Goal: Task Accomplishment & Management: Manage account settings

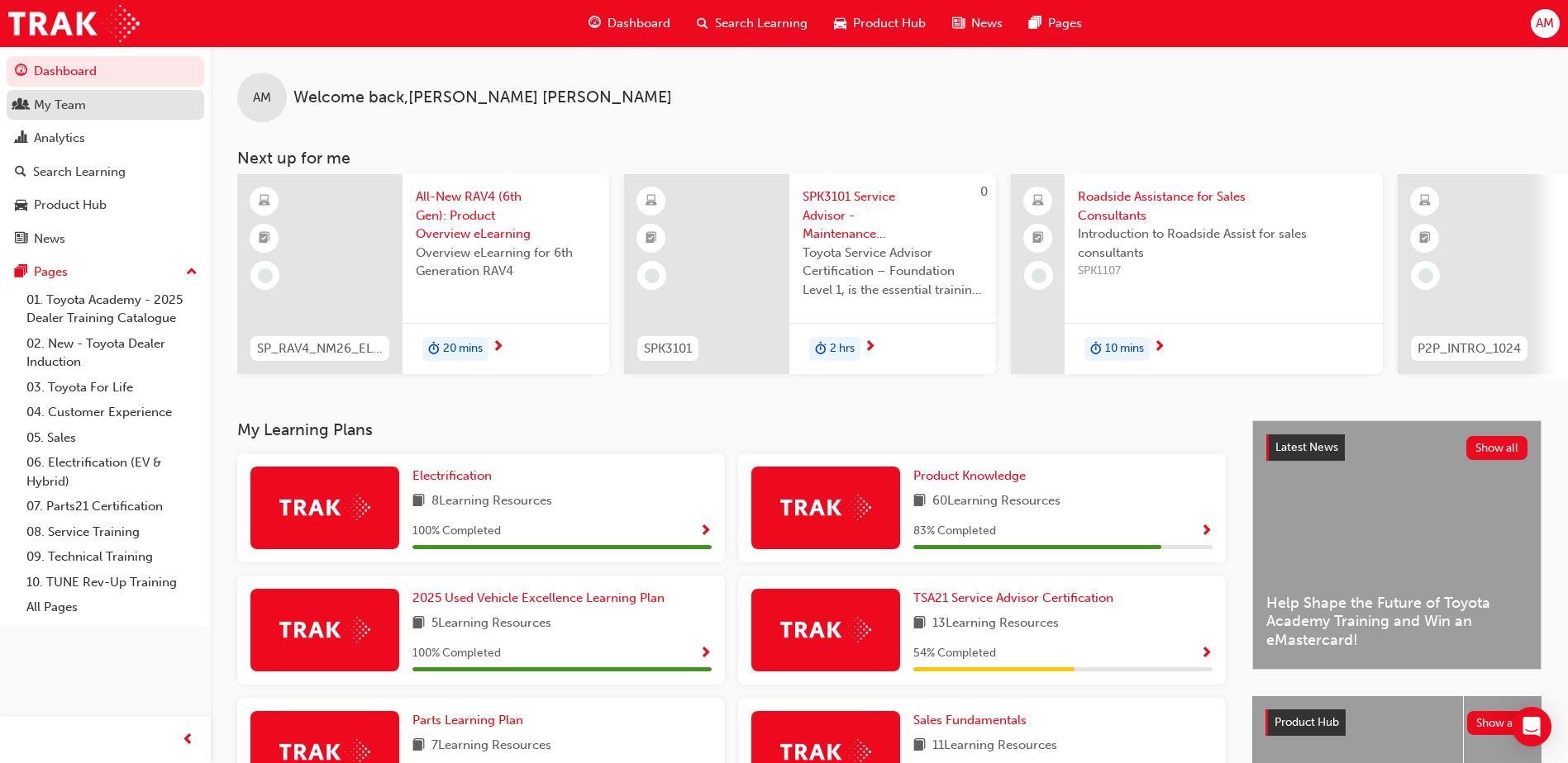
click at [79, 99] on div "My Team" at bounding box center [60, 105] width 52 height 19
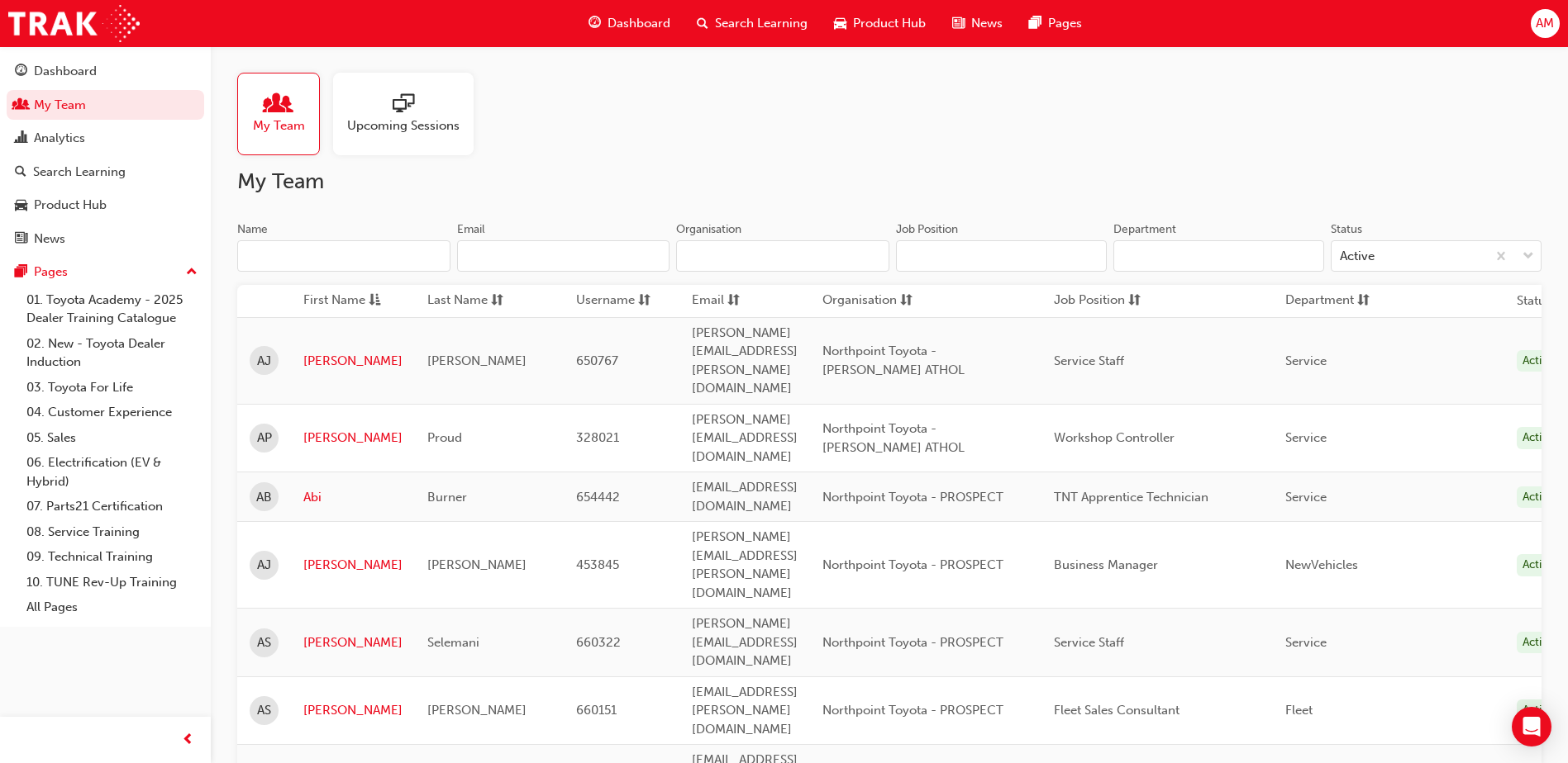
drag, startPoint x: 254, startPoint y: 271, endPoint x: 263, endPoint y: 256, distance: 17.5
click at [254, 271] on input "Name" at bounding box center [344, 256] width 213 height 31
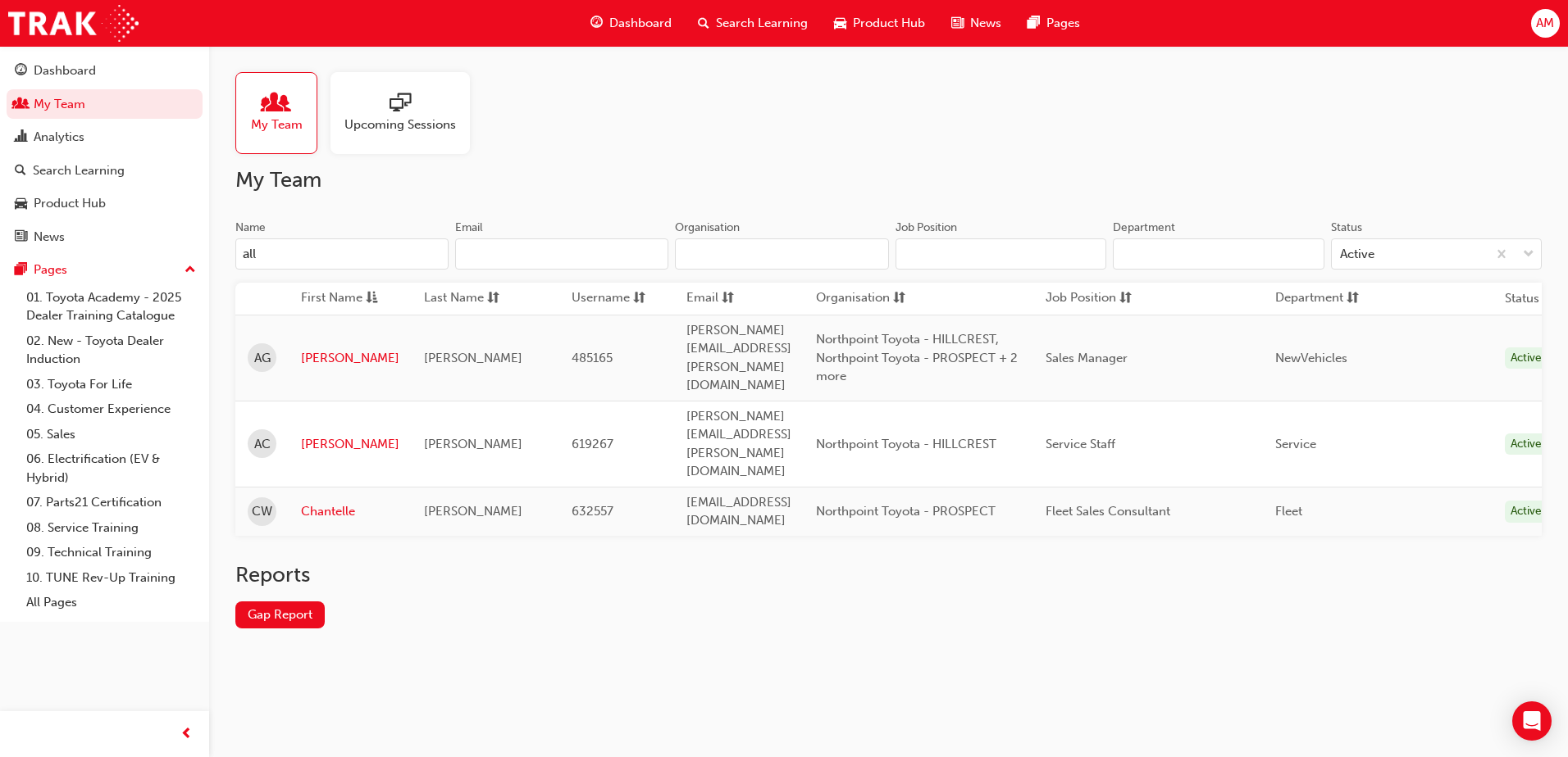
type input "alla"
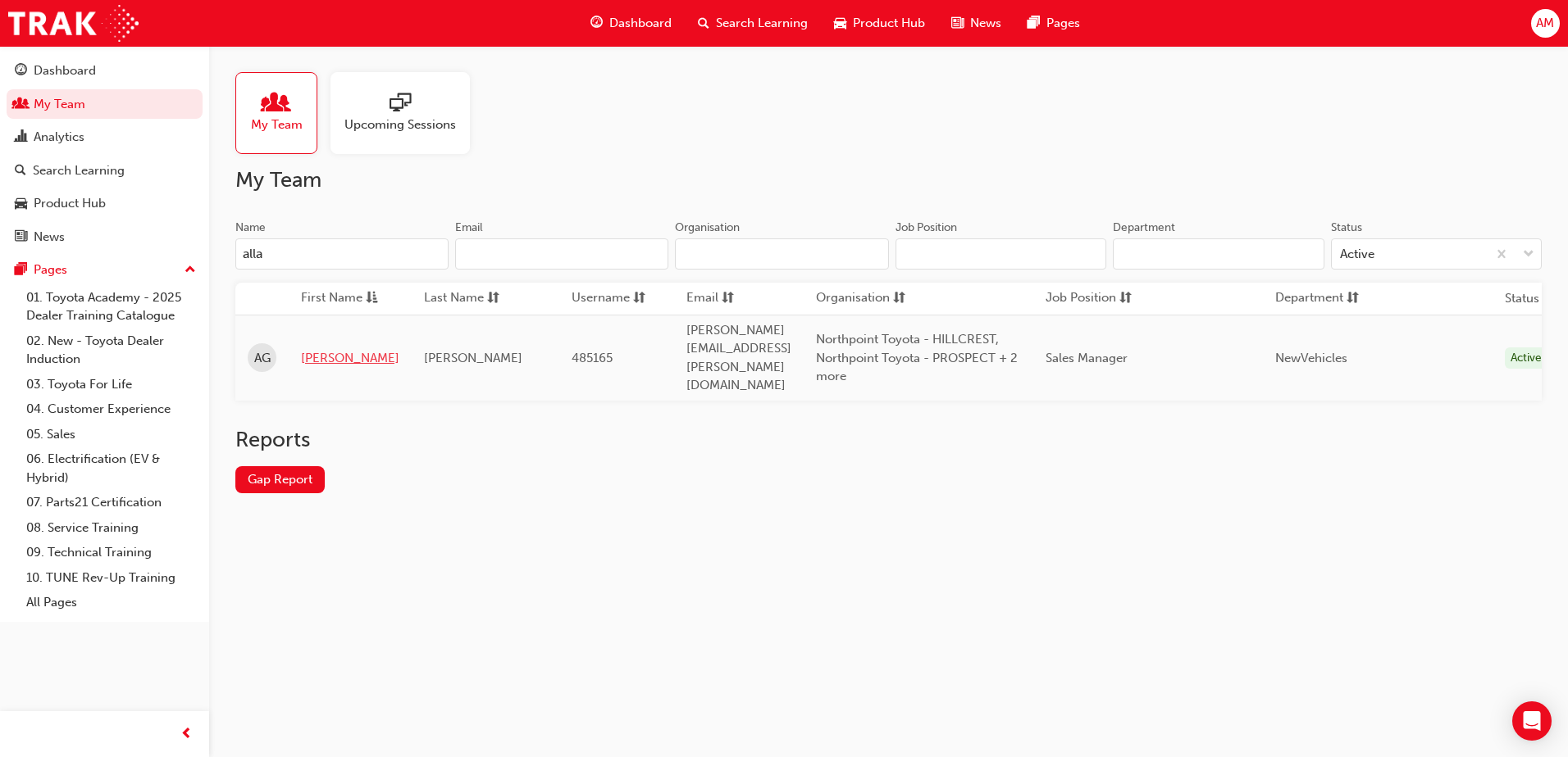
click at [321, 349] on link "[PERSON_NAME]" at bounding box center [349, 358] width 98 height 18
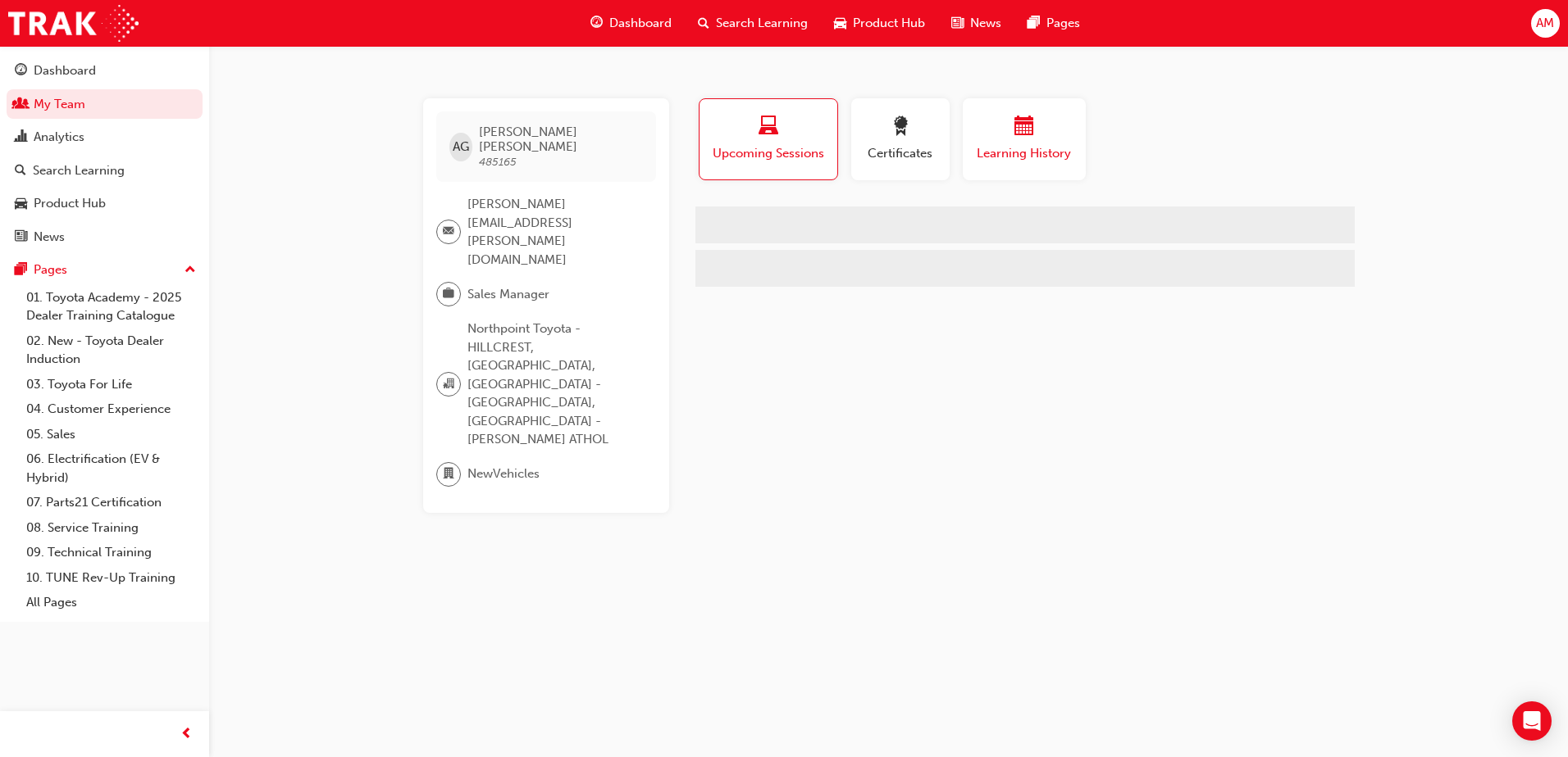
click at [1032, 120] on span "calendar-icon" at bounding box center [1024, 127] width 19 height 22
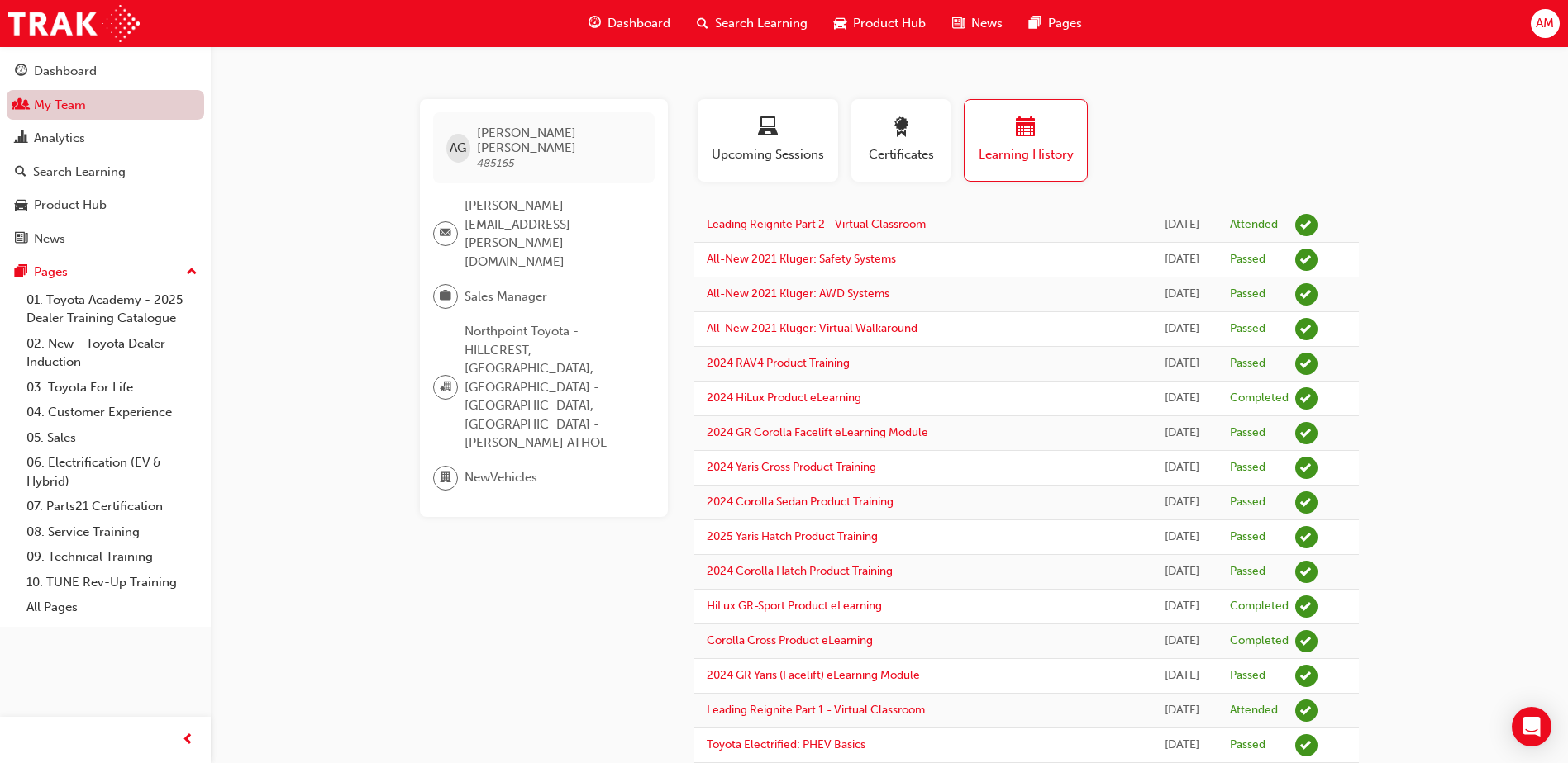
click at [83, 110] on link "My Team" at bounding box center [106, 105] width 197 height 30
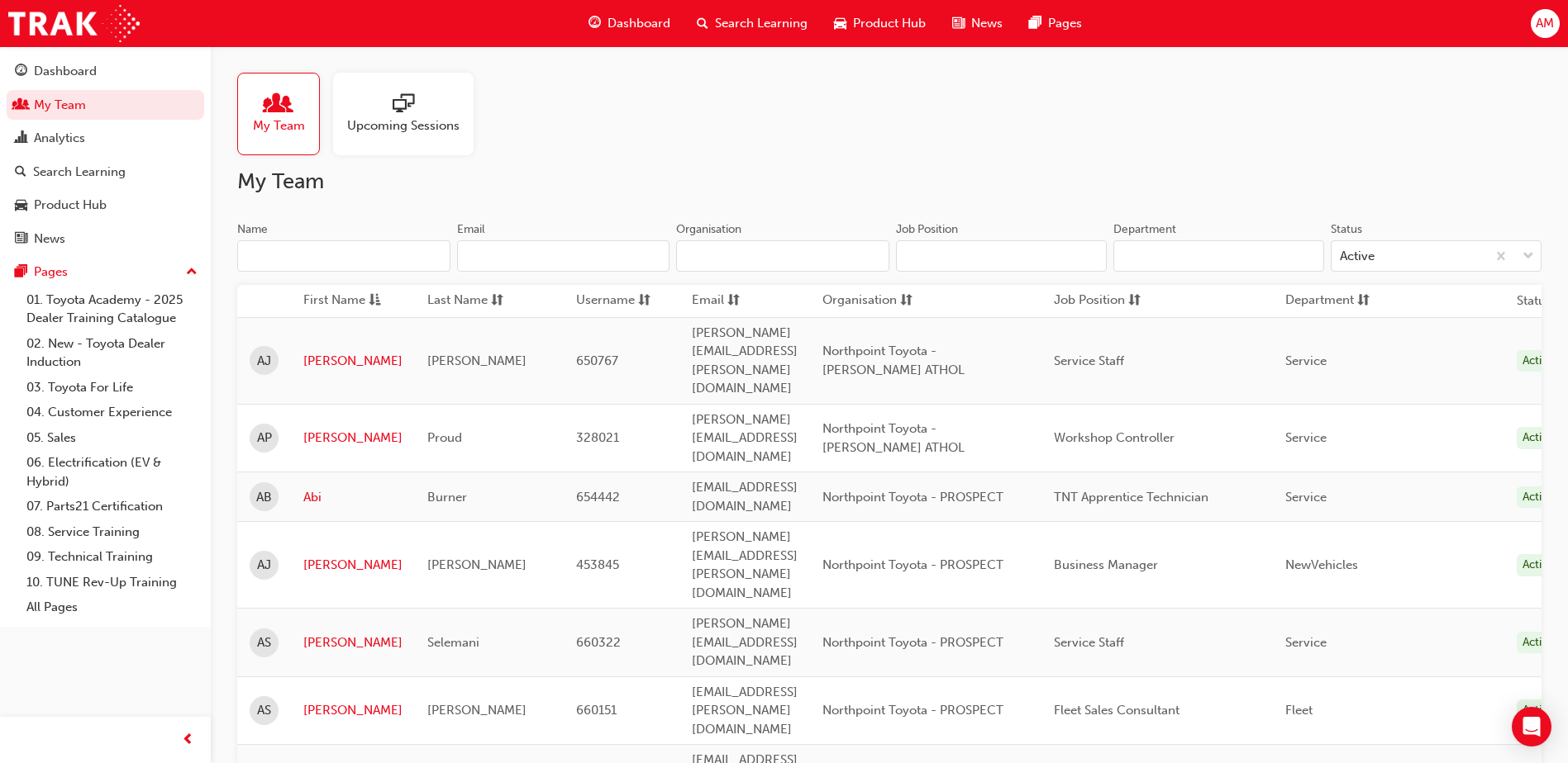
click at [323, 262] on input "Name" at bounding box center [344, 256] width 213 height 31
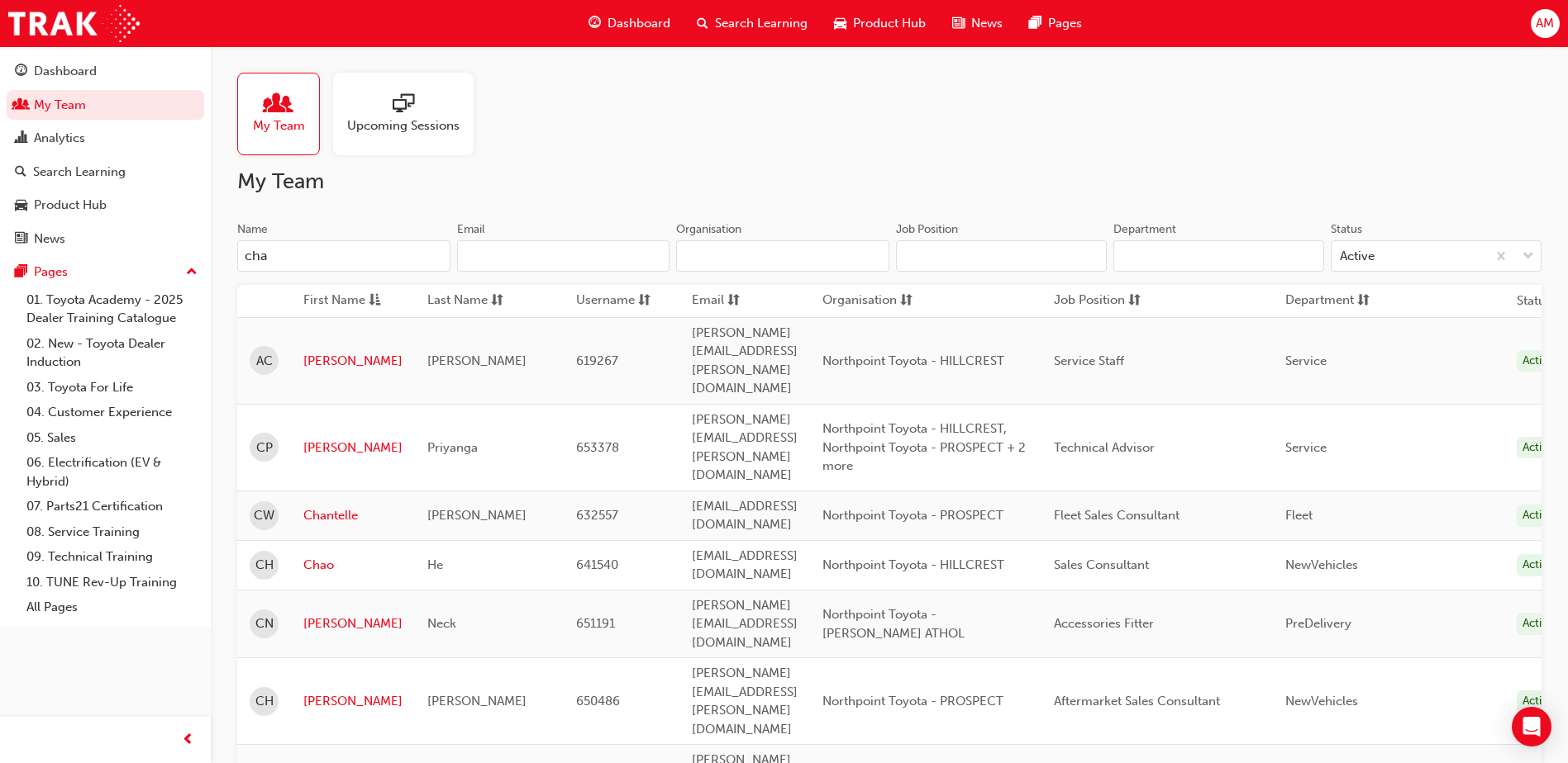
type input "chao"
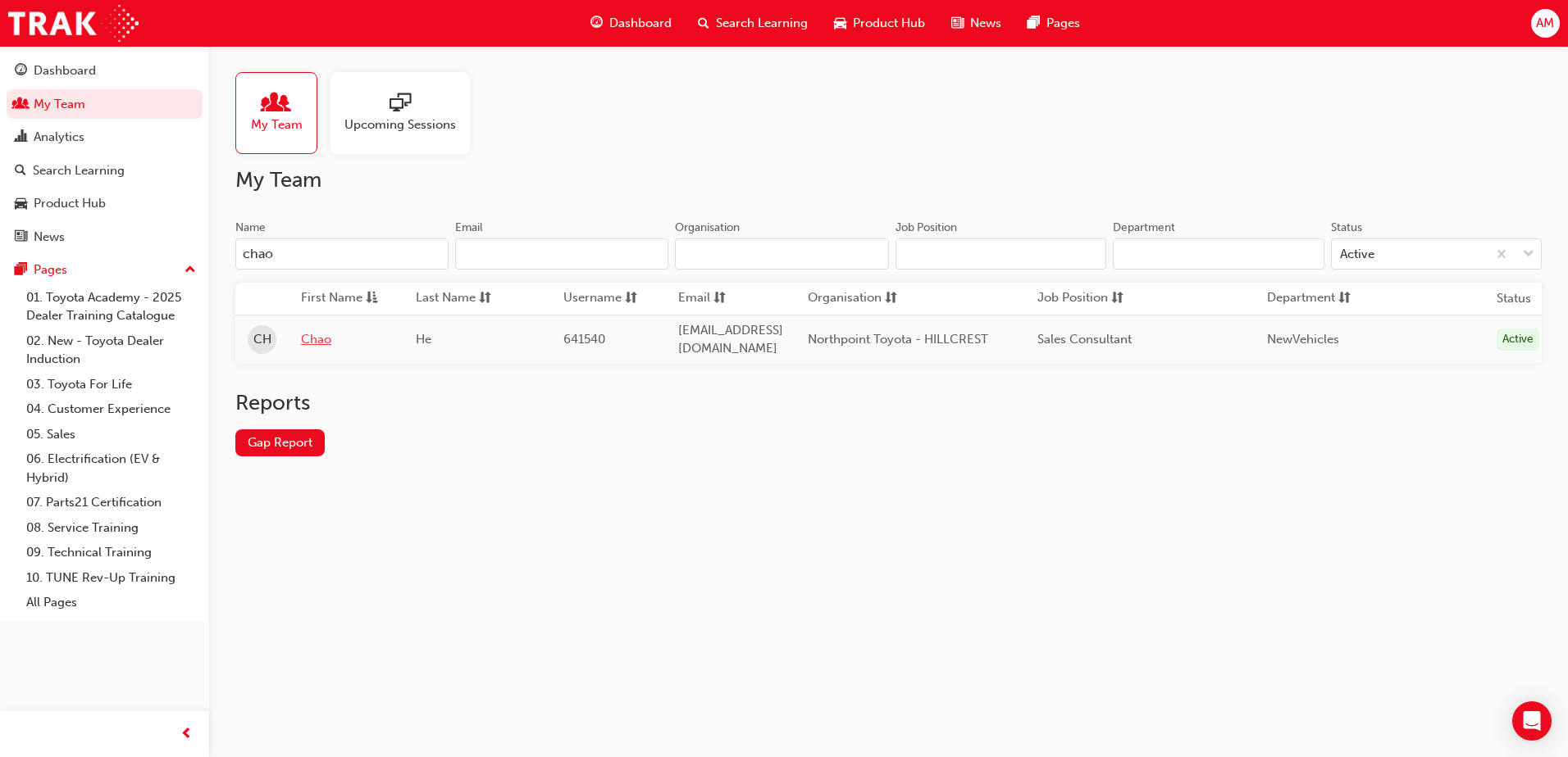
click at [316, 337] on link "Chao" at bounding box center [345, 339] width 90 height 18
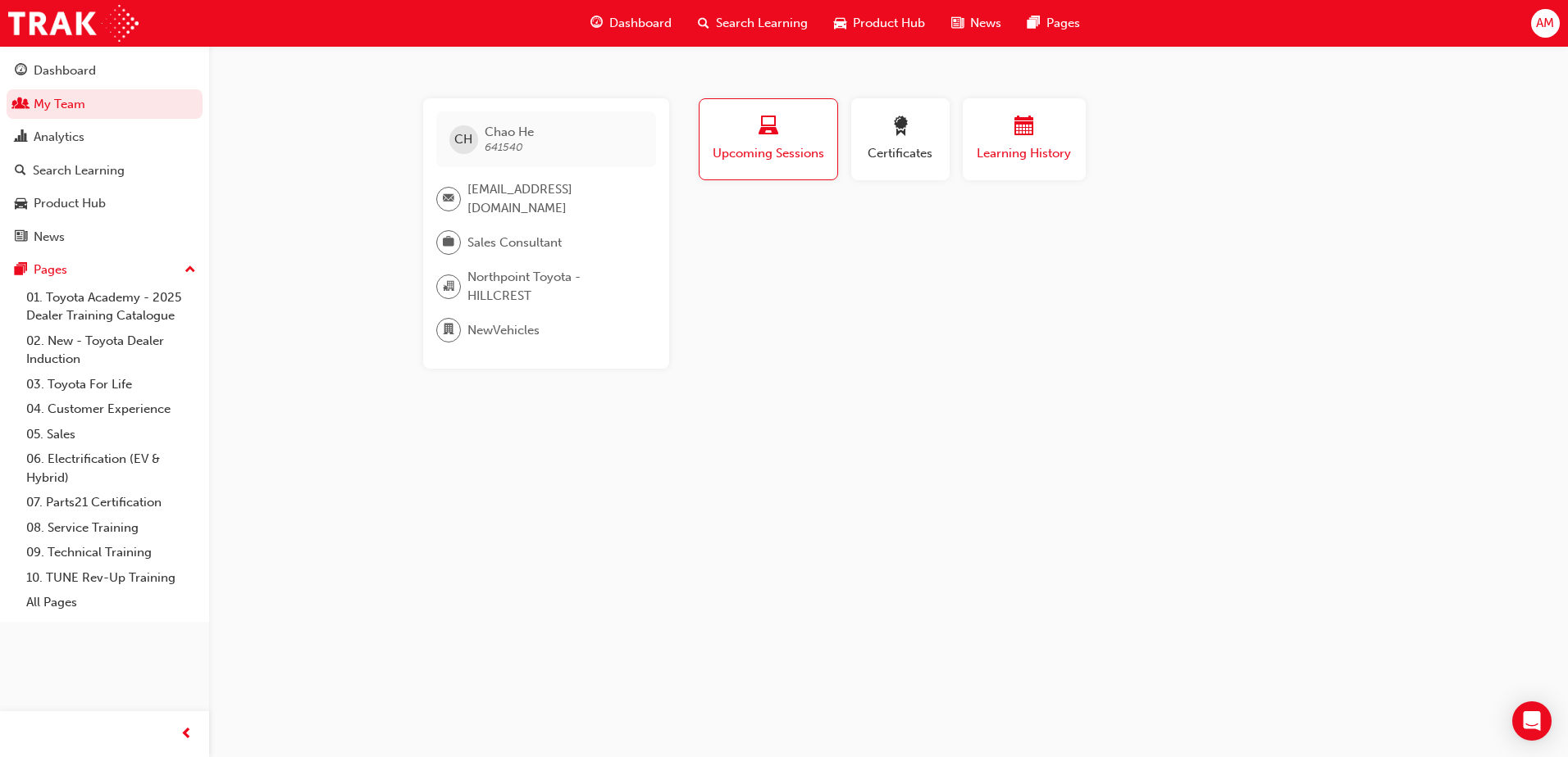
click at [1053, 135] on div "button" at bounding box center [1023, 129] width 98 height 25
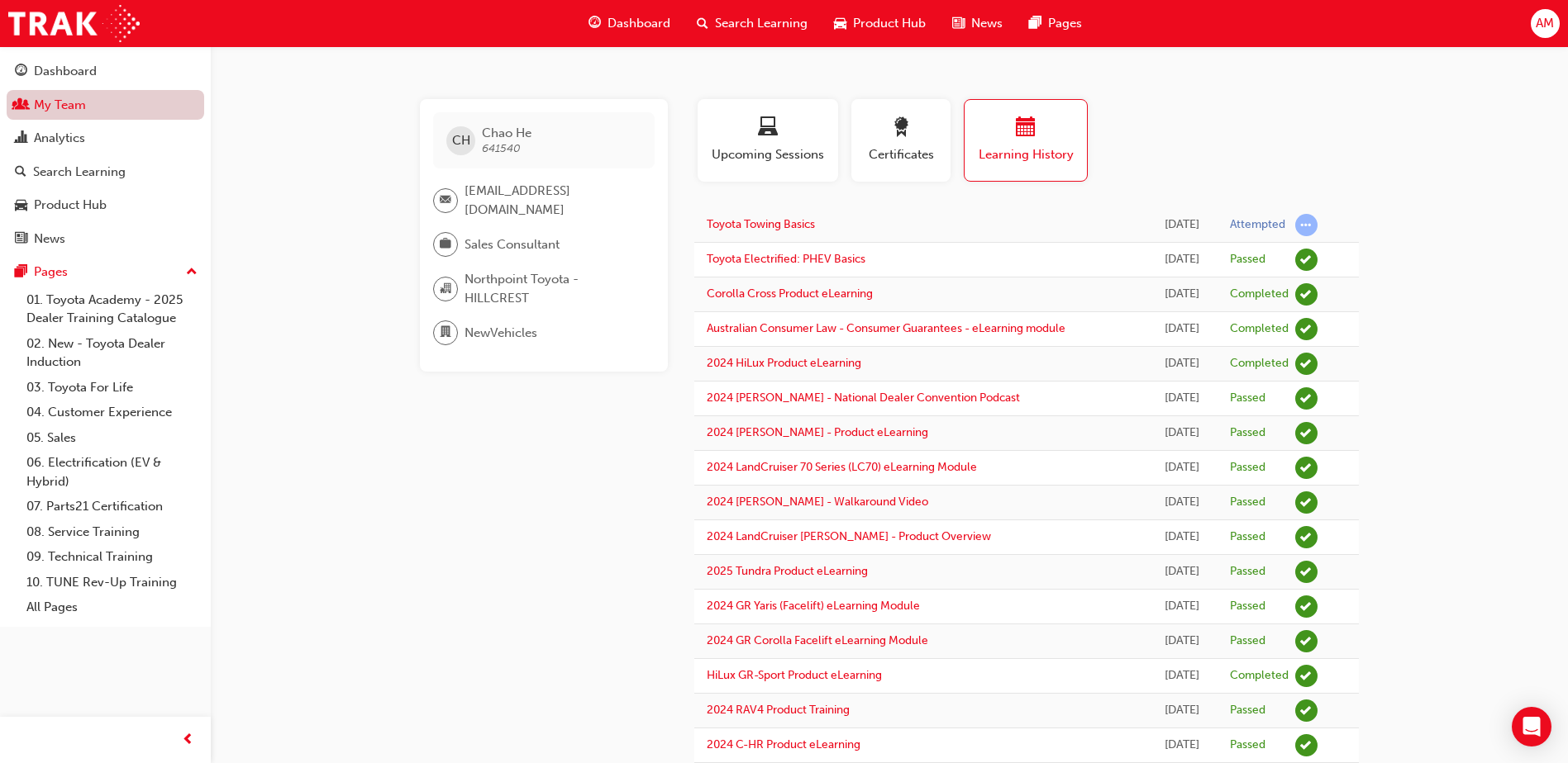
click at [67, 109] on link "My Team" at bounding box center [106, 105] width 197 height 30
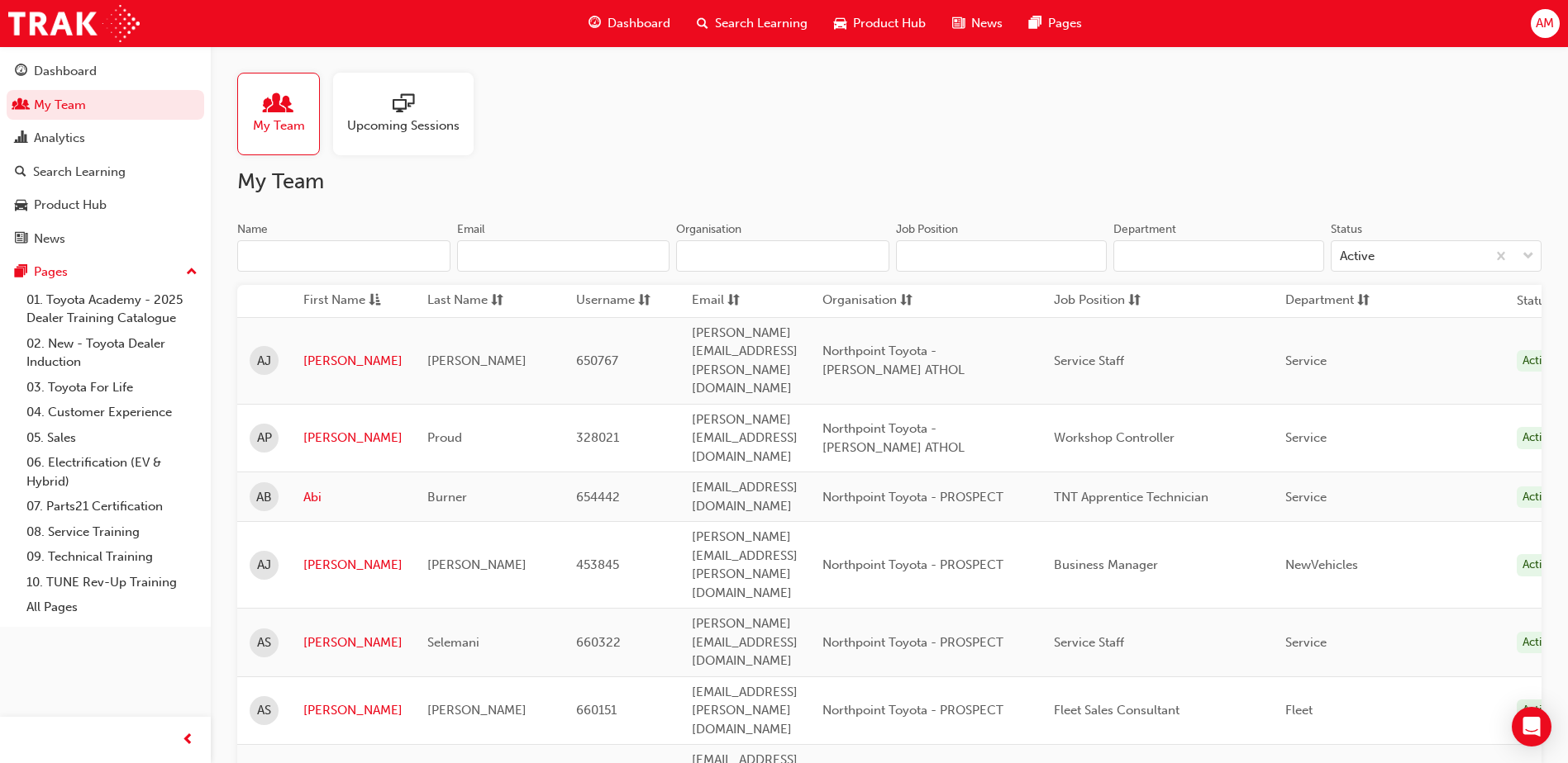
click at [295, 250] on input "Name" at bounding box center [344, 256] width 213 height 31
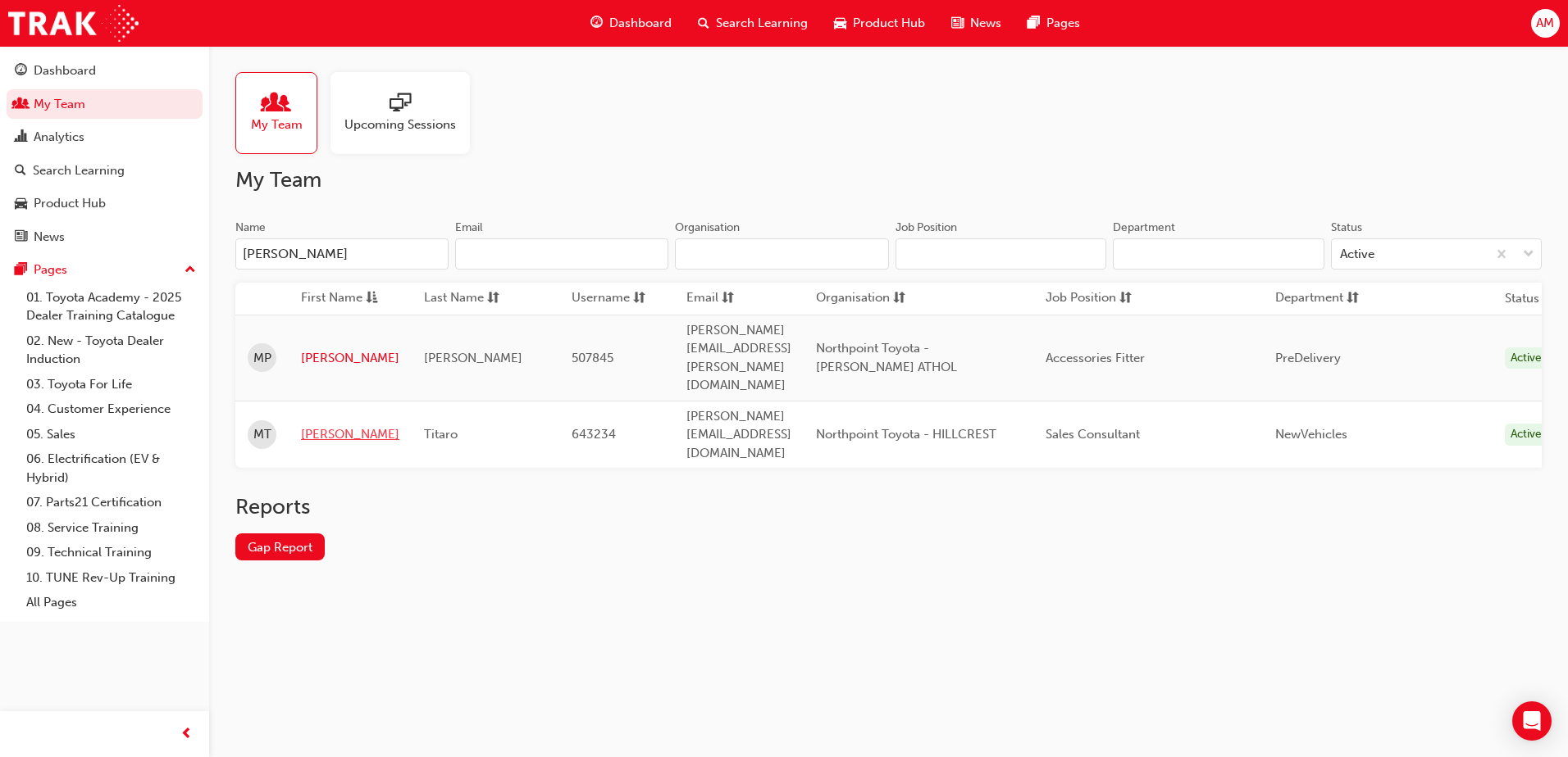
type input "[PERSON_NAME]"
click at [325, 426] on link "[PERSON_NAME]" at bounding box center [349, 434] width 98 height 18
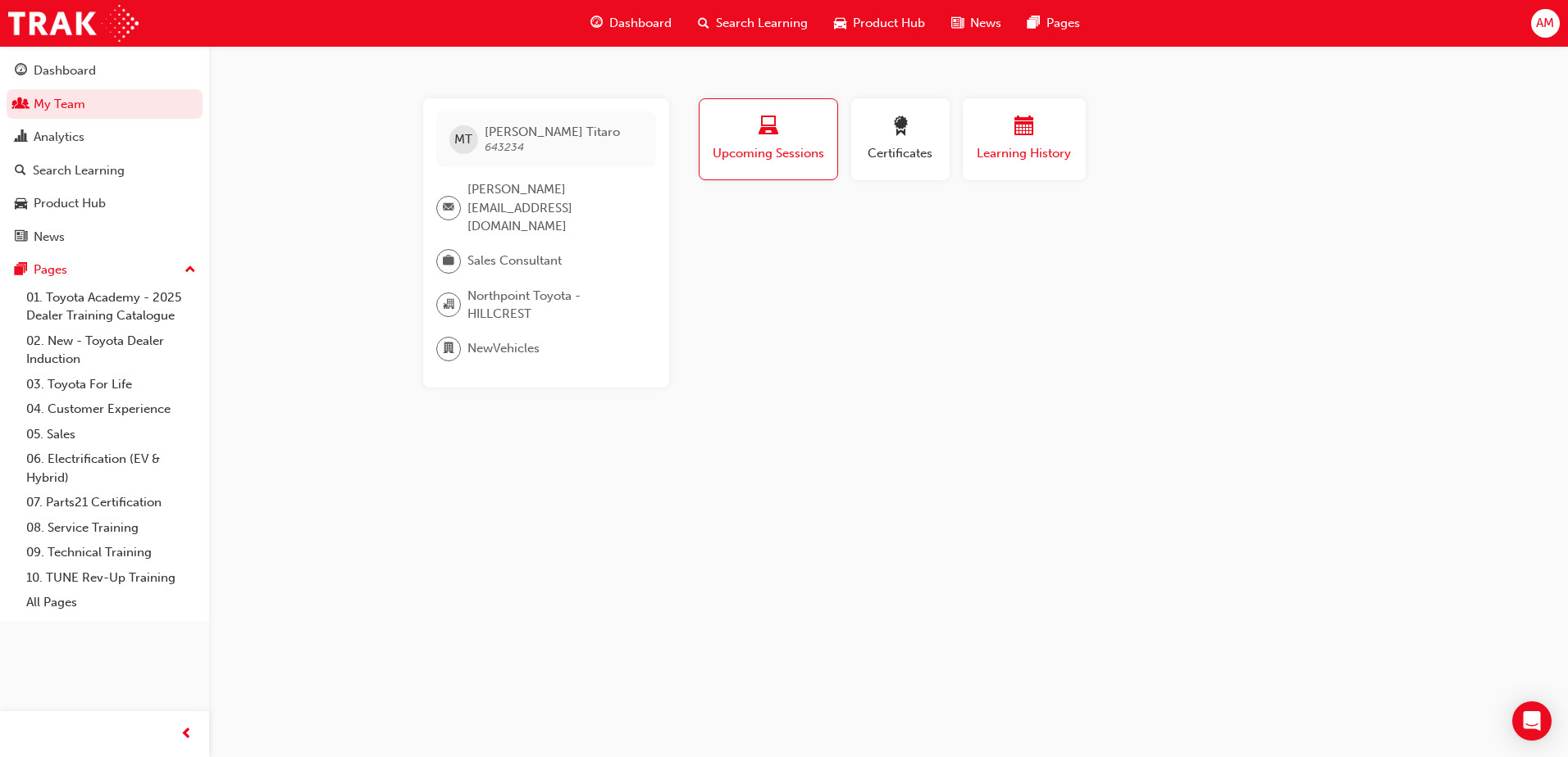
click at [1030, 125] on span "calendar-icon" at bounding box center [1024, 127] width 19 height 22
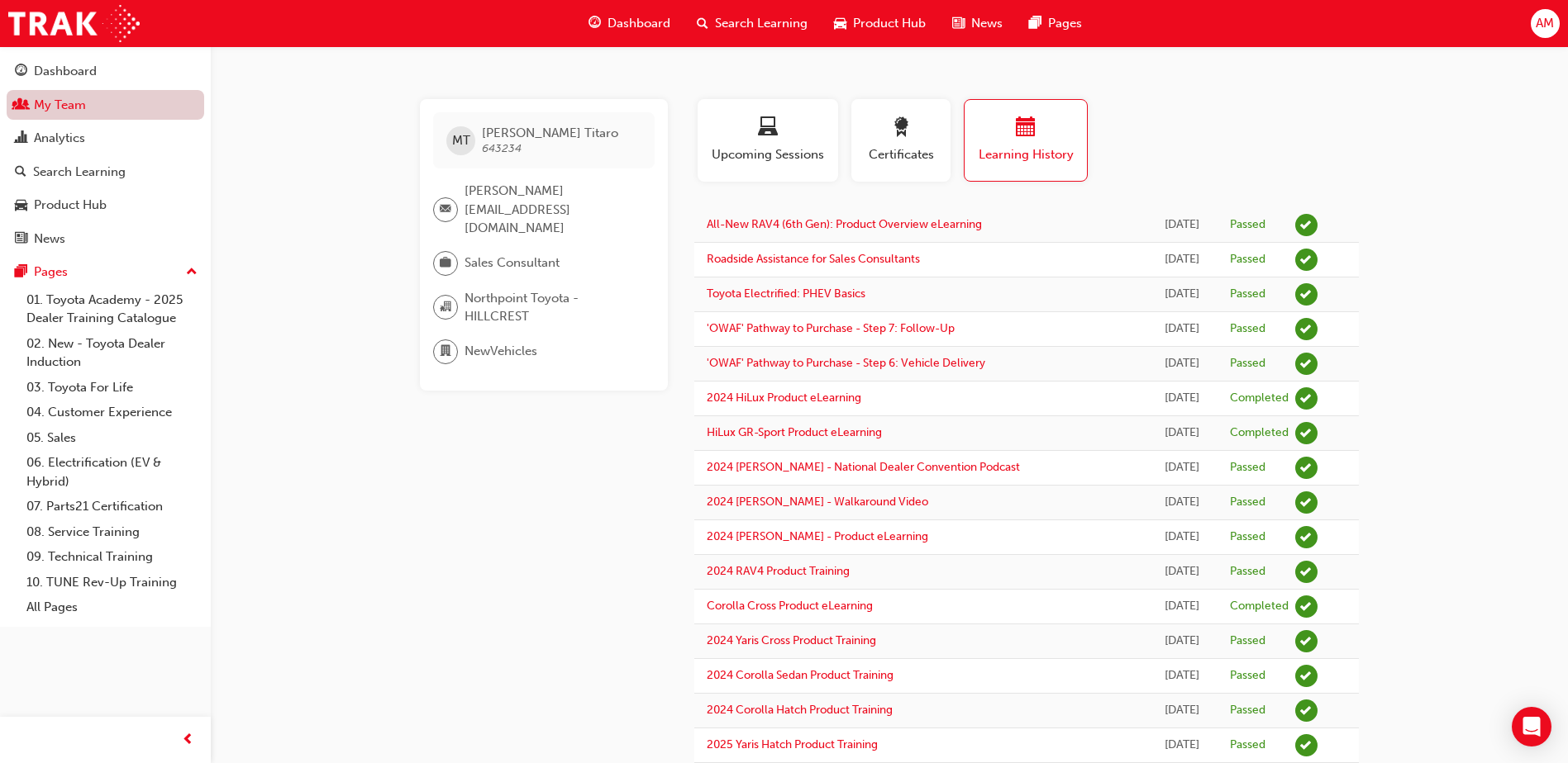
click at [54, 106] on link "My Team" at bounding box center [106, 105] width 197 height 30
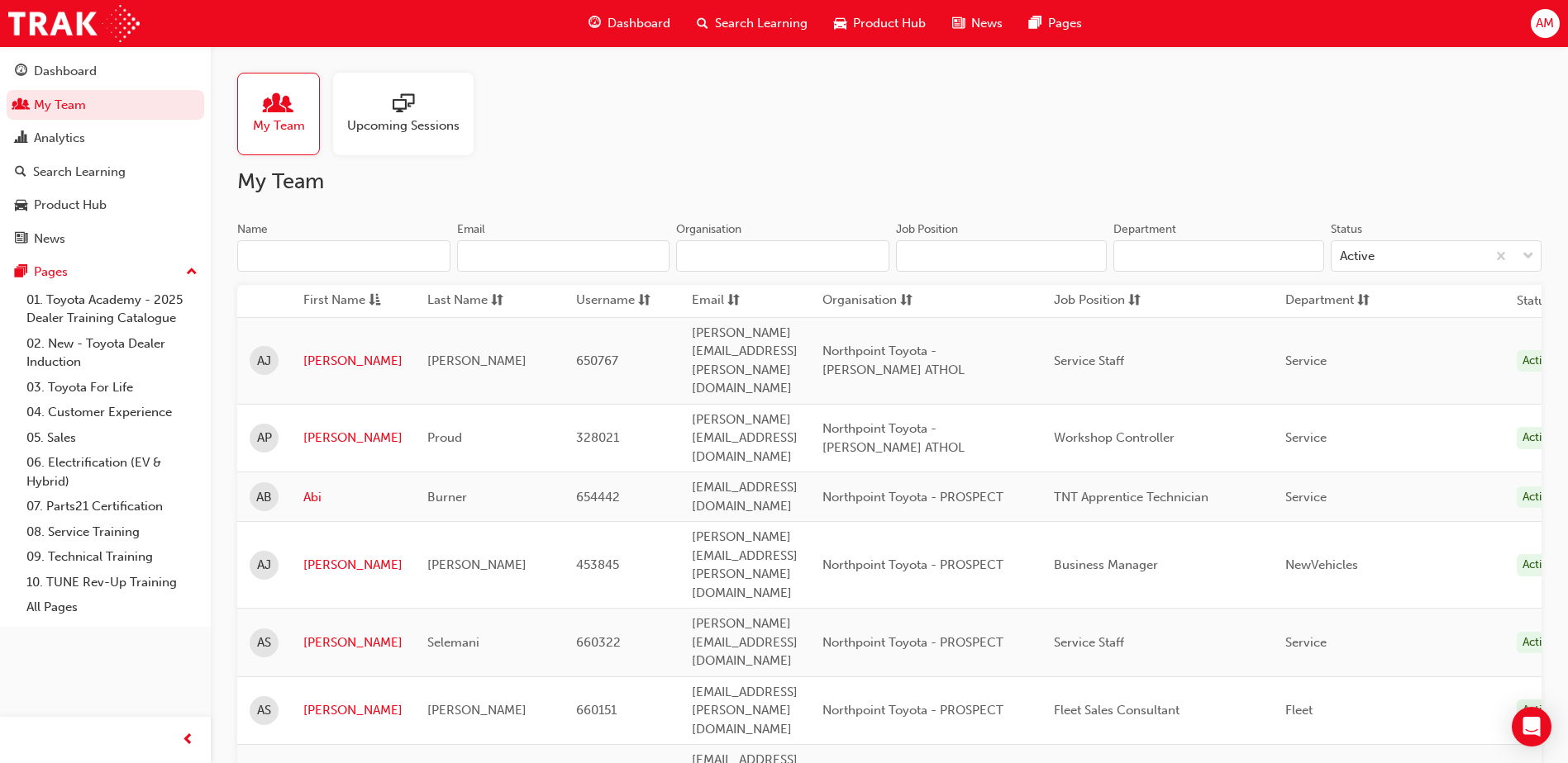
click at [278, 254] on input "Name" at bounding box center [344, 256] width 213 height 31
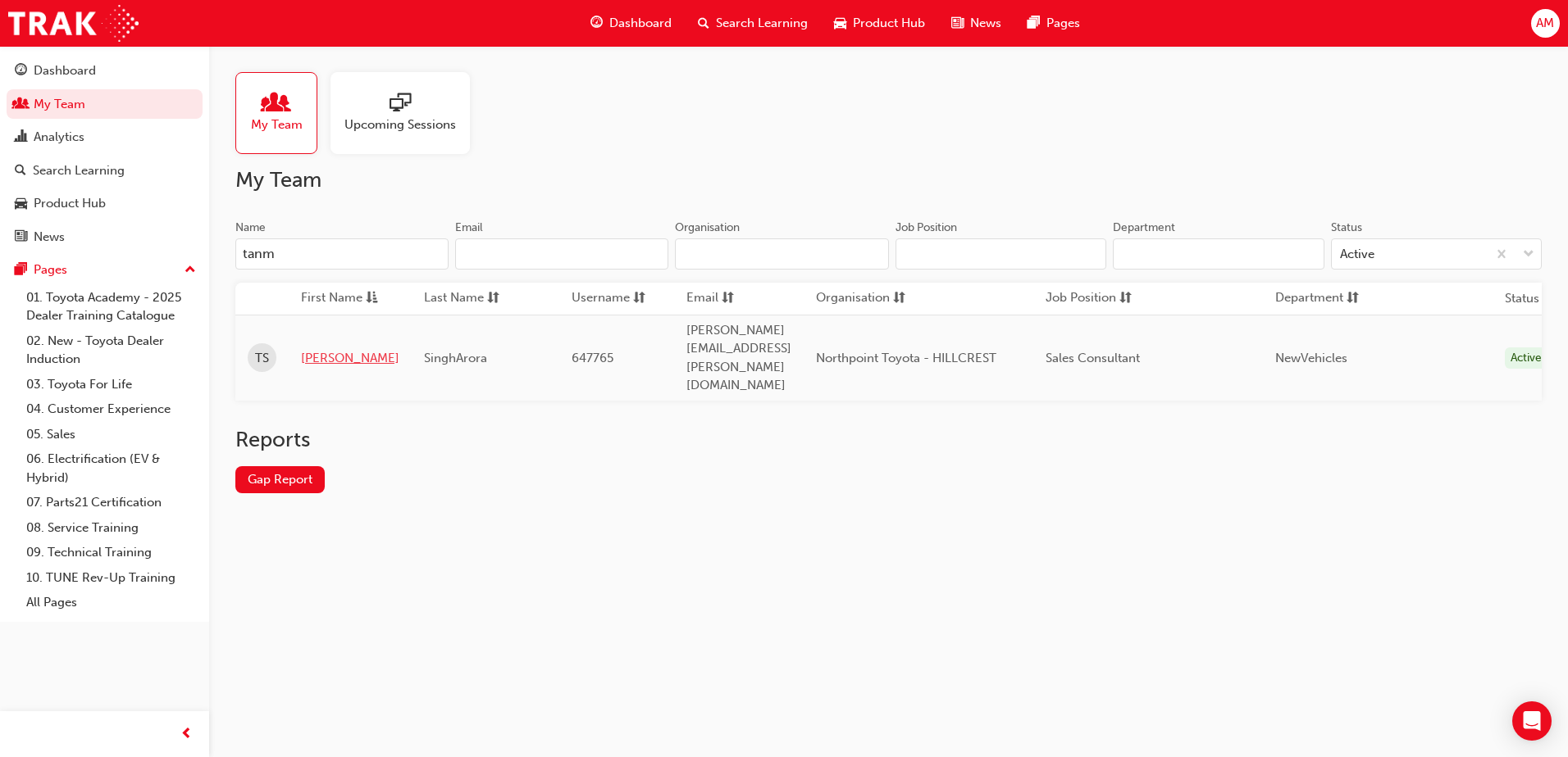
type input "tanm"
click at [330, 349] on link "[PERSON_NAME]" at bounding box center [349, 358] width 98 height 18
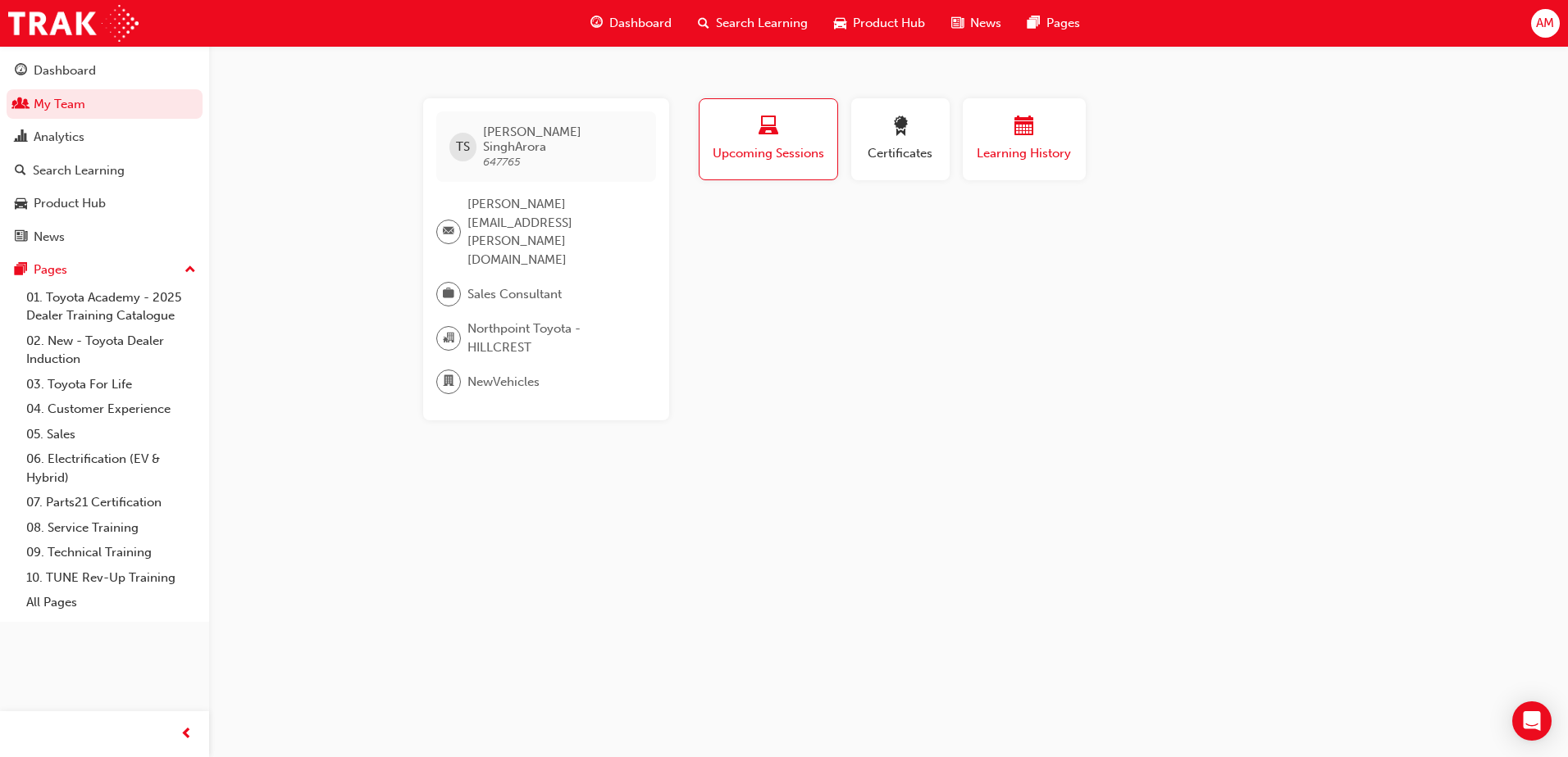
click at [1061, 128] on div "button" at bounding box center [1023, 129] width 98 height 25
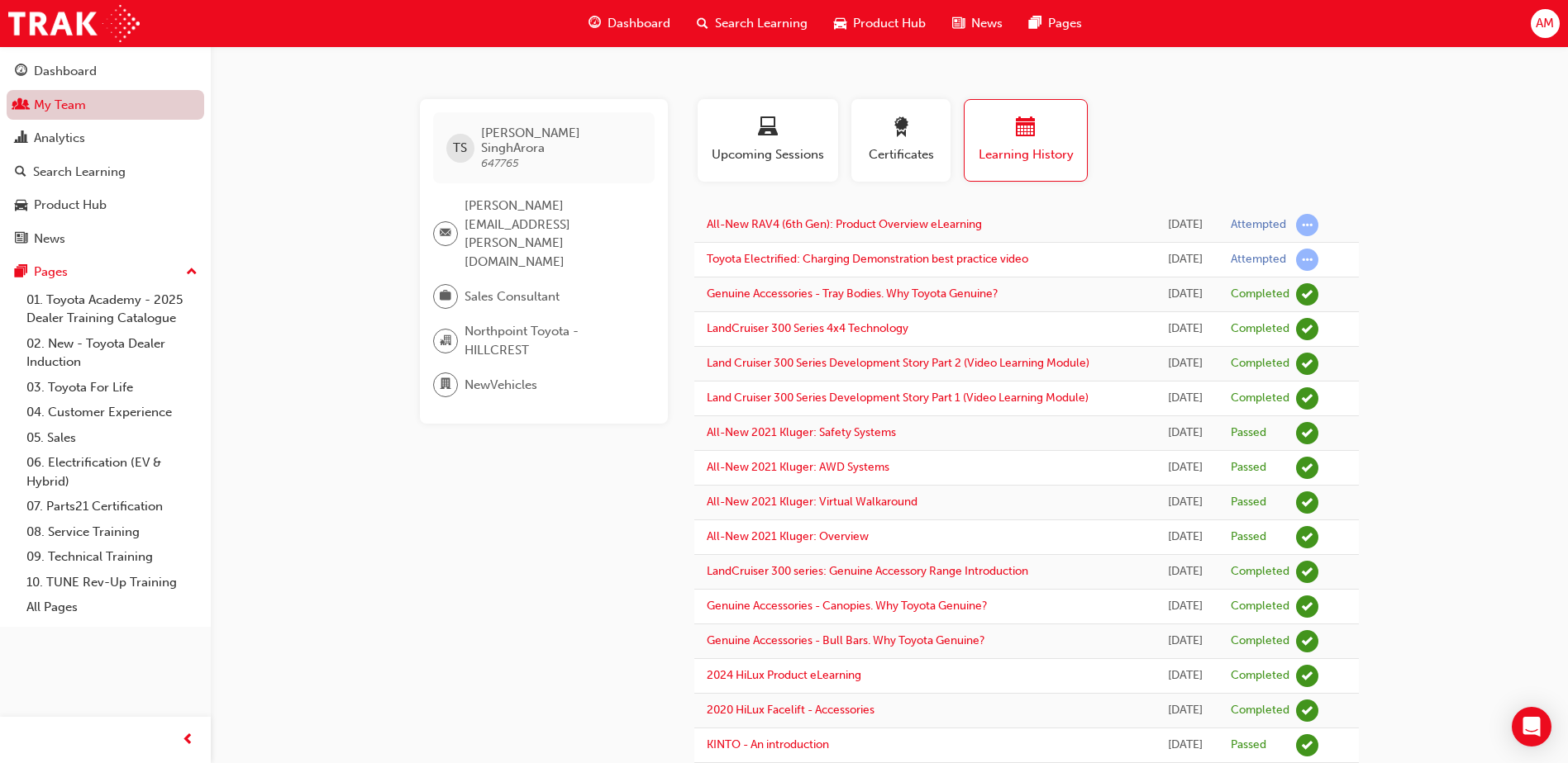
click at [36, 106] on link "My Team" at bounding box center [106, 105] width 197 height 30
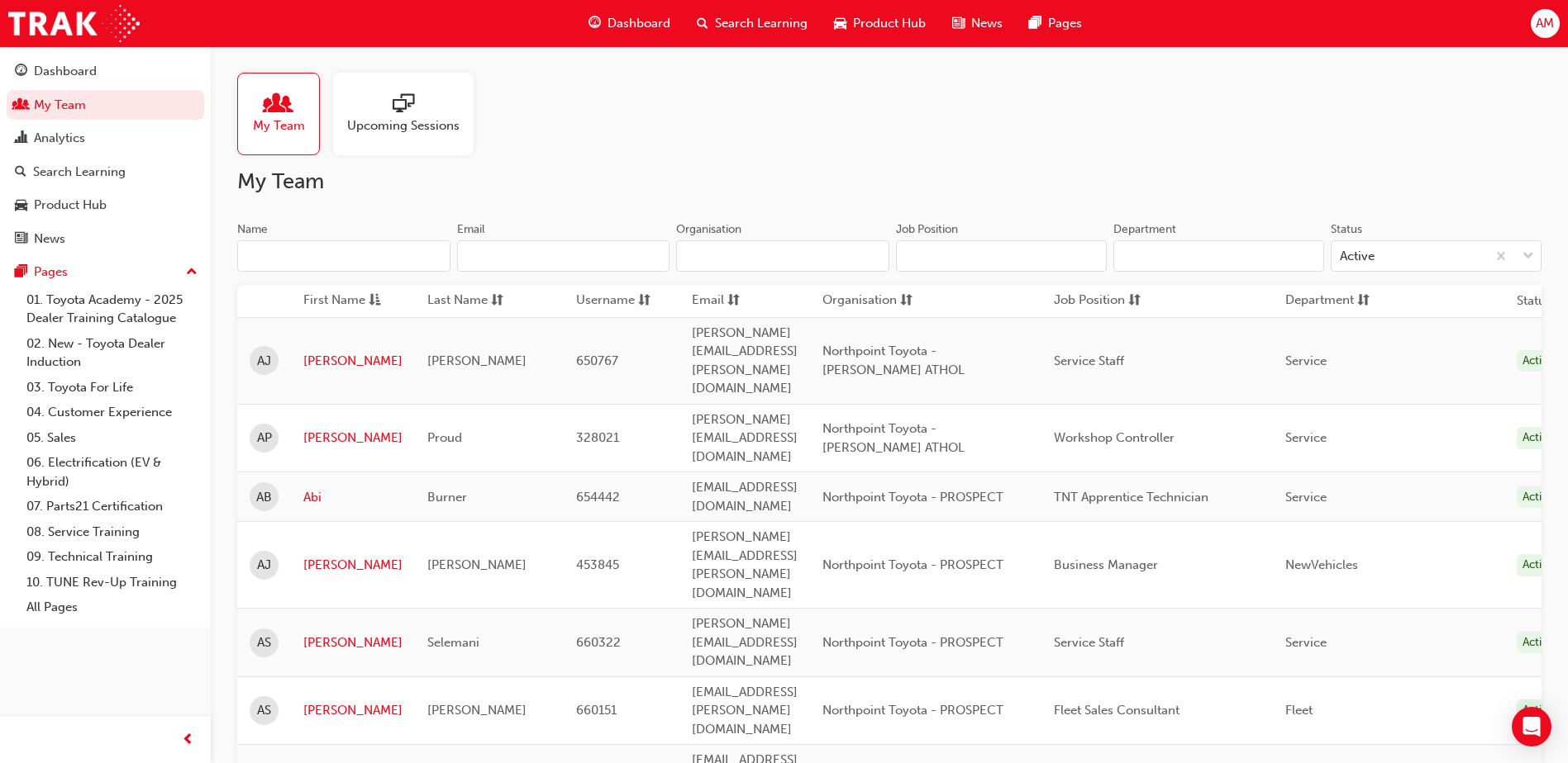
click at [284, 254] on input "Name" at bounding box center [344, 256] width 213 height 31
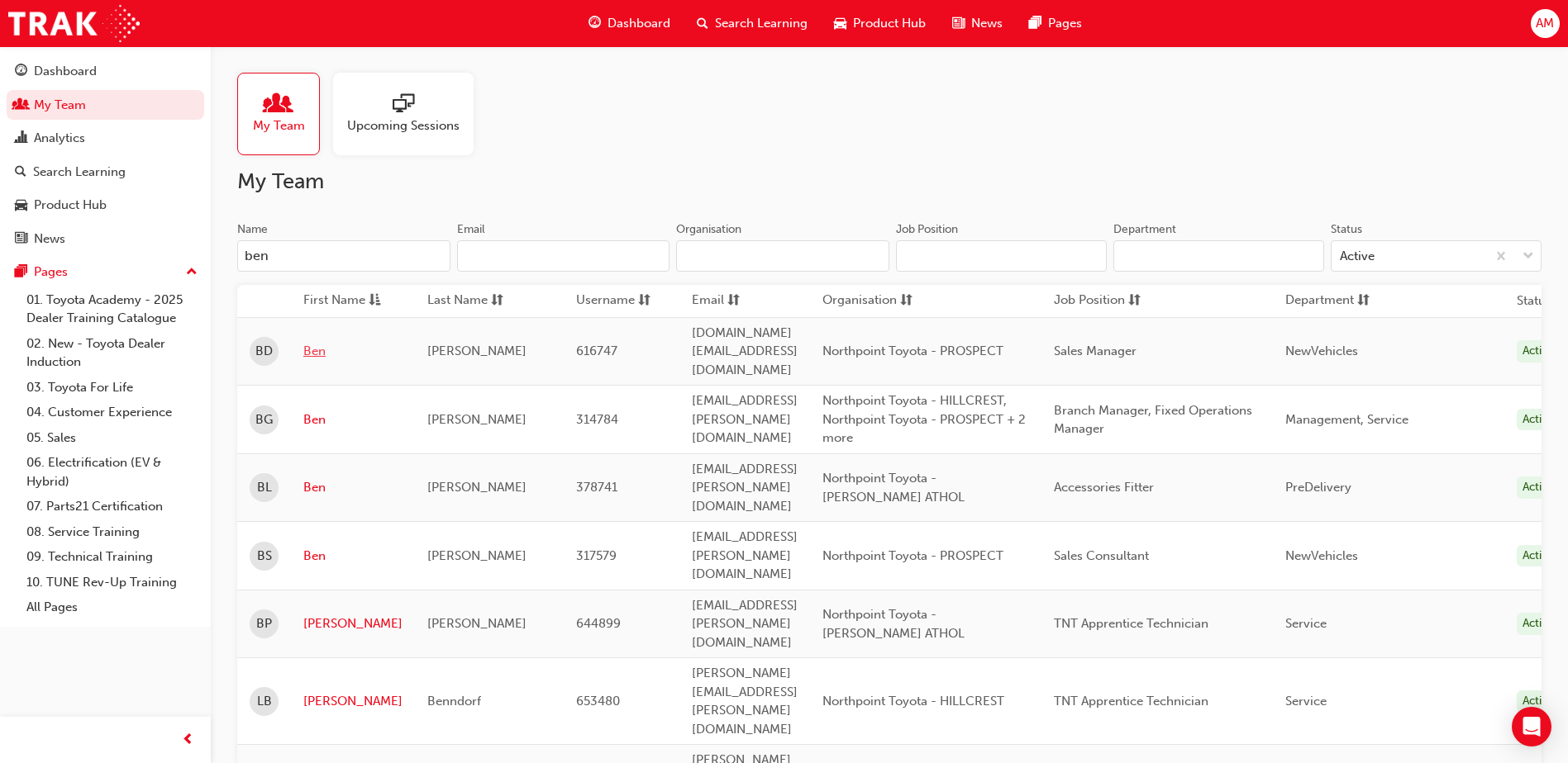
type input "ben"
click at [312, 342] on link "Ben" at bounding box center [352, 351] width 99 height 19
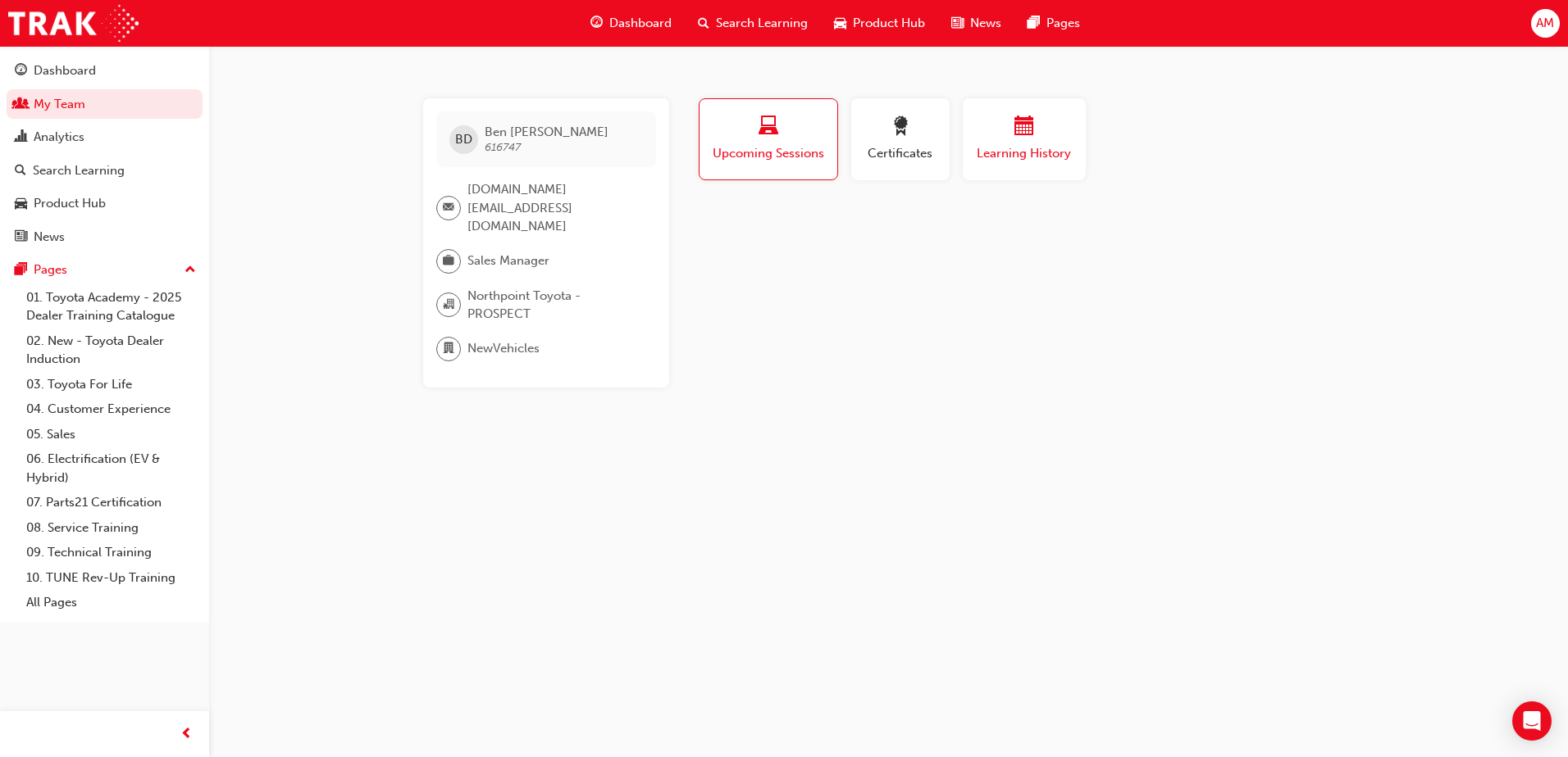
click at [1064, 150] on span "Learning History" at bounding box center [1023, 153] width 98 height 18
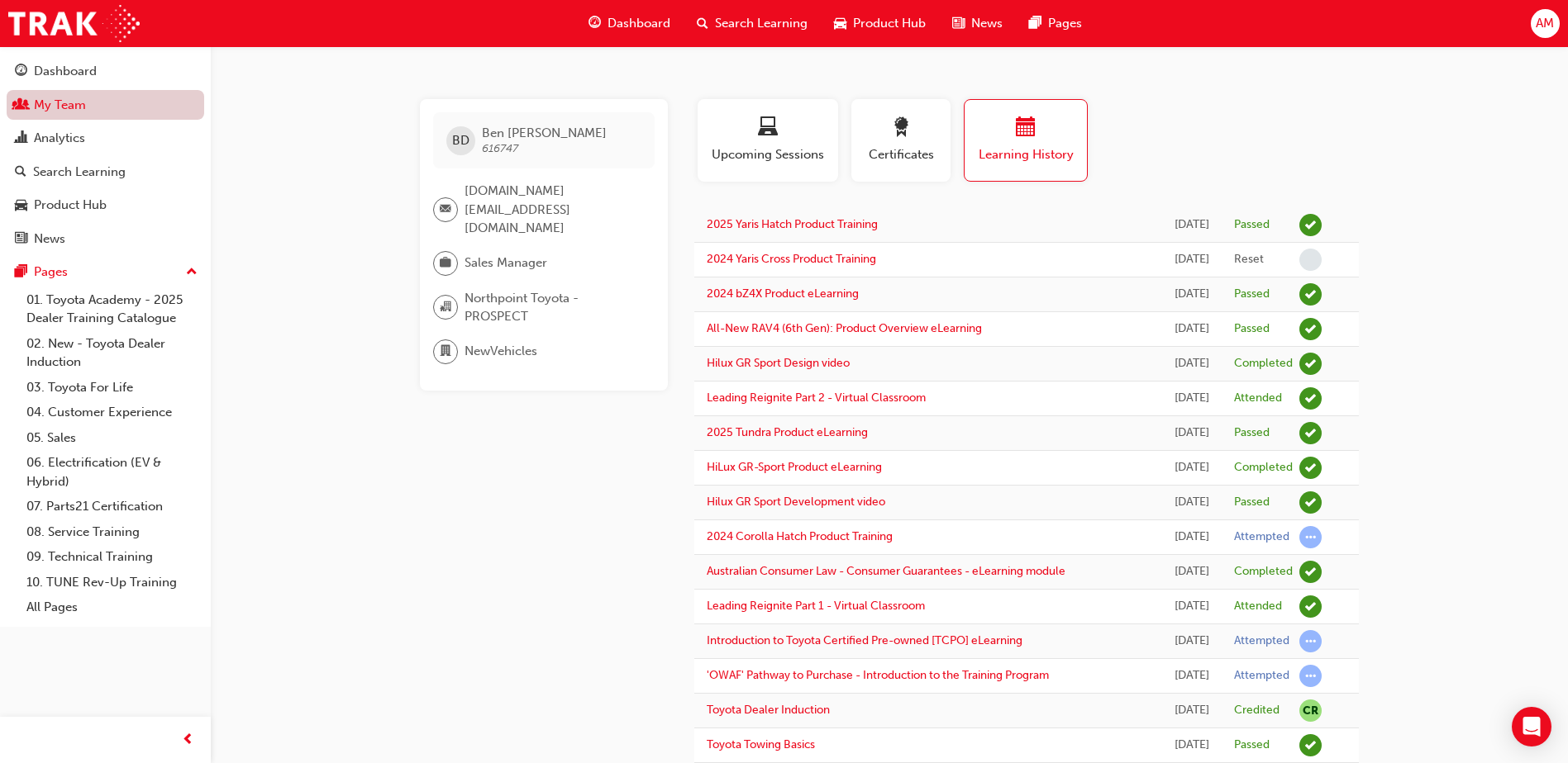
click at [109, 105] on link "My Team" at bounding box center [106, 105] width 197 height 30
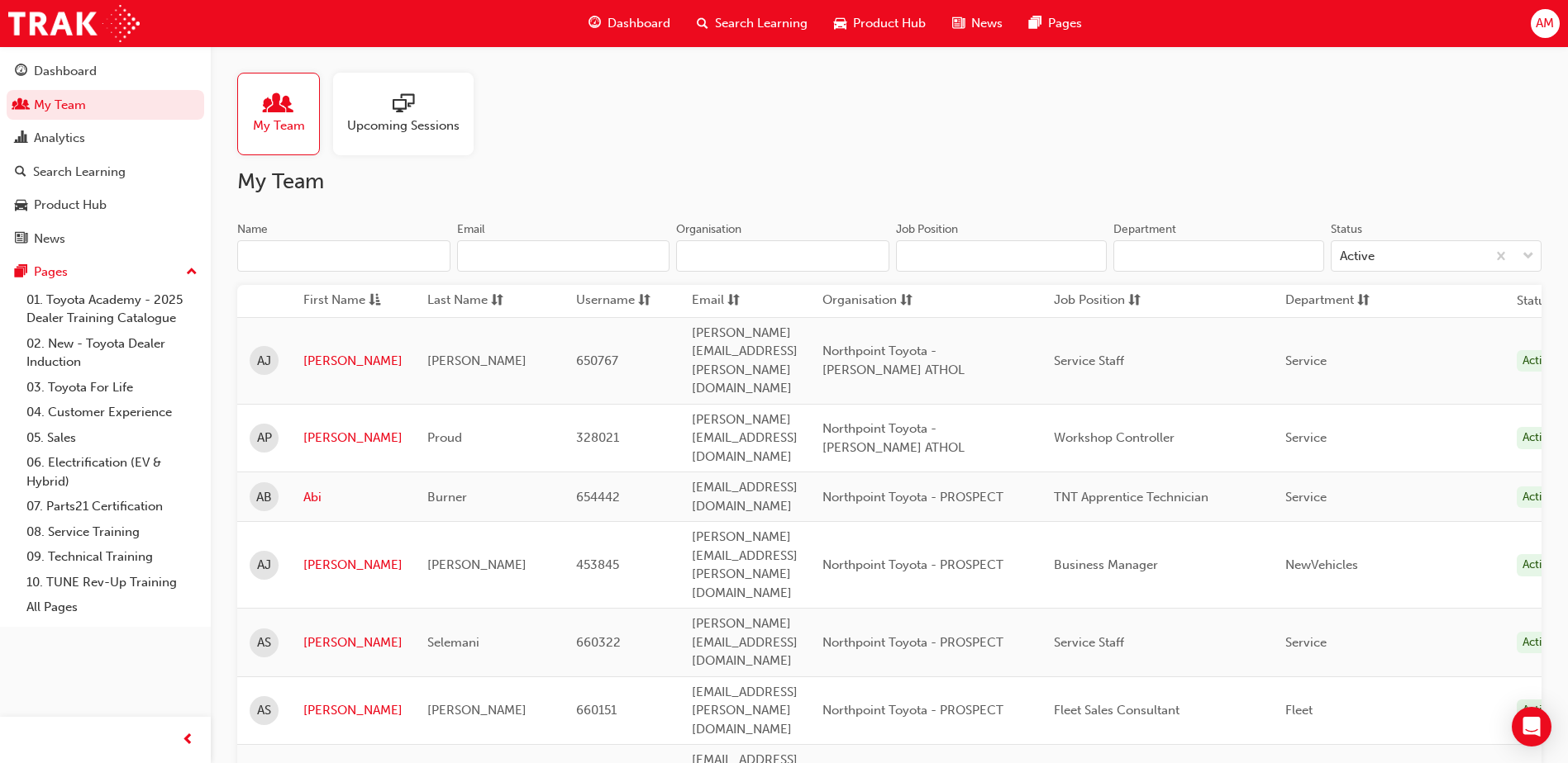
click at [297, 257] on input "Name" at bounding box center [344, 256] width 213 height 31
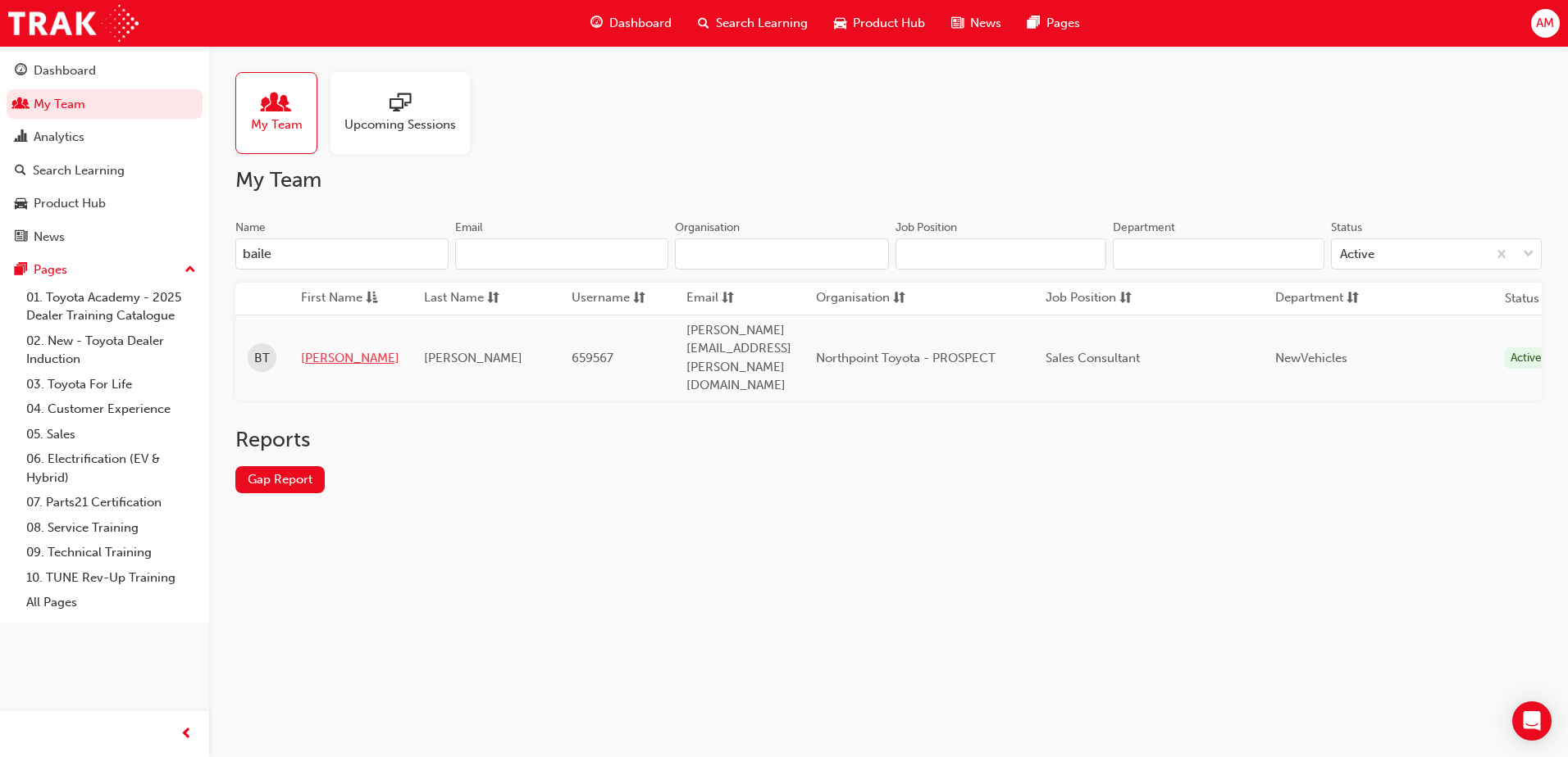
type input "baile"
click at [314, 349] on link "[PERSON_NAME]" at bounding box center [349, 358] width 98 height 18
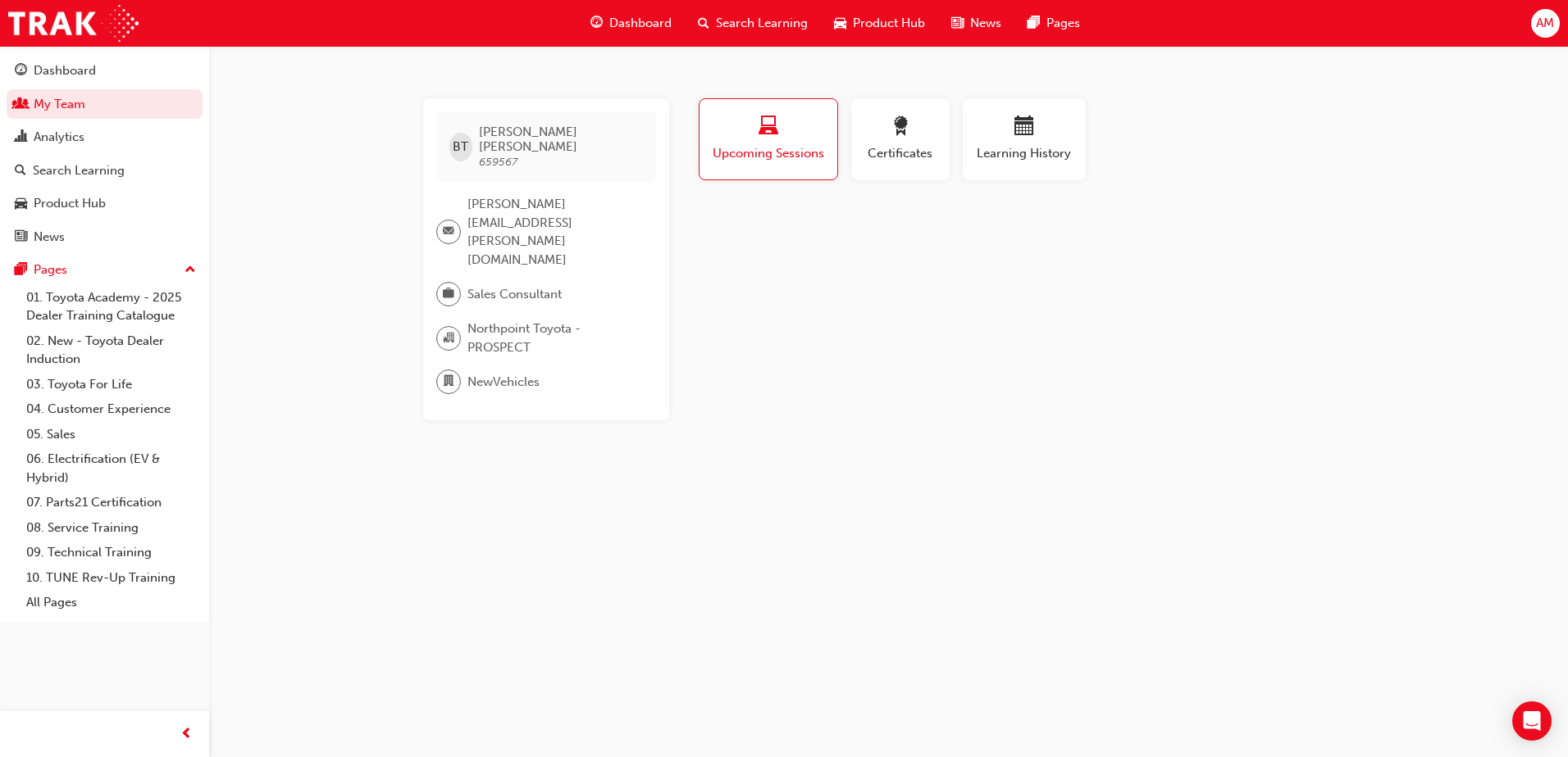
click at [1086, 110] on div "Learning History" at bounding box center [1024, 145] width 136 height 95
click at [1033, 143] on div "Learning History" at bounding box center [1023, 140] width 98 height 47
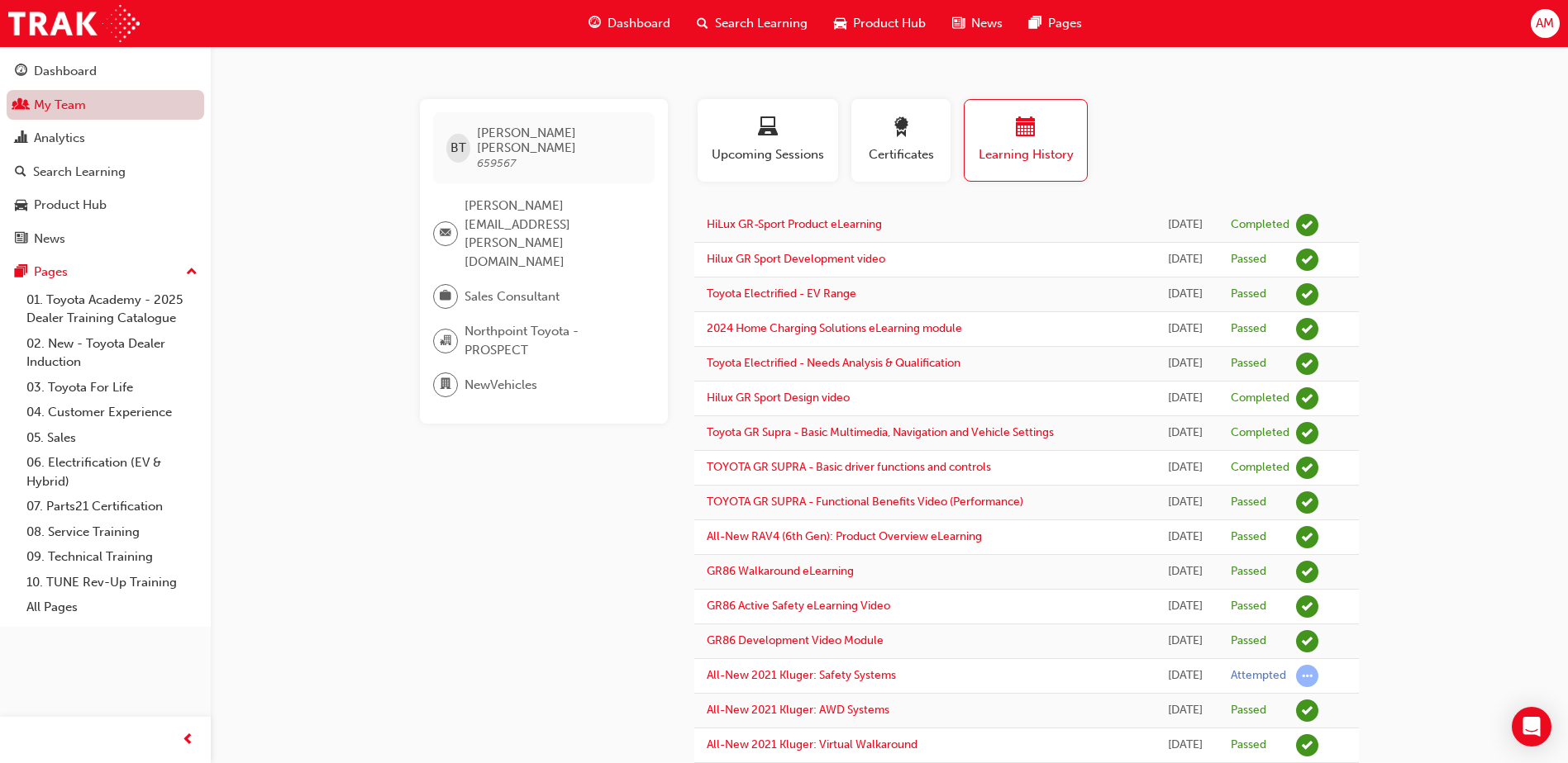
click at [51, 106] on link "My Team" at bounding box center [106, 105] width 197 height 30
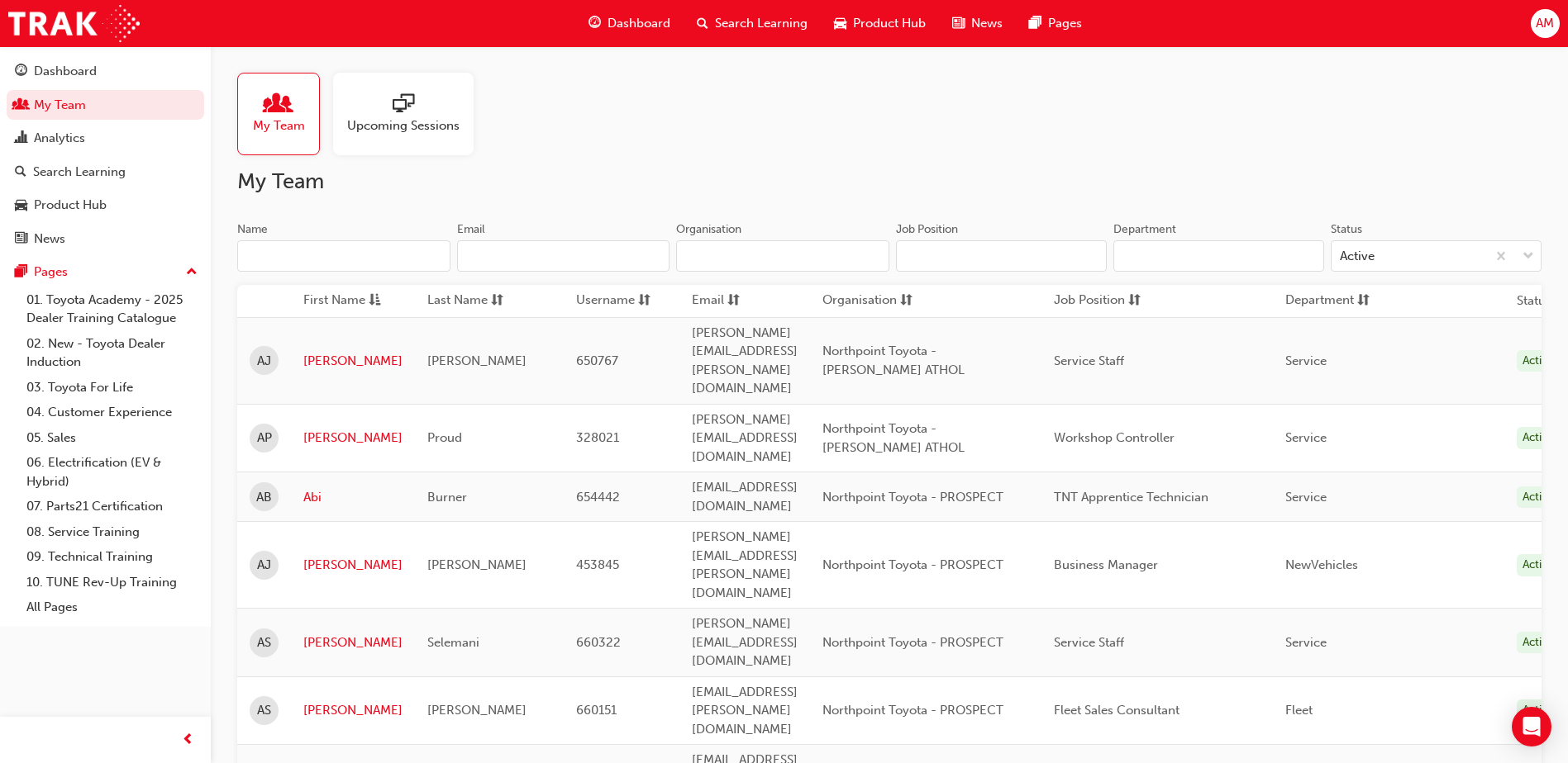
click at [269, 259] on input "Name" at bounding box center [344, 256] width 213 height 31
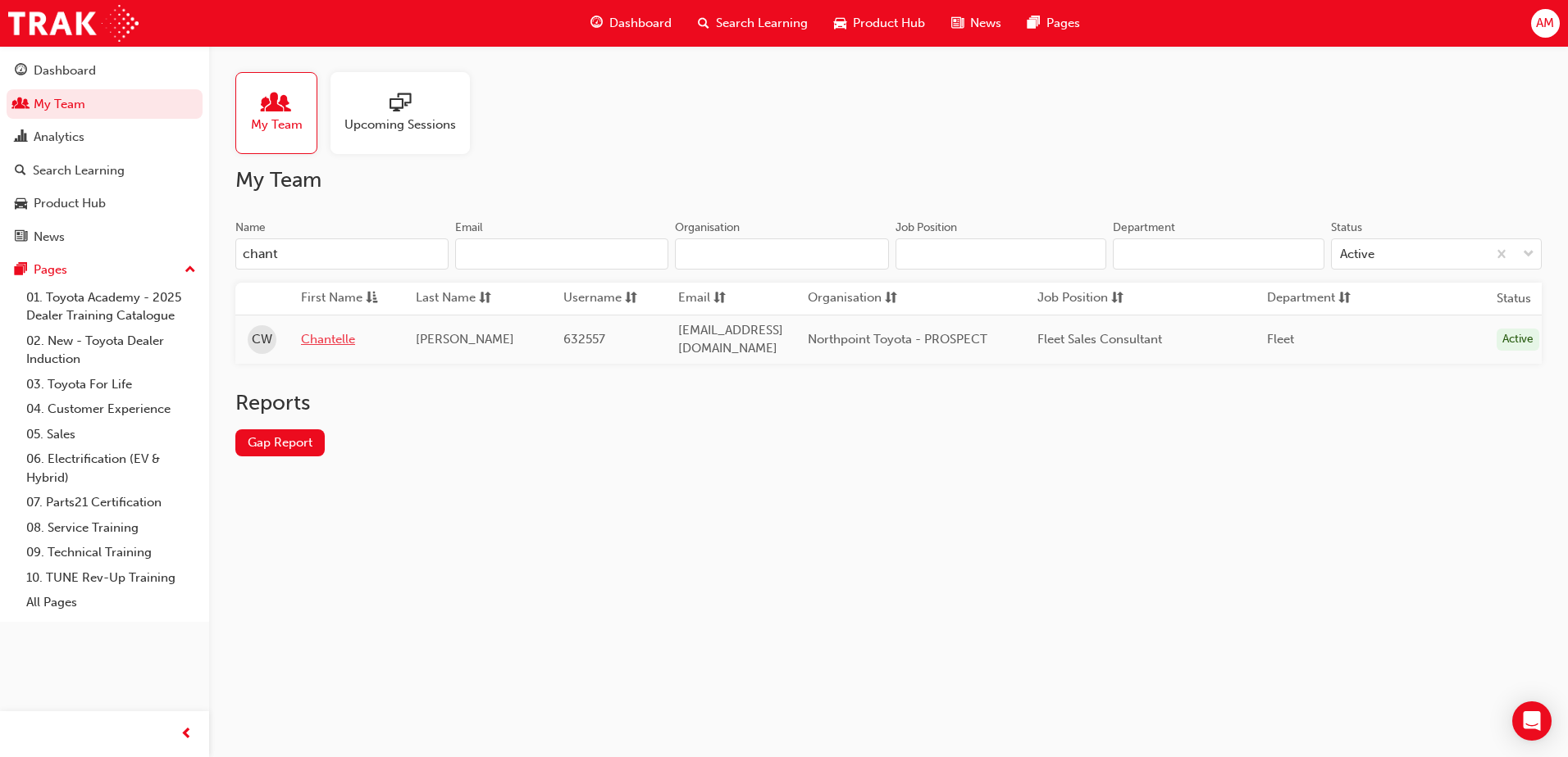
type input "chant"
drag, startPoint x: 325, startPoint y: 333, endPoint x: 332, endPoint y: 328, distance: 8.6
click at [325, 332] on link "Chantelle" at bounding box center [345, 339] width 90 height 18
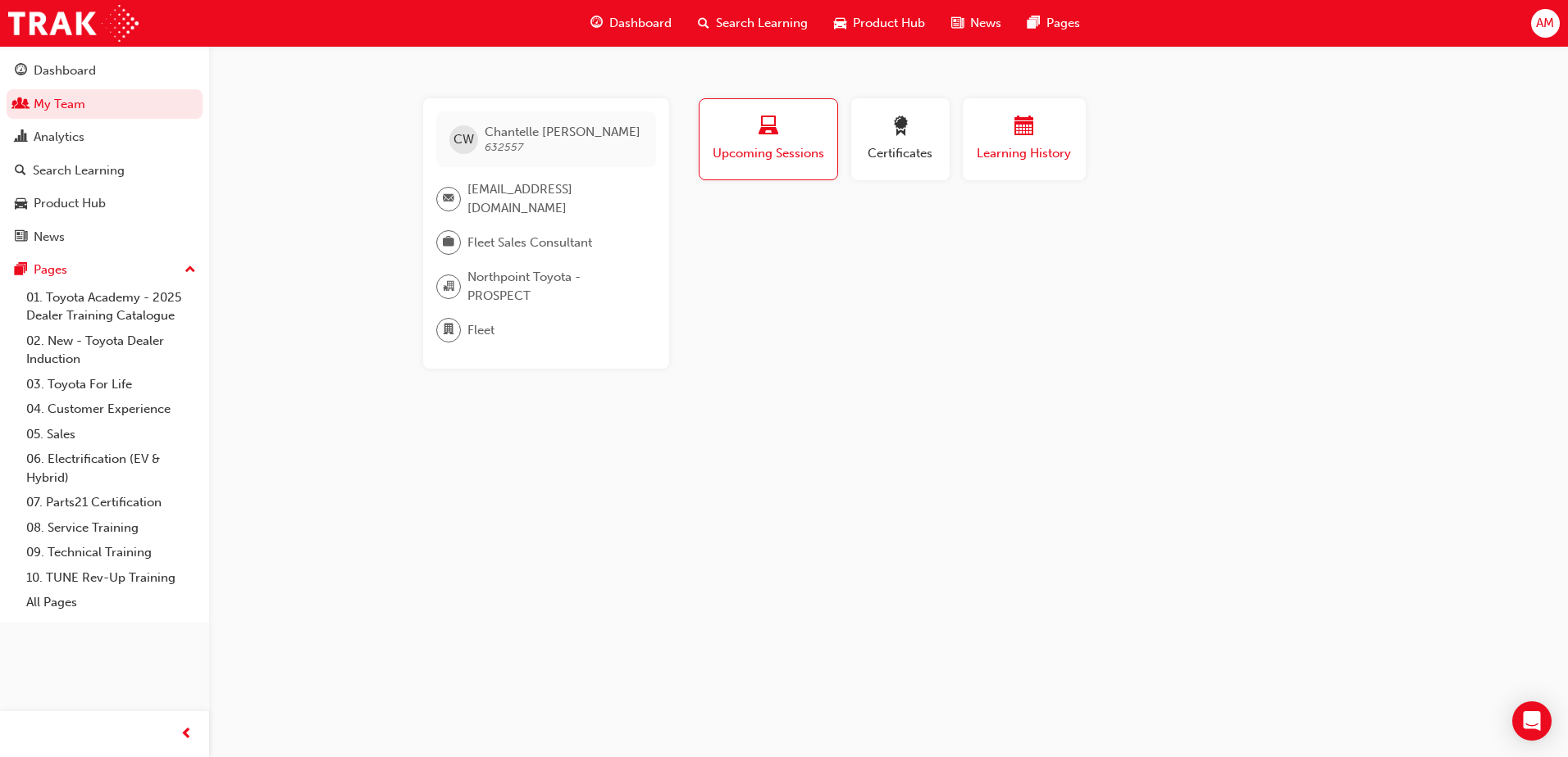
click at [994, 157] on span "Learning History" at bounding box center [1023, 153] width 98 height 18
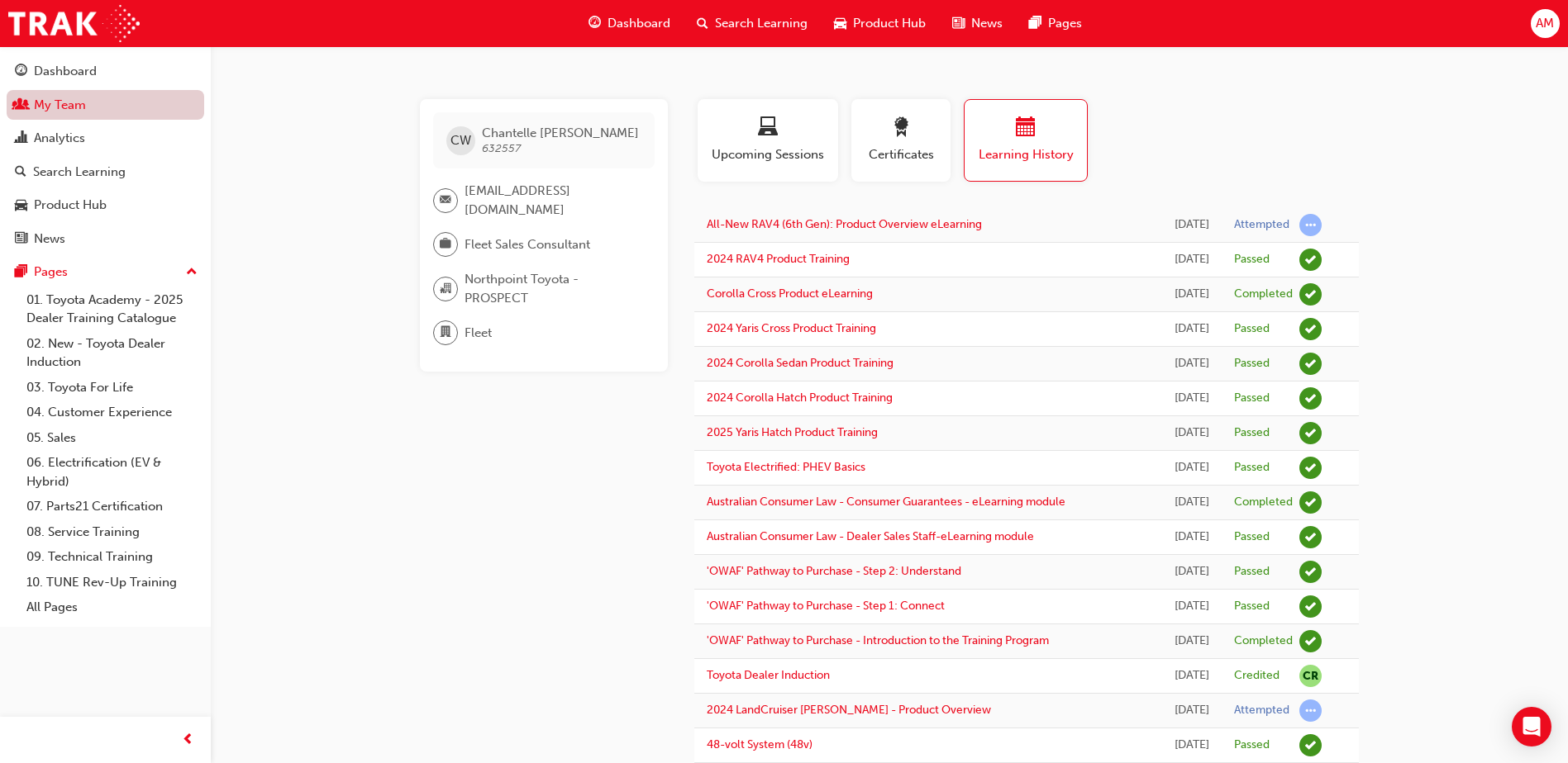
click at [43, 105] on link "My Team" at bounding box center [106, 105] width 197 height 30
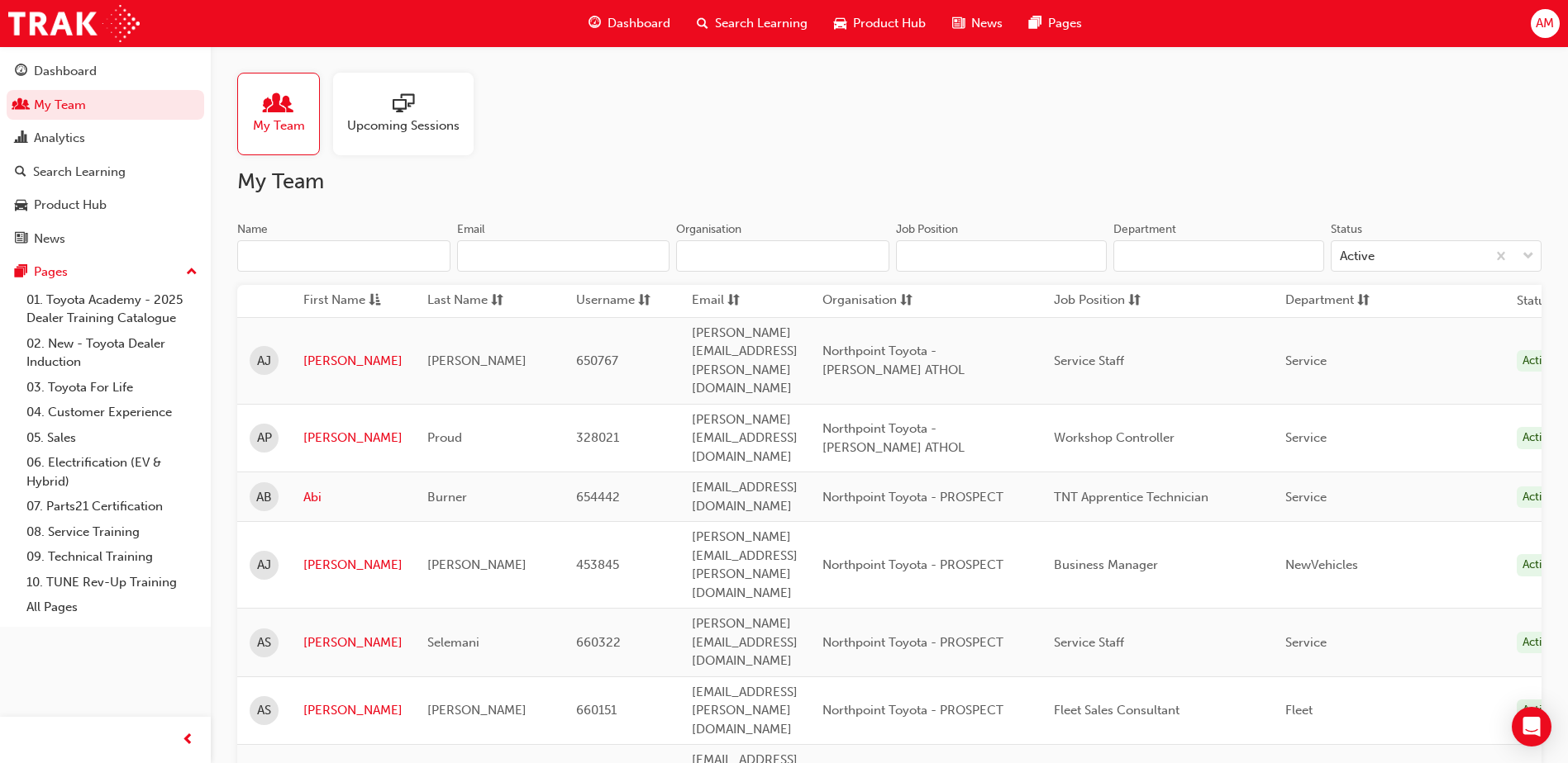
click at [318, 256] on input "Name" at bounding box center [344, 256] width 213 height 31
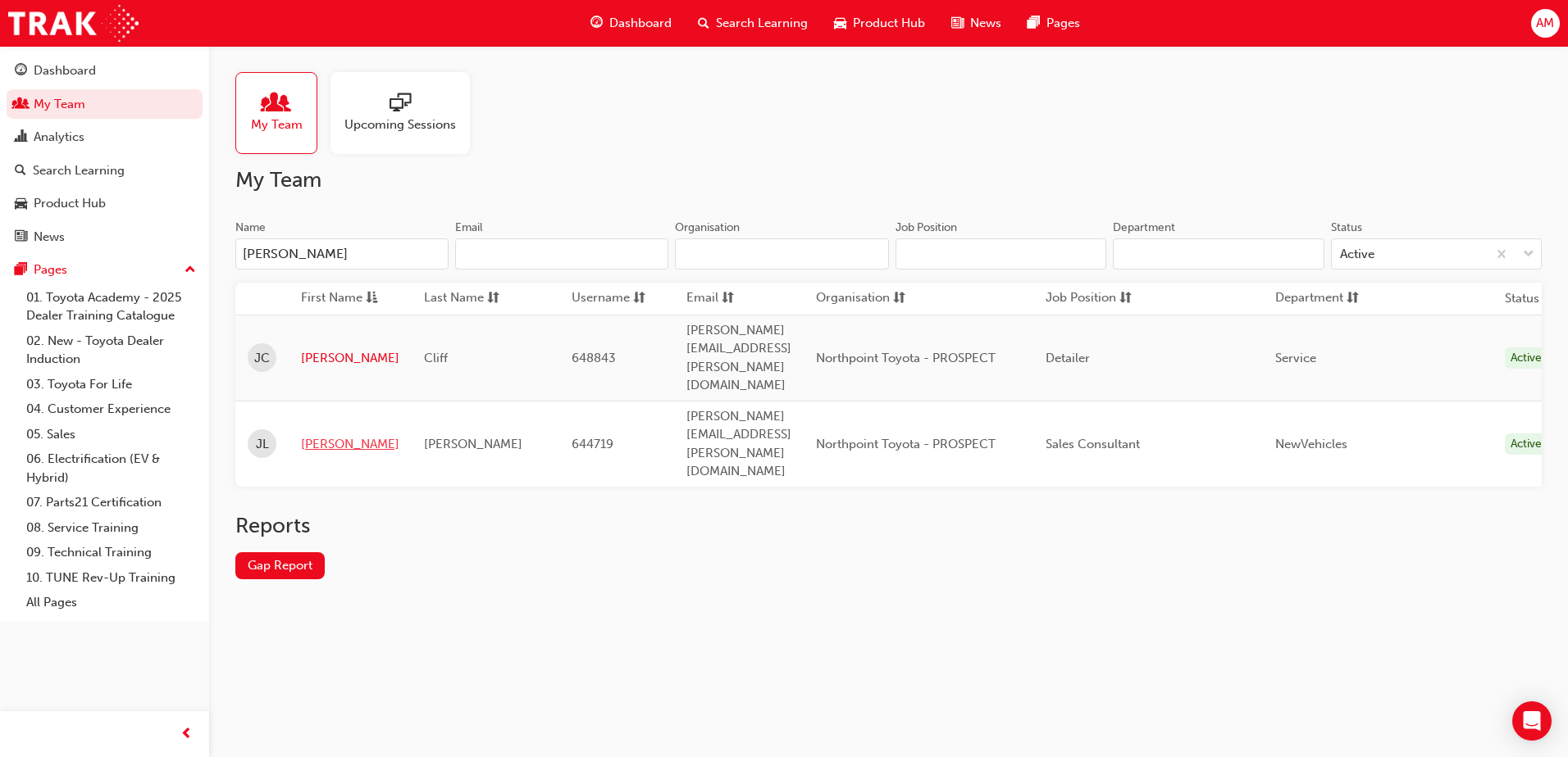
type input "[PERSON_NAME]"
click at [326, 435] on link "[PERSON_NAME]" at bounding box center [349, 444] width 98 height 18
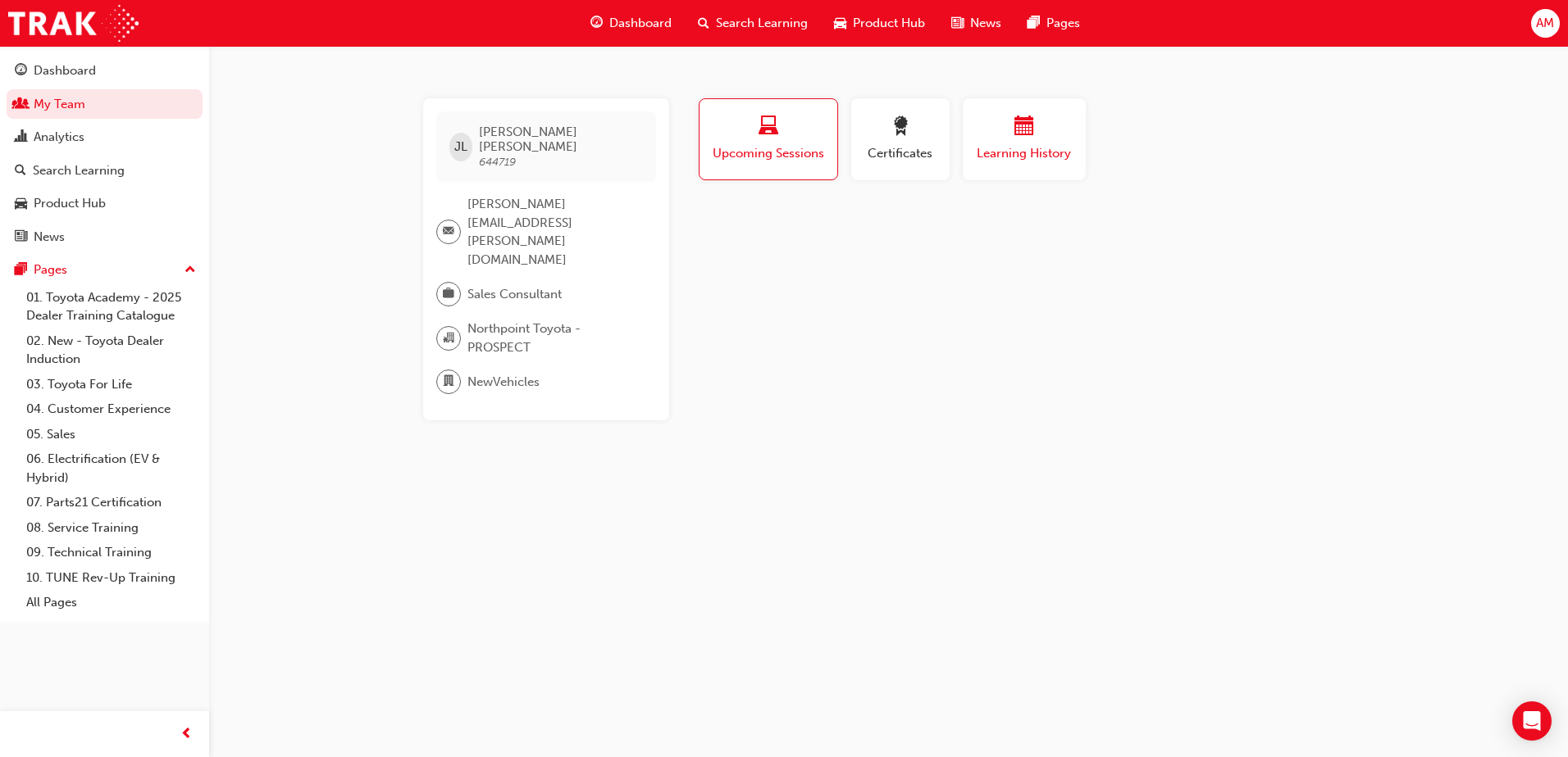
click at [1032, 159] on span "Learning History" at bounding box center [1023, 153] width 98 height 18
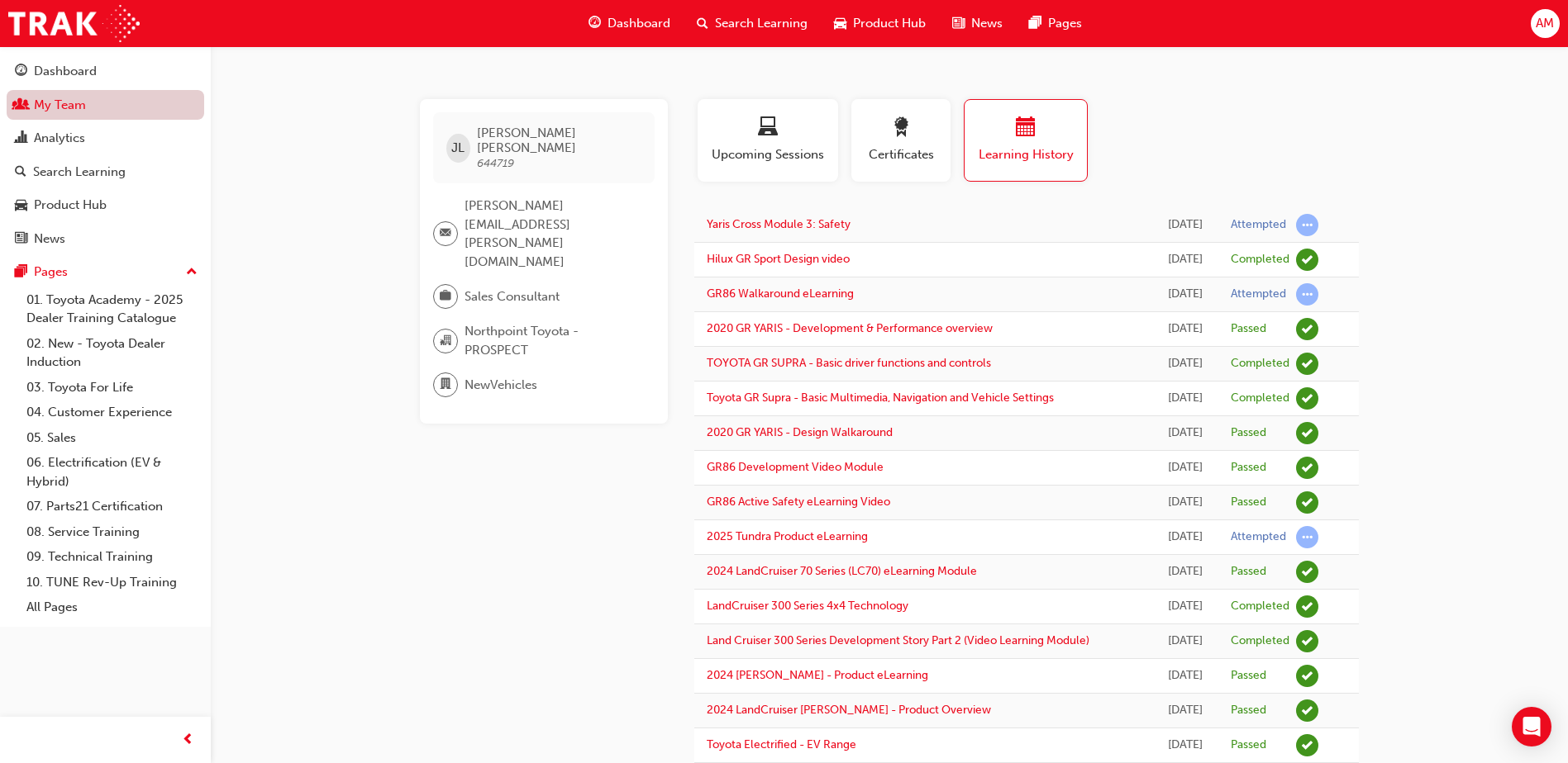
click at [55, 109] on link "My Team" at bounding box center [106, 105] width 197 height 30
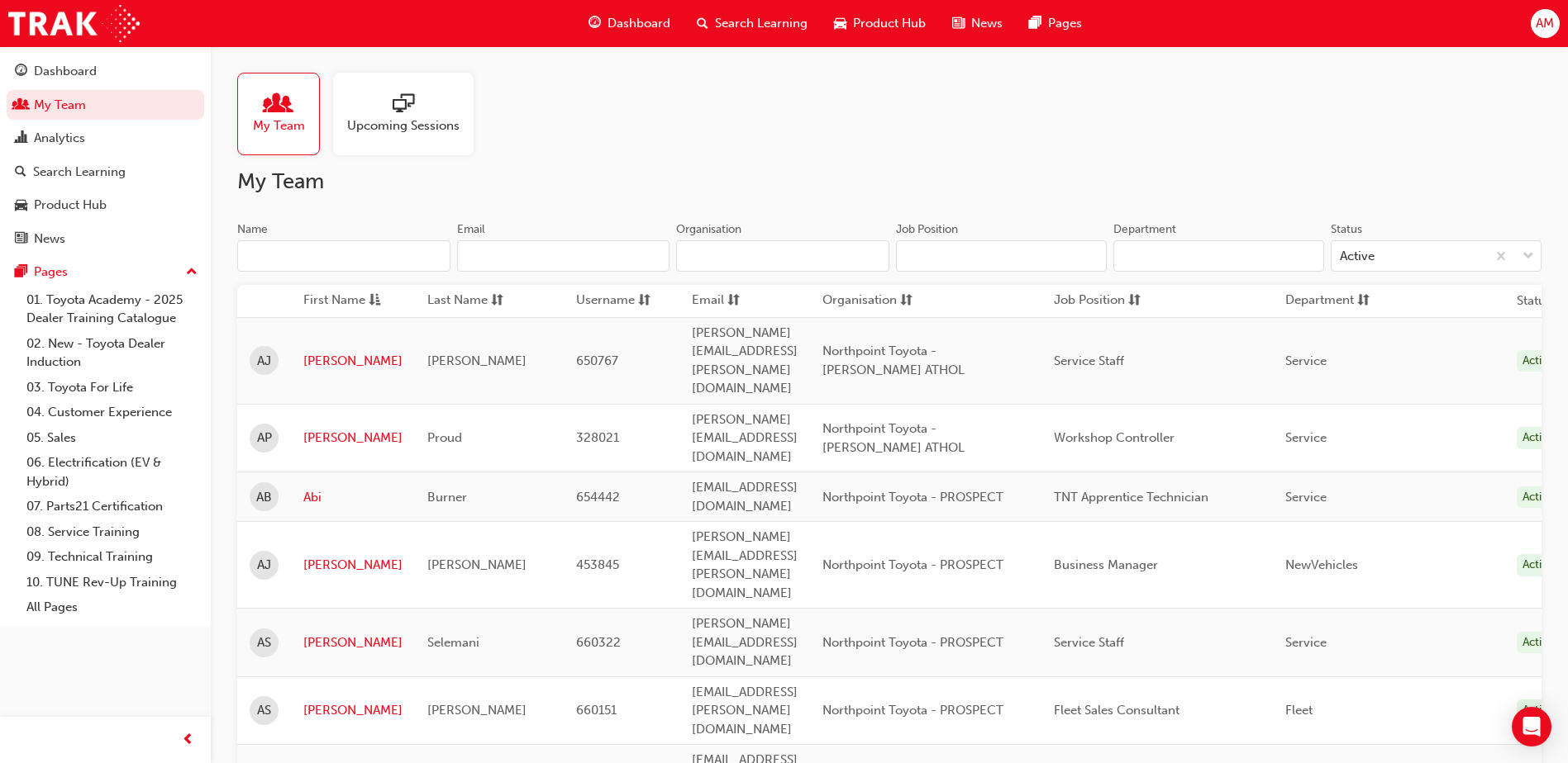
click at [297, 265] on input "Name" at bounding box center [344, 256] width 213 height 31
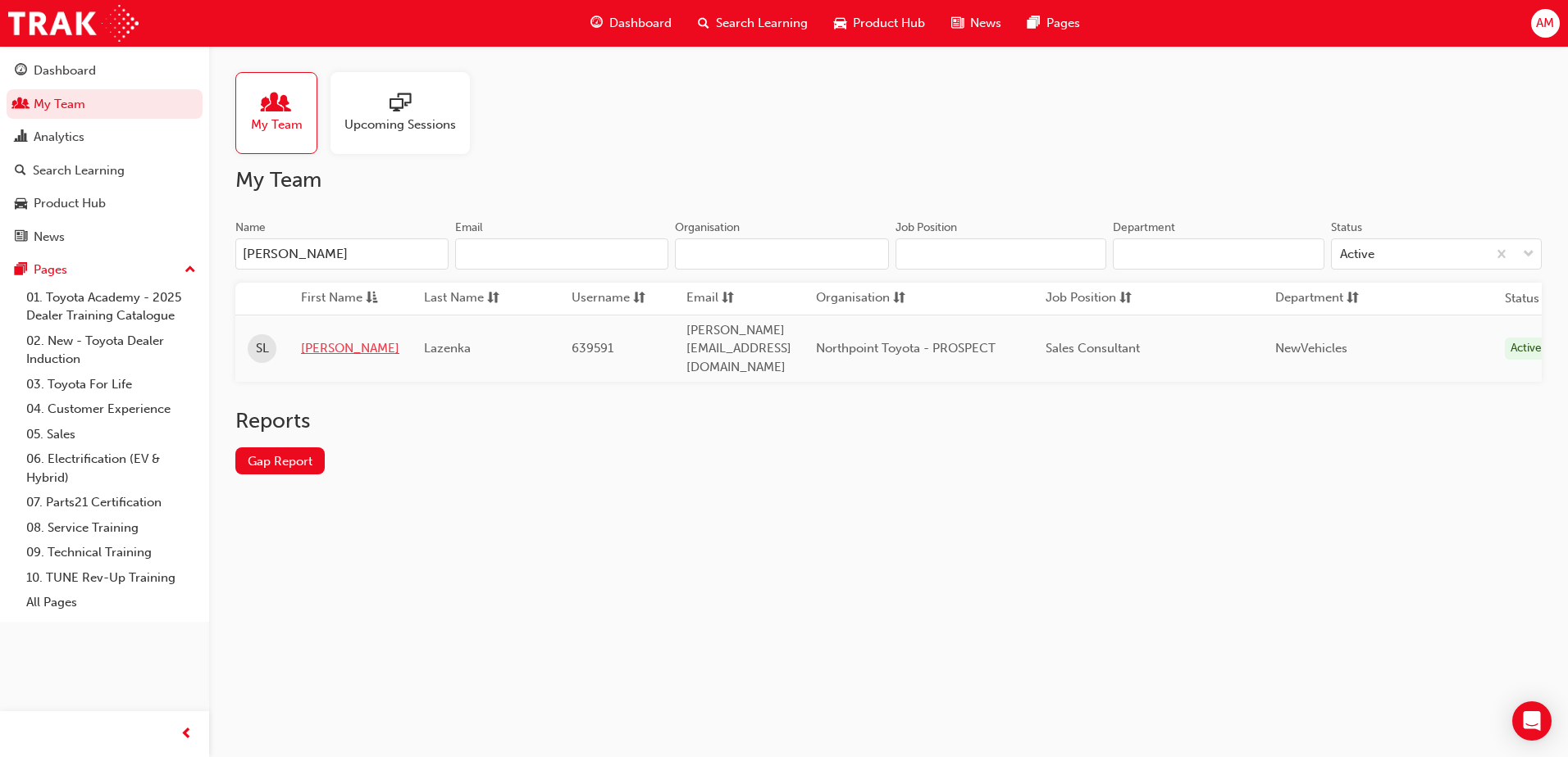
type input "[PERSON_NAME]"
click at [319, 339] on link "[PERSON_NAME]" at bounding box center [349, 348] width 98 height 18
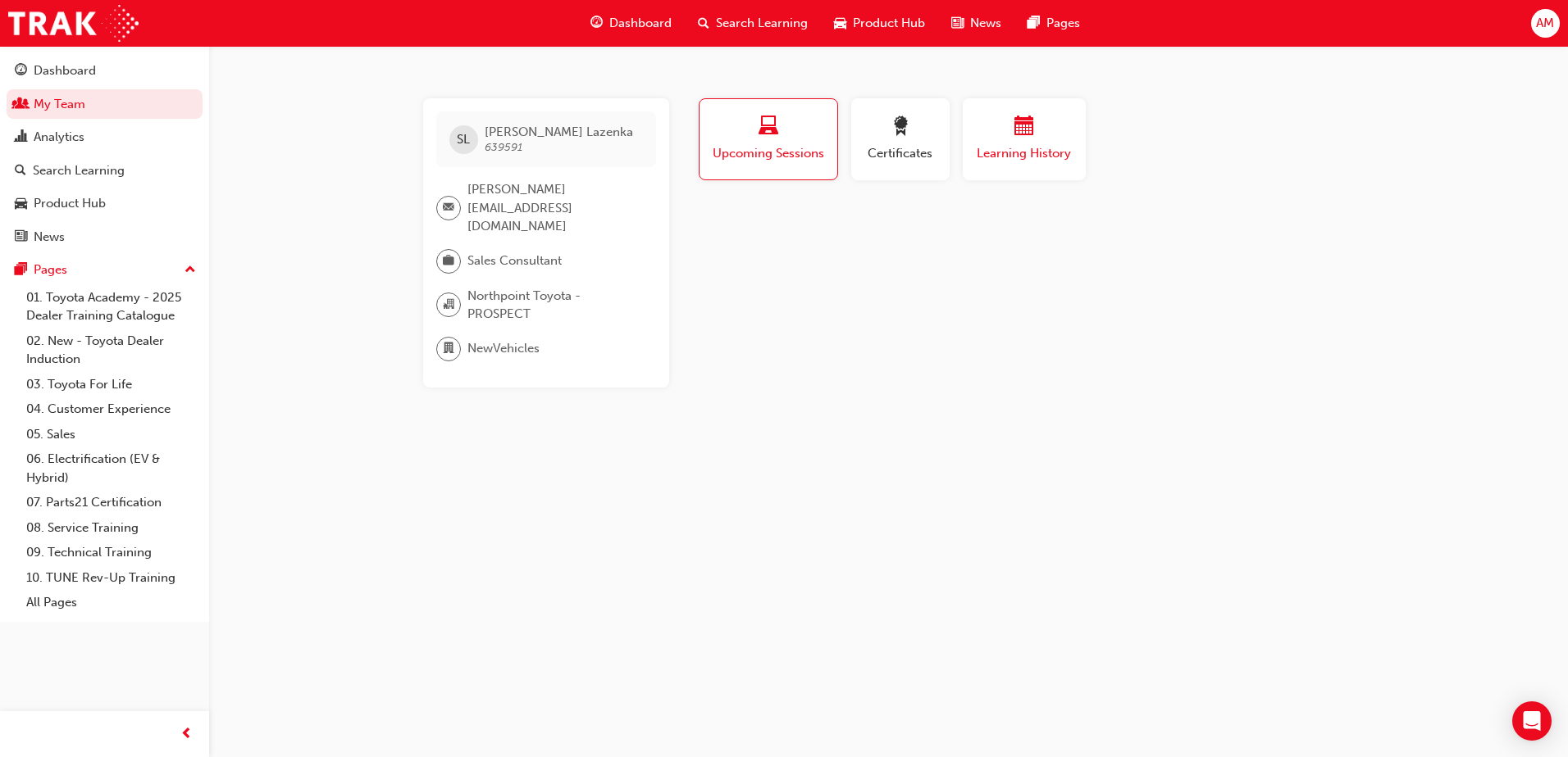
click at [1071, 123] on div "button" at bounding box center [1023, 129] width 98 height 25
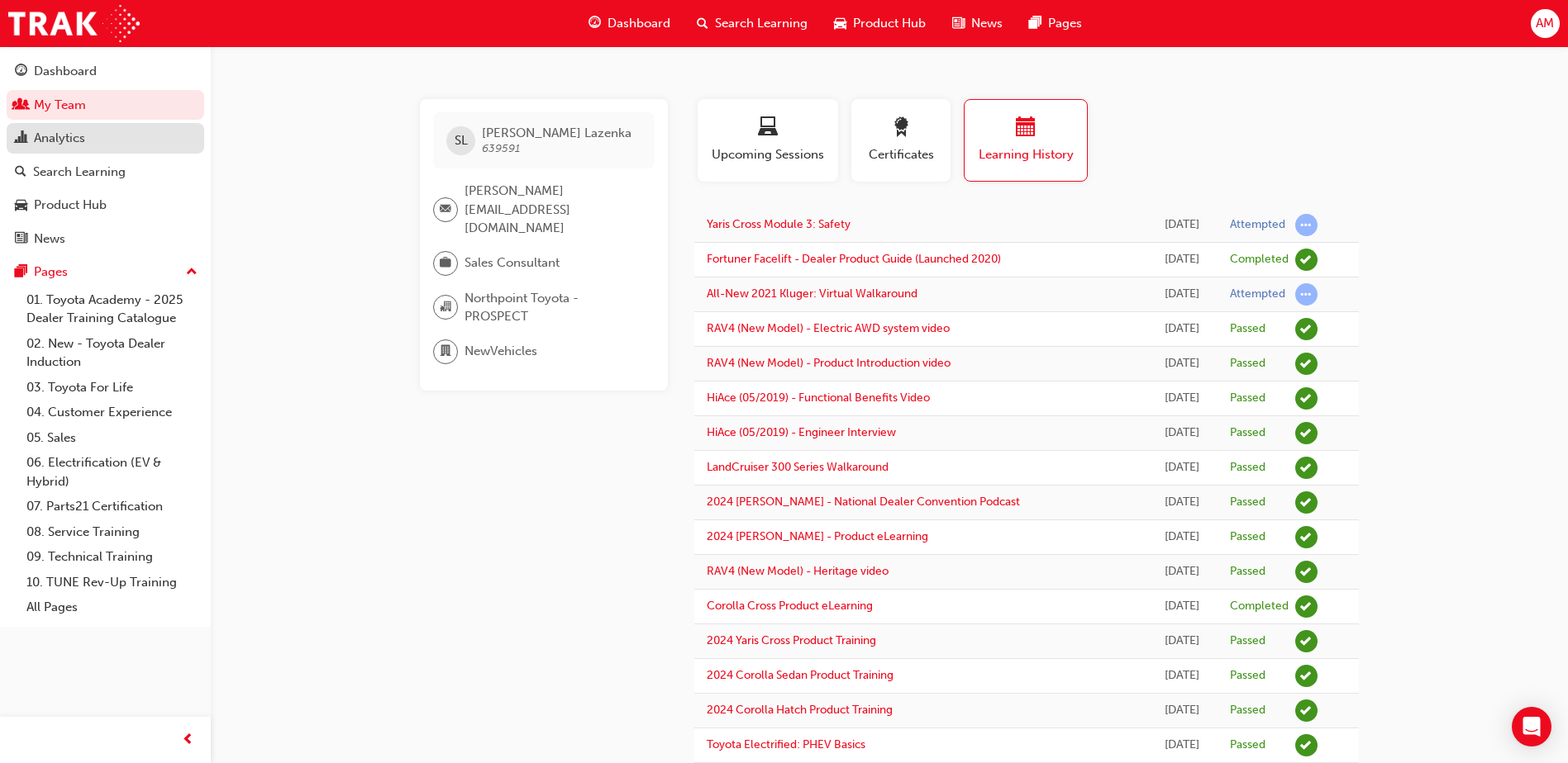
click at [56, 147] on div "Analytics" at bounding box center [60, 138] width 51 height 19
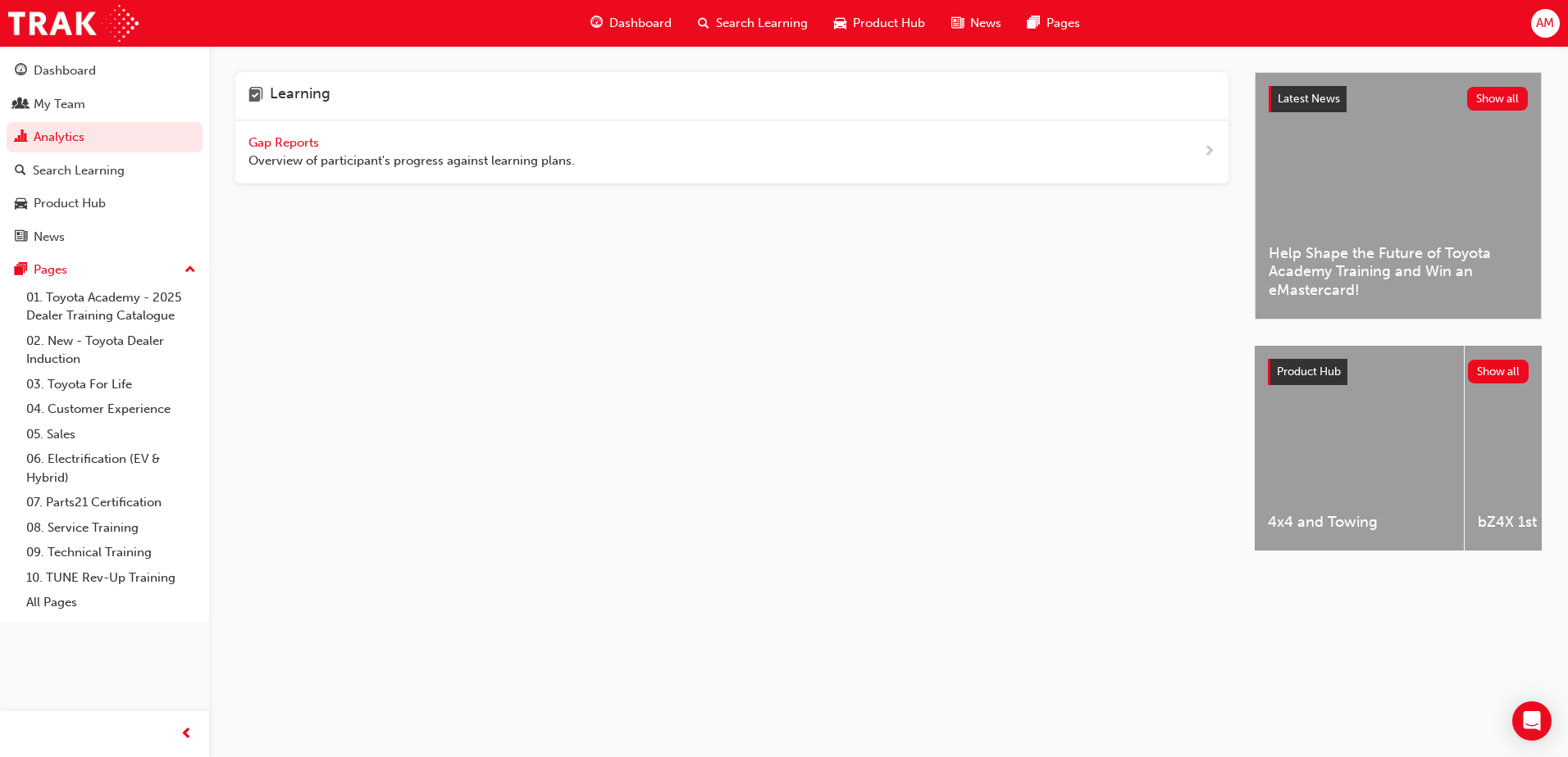
click at [286, 143] on span "Gap Reports" at bounding box center [285, 142] width 74 height 15
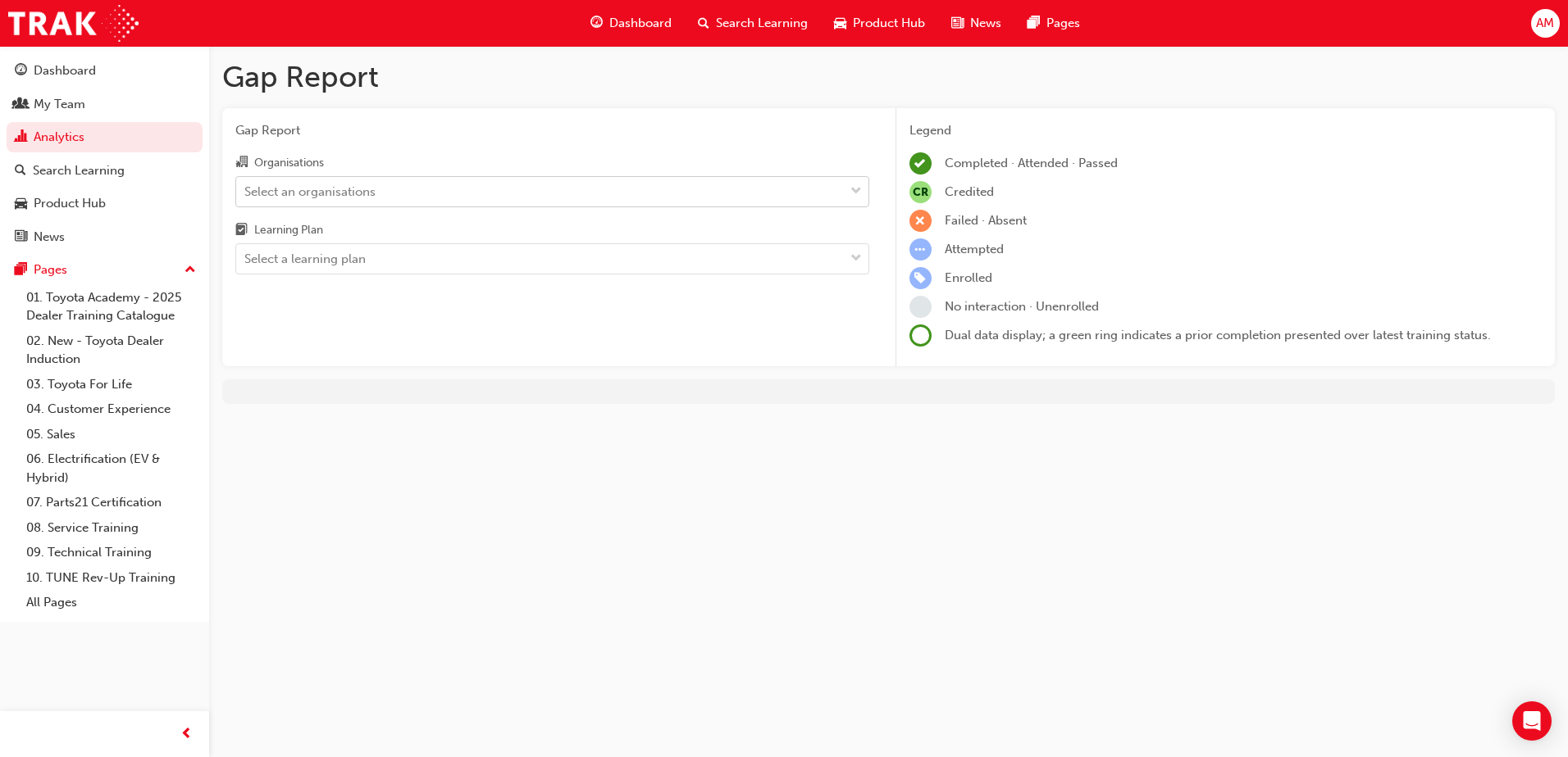
click at [313, 192] on div "Select an organisations" at bounding box center [309, 191] width 131 height 18
click at [246, 192] on input "Organisations Select an organisations" at bounding box center [245, 190] width 2 height 14
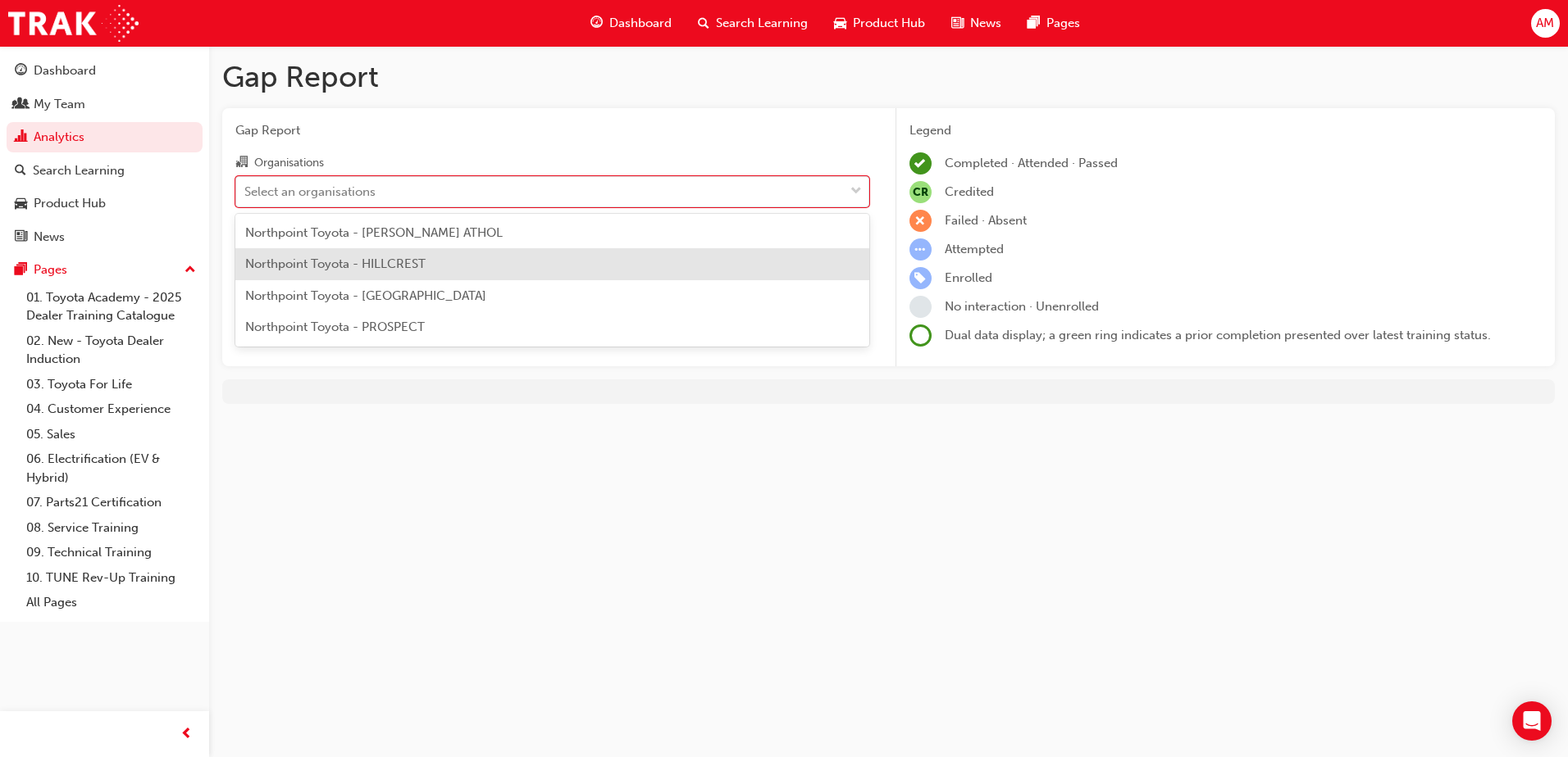
click at [344, 269] on span "Northpoint Toyota - HILLCREST" at bounding box center [336, 264] width 180 height 15
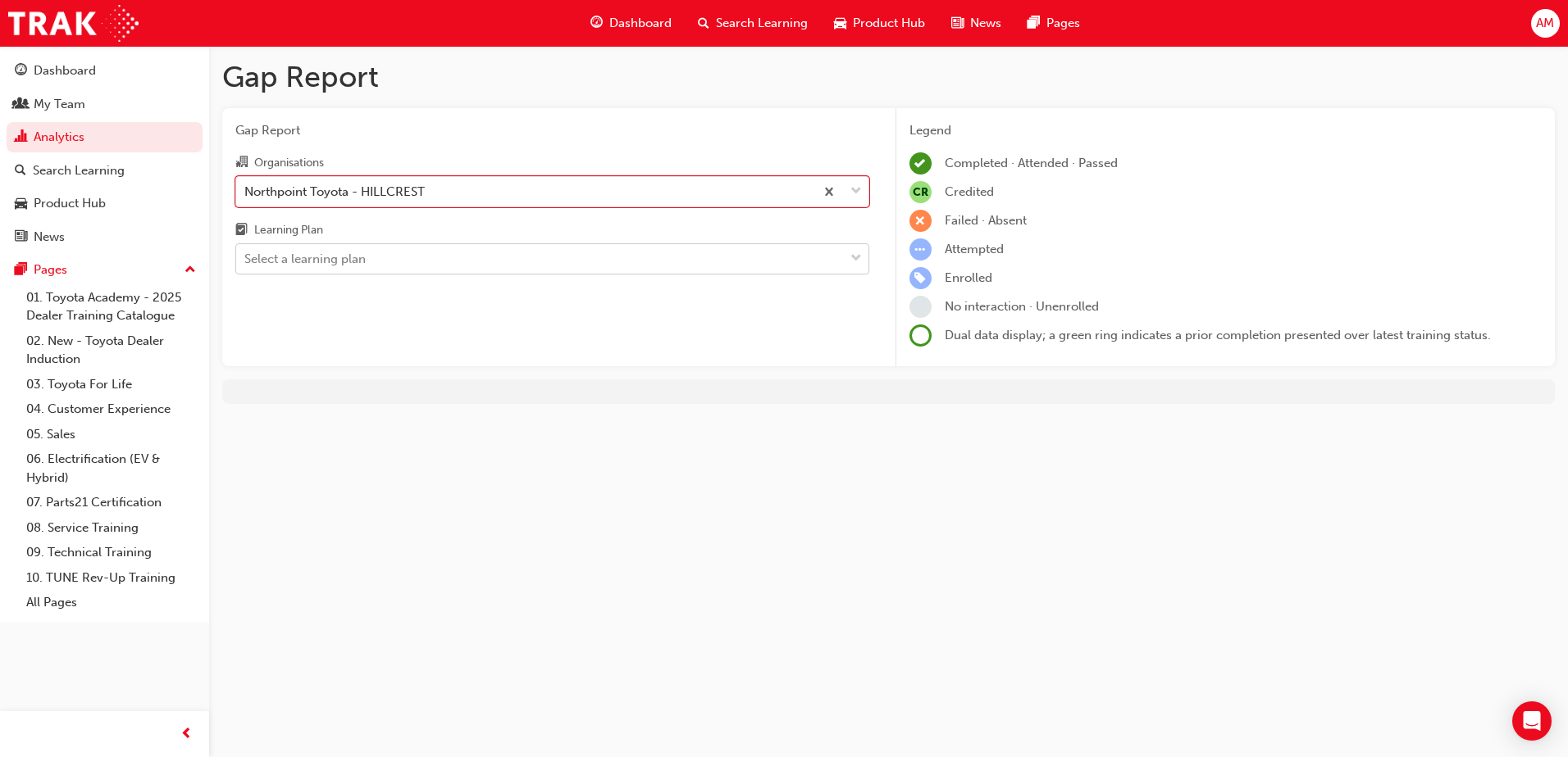
click at [375, 256] on div "Select a learning plan" at bounding box center [540, 260] width 608 height 29
click at [246, 256] on input "Learning Plan Select a learning plan" at bounding box center [245, 259] width 2 height 14
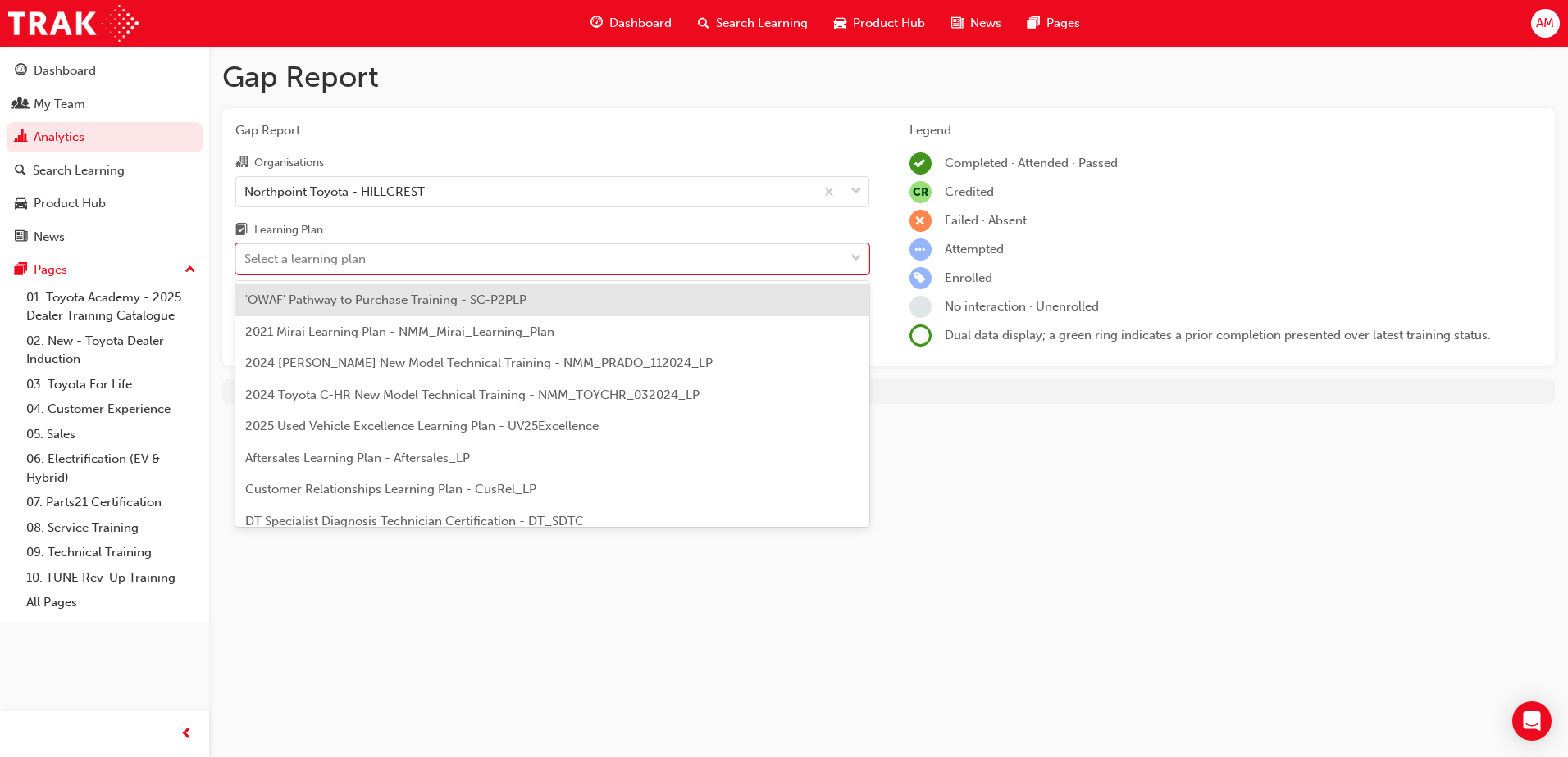
click at [709, 299] on div "'OWAF' Pathway to Purchase Training - SC-P2PLP" at bounding box center [553, 300] width 634 height 32
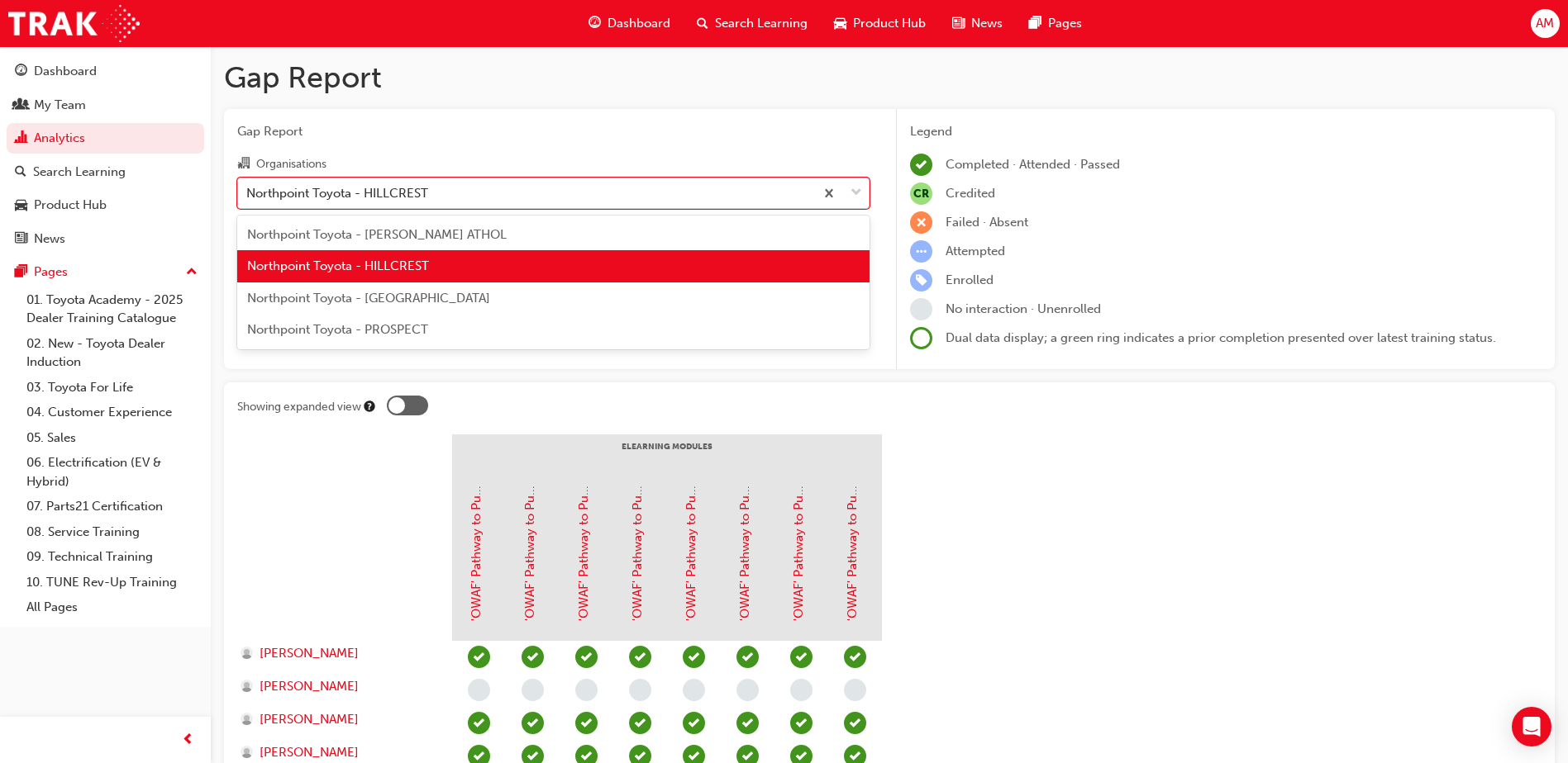
click at [482, 199] on div "Northpoint Toyota - HILLCREST" at bounding box center [526, 193] width 576 height 29
click at [248, 199] on input "Organisations option Northpoint Toyota - HILLCREST, selected. option Northpoint…" at bounding box center [247, 191] width 2 height 14
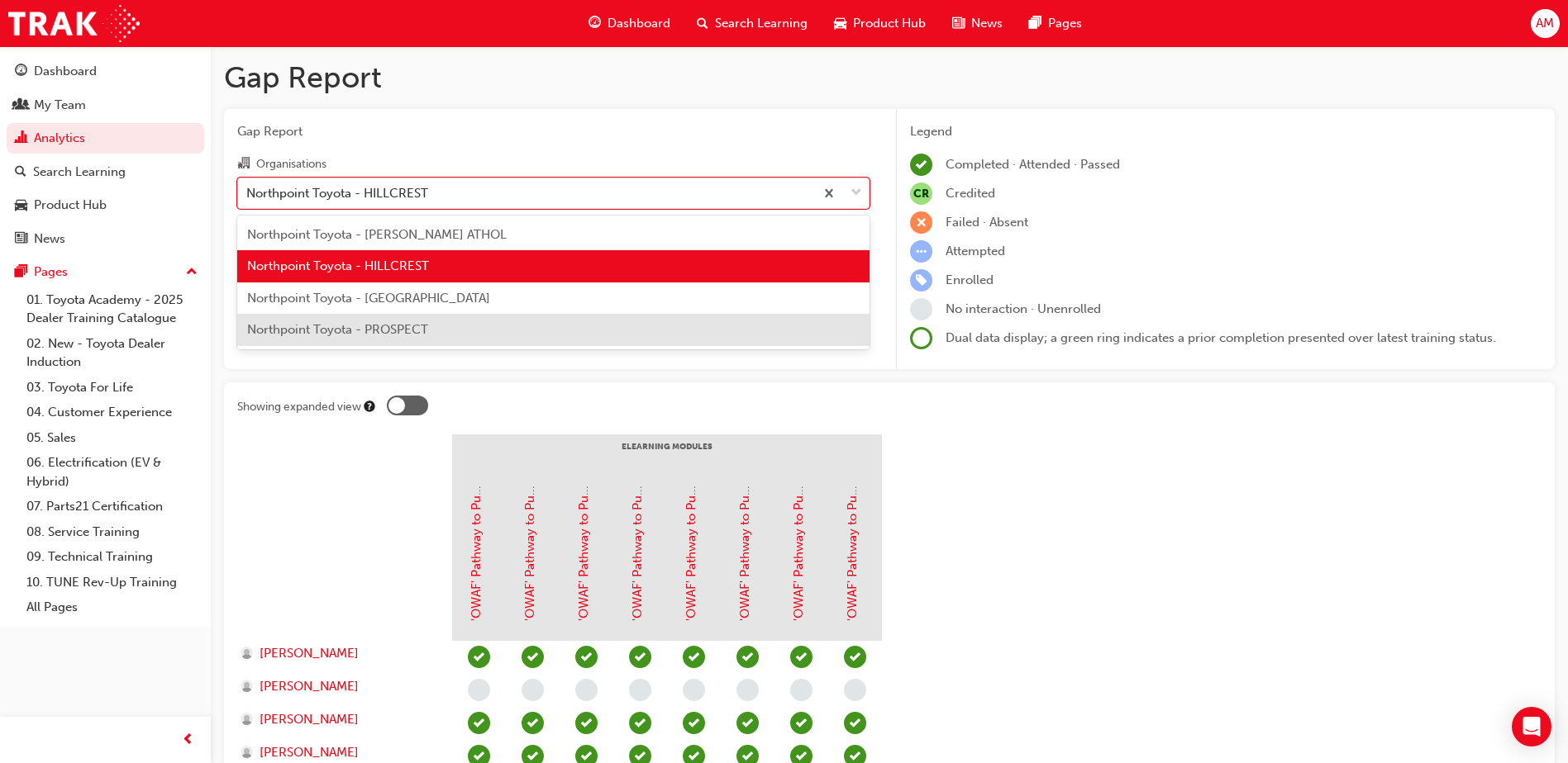
click at [428, 331] on span "Northpoint Toyota - PROSPECT" at bounding box center [337, 329] width 181 height 15
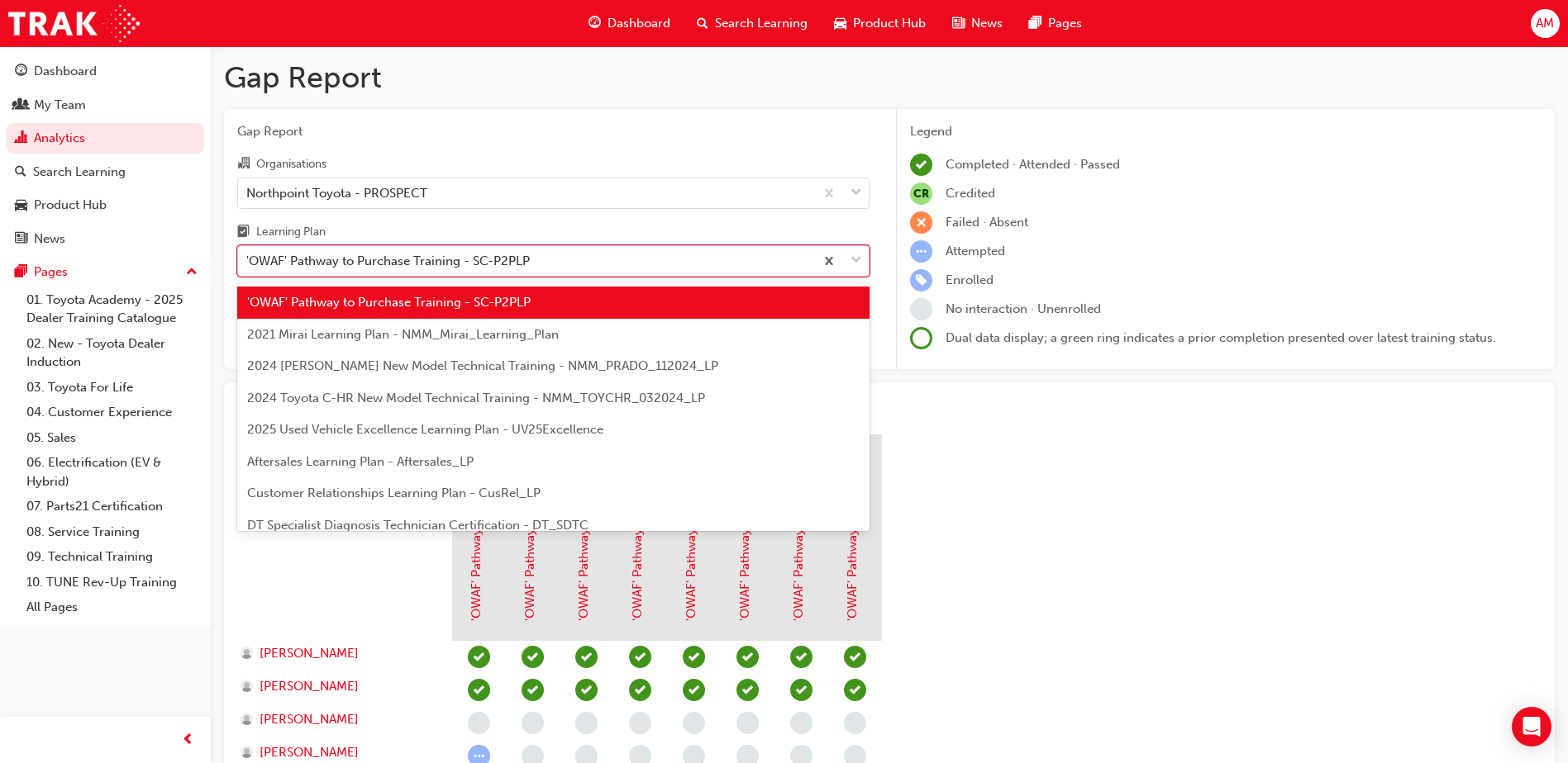
click at [414, 258] on div "'OWAF' Pathway to Purchase Training - SC-P2PLP" at bounding box center [388, 261] width 283 height 19
click at [248, 258] on input "Learning Plan option 'OWAF' Pathway to Purchase Training - SC-P2PLP, selected. …" at bounding box center [247, 261] width 2 height 14
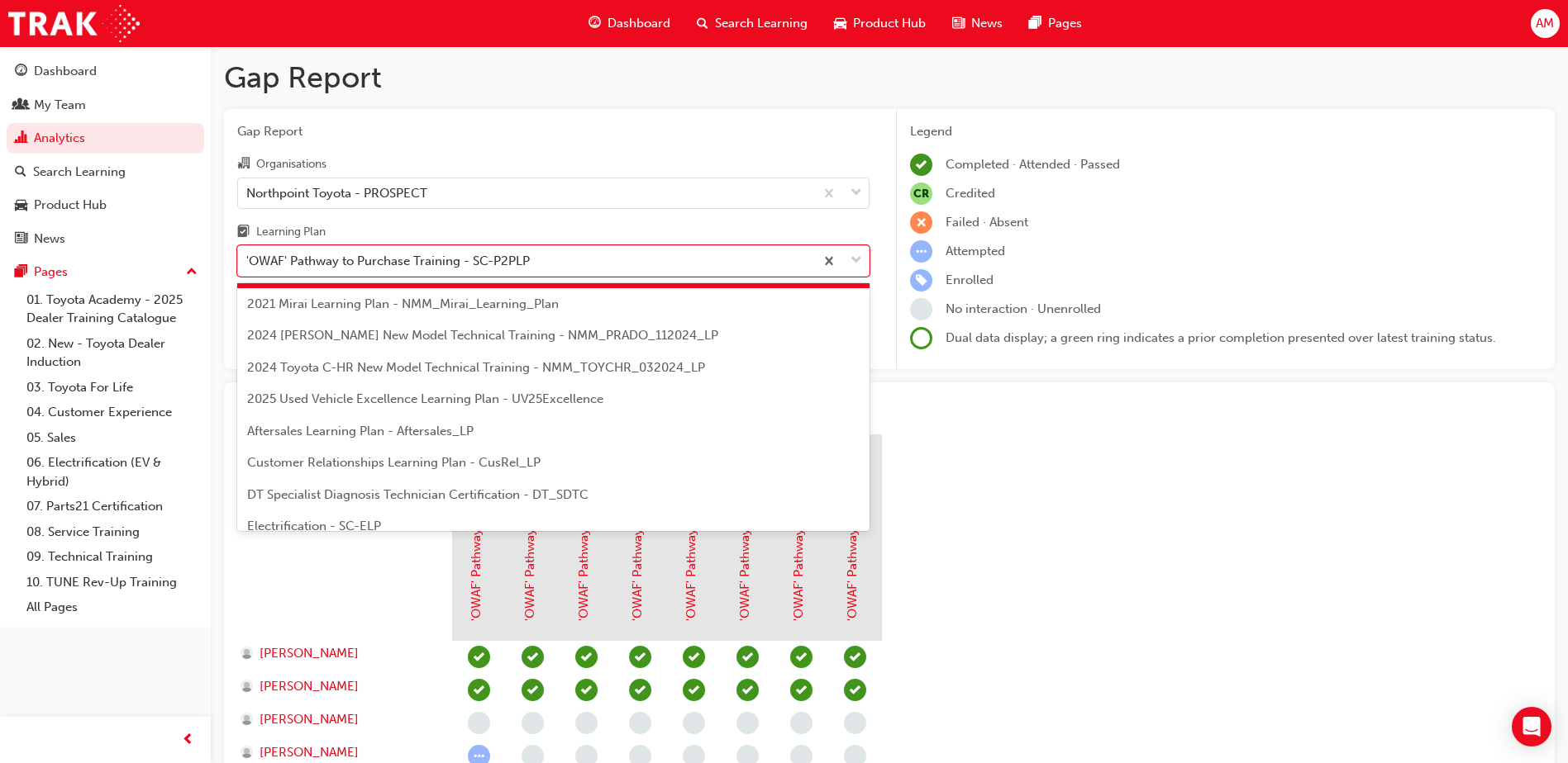
scroll to position [19, 0]
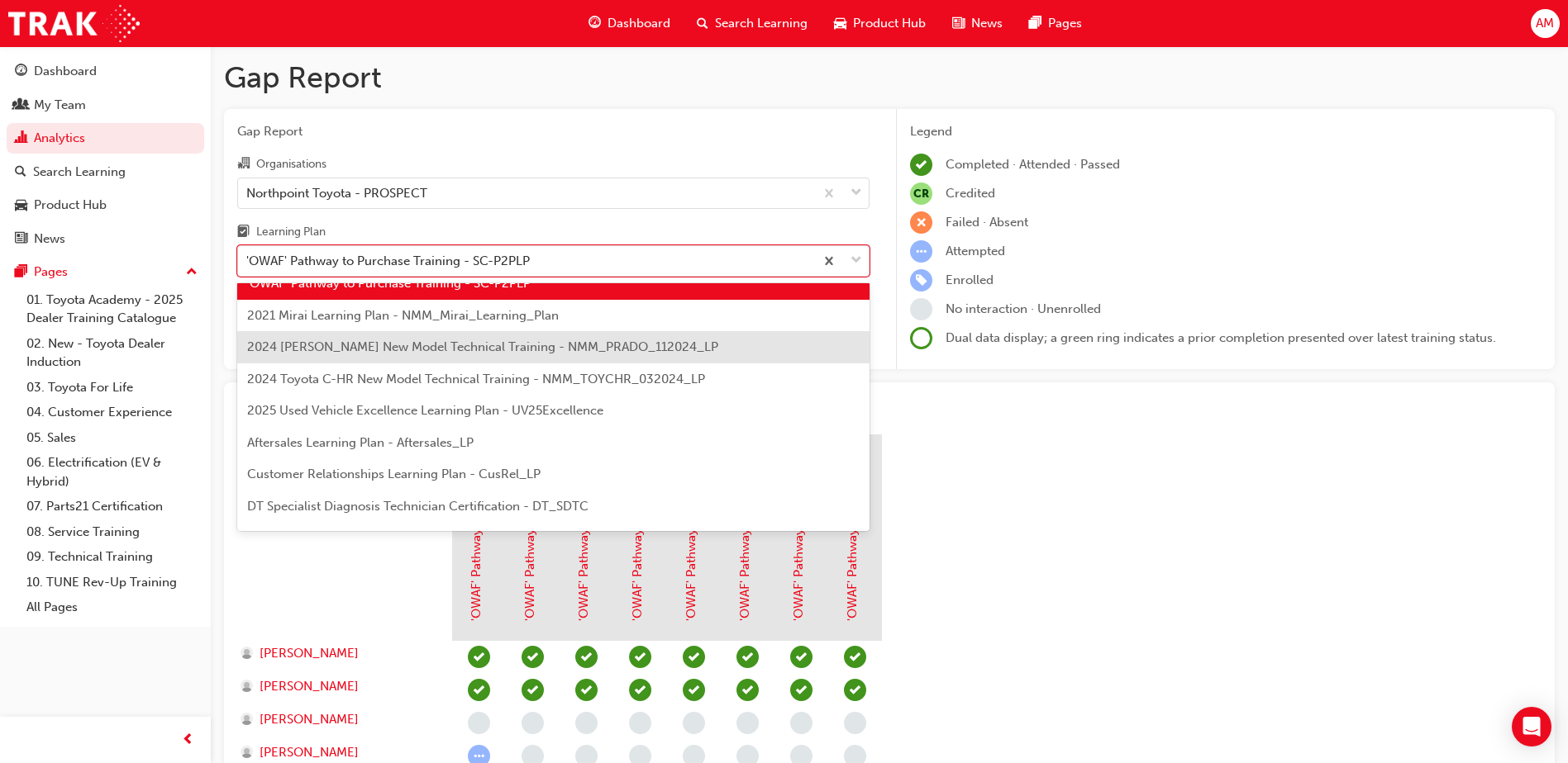
click at [549, 348] on span "2024 [PERSON_NAME] New Model Technical Training - NMM_PRADO_112024_LP" at bounding box center [483, 347] width 471 height 15
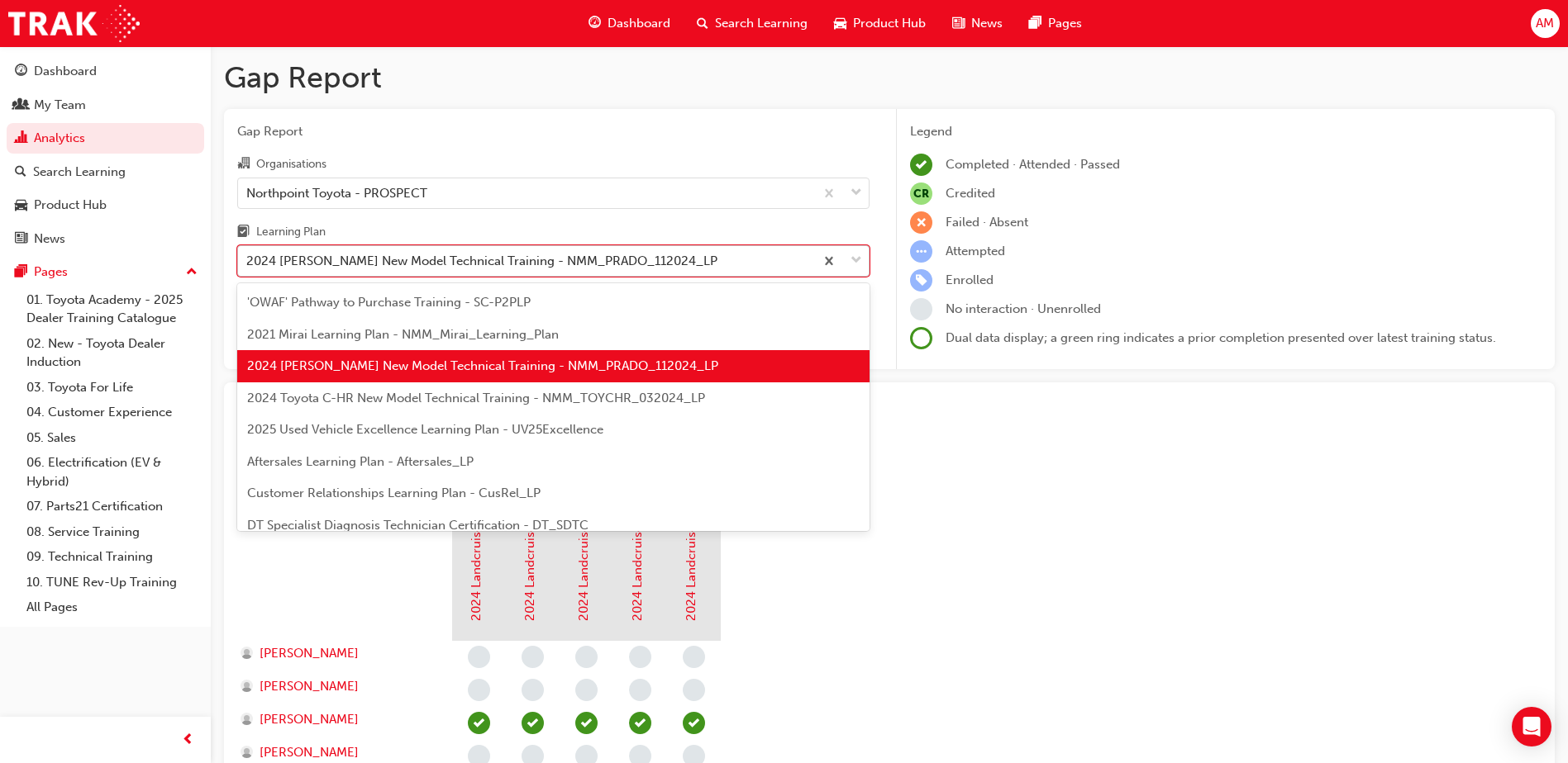
click at [588, 274] on div "2024 [PERSON_NAME] New Model Technical Training - NMM_PRADO_112024_LP" at bounding box center [526, 262] width 576 height 29
click at [248, 268] on input "Learning Plan option 2024 [PERSON_NAME] New Model Technical Training - NMM_PRAD…" at bounding box center [247, 261] width 2 height 14
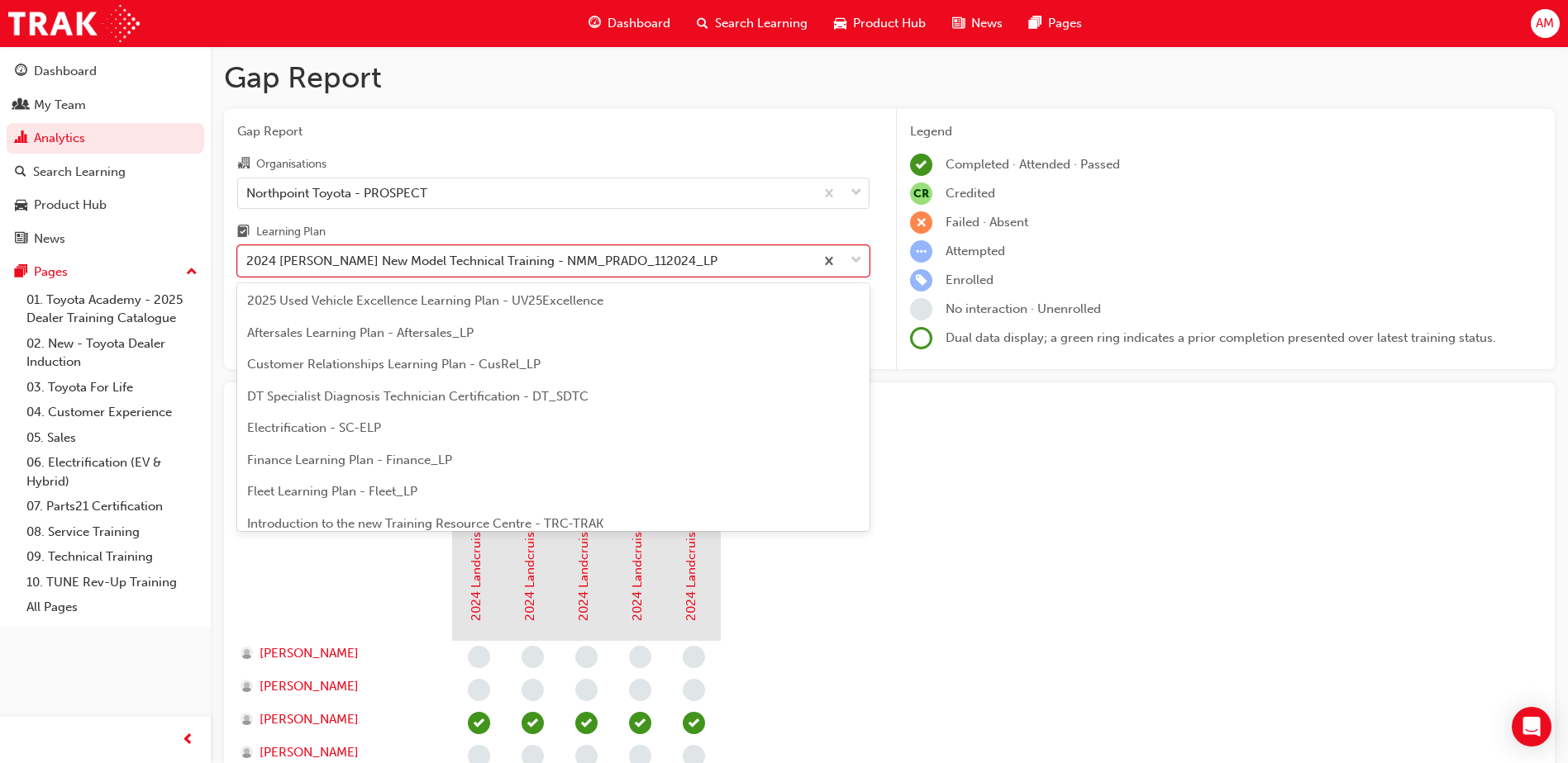
scroll to position [137, 0]
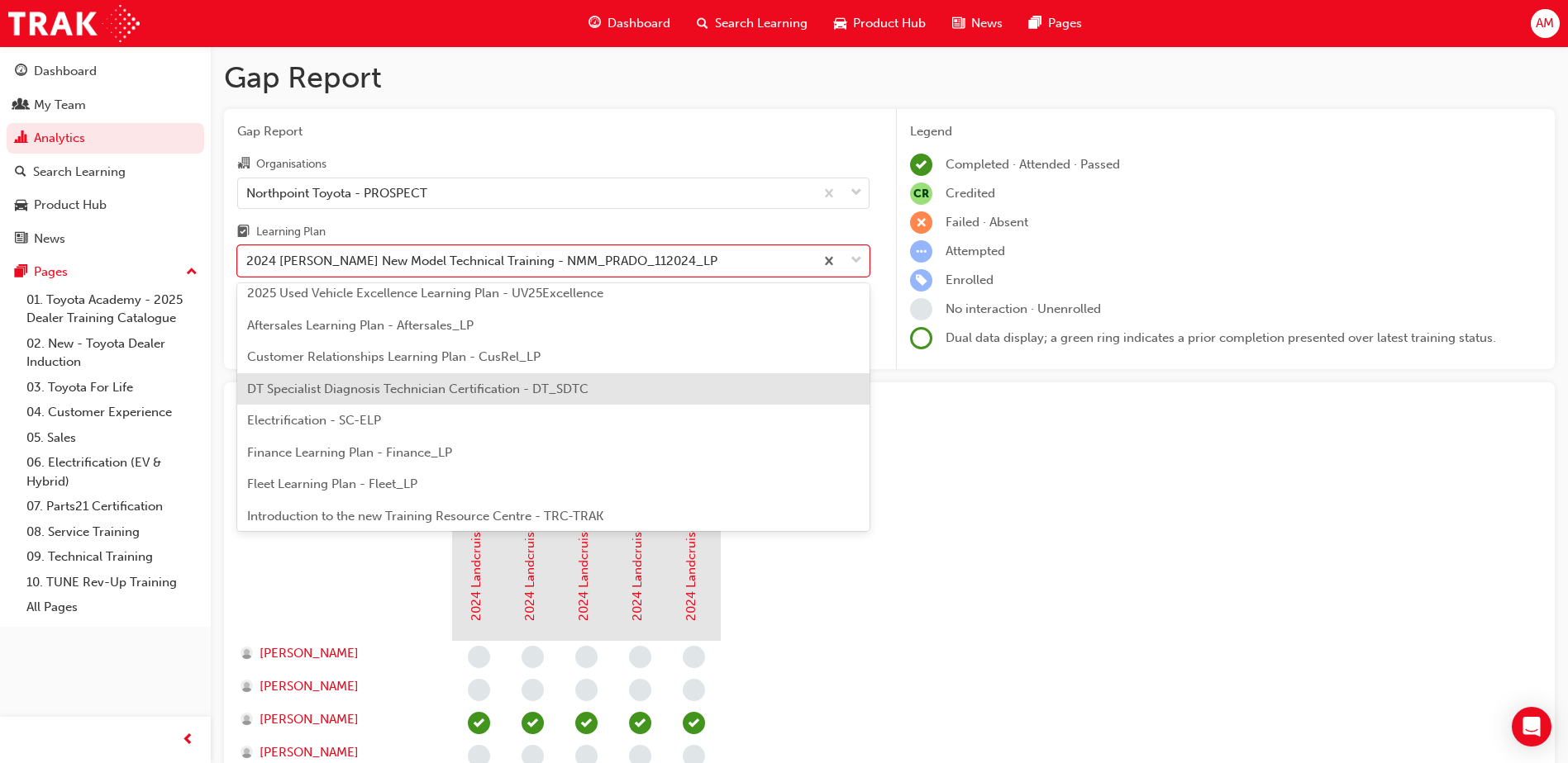
click at [560, 393] on span "DT Specialist Diagnosis Technician Certification - DT_SDTC" at bounding box center [417, 389] width 341 height 15
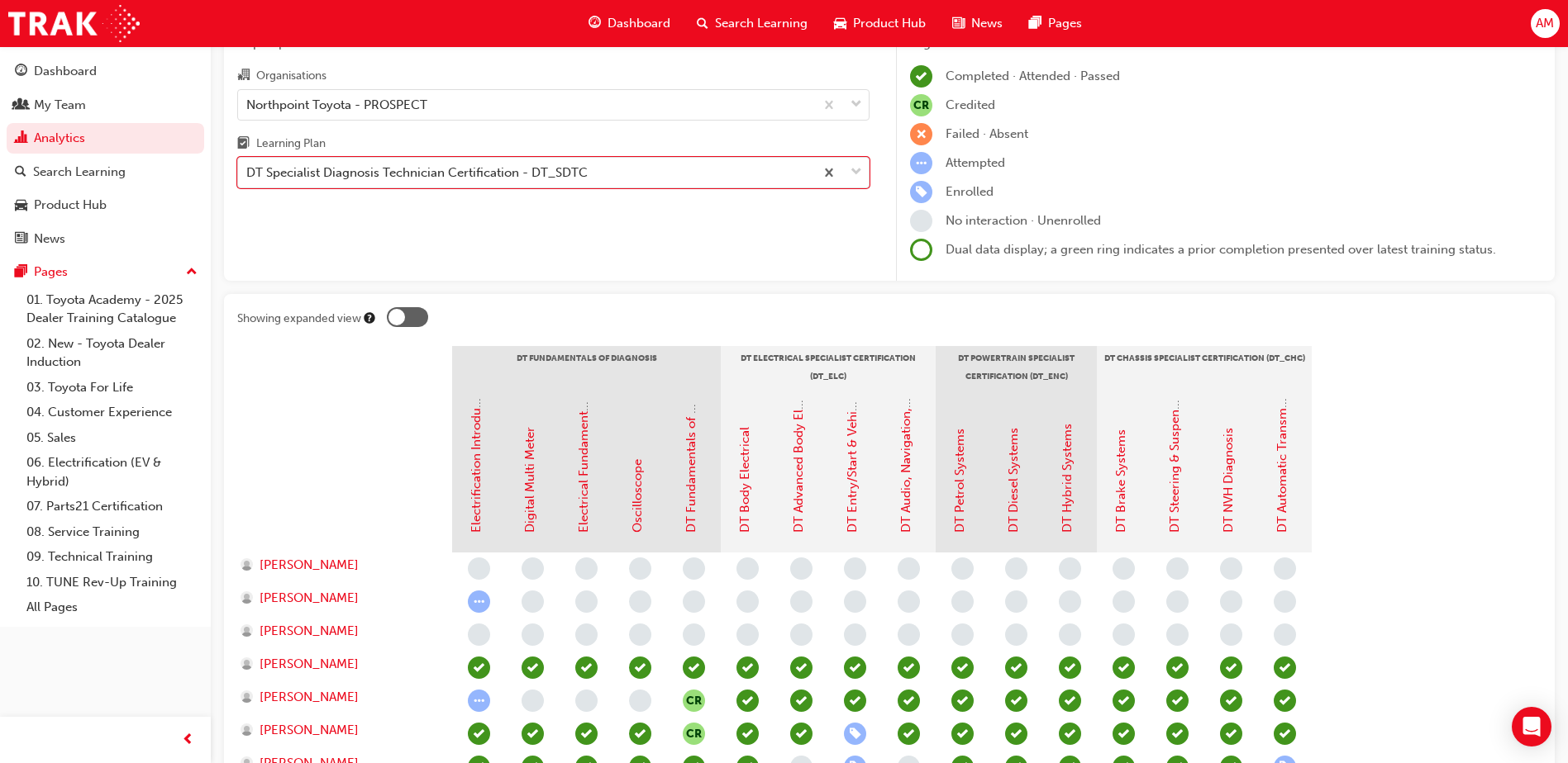
scroll to position [70, 0]
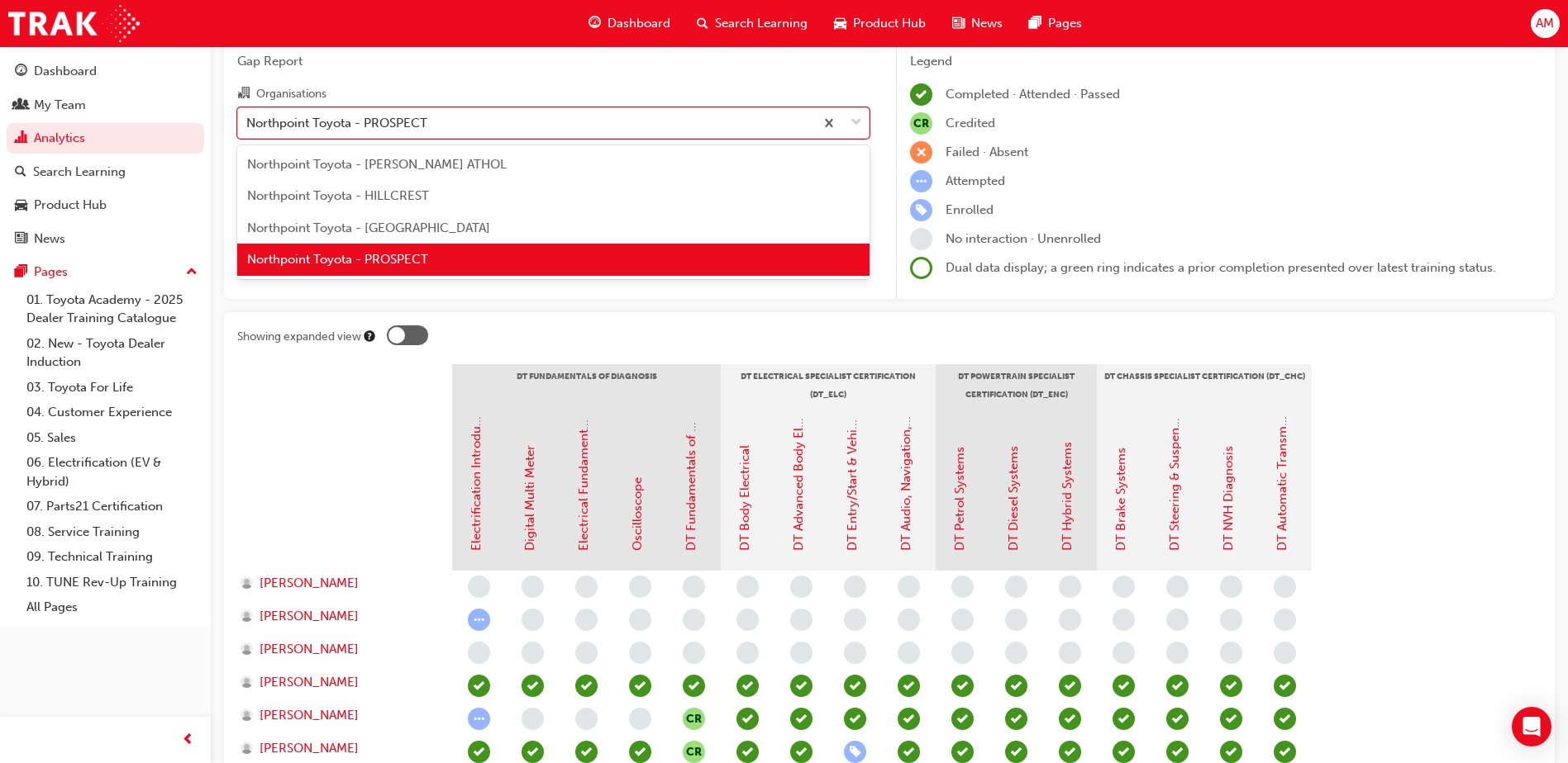
click at [474, 121] on div "Northpoint Toyota - PROSPECT" at bounding box center [526, 123] width 576 height 29
click at [248, 121] on input "Organisations option Northpoint Toyota - PROSPECT, selected. option Northpoint …" at bounding box center [247, 122] width 2 height 14
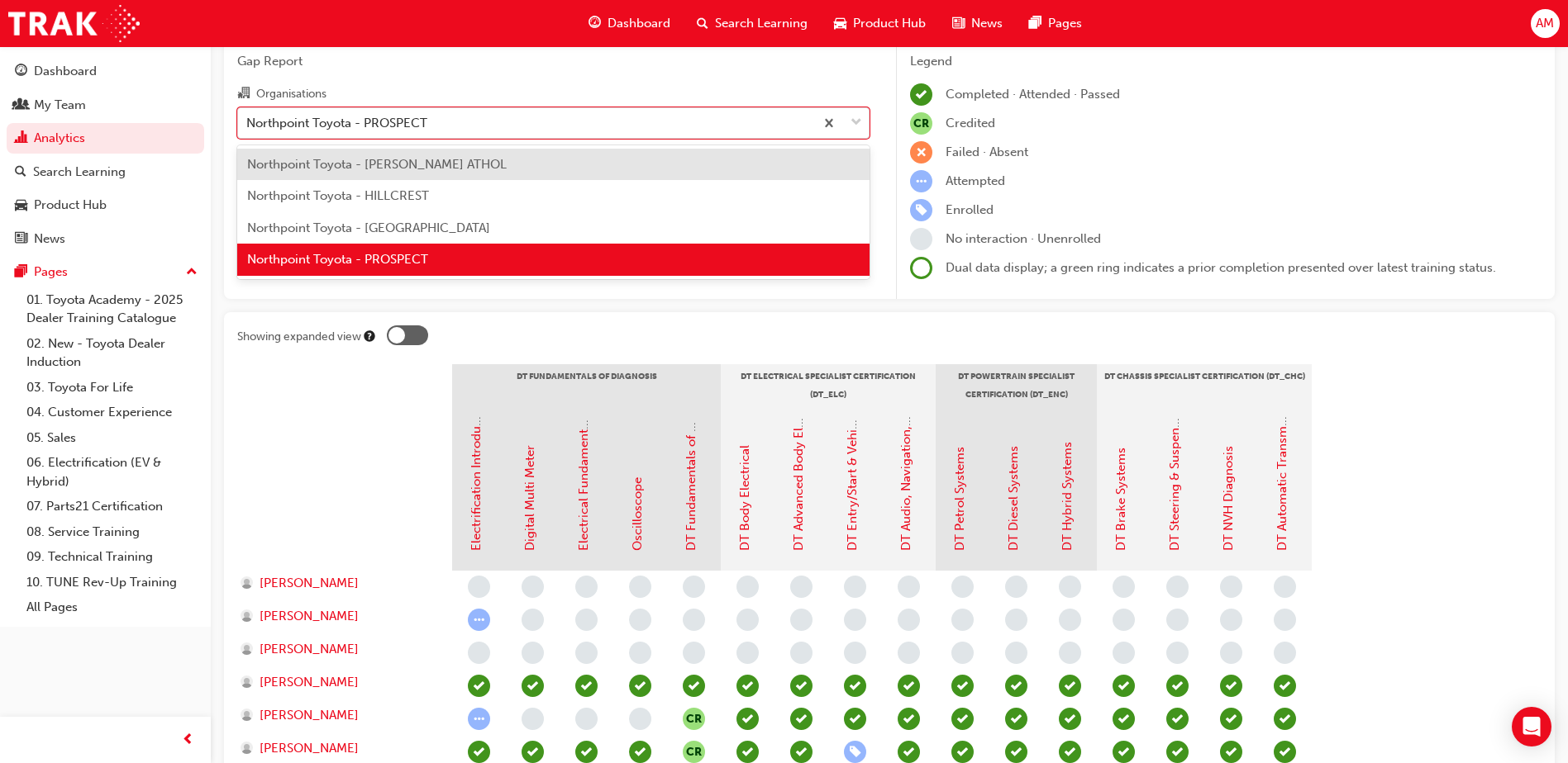
click at [429, 190] on span "Northpoint Toyota - HILLCREST" at bounding box center [338, 195] width 182 height 15
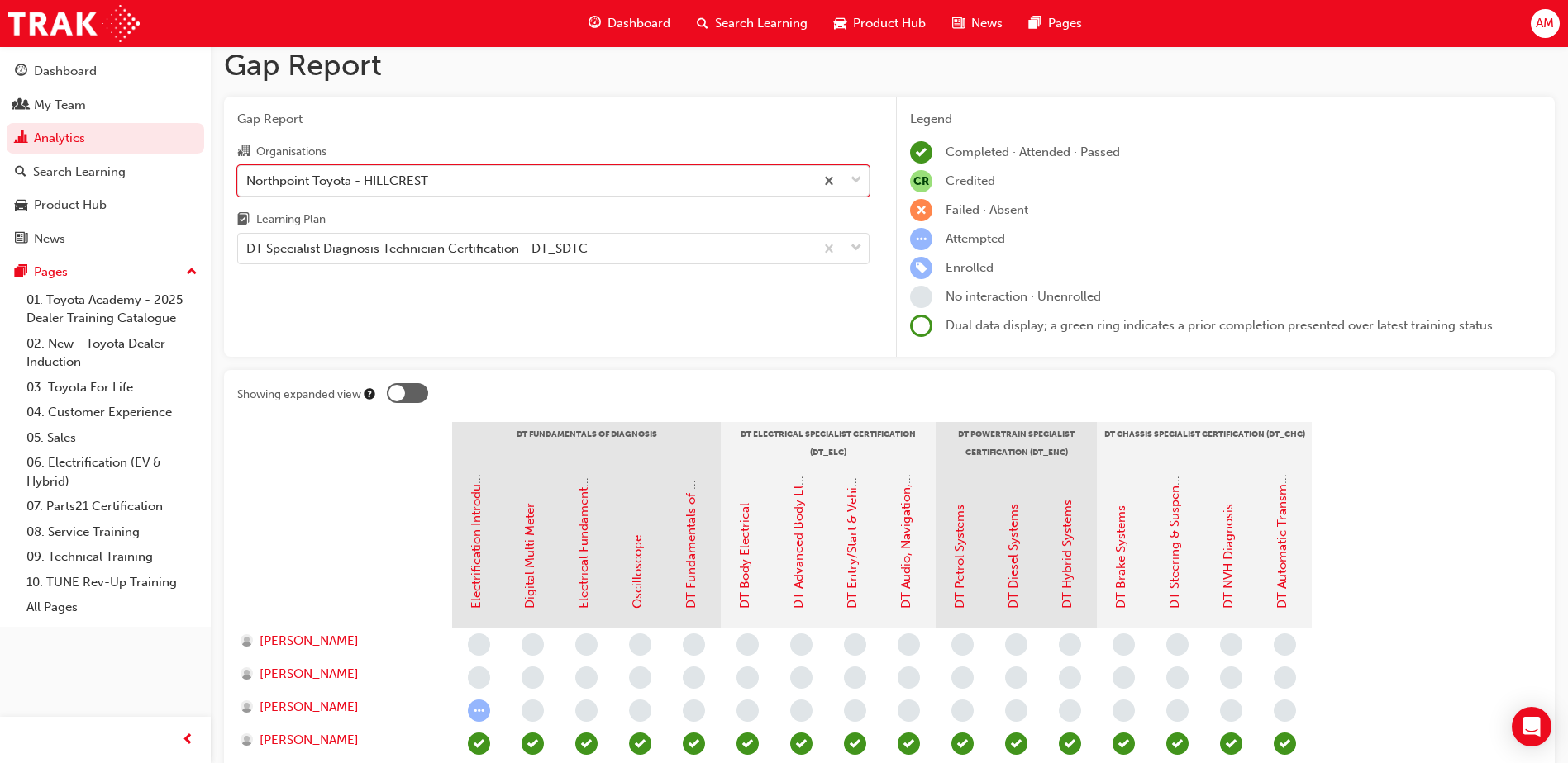
scroll to position [2, 0]
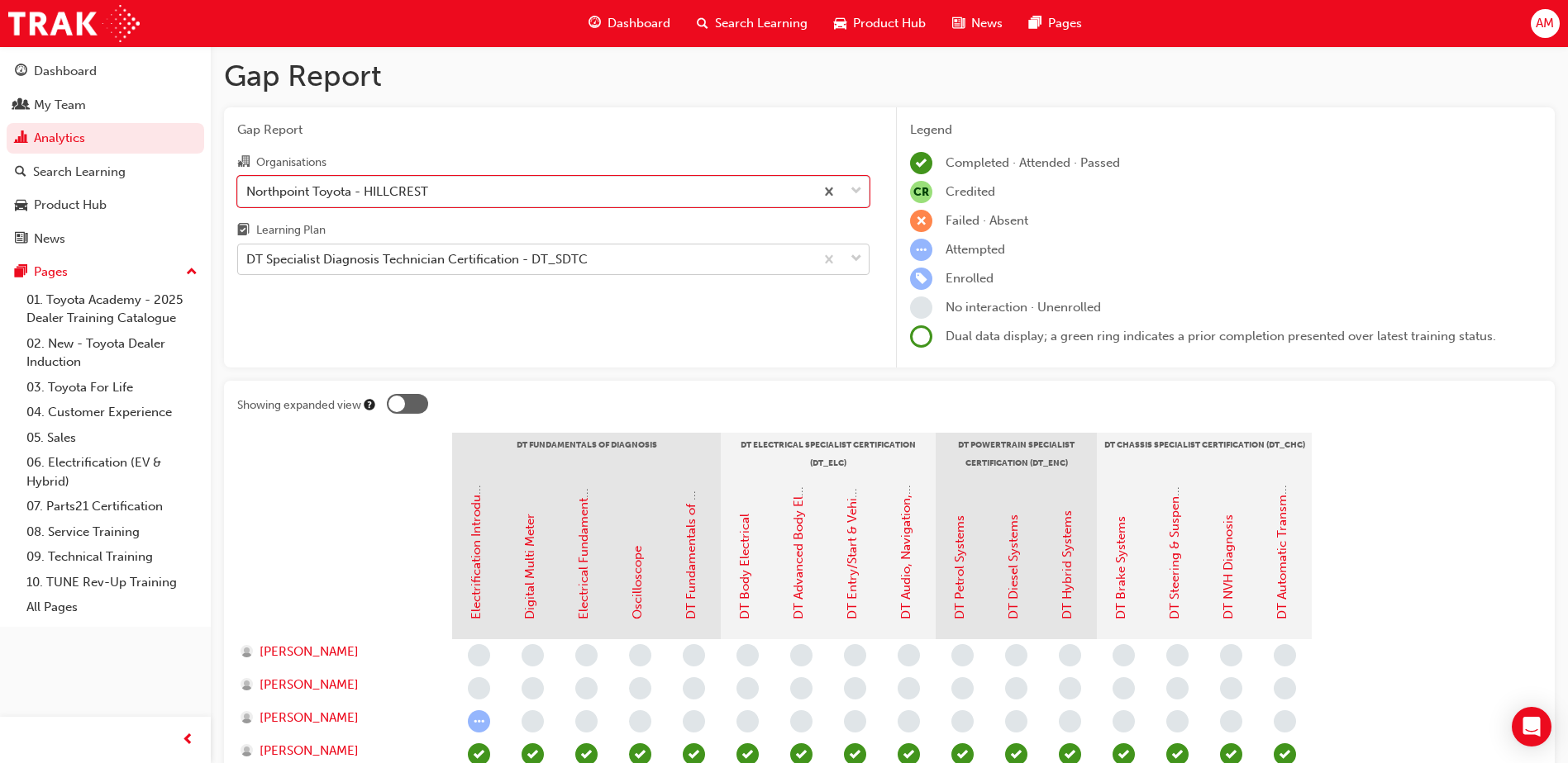
click at [750, 256] on div "DT Specialist Diagnosis Technician Certification - DT_SDTC" at bounding box center [526, 260] width 576 height 29
click at [248, 256] on input "Learning Plan DT Specialist Diagnosis Technician Certification - DT_SDTC" at bounding box center [247, 259] width 2 height 14
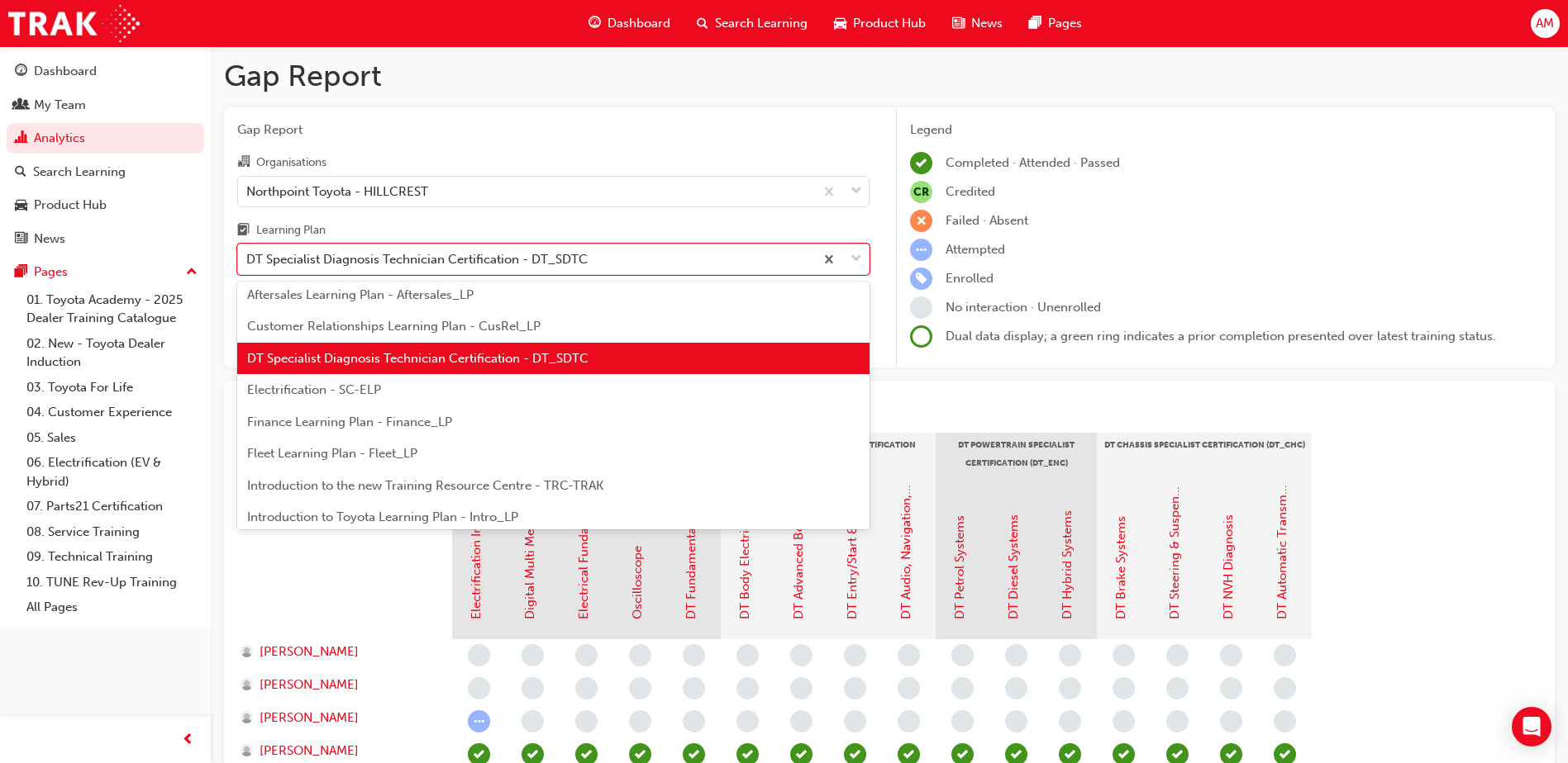
scroll to position [185, 0]
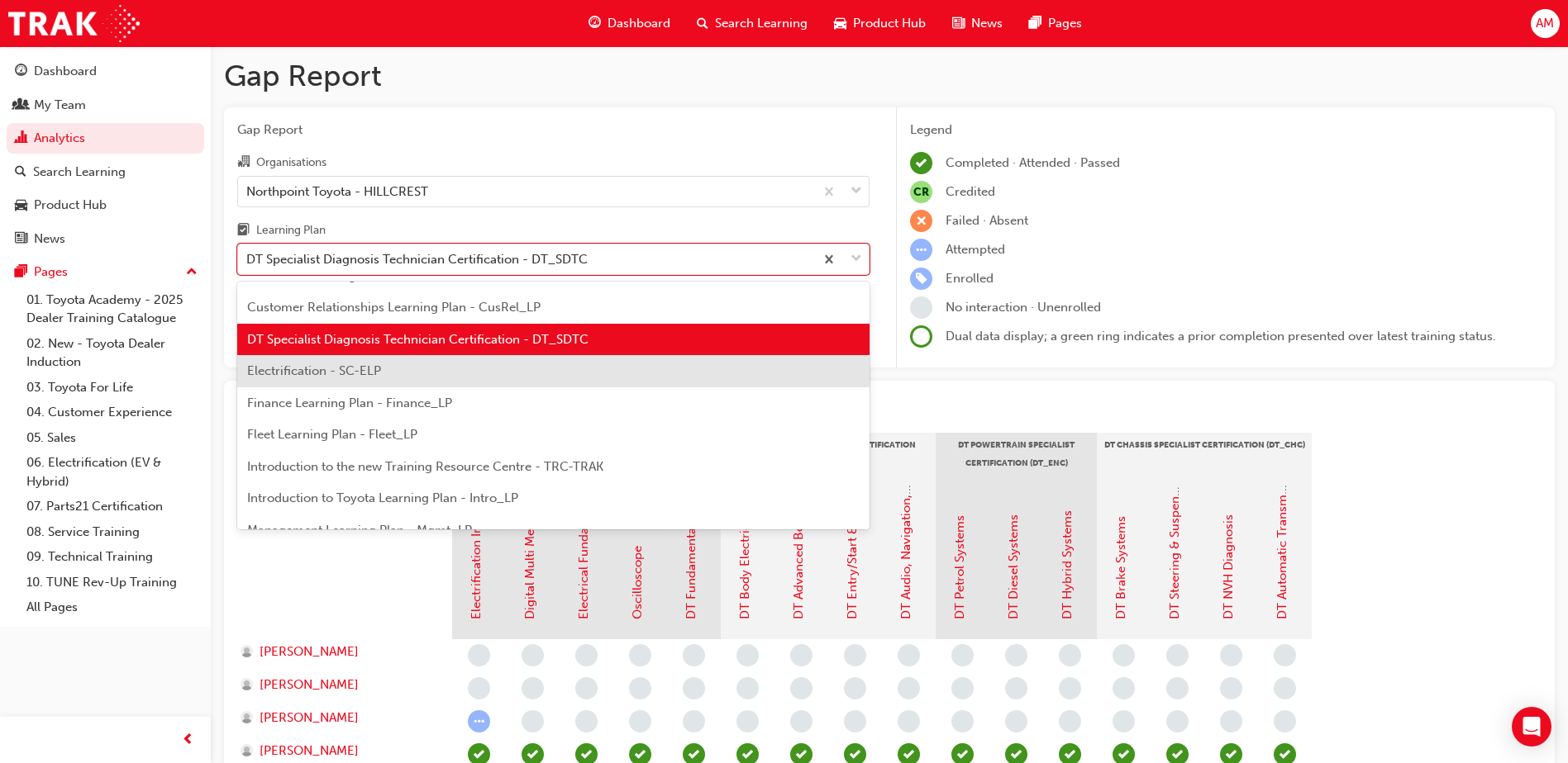
click at [286, 361] on div "Electrification - SC-ELP" at bounding box center [553, 371] width 632 height 32
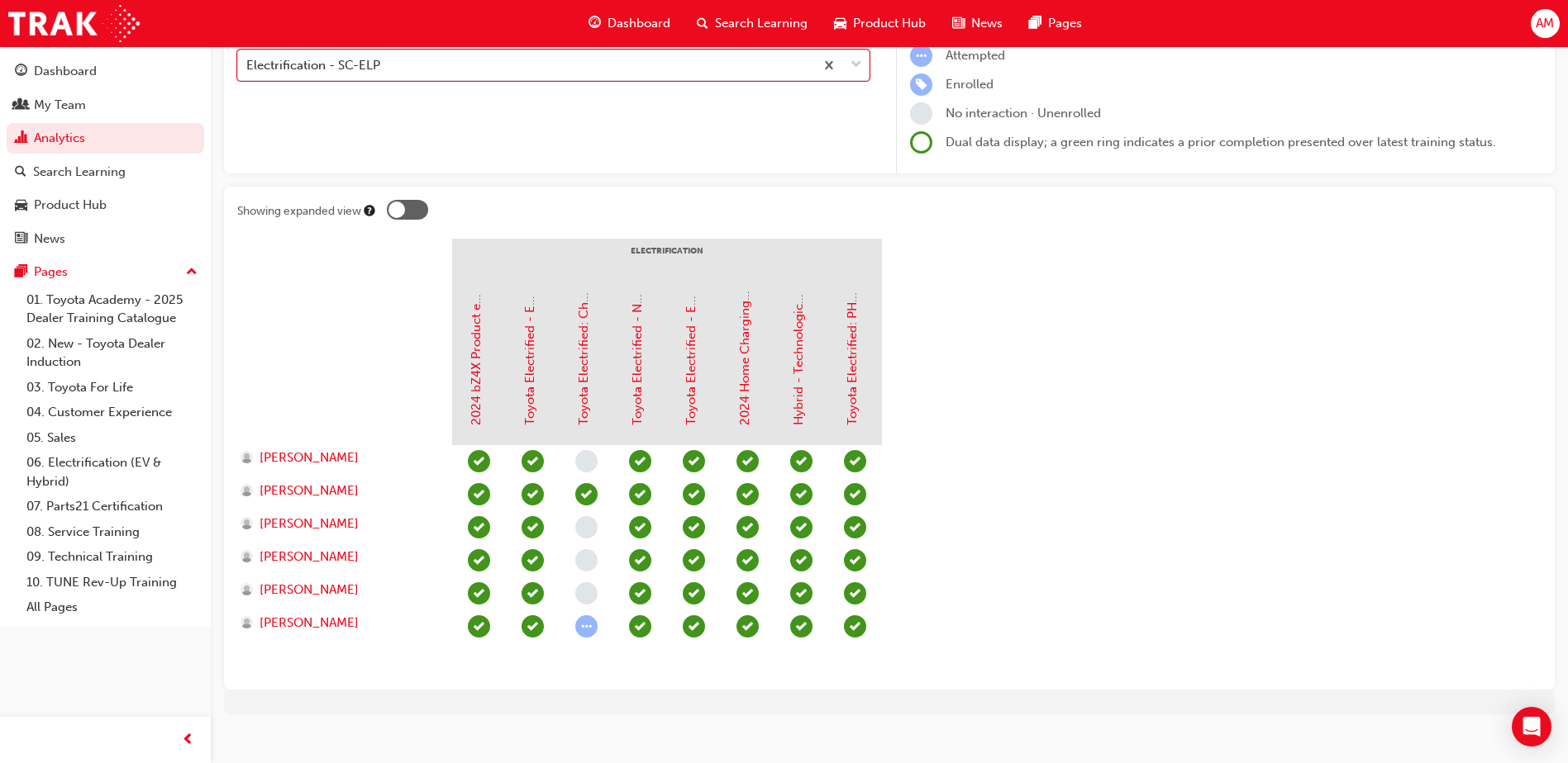
scroll to position [200, 0]
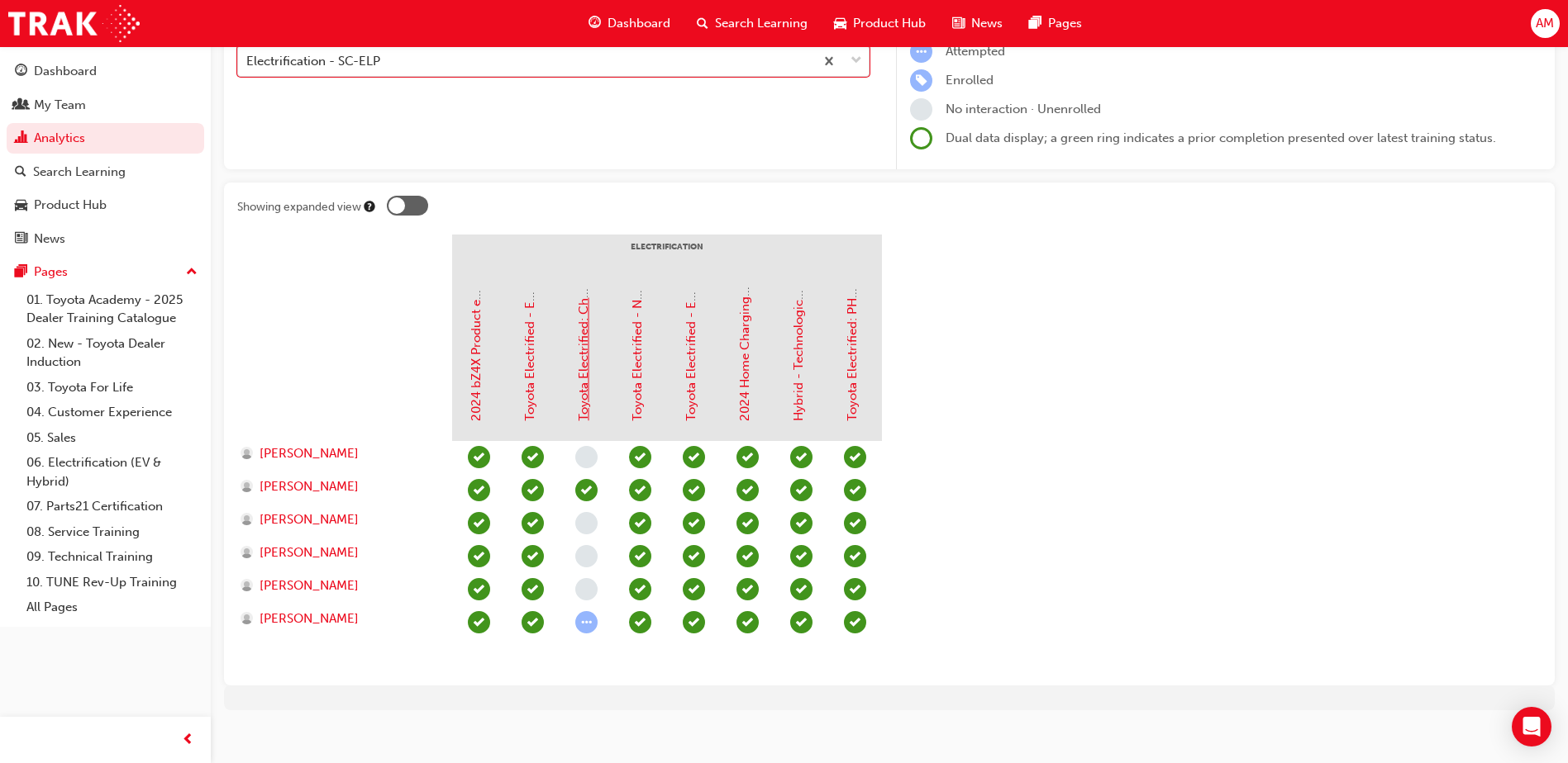
click at [583, 323] on link "Toyota Electrified: Charging Demonstration best practice video" at bounding box center [583, 240] width 15 height 360
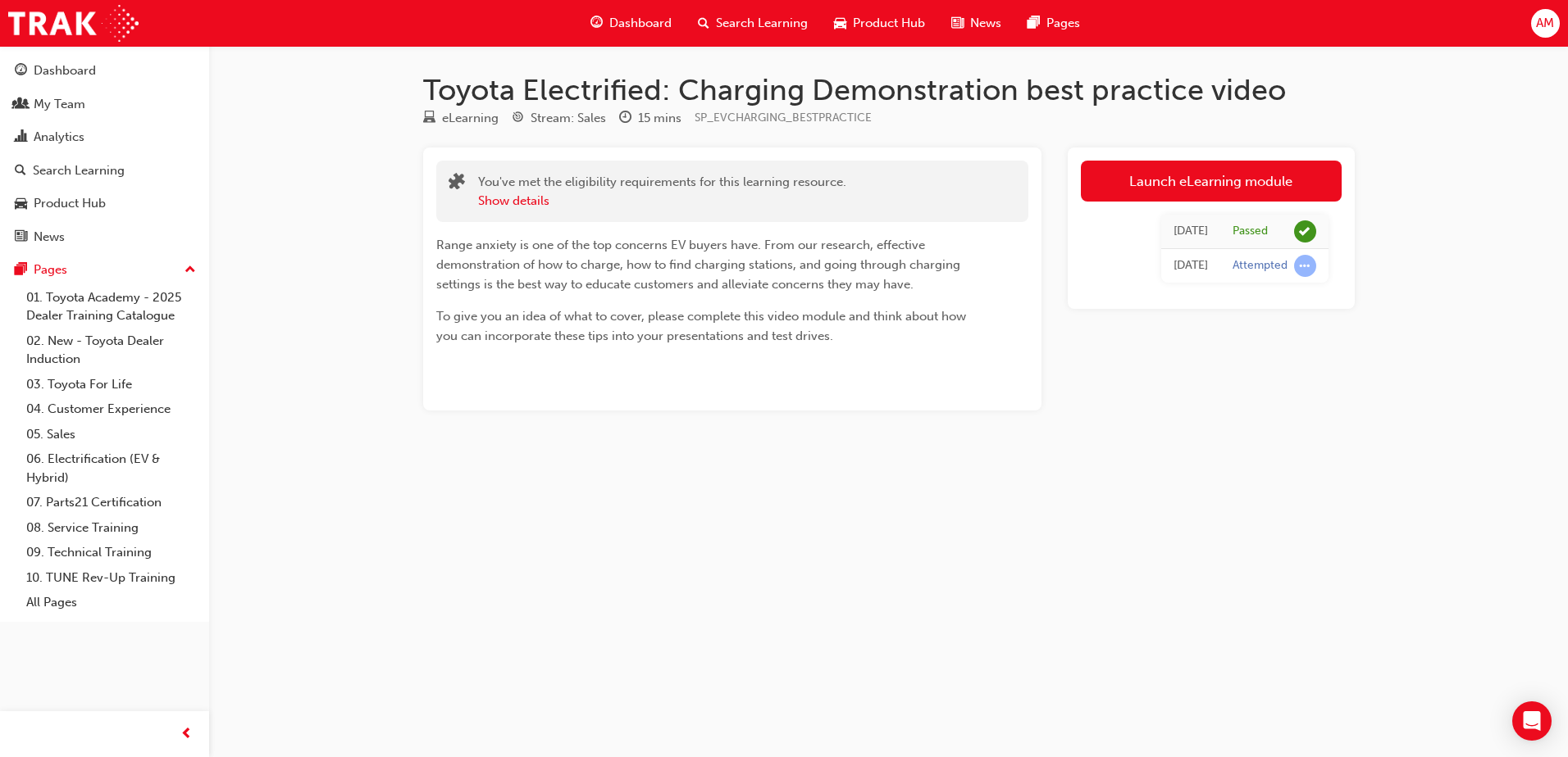
click at [672, 353] on div "You've met the eligibility requirements for this learning resource. Show detail…" at bounding box center [732, 278] width 619 height 263
click at [515, 199] on button "Show details" at bounding box center [514, 201] width 72 height 18
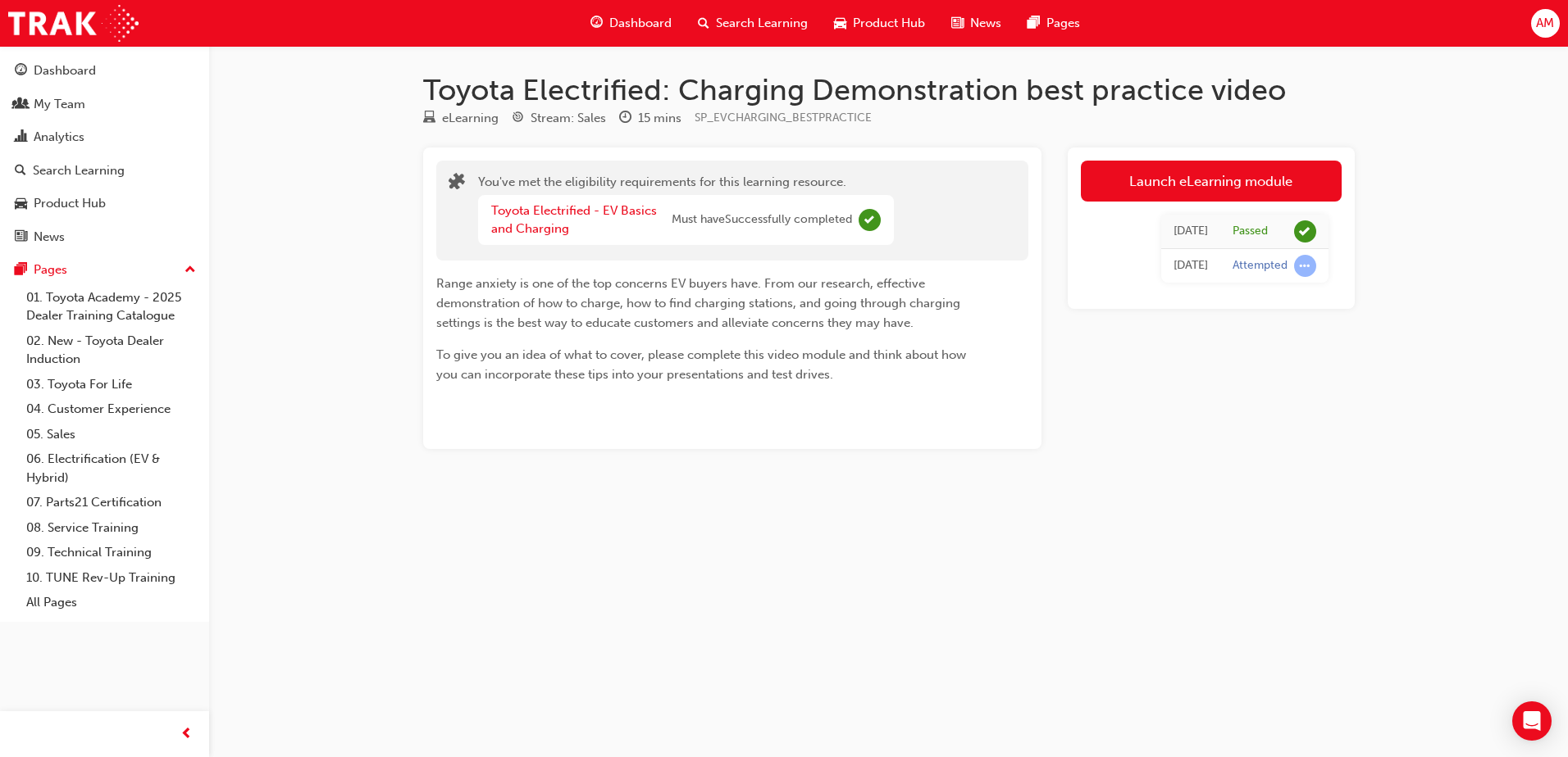
click at [608, 385] on div "You've met the eligibility requirements for this learning resource. Toyota Elec…" at bounding box center [732, 298] width 619 height 301
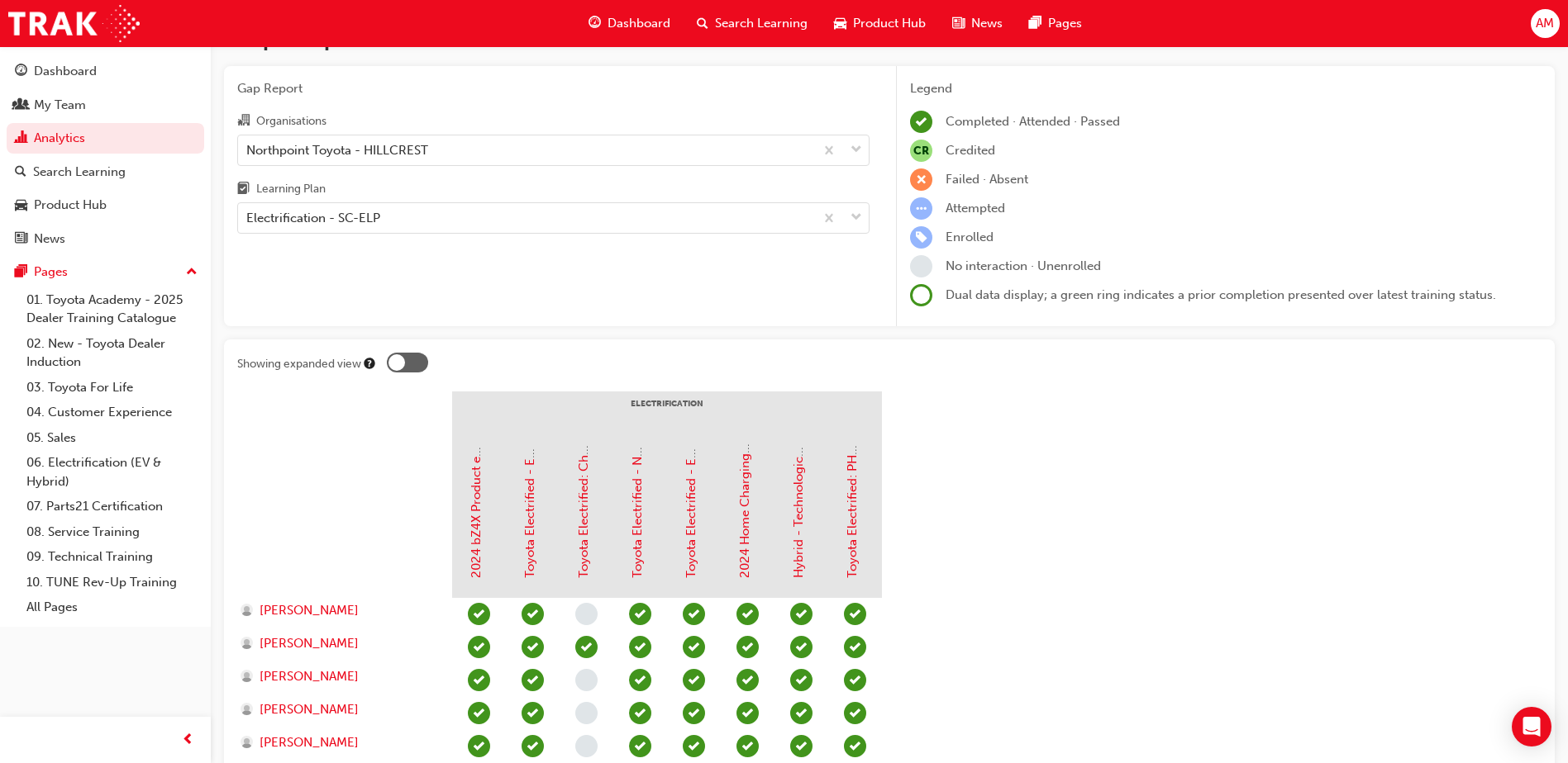
scroll to position [40, 0]
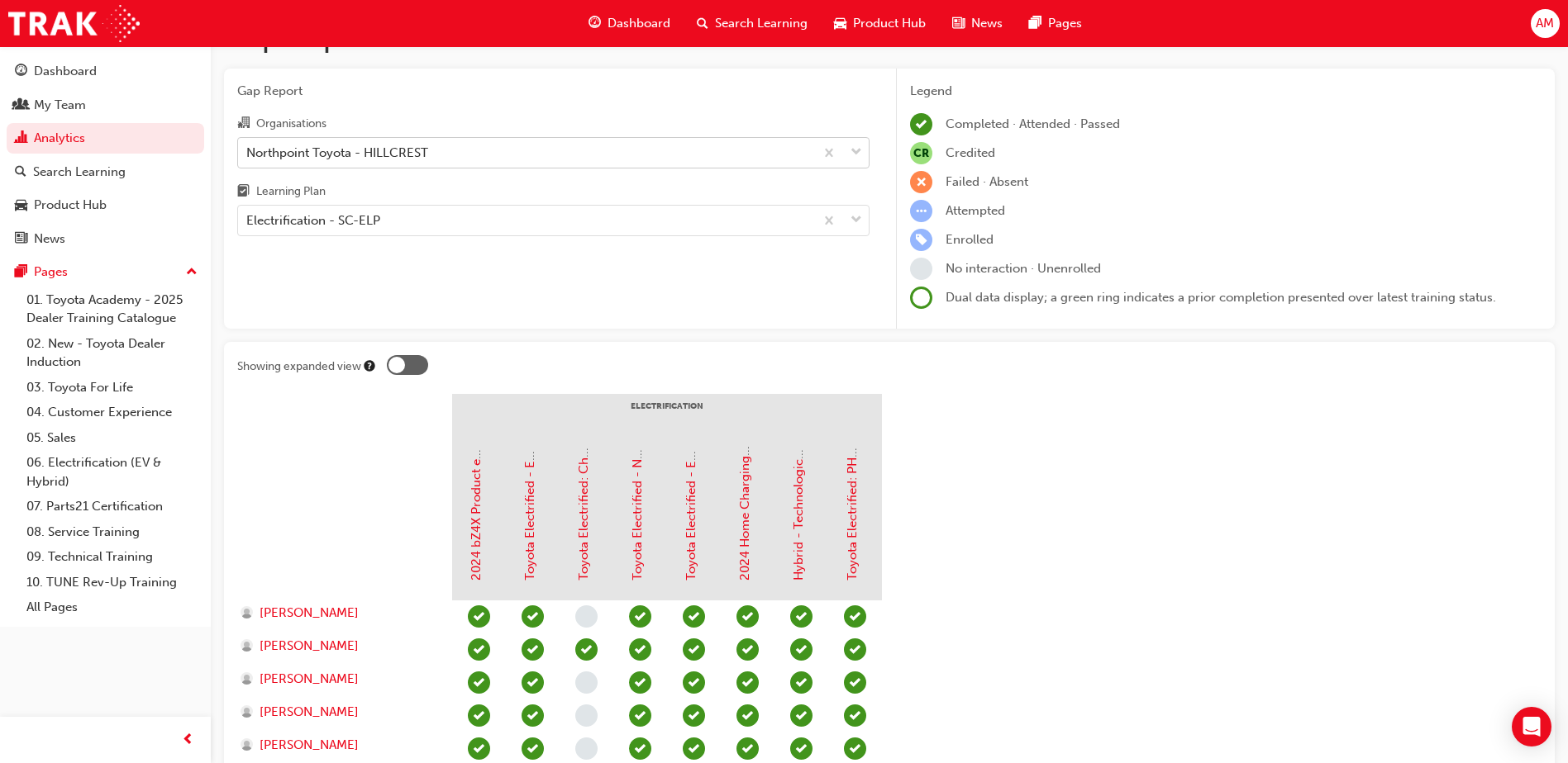
click at [418, 157] on div "Northpoint Toyota - HILLCREST" at bounding box center [337, 151] width 182 height 19
click at [248, 157] on input "Organisations Northpoint Toyota - HILLCREST" at bounding box center [247, 151] width 2 height 14
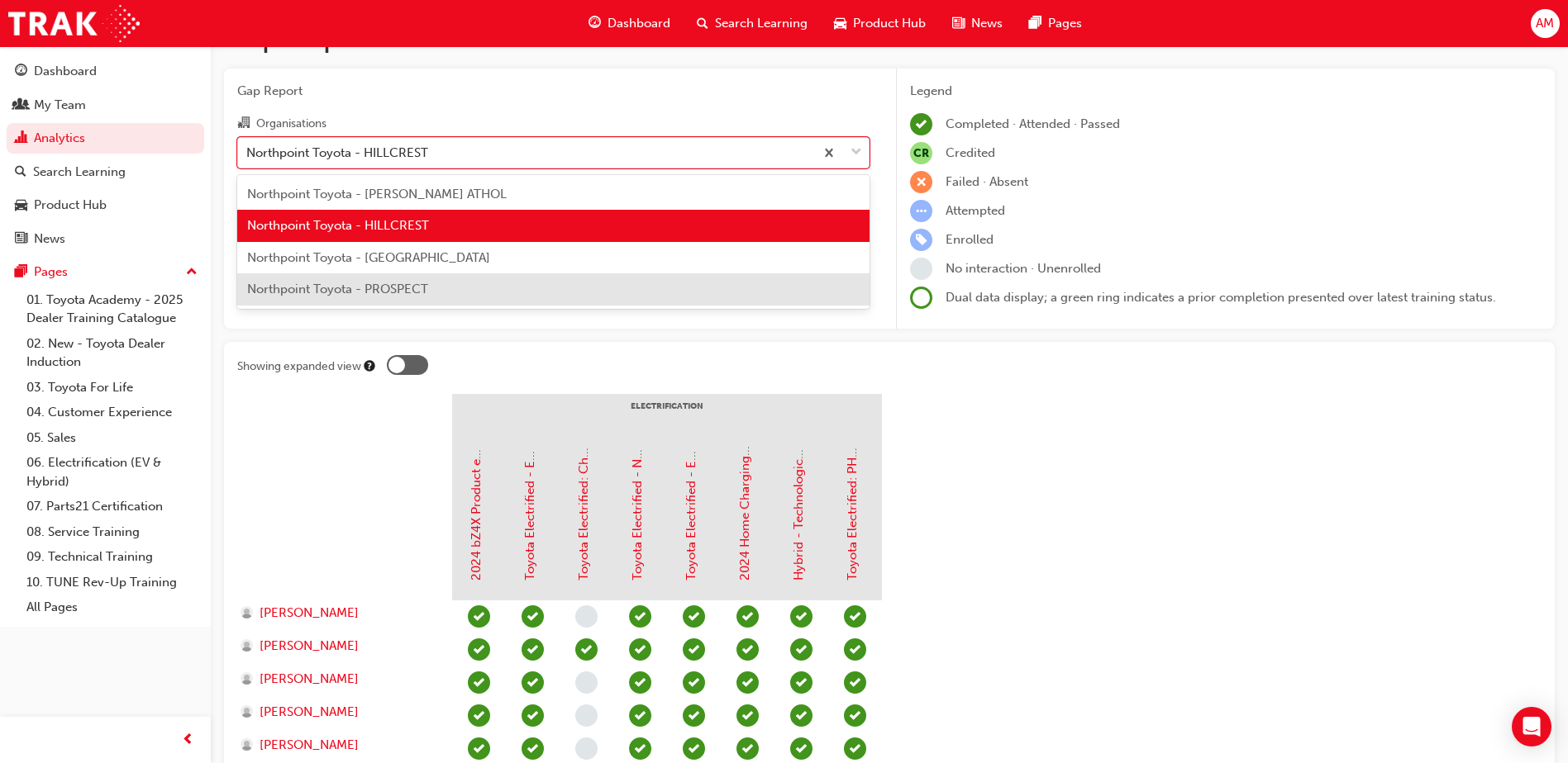
click at [424, 281] on span "Northpoint Toyota - PROSPECT" at bounding box center [337, 288] width 181 height 15
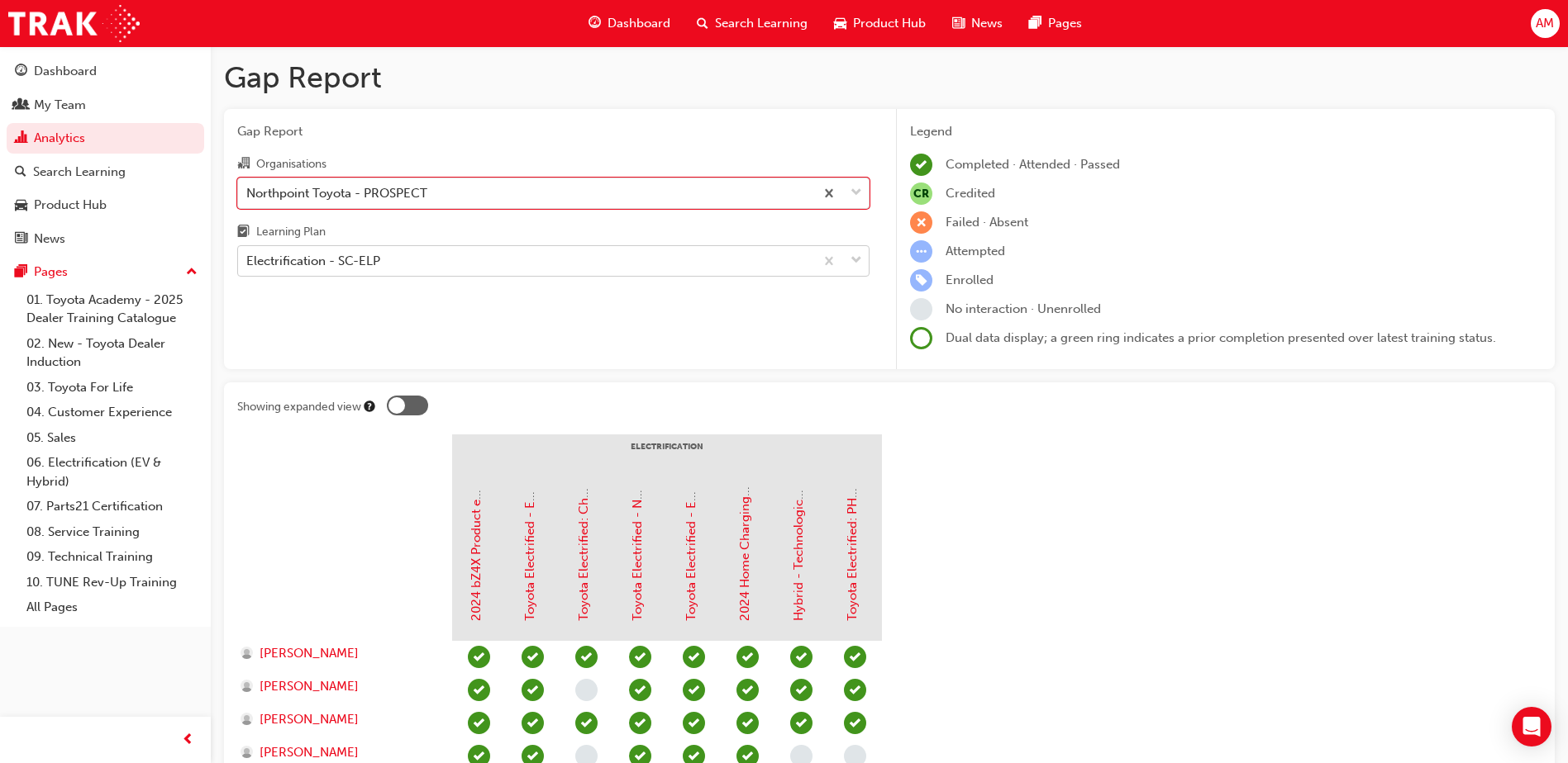
click at [357, 250] on div "Electrification - SC-ELP" at bounding box center [526, 262] width 576 height 29
click at [248, 254] on input "Learning Plan Electrification - SC-ELP" at bounding box center [247, 261] width 2 height 14
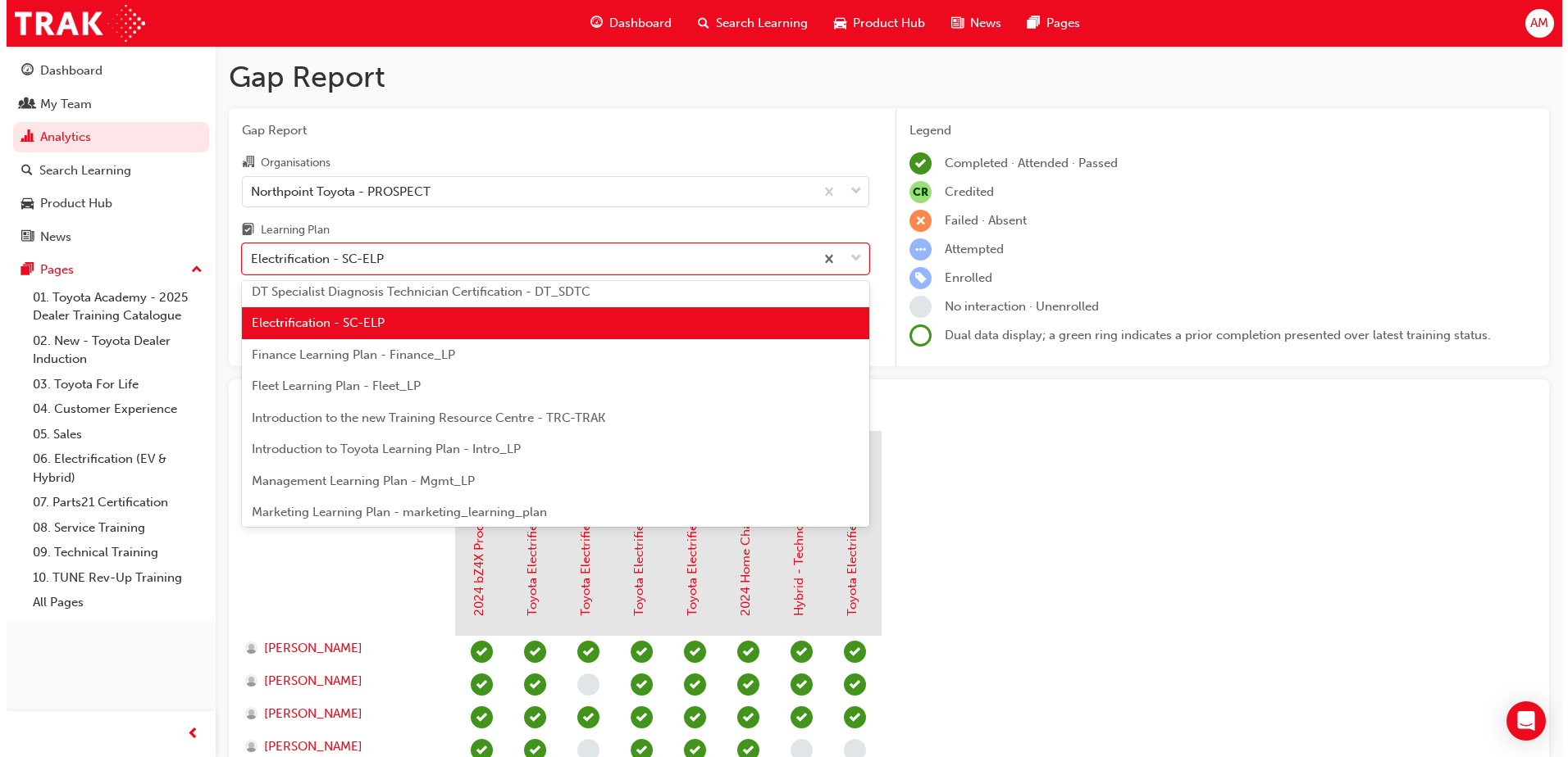
scroll to position [233, 0]
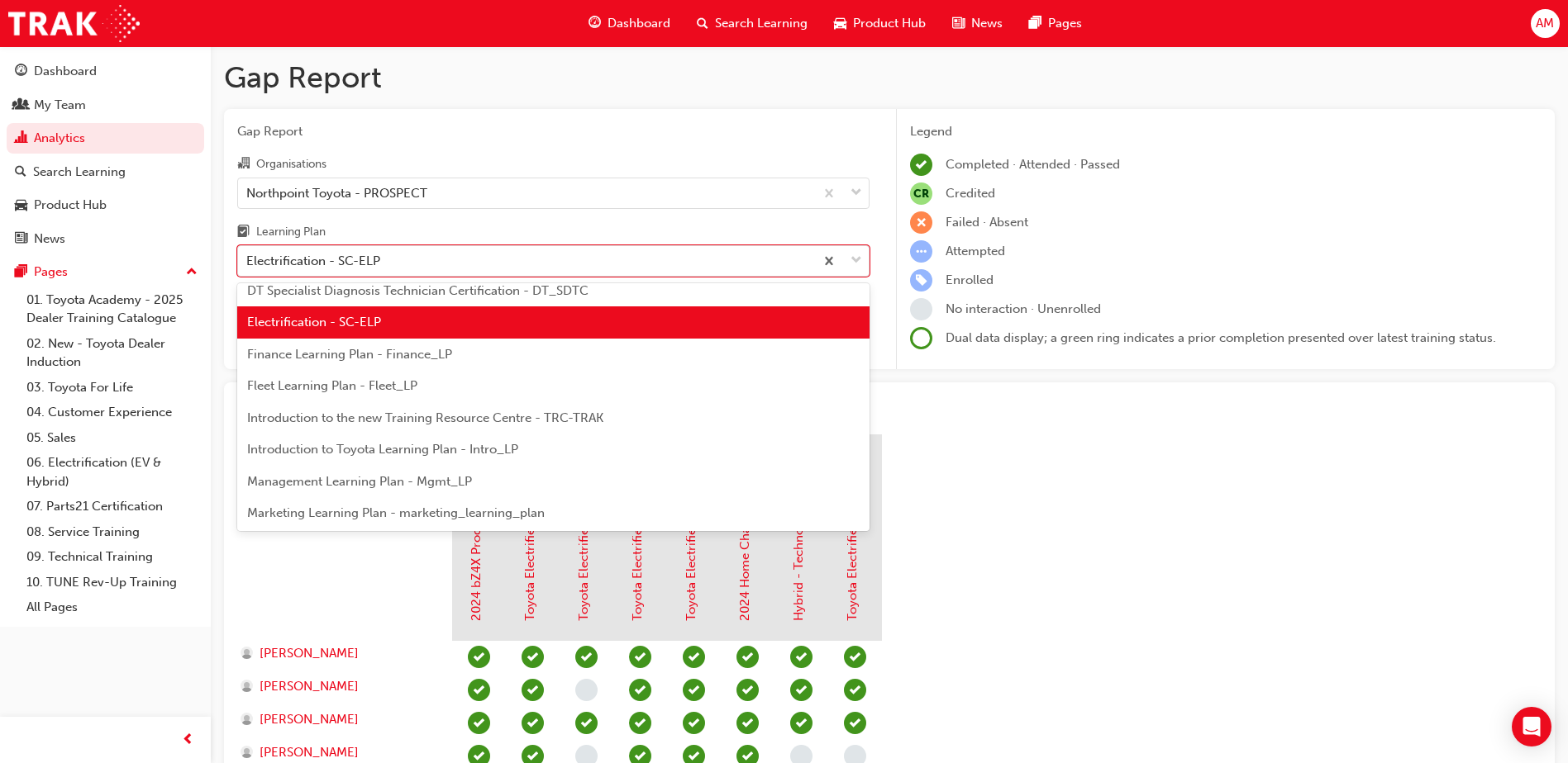
click at [628, 419] on div "Introduction to the new Training Resource Centre - TRC-TRAK" at bounding box center [553, 418] width 632 height 32
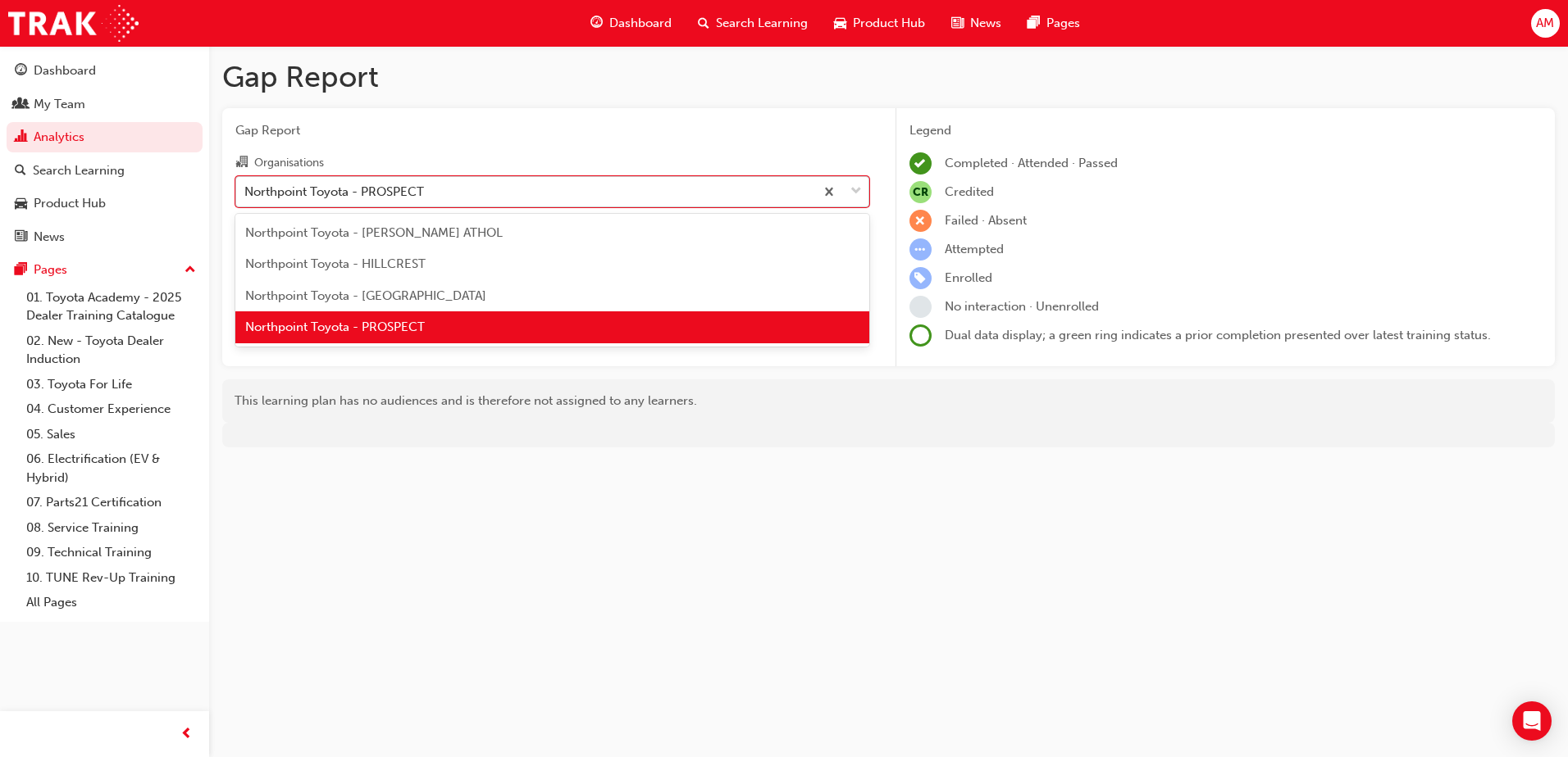
click at [768, 188] on div "Northpoint Toyota - PROSPECT" at bounding box center [526, 192] width 578 height 29
click at [246, 188] on input "Organisations option Northpoint Toyota - PROSPECT, selected. option Northpoint …" at bounding box center [245, 190] width 2 height 14
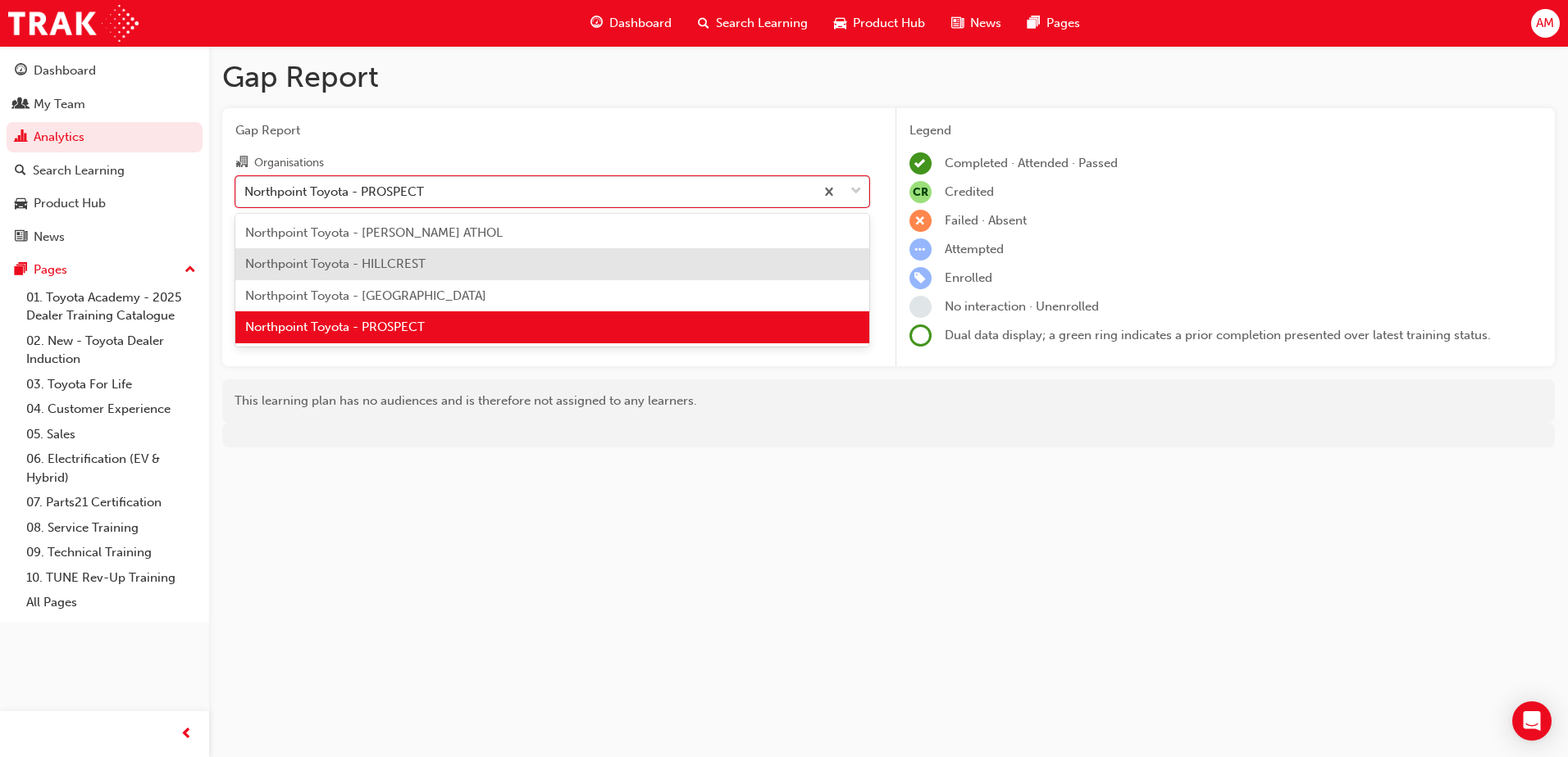
click at [451, 263] on div "Northpoint Toyota - HILLCREST" at bounding box center [553, 264] width 634 height 32
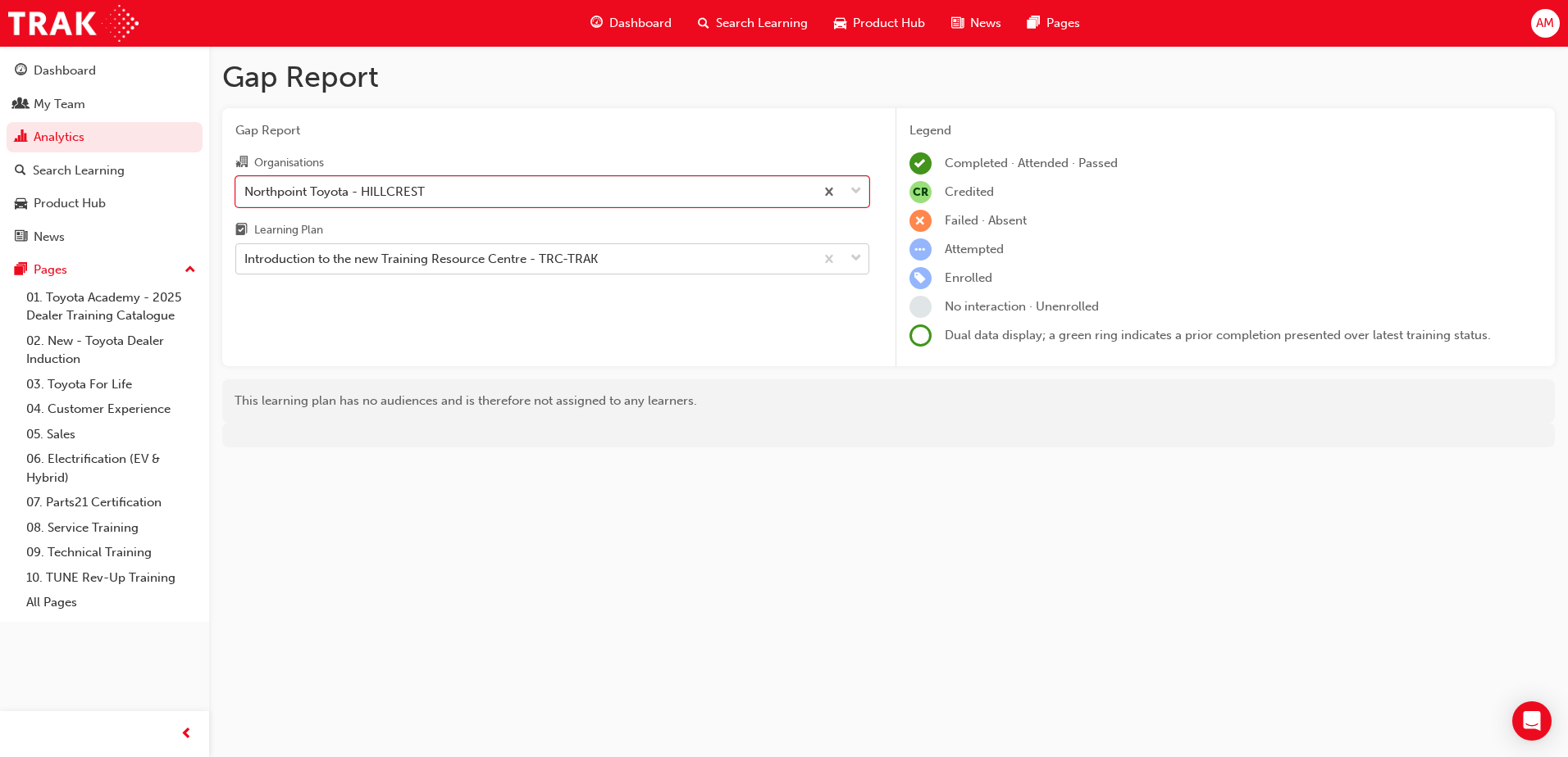
click at [612, 259] on div "Introduction to the new Training Resource Centre - TRC-TRAK" at bounding box center [526, 260] width 578 height 29
click at [246, 259] on input "Learning Plan Introduction to the new Training Resource Centre - TRC-TRAK" at bounding box center [245, 259] width 2 height 14
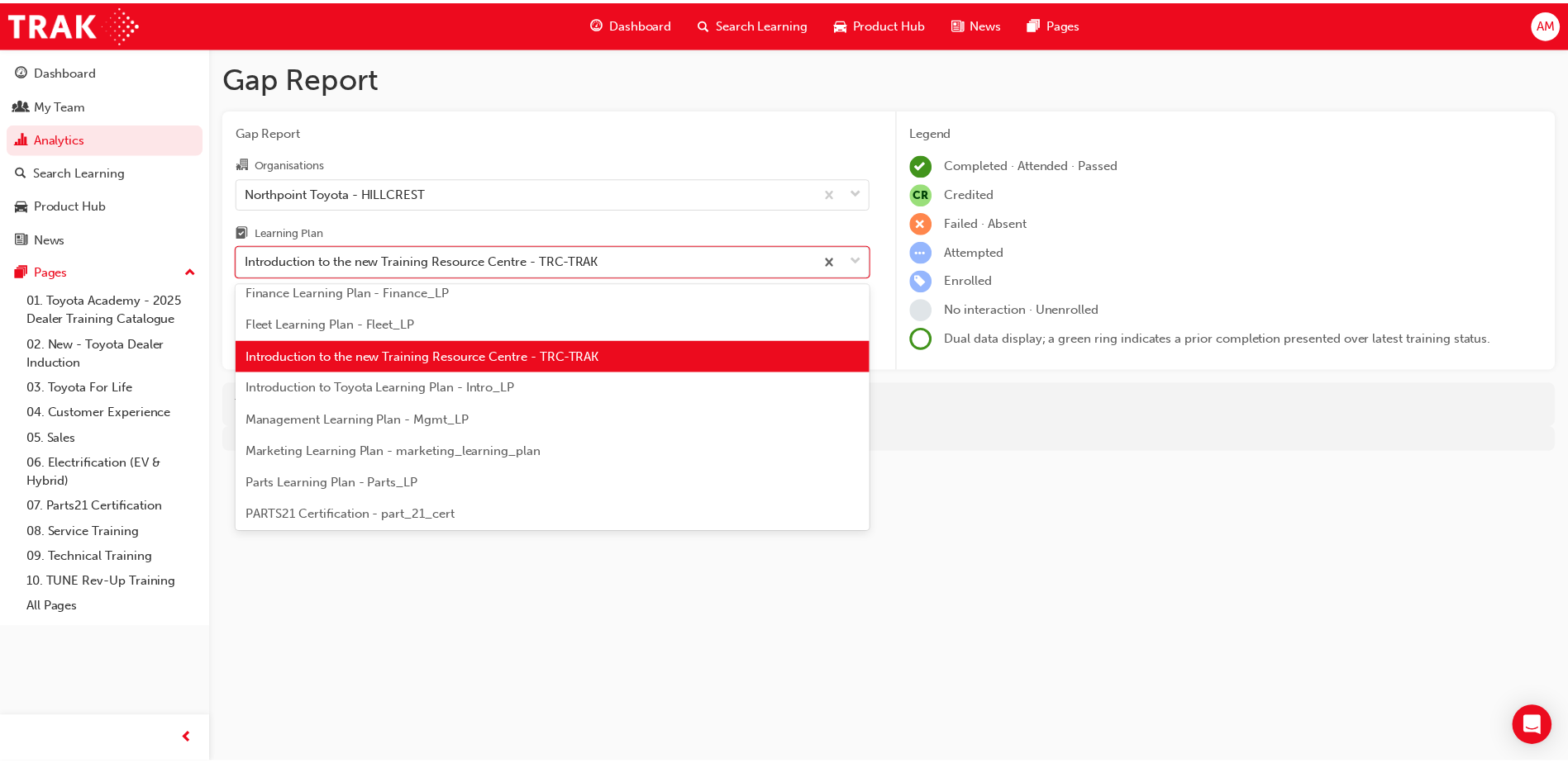
scroll to position [304, 0]
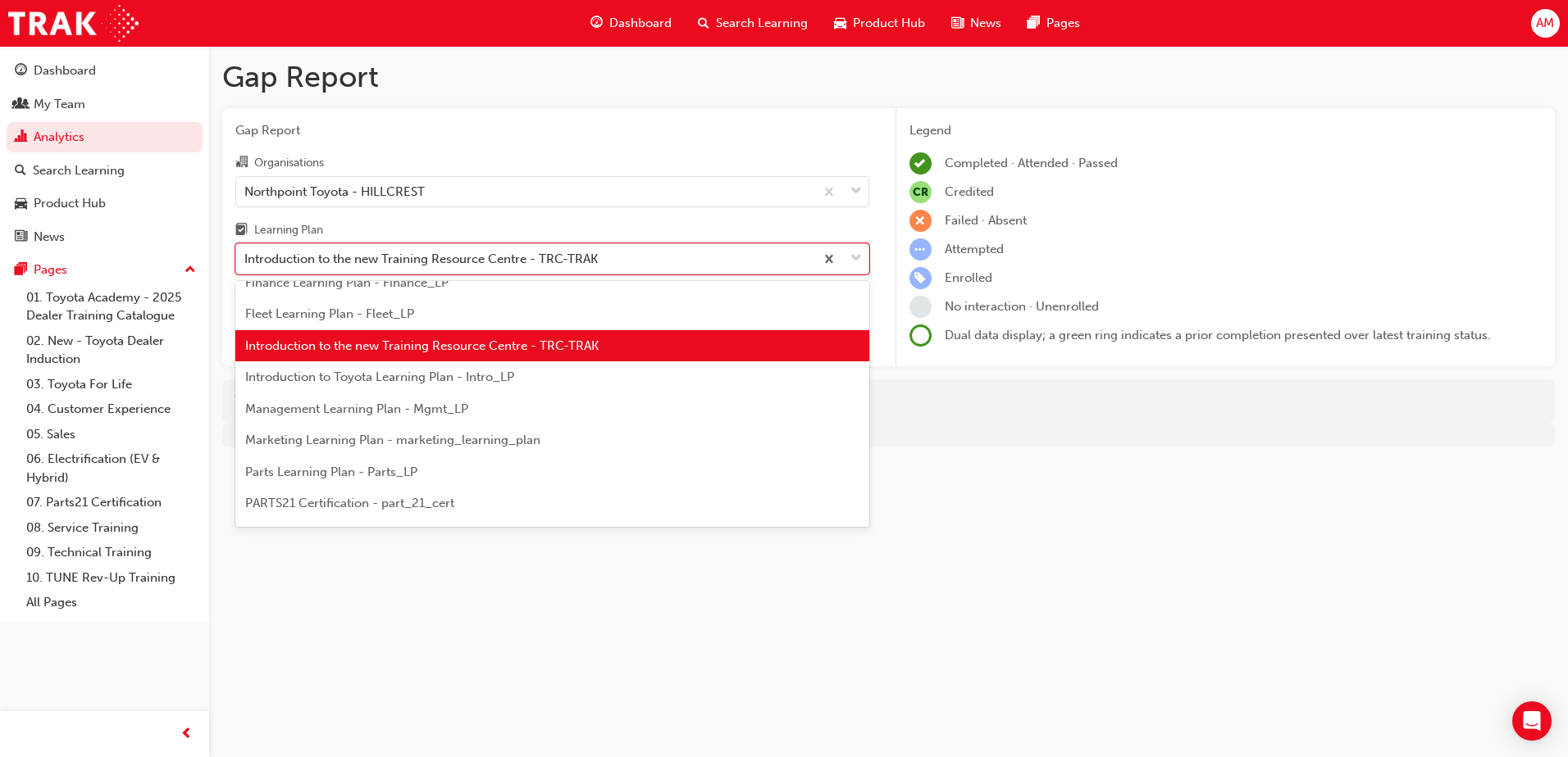
click at [477, 412] on div "Management Learning Plan - Mgmt_LP" at bounding box center [553, 409] width 634 height 32
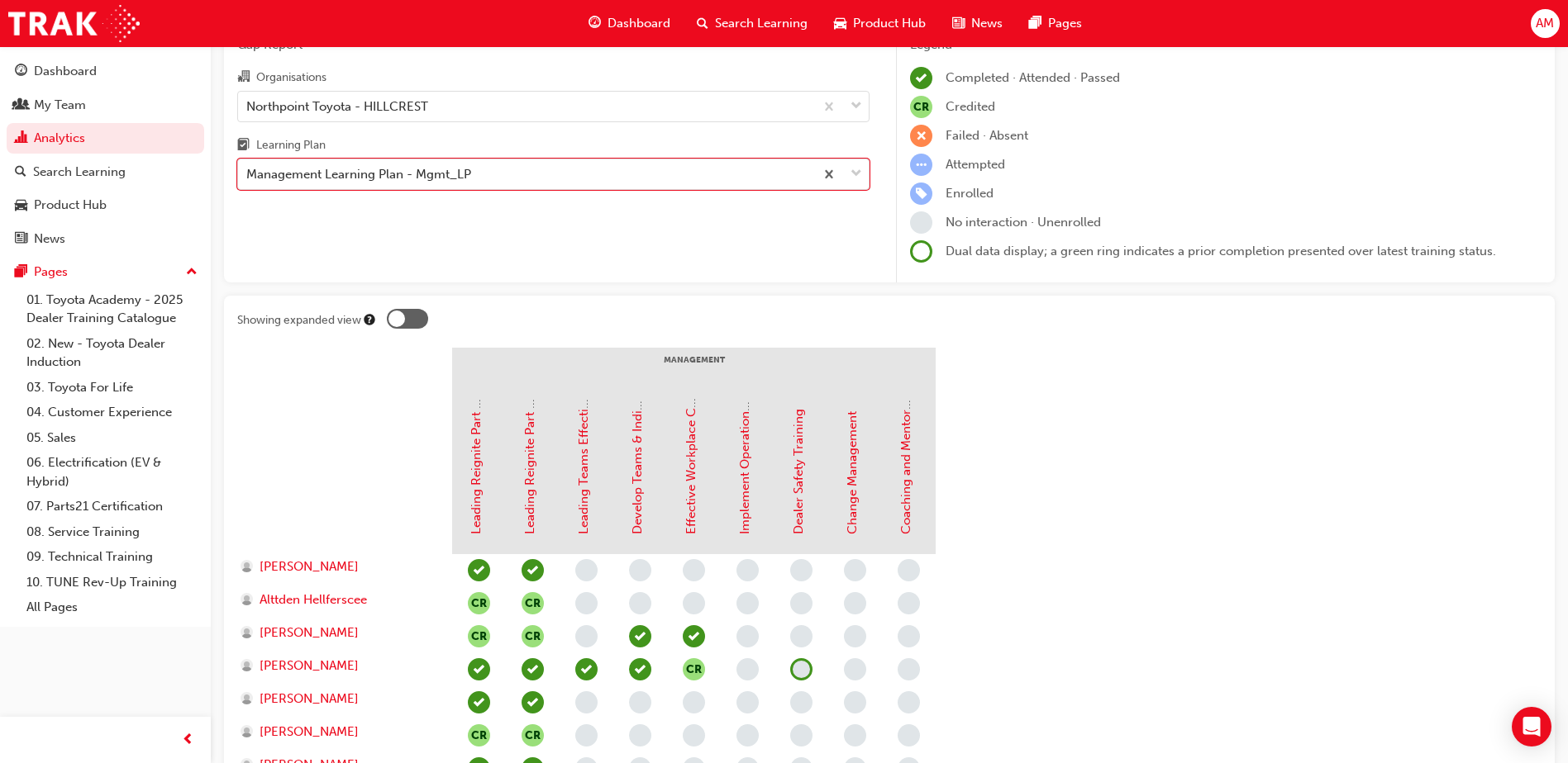
scroll to position [83, 0]
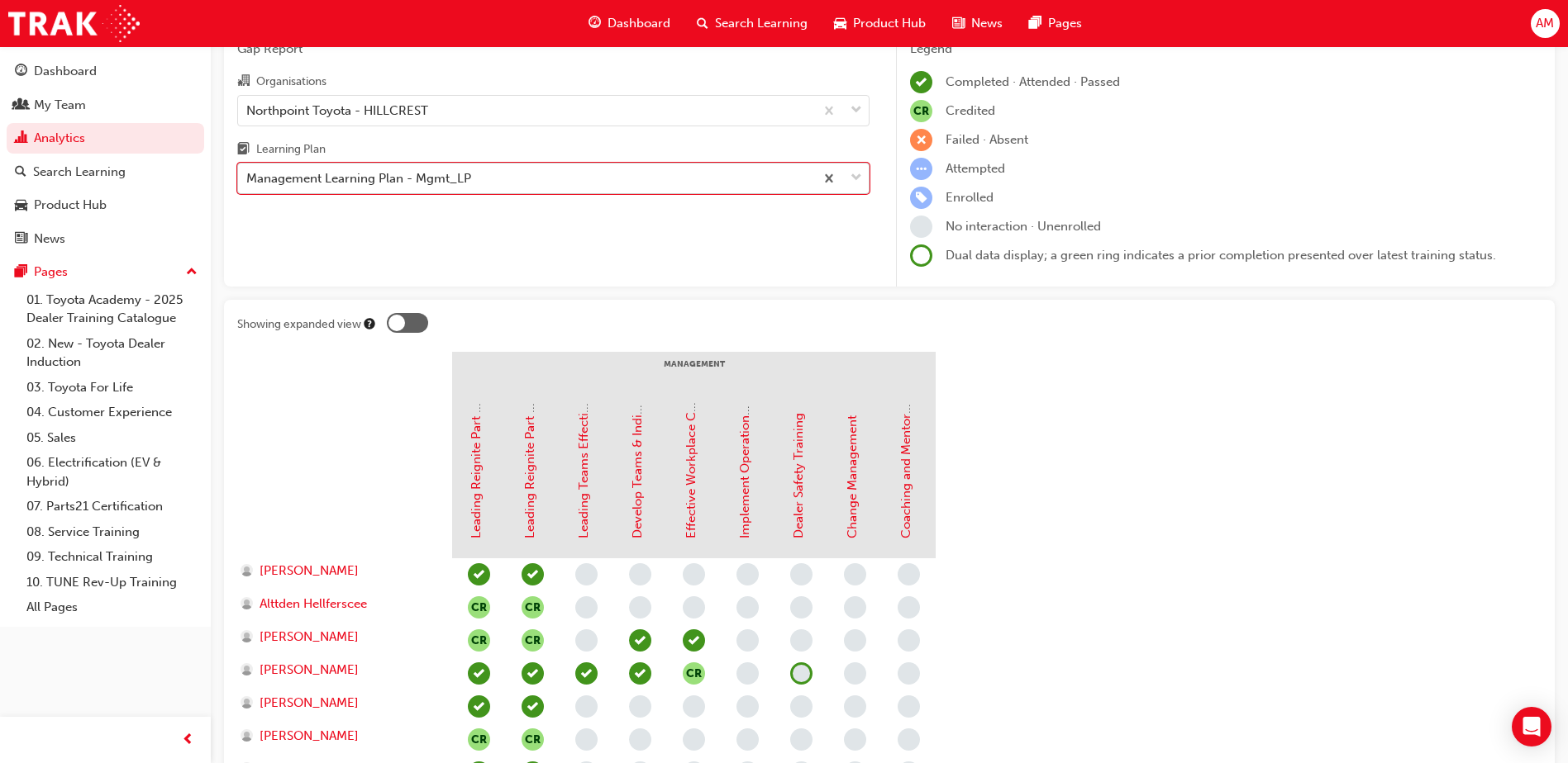
click at [582, 180] on div "Management Learning Plan - Mgmt_LP" at bounding box center [526, 179] width 576 height 29
click at [248, 180] on input "Learning Plan option Management Learning Plan - Mgmt_LP, selected. 0 results av…" at bounding box center [247, 178] width 2 height 14
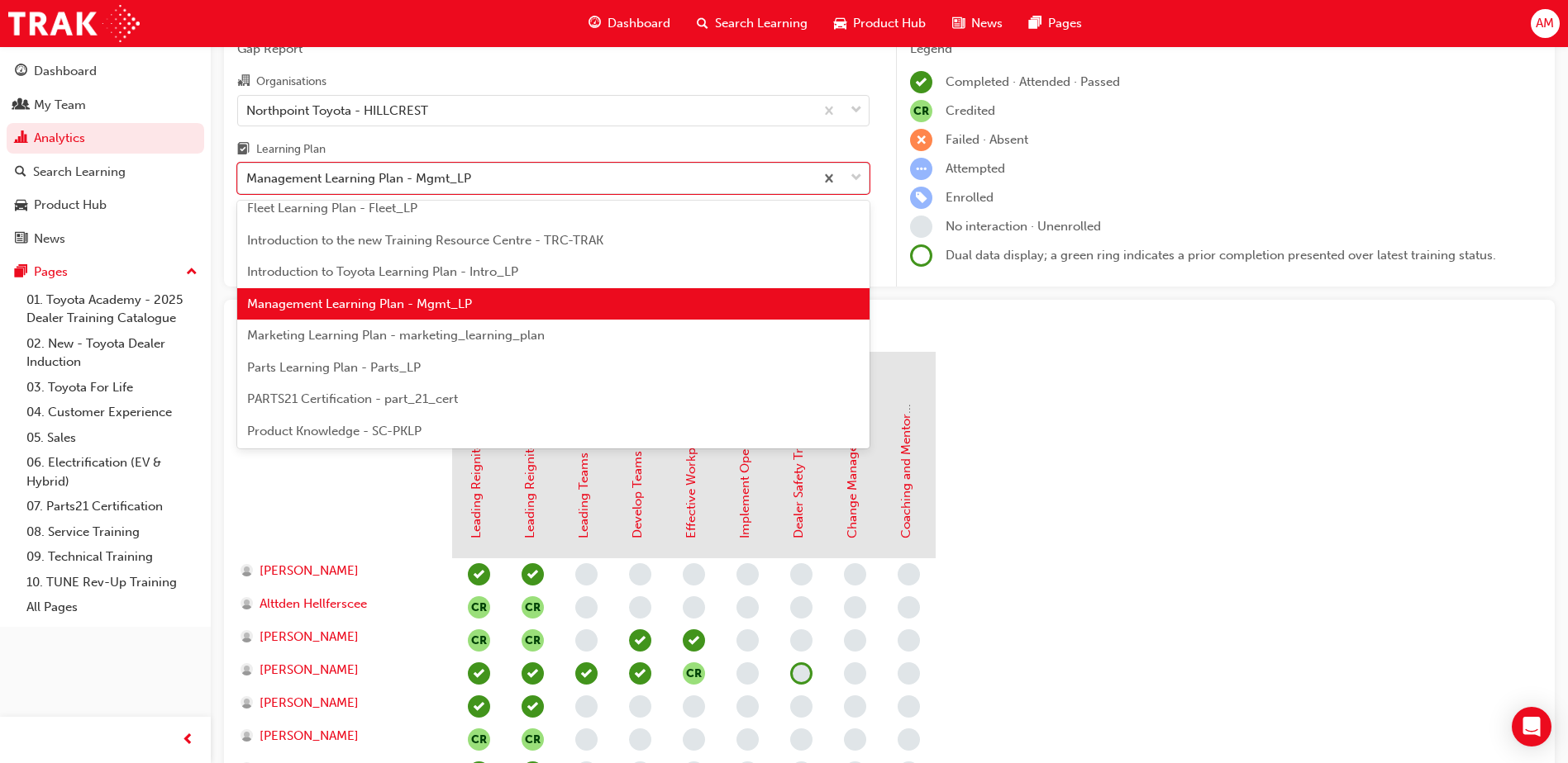
scroll to position [334, 0]
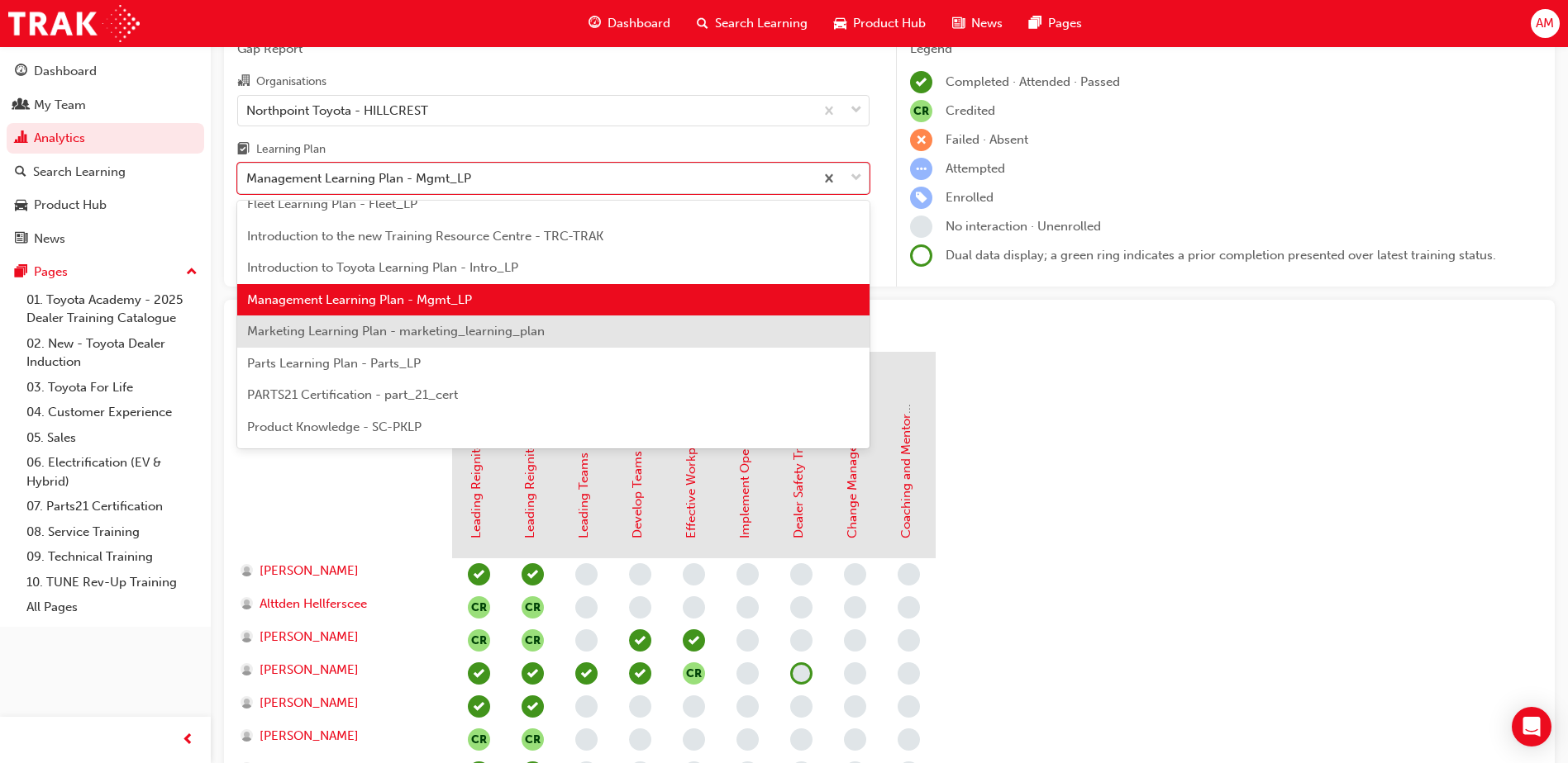
click at [638, 341] on div "Marketing Learning Plan - marketing_learning_plan" at bounding box center [553, 331] width 632 height 32
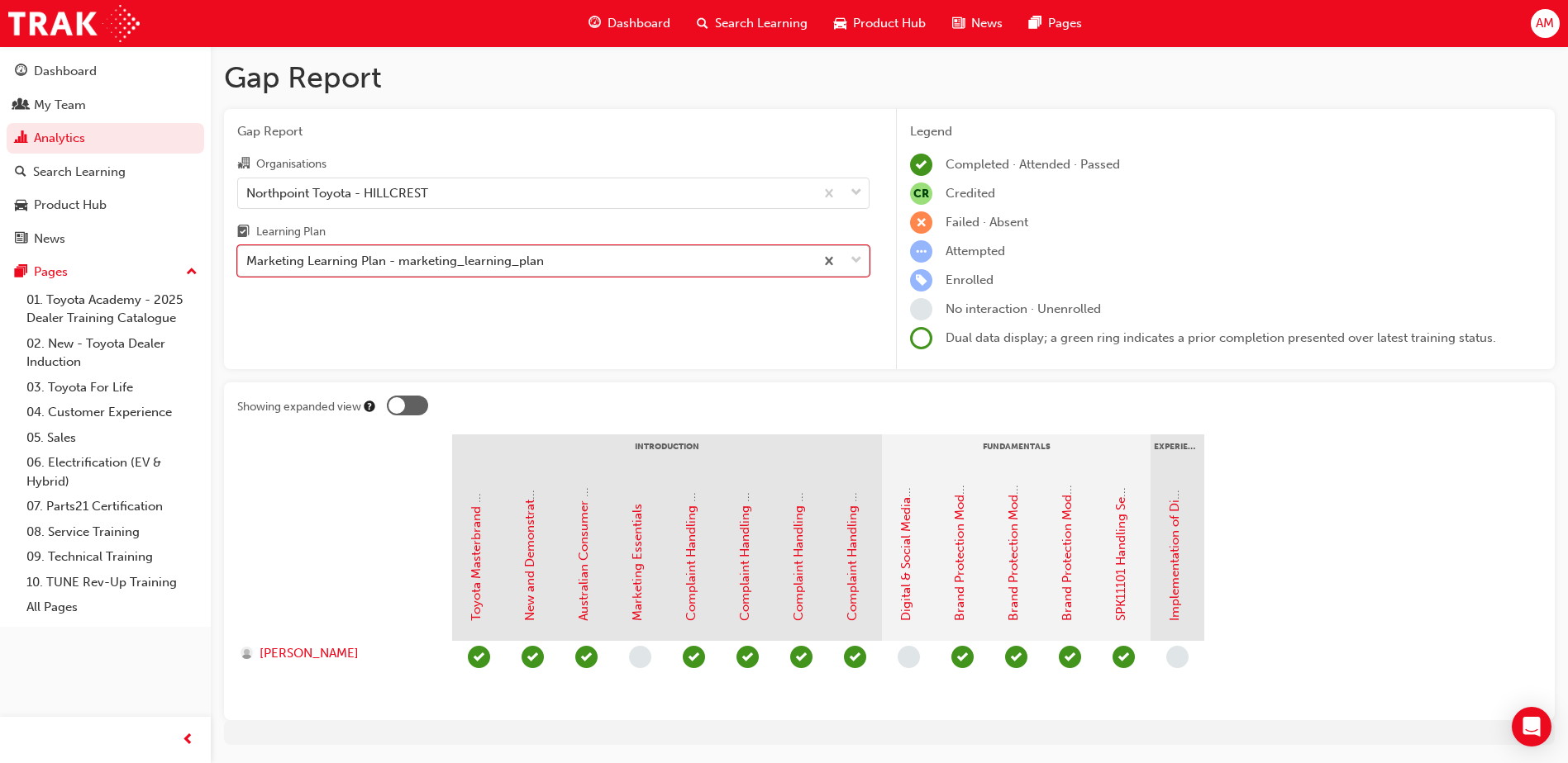
click at [619, 266] on div "Marketing Learning Plan - marketing_learning_plan" at bounding box center [526, 262] width 576 height 29
click at [248, 266] on input "Learning Plan option Marketing Learning Plan - marketing_learning_plan, selecte…" at bounding box center [247, 261] width 2 height 14
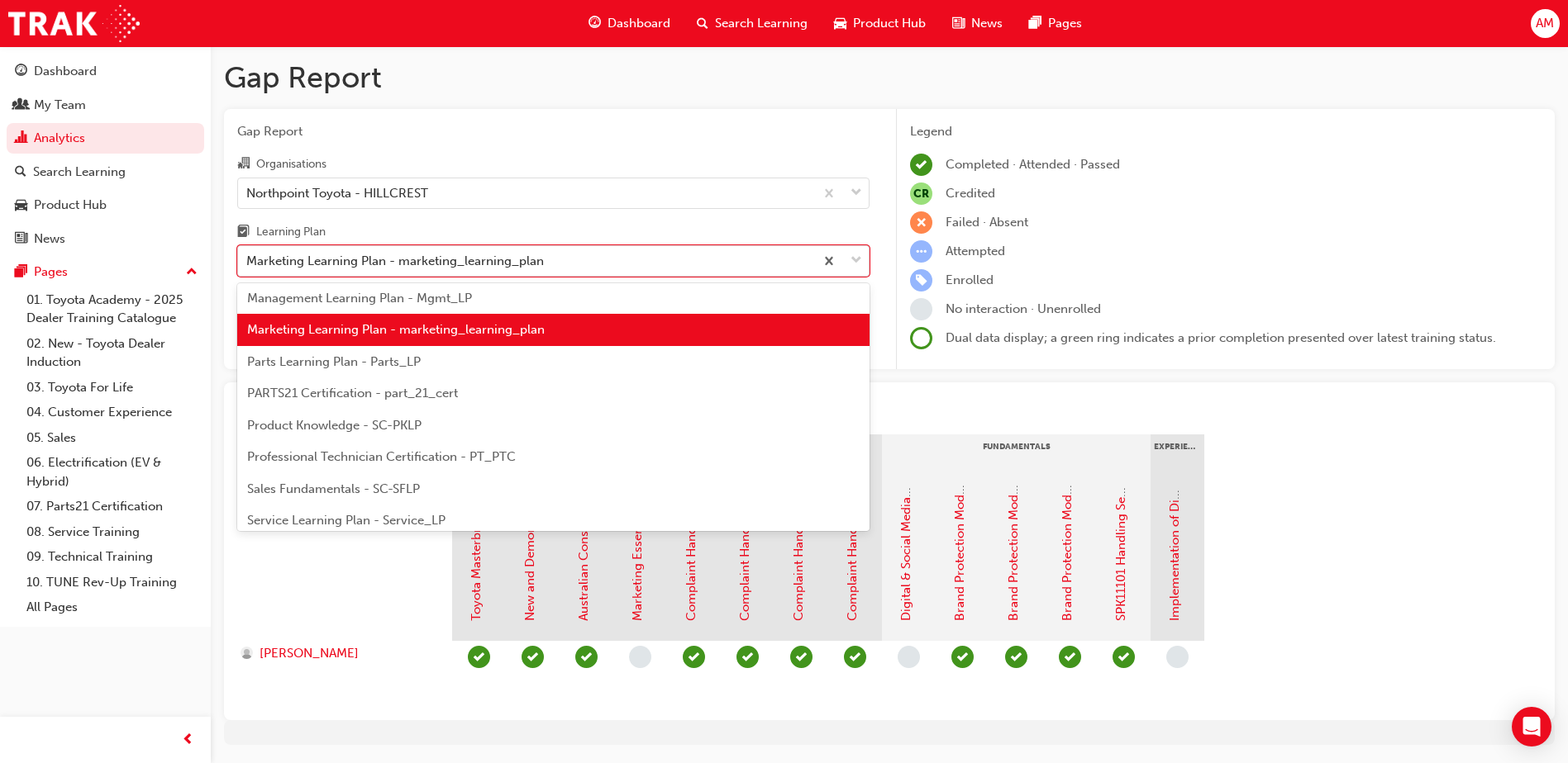
scroll to position [422, 0]
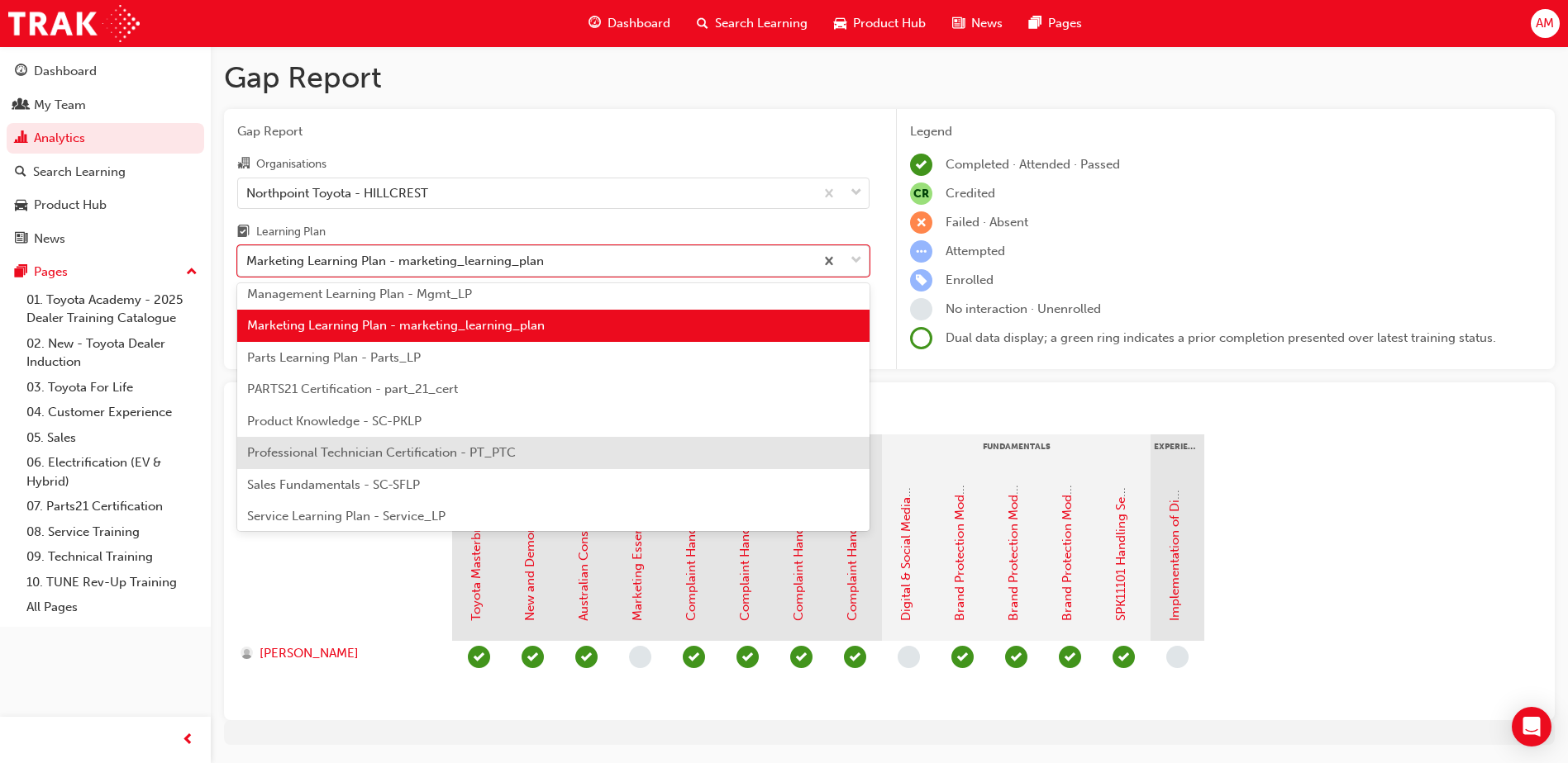
click at [505, 458] on span "Professional Technician Certification - PT_PTC" at bounding box center [381, 452] width 269 height 15
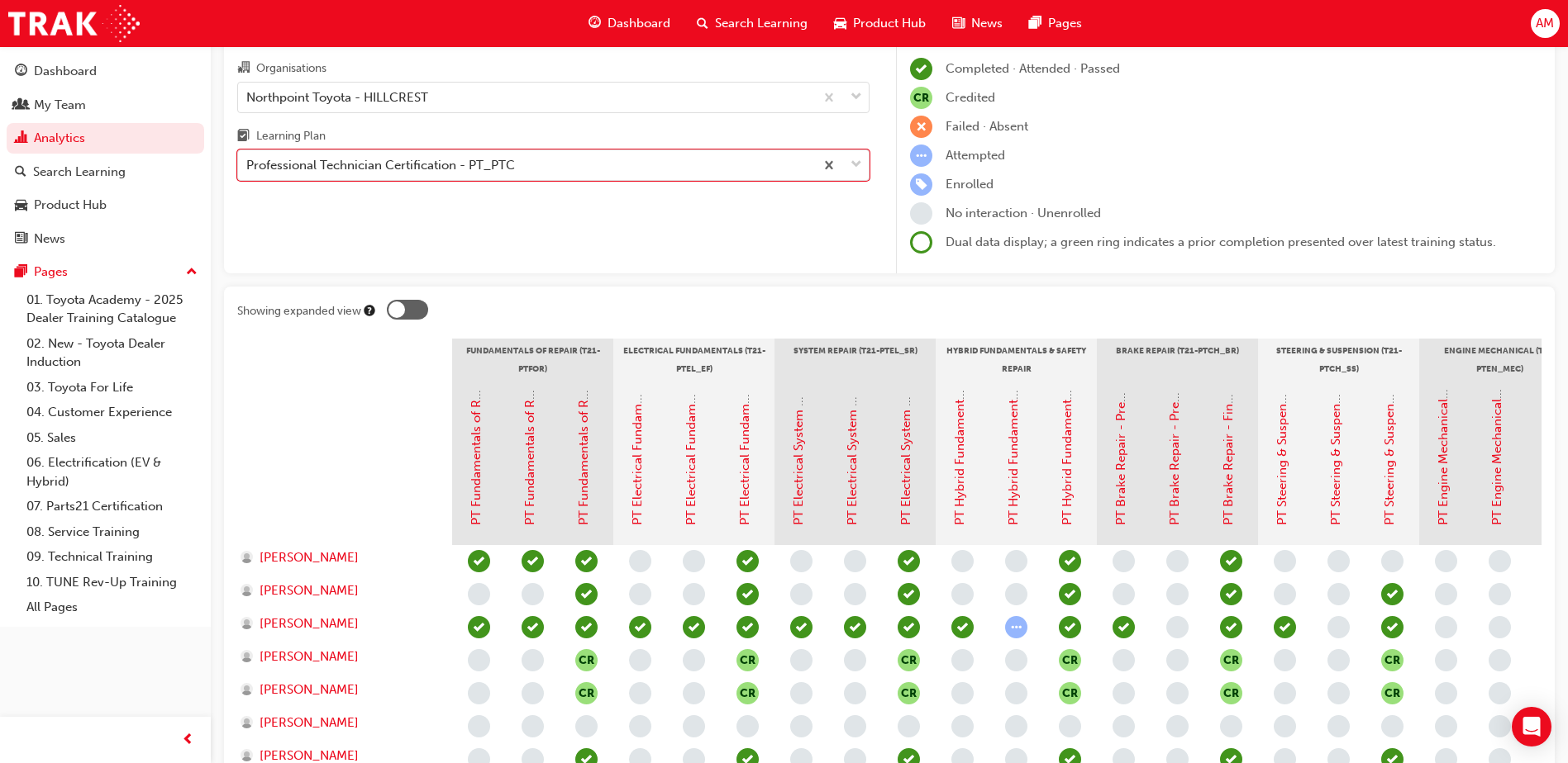
scroll to position [46, 0]
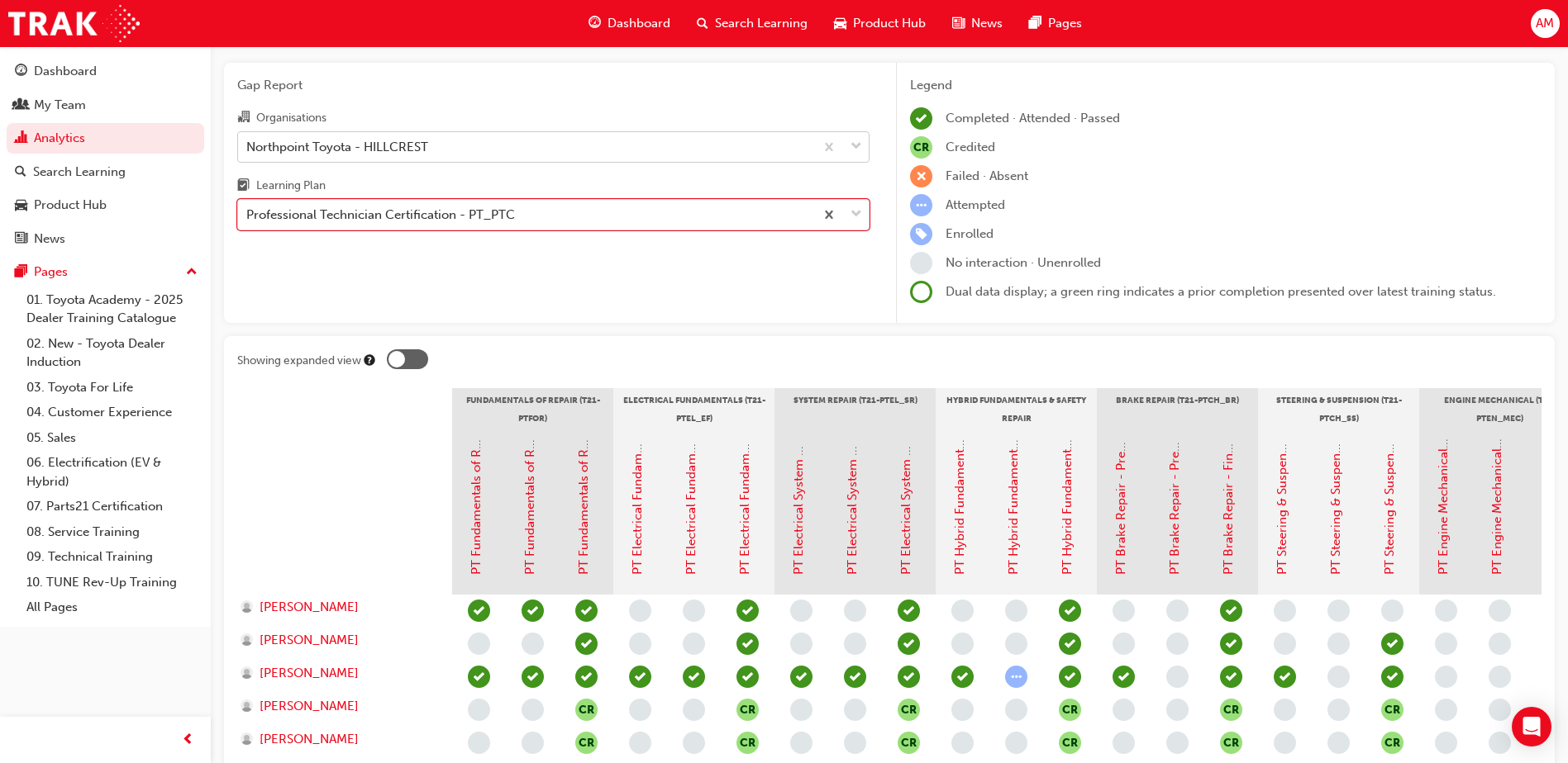
click at [501, 148] on div "Northpoint Toyota - HILLCREST" at bounding box center [526, 147] width 576 height 29
click at [248, 148] on input "Organisations Northpoint Toyota - HILLCREST" at bounding box center [247, 146] width 2 height 14
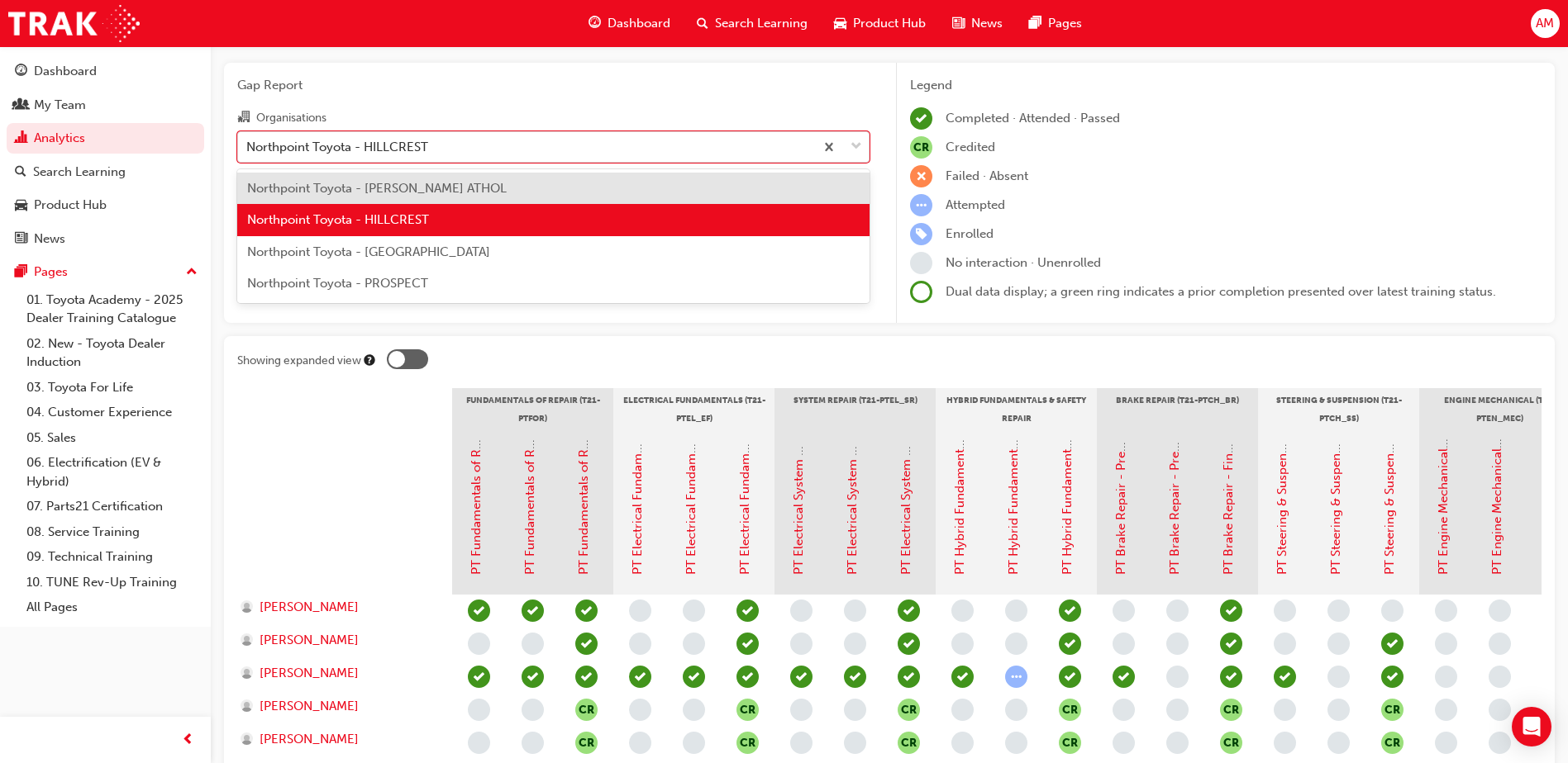
click at [430, 277] on div "Northpoint Toyota - PROSPECT" at bounding box center [553, 283] width 632 height 32
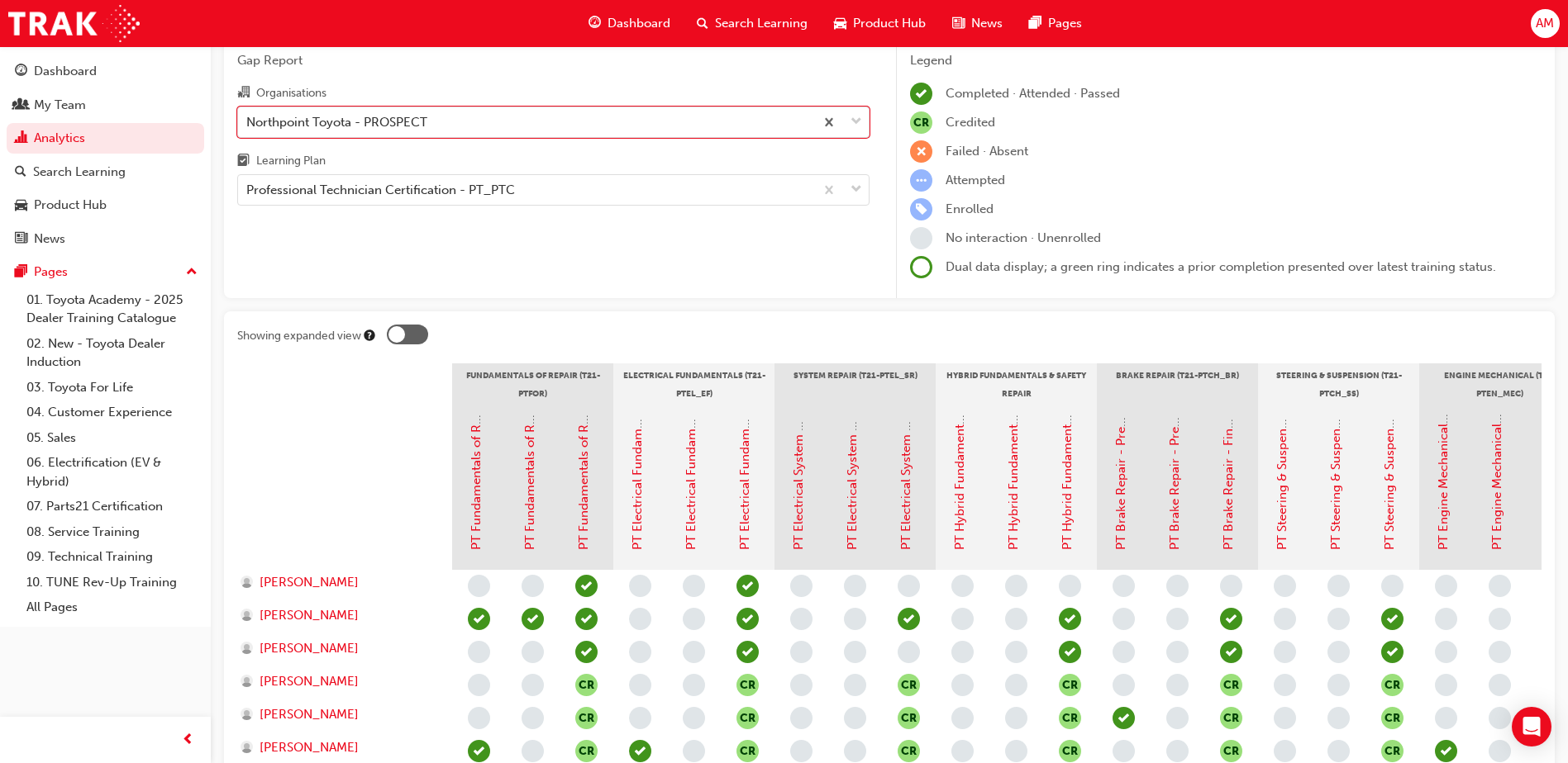
scroll to position [69, 0]
click at [422, 190] on div "Professional Technician Certification - PT_PTC" at bounding box center [380, 191] width 269 height 19
click at [248, 190] on input "Learning Plan Professional Technician Certification - PT_PTC" at bounding box center [247, 191] width 2 height 14
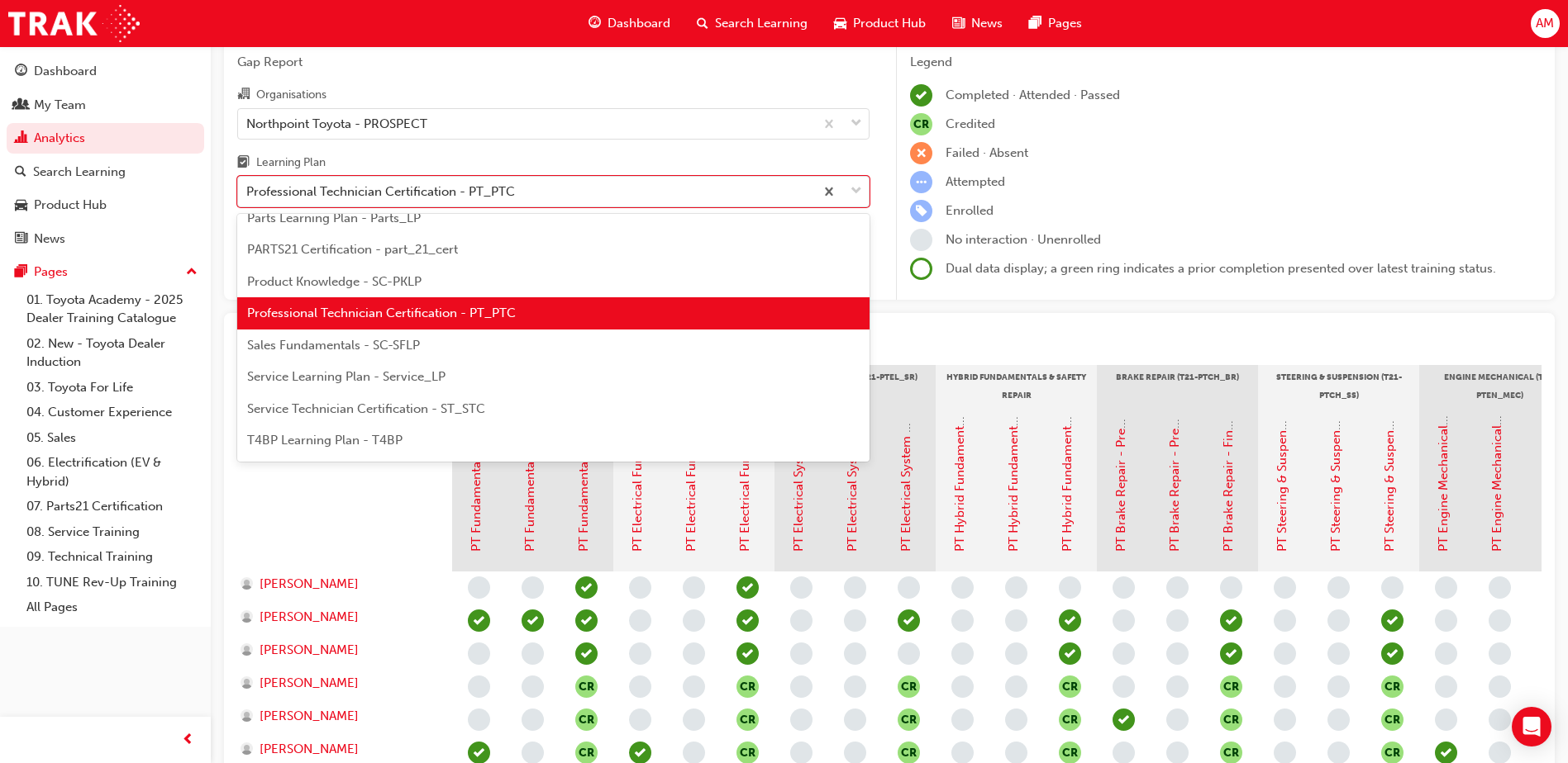
scroll to position [500, 0]
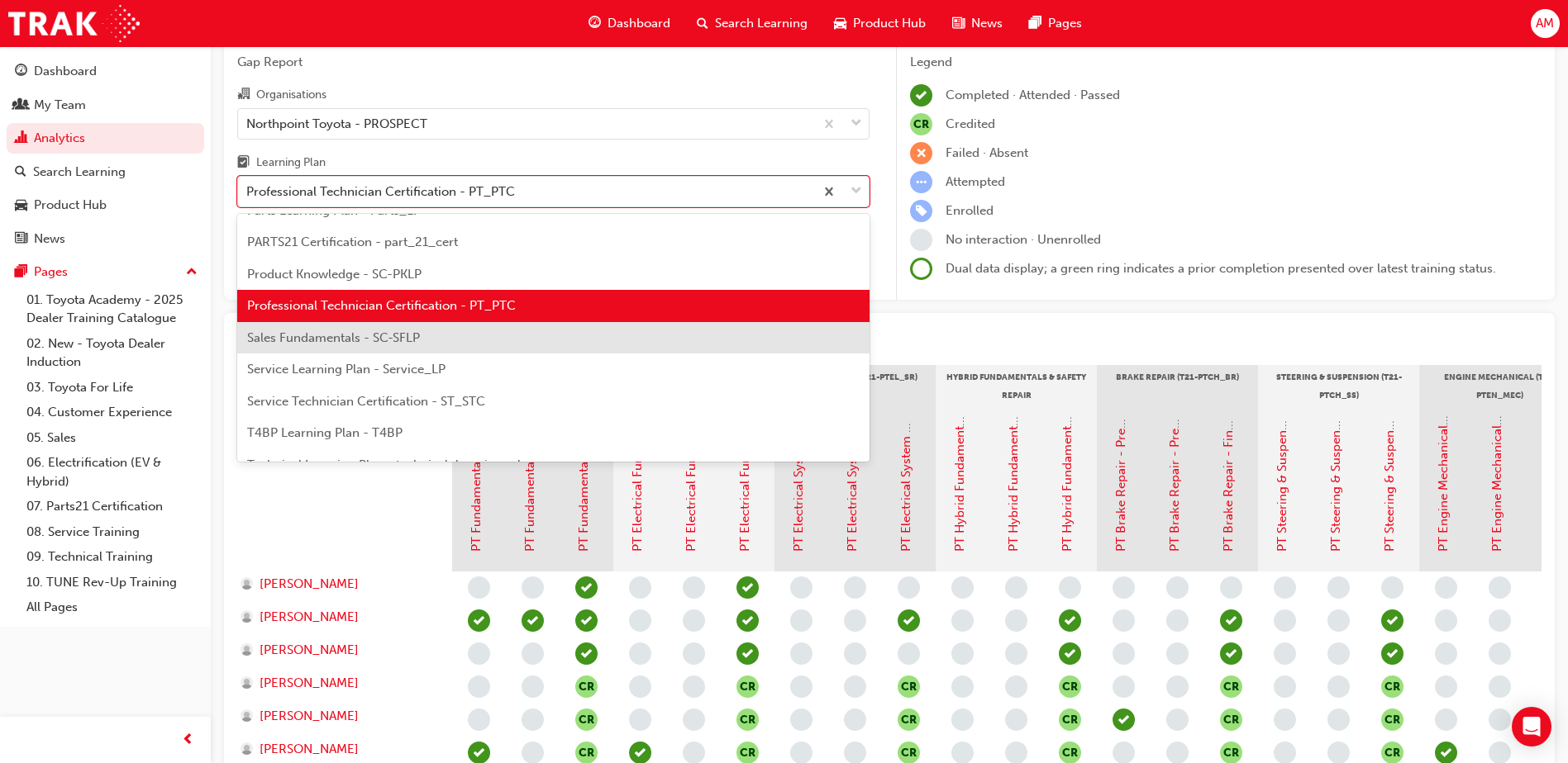
click at [378, 348] on div "Sales Fundamentals - SC-SFLP" at bounding box center [553, 338] width 632 height 32
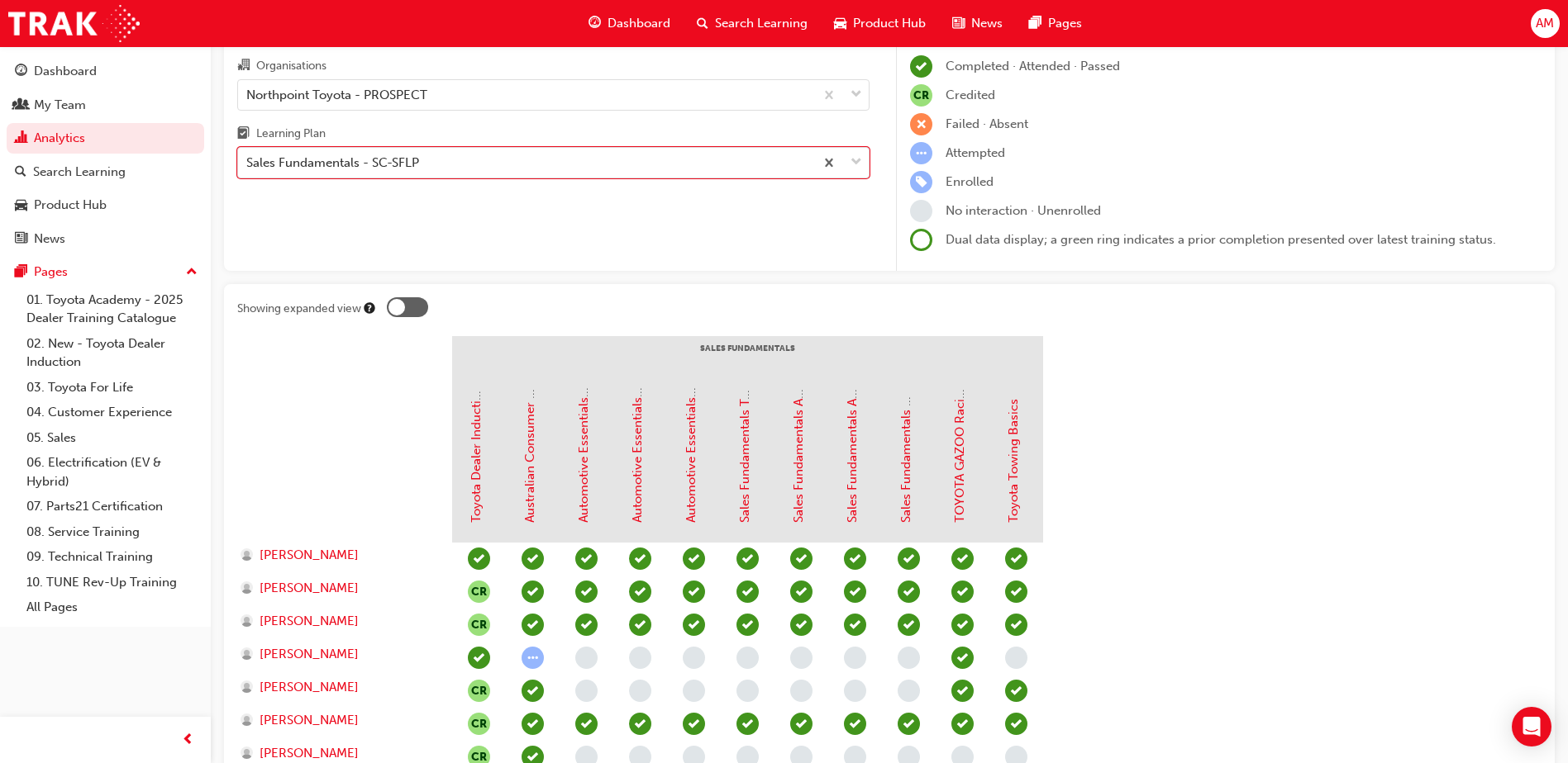
scroll to position [98, 0]
click at [501, 101] on div "Northpoint Toyota - PROSPECT" at bounding box center [526, 96] width 576 height 29
click at [248, 101] on input "Organisations Northpoint Toyota - PROSPECT" at bounding box center [247, 95] width 2 height 14
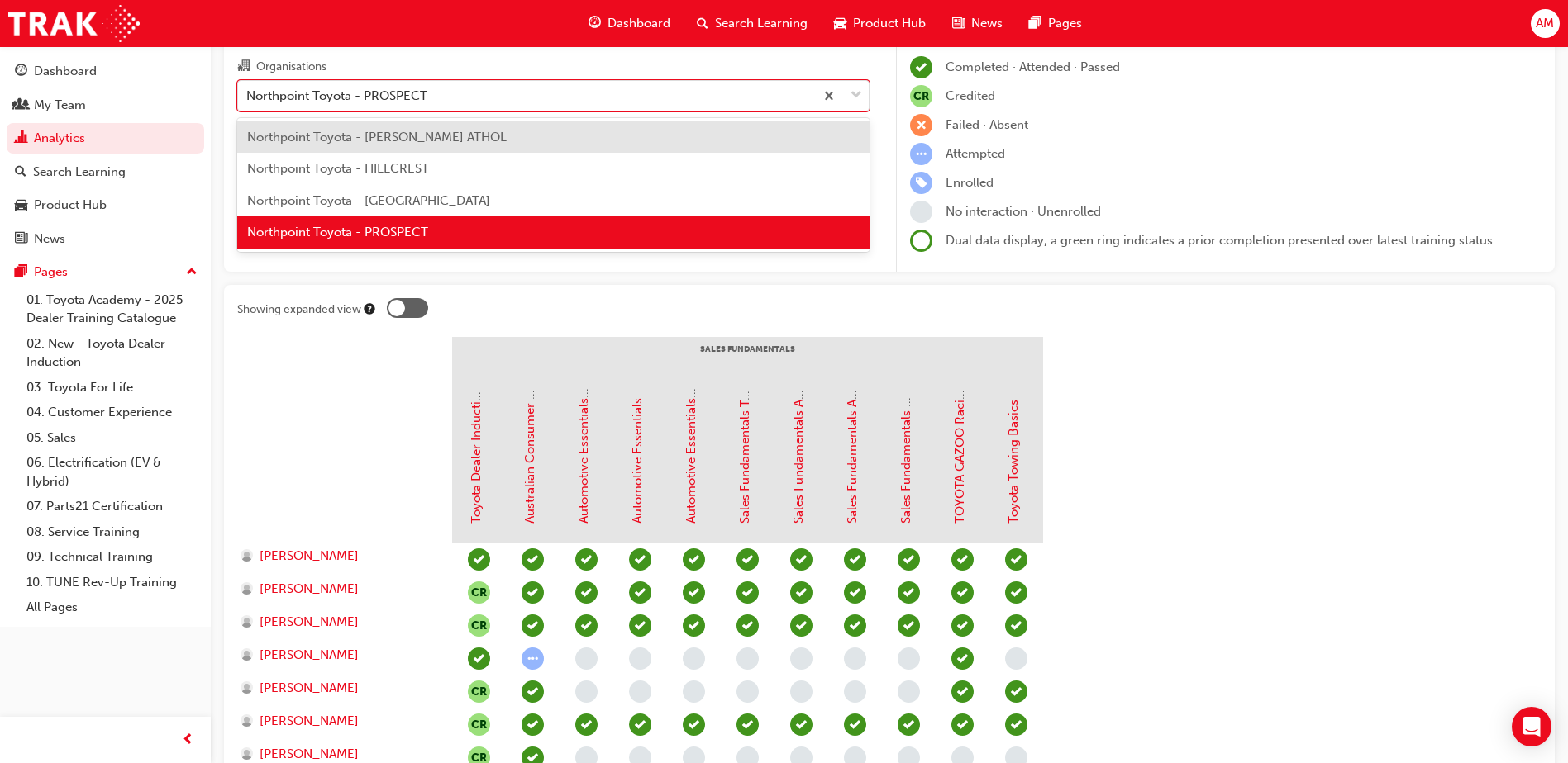
click at [480, 163] on div "Northpoint Toyota - HILLCREST" at bounding box center [553, 168] width 632 height 32
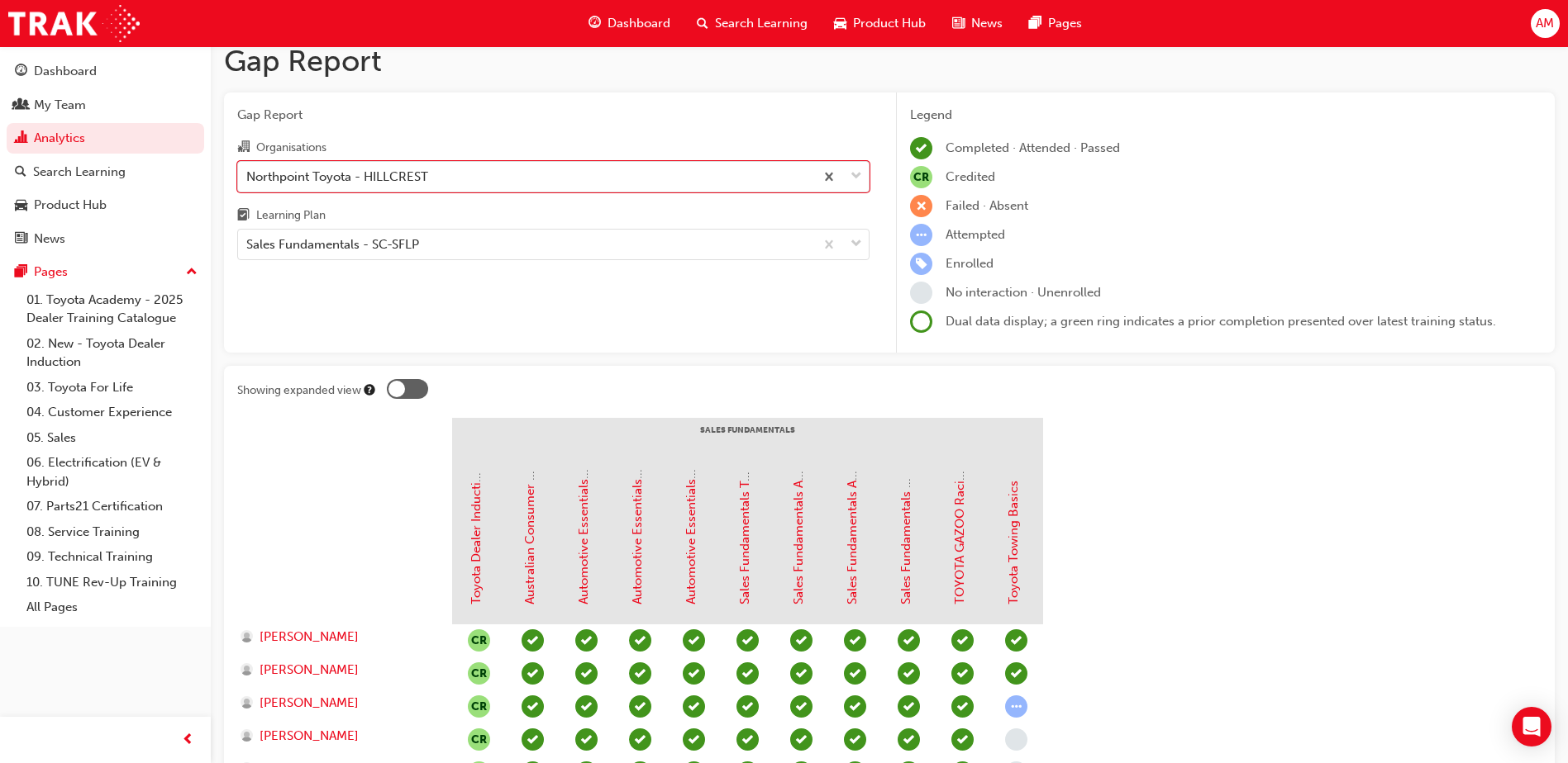
scroll to position [3, 0]
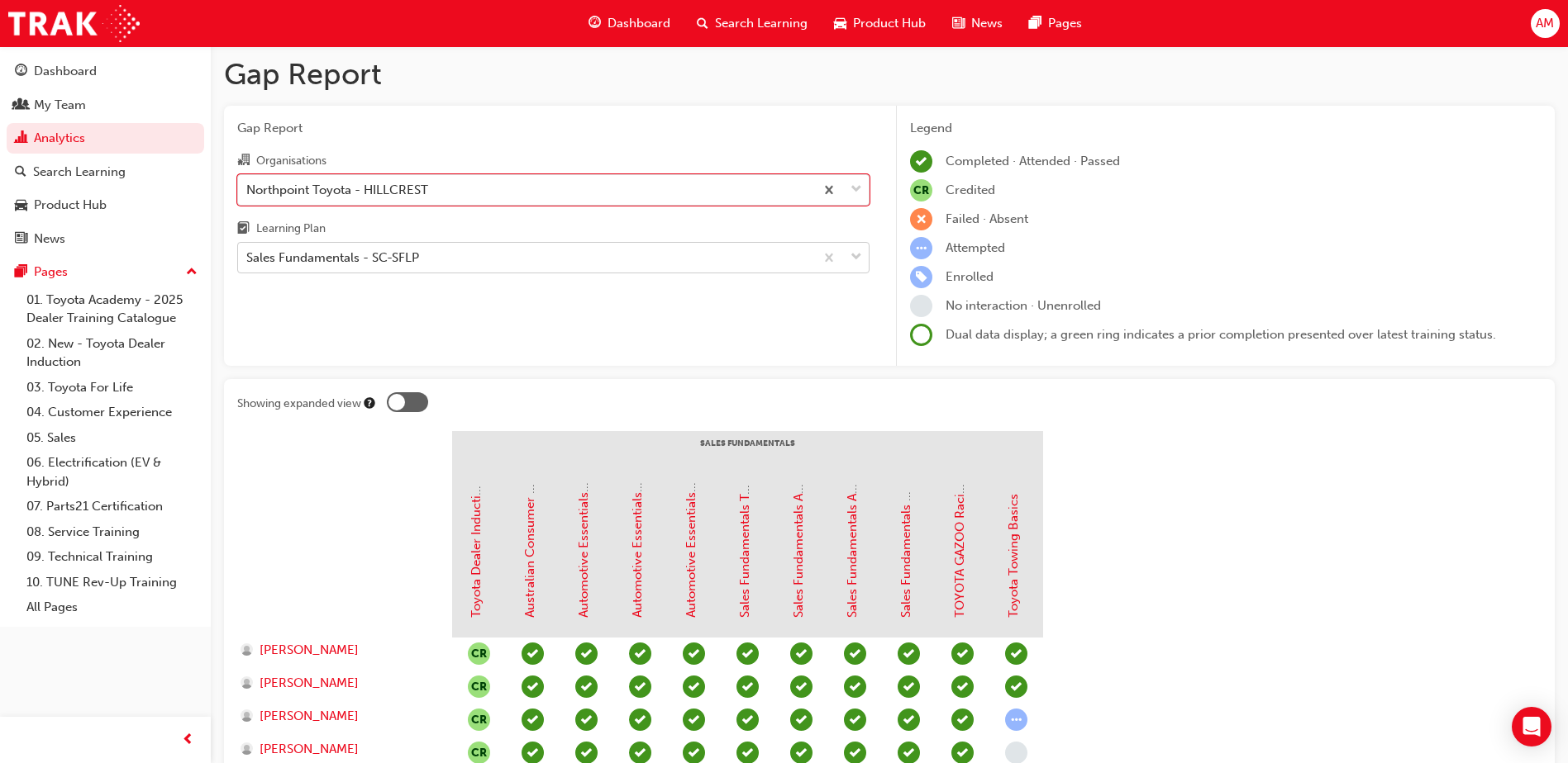
click at [564, 259] on div "Sales Fundamentals - SC-SFLP" at bounding box center [526, 258] width 576 height 29
click at [248, 259] on input "Learning Plan Sales Fundamentals - SC-SFLP" at bounding box center [247, 257] width 2 height 14
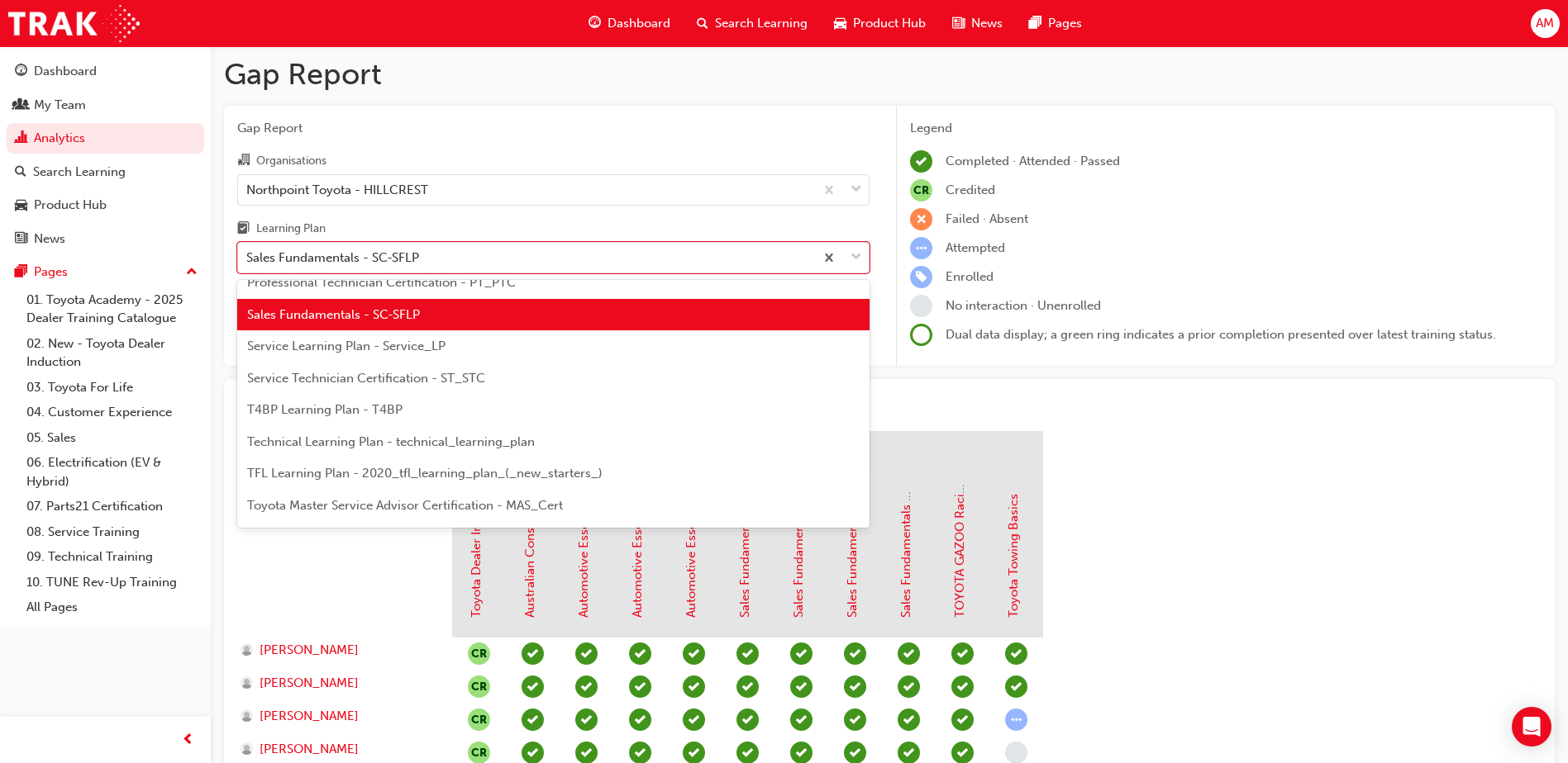
scroll to position [596, 0]
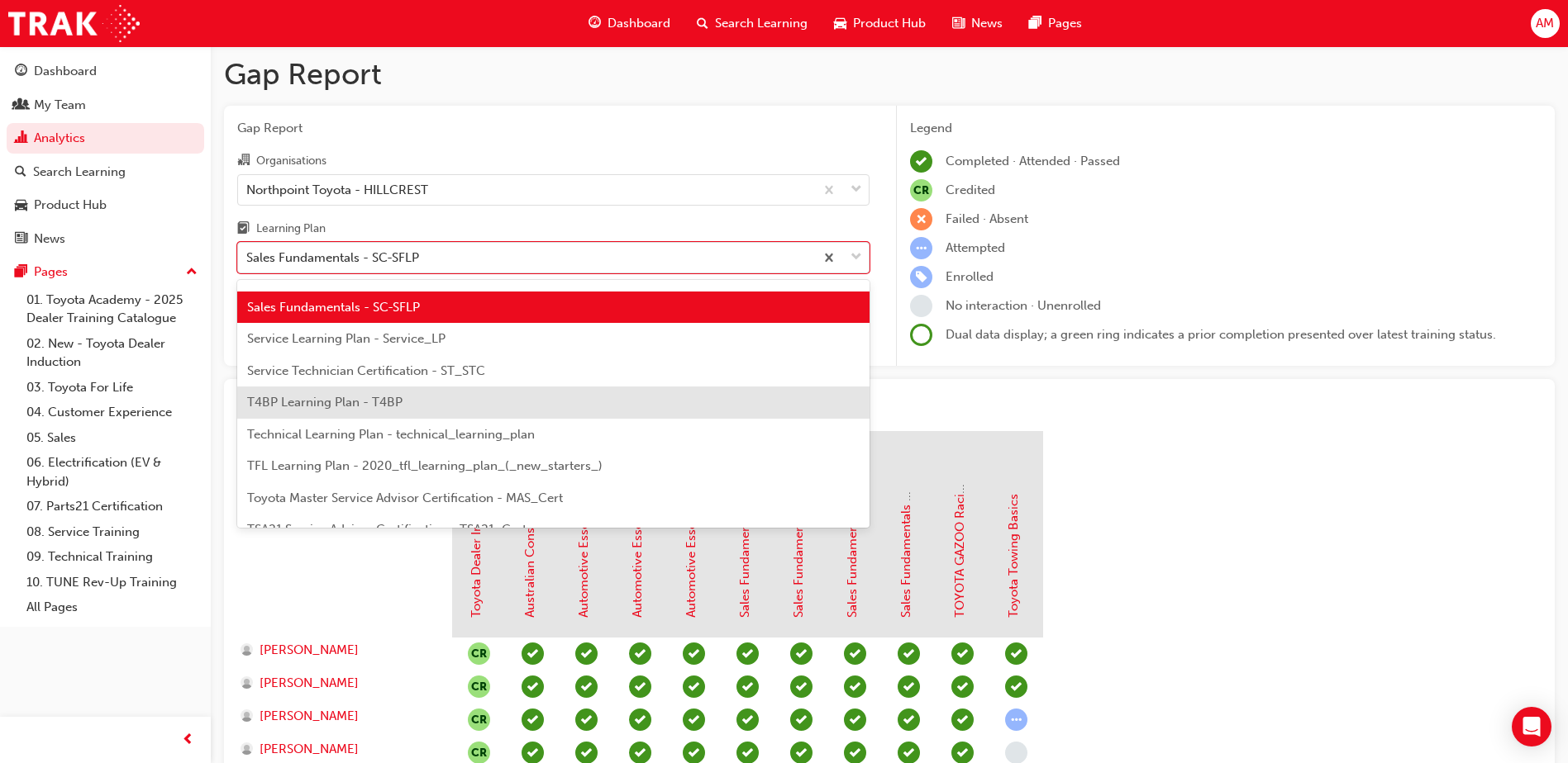
click at [423, 409] on div "T4BP Learning Plan - T4BP" at bounding box center [553, 403] width 632 height 32
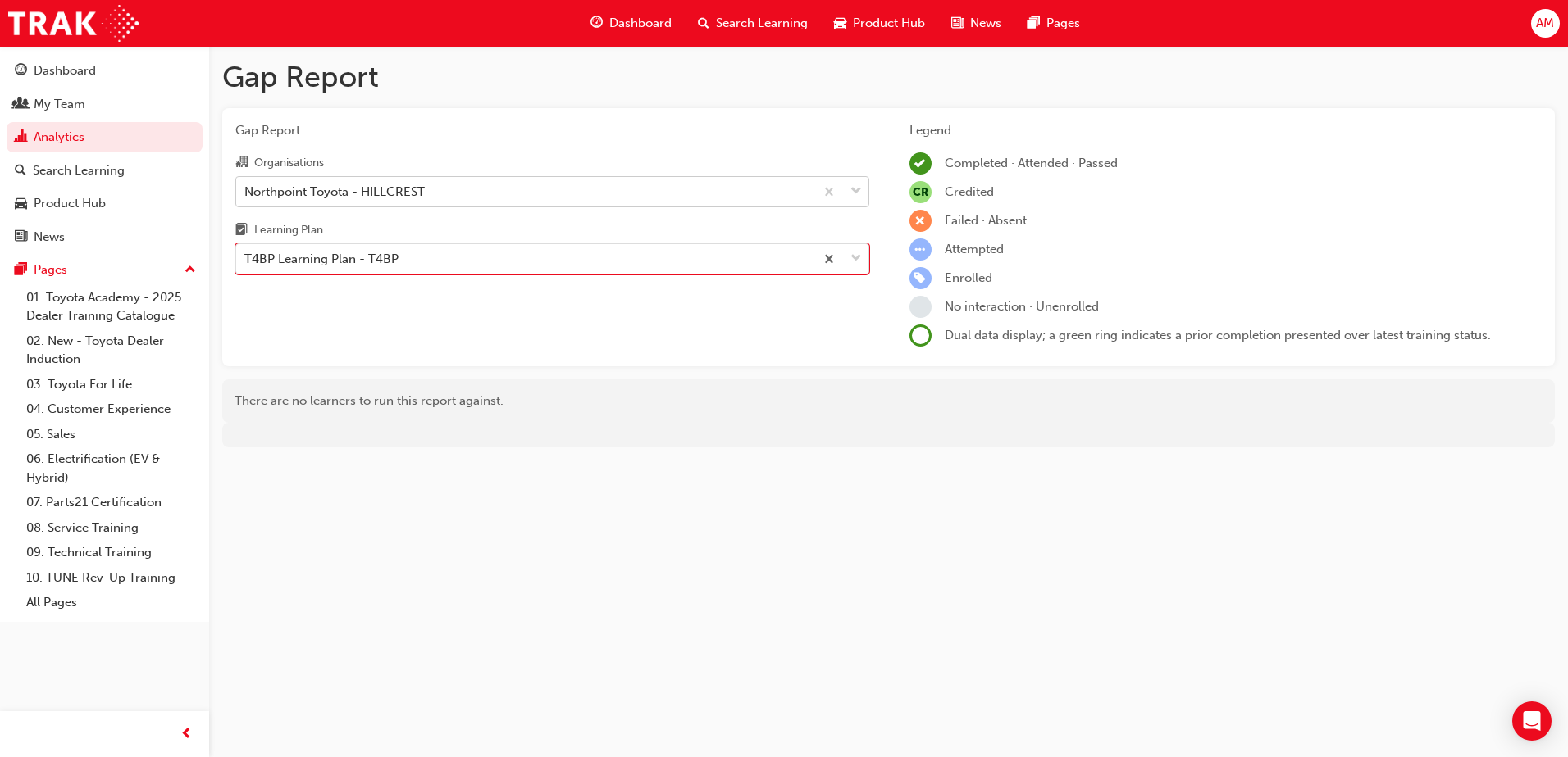
click at [751, 194] on div "Northpoint Toyota - HILLCREST" at bounding box center [526, 192] width 578 height 29
click at [246, 194] on input "Organisations Northpoint Toyota - HILLCREST" at bounding box center [245, 190] width 2 height 14
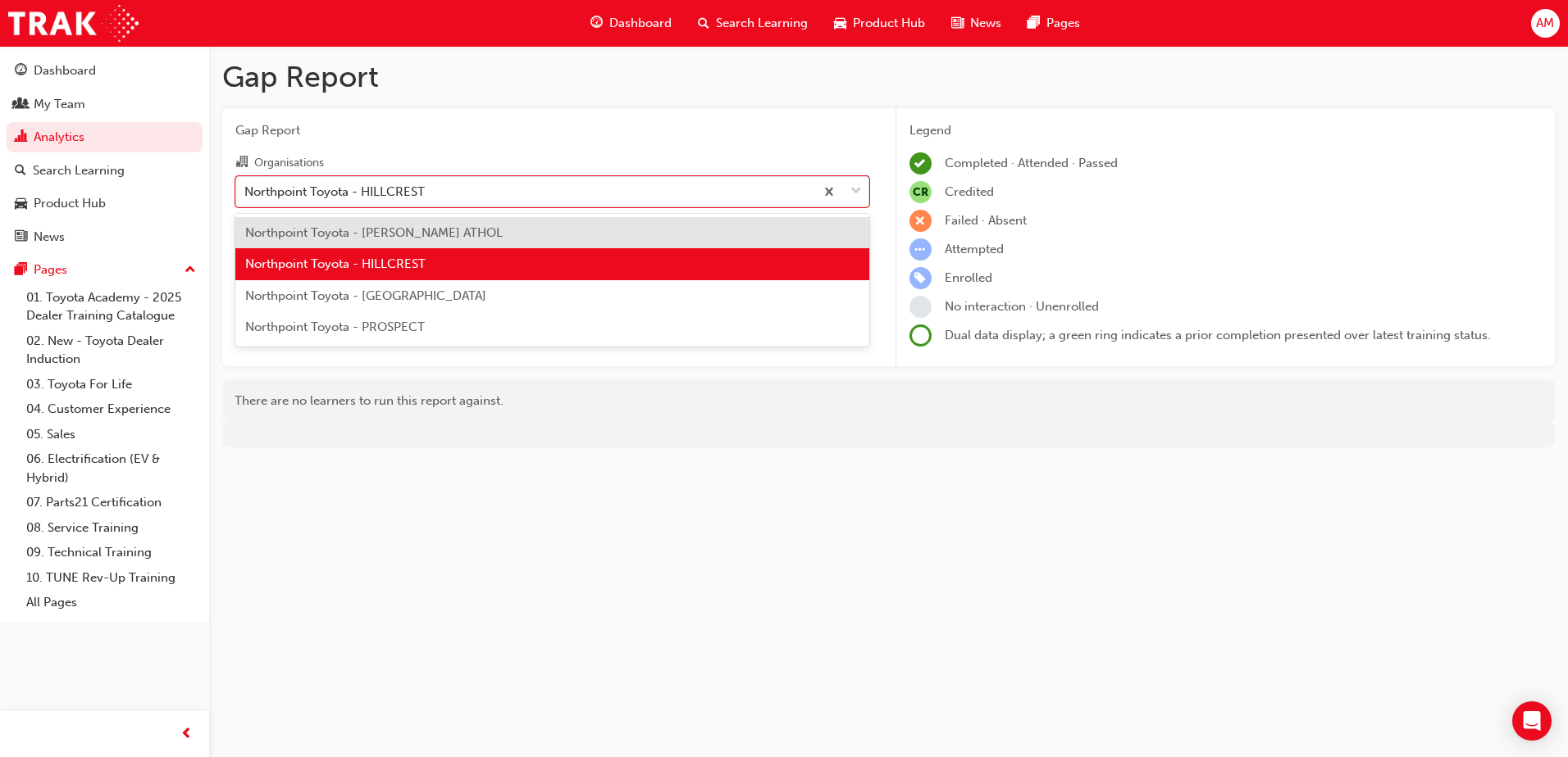
click at [502, 330] on div "Northpoint Toyota - PROSPECT" at bounding box center [553, 327] width 634 height 32
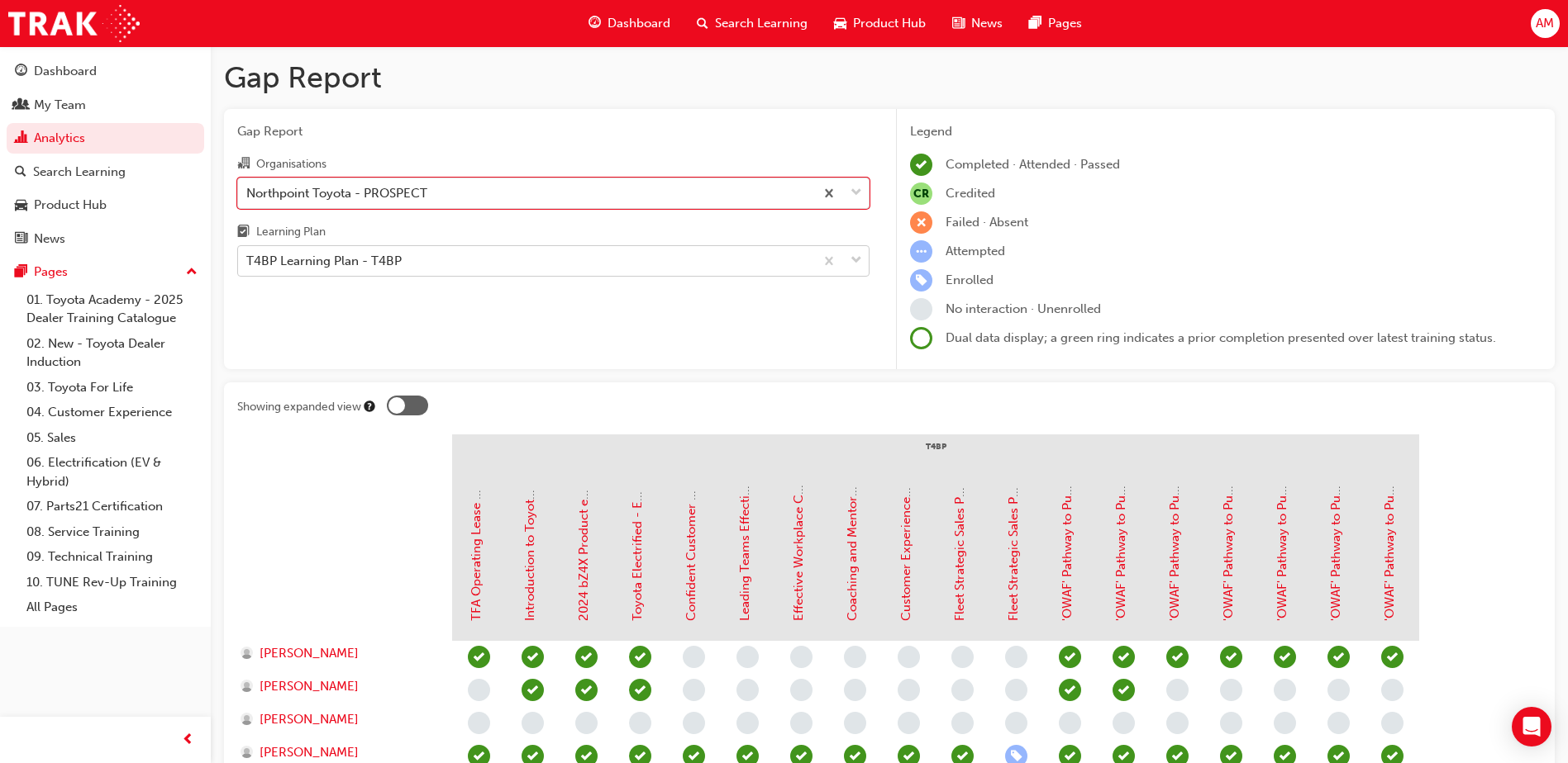
click at [489, 267] on div "T4BP Learning Plan - T4BP" at bounding box center [526, 262] width 576 height 29
click at [248, 267] on input "Learning Plan T4BP Learning Plan - T4BP" at bounding box center [247, 261] width 2 height 14
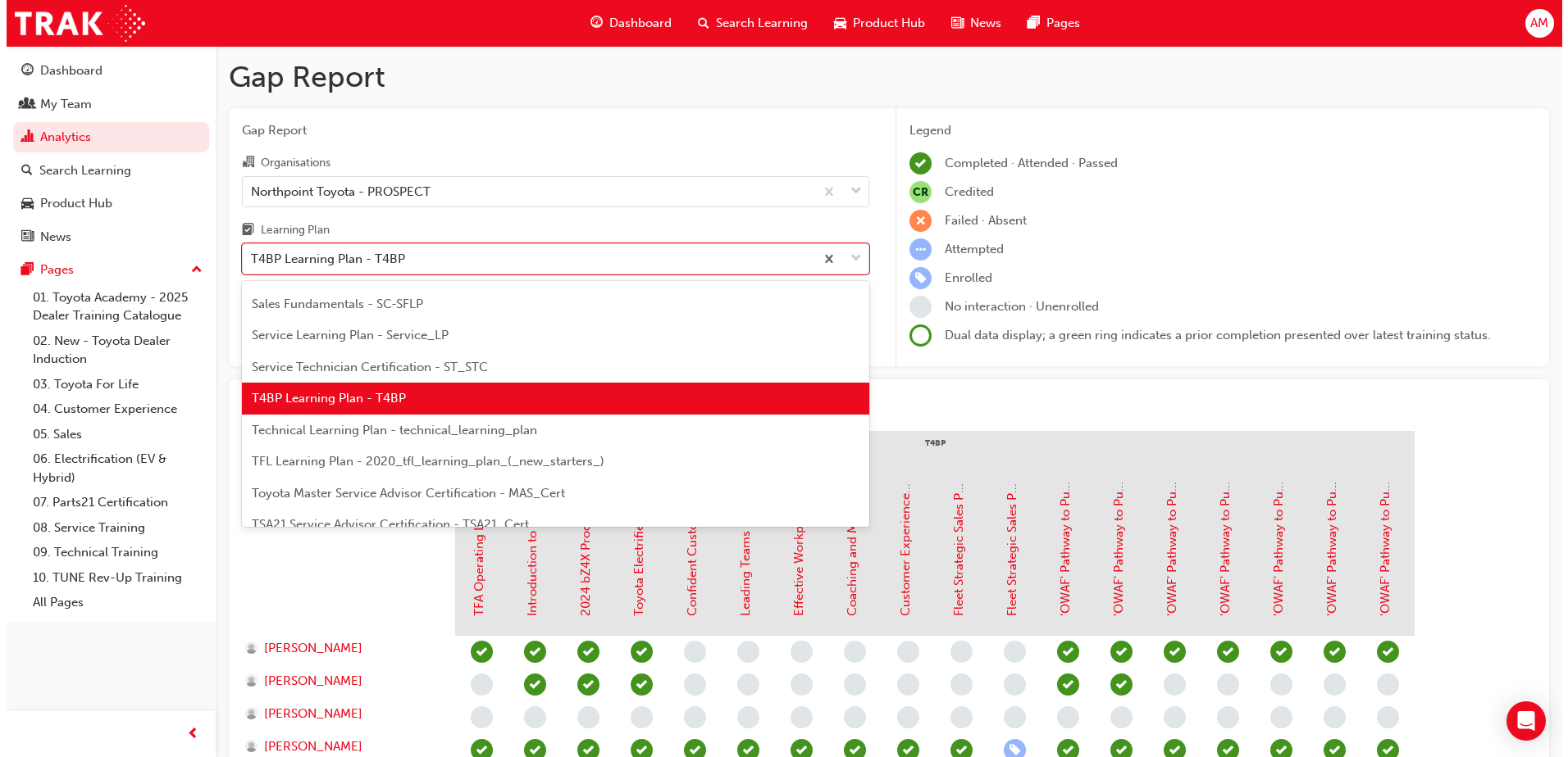
scroll to position [600, 0]
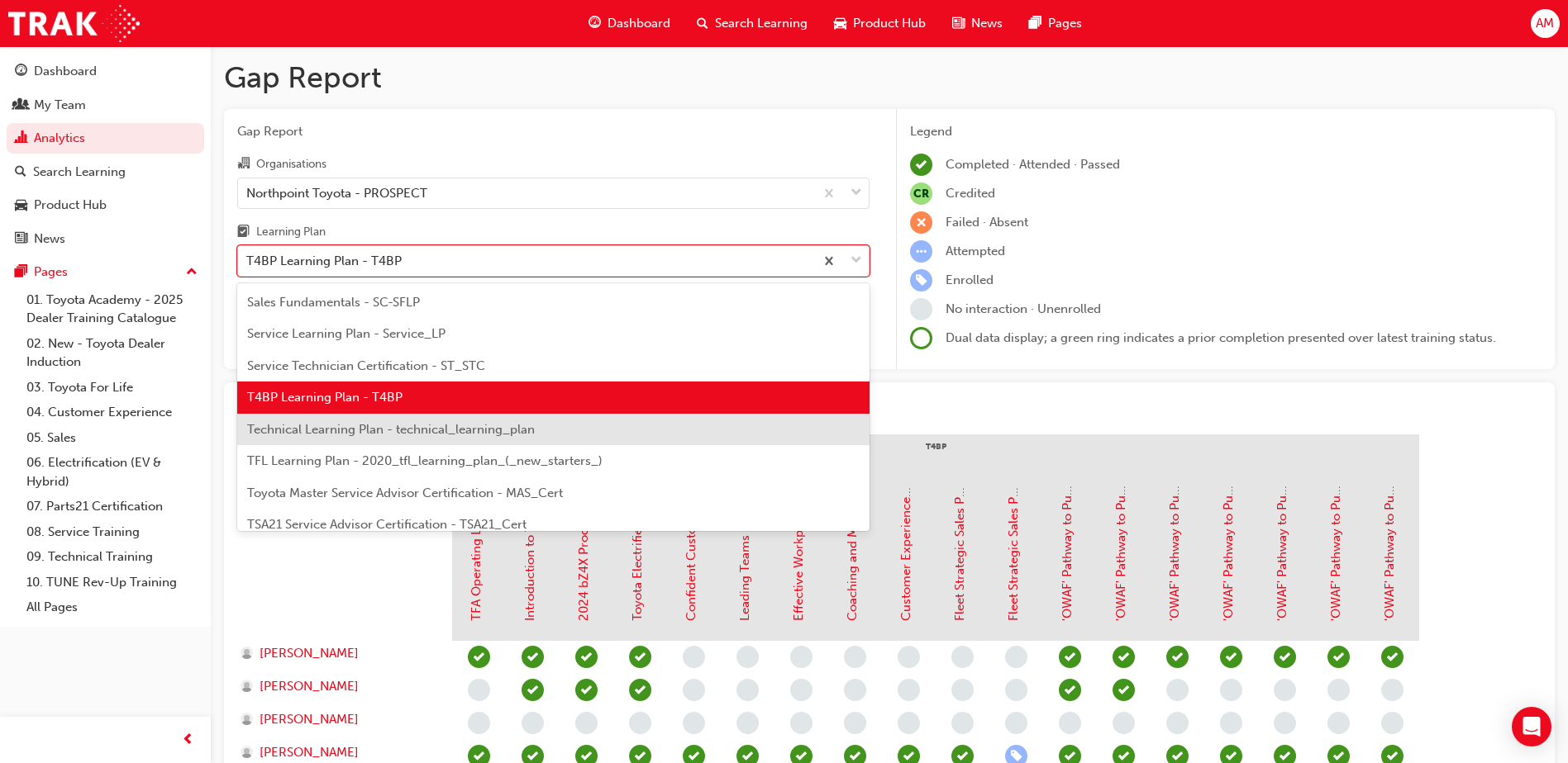
click at [586, 438] on div "Technical Learning Plan - technical_learning_plan" at bounding box center [553, 430] width 632 height 32
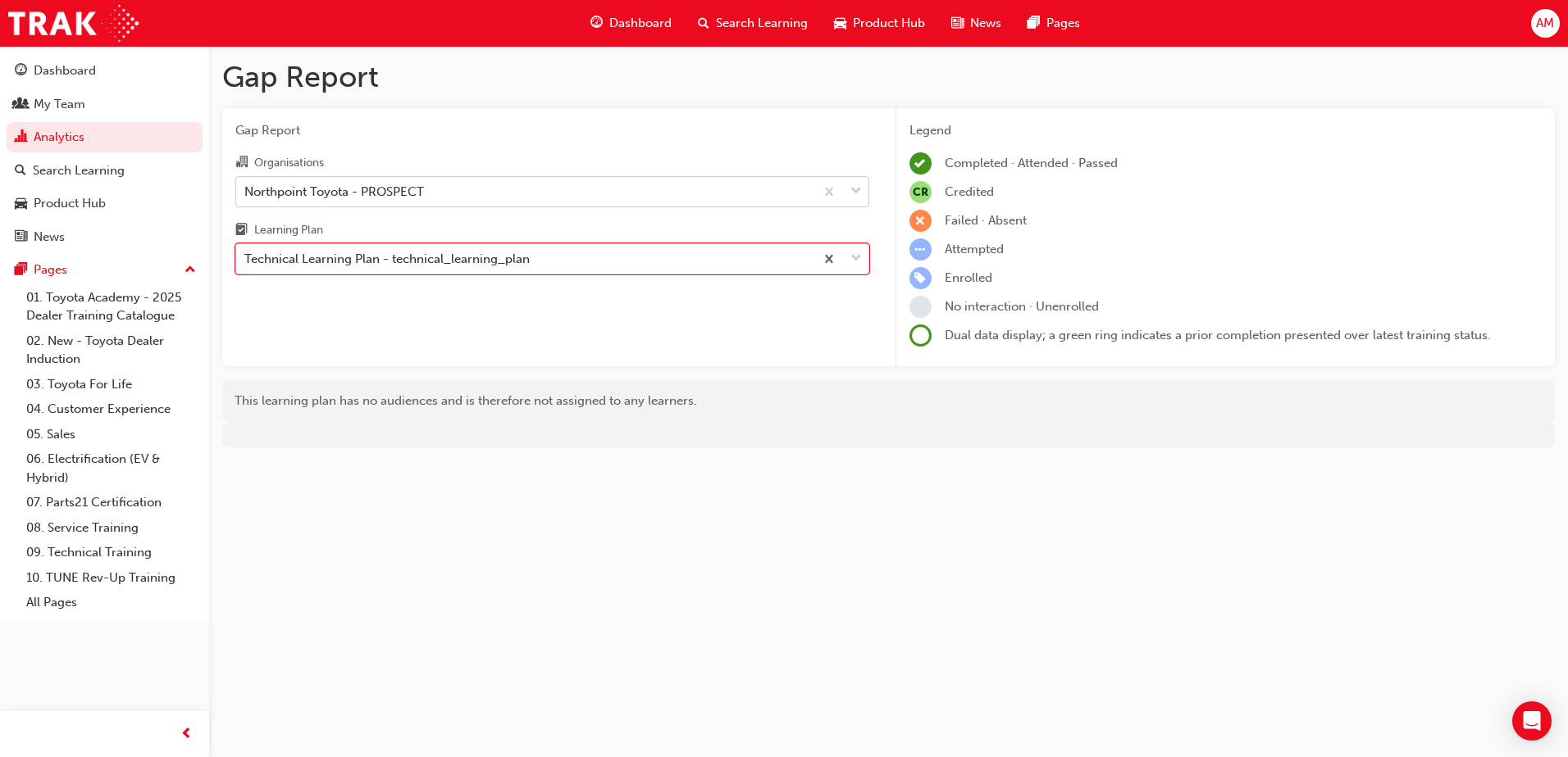
click at [644, 188] on div "Northpoint Toyota - PROSPECT" at bounding box center [526, 192] width 578 height 29
click at [246, 188] on input "Organisations Northpoint Toyota - PROSPECT" at bounding box center [245, 190] width 2 height 14
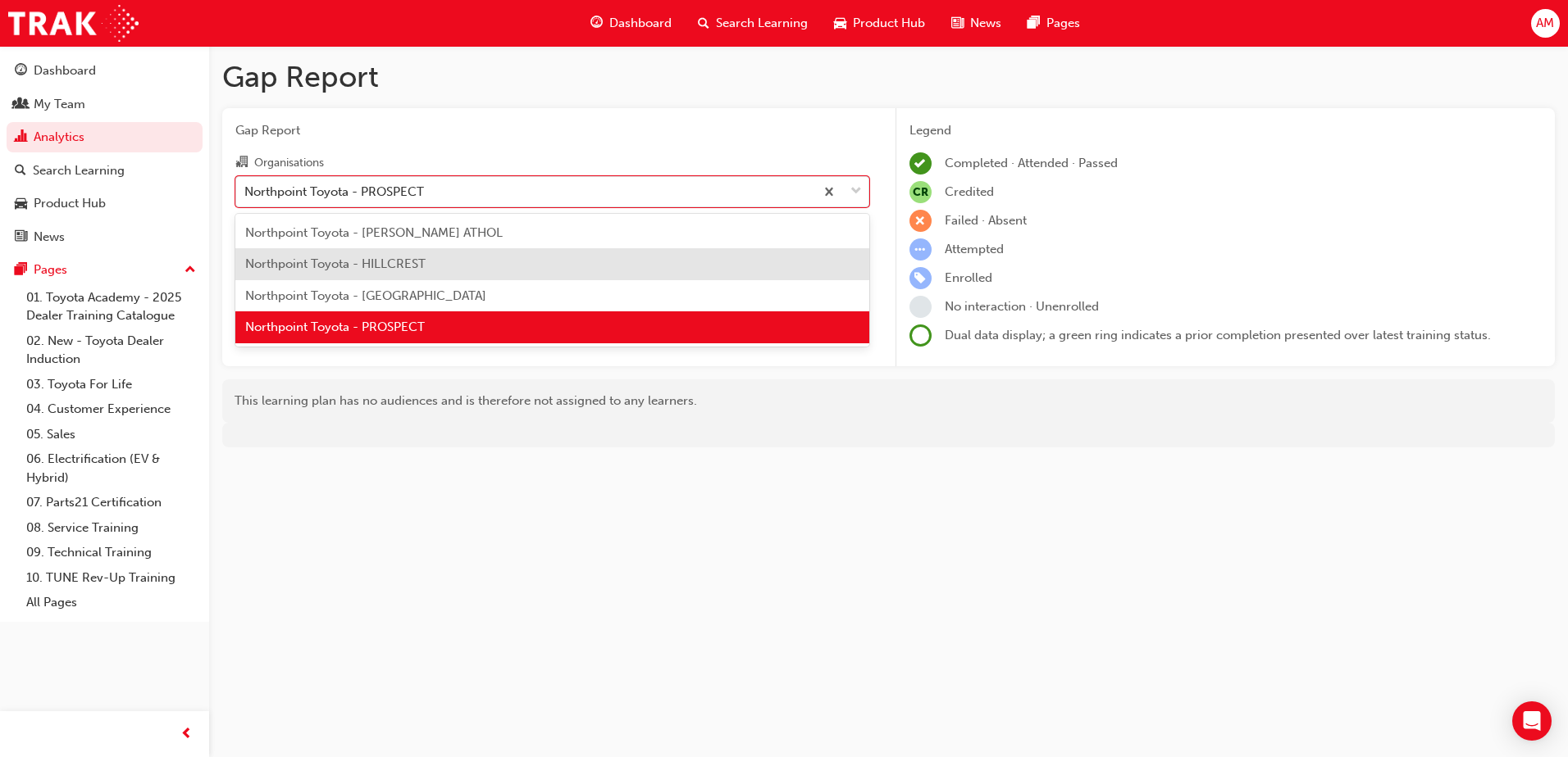
click at [505, 267] on div "Northpoint Toyota - HILLCREST" at bounding box center [553, 264] width 634 height 32
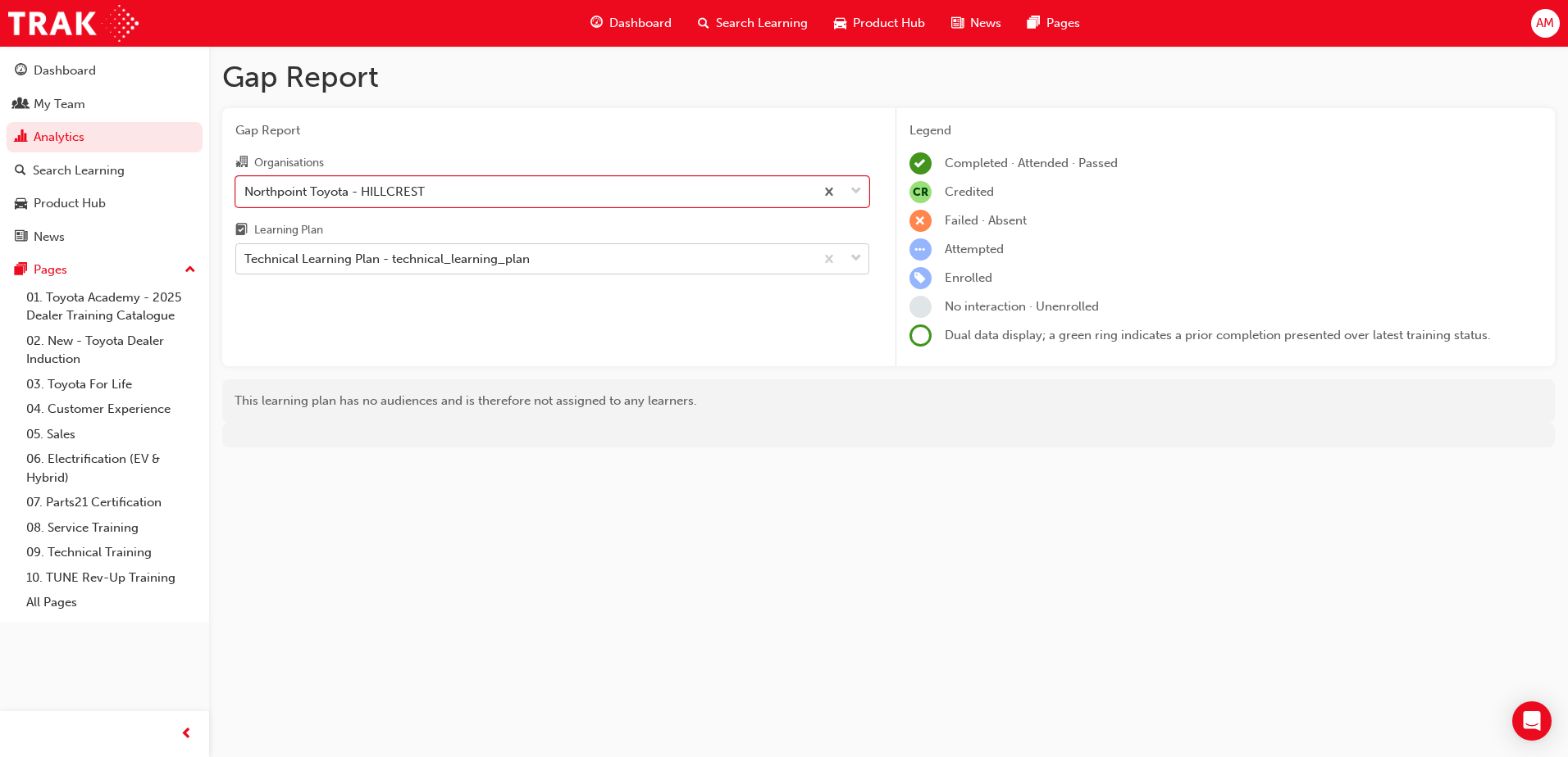
click at [649, 257] on div "Technical Learning Plan - technical_learning_plan" at bounding box center [526, 260] width 578 height 29
click at [246, 257] on input "Learning Plan Technical Learning Plan - technical_learning_plan" at bounding box center [245, 259] width 2 height 14
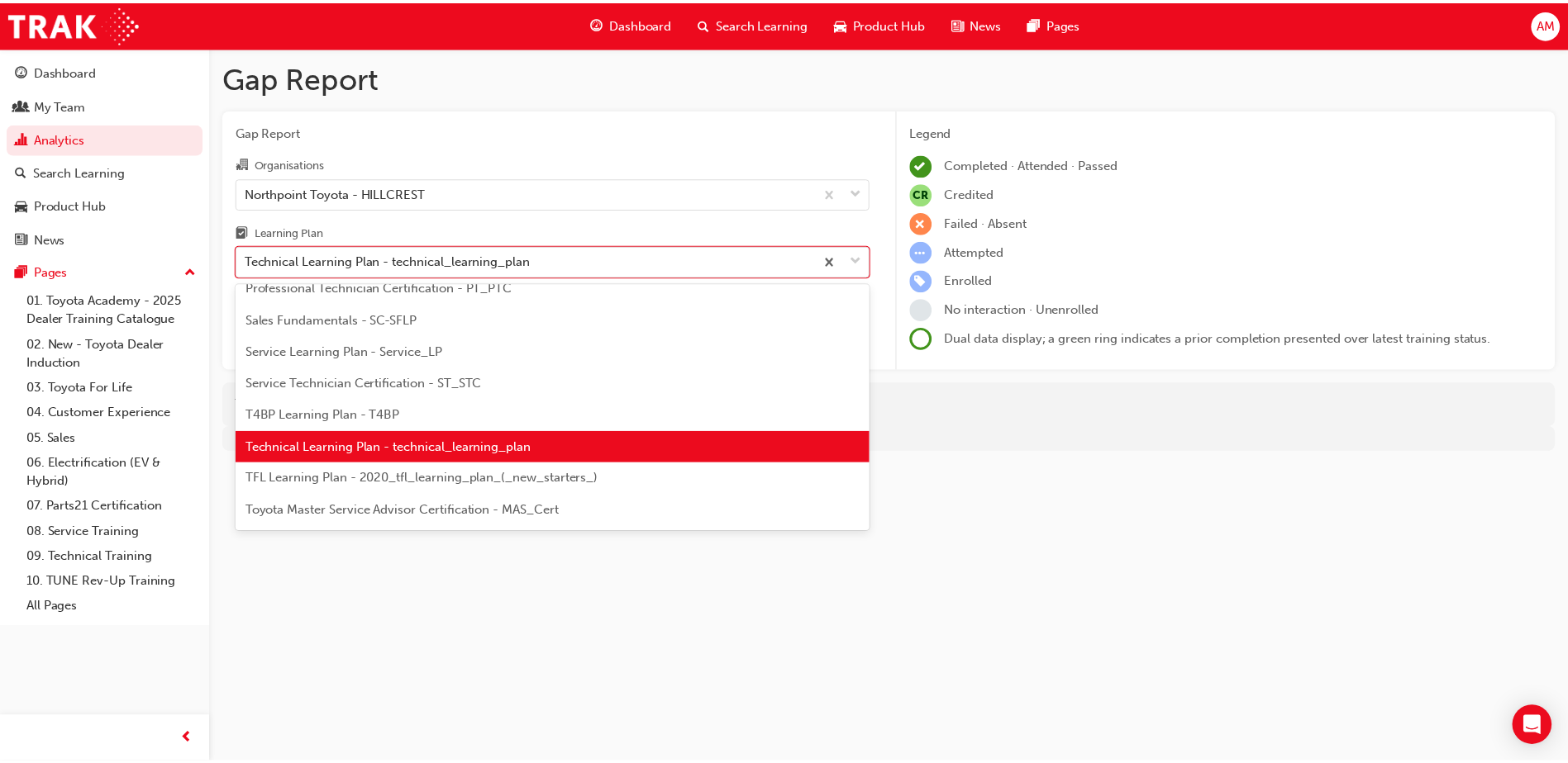
scroll to position [591, 0]
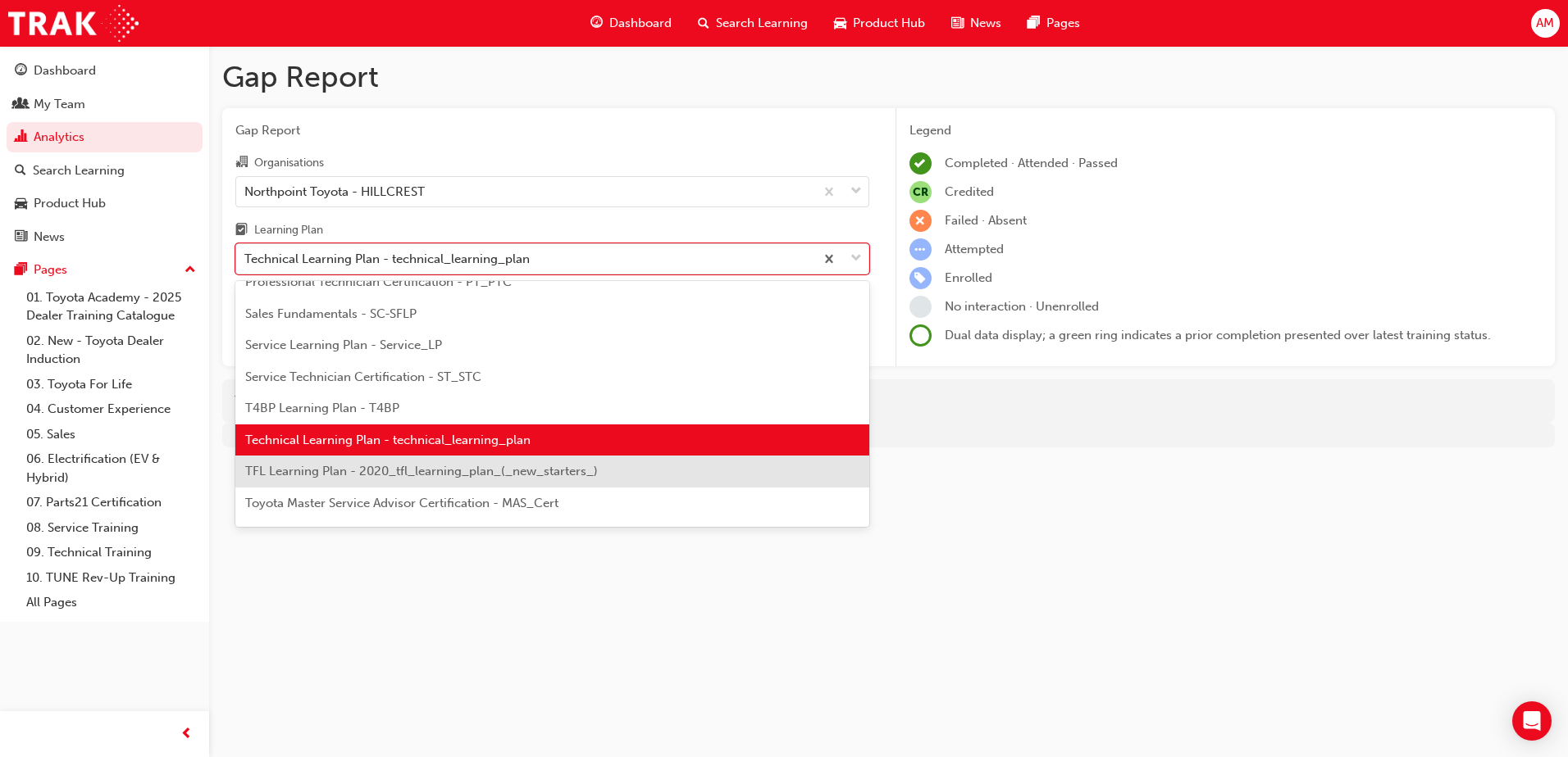
click at [532, 475] on span "TFL Learning Plan - 2020_tfl_learning_plan_(_new_starters_)" at bounding box center [422, 471] width 353 height 15
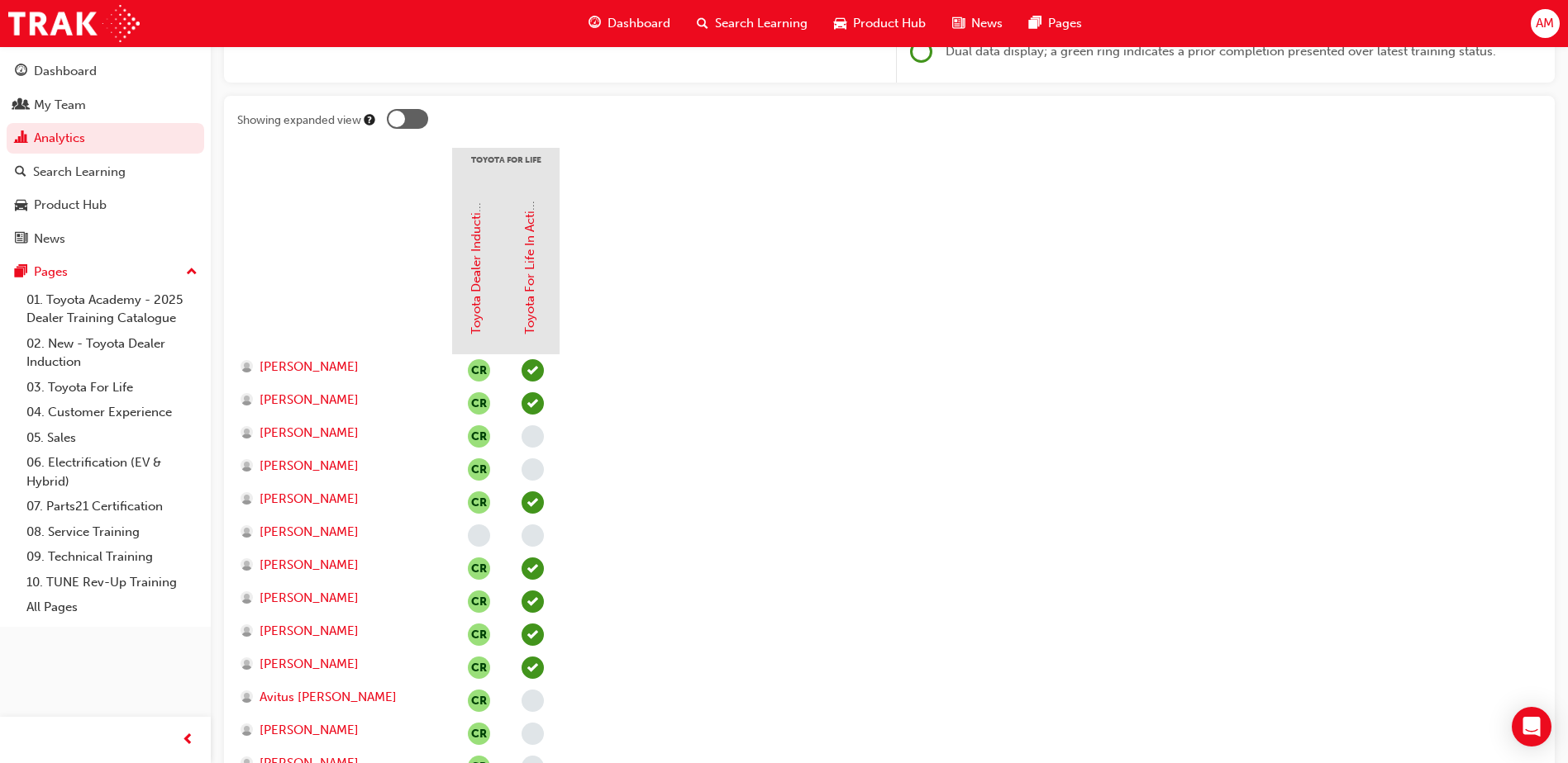
scroll to position [294, 0]
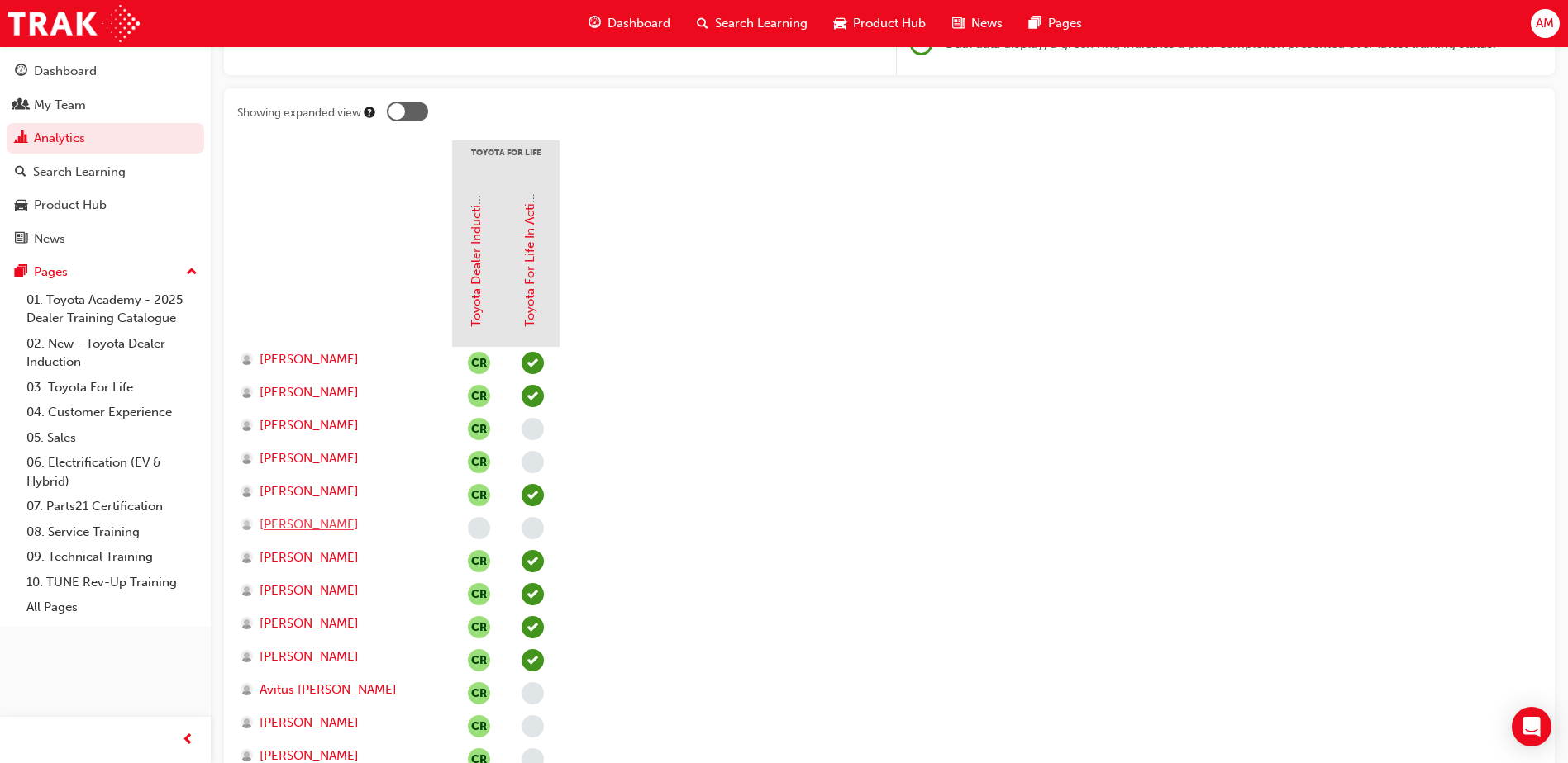
click at [315, 524] on span "[PERSON_NAME]" at bounding box center [308, 525] width 99 height 19
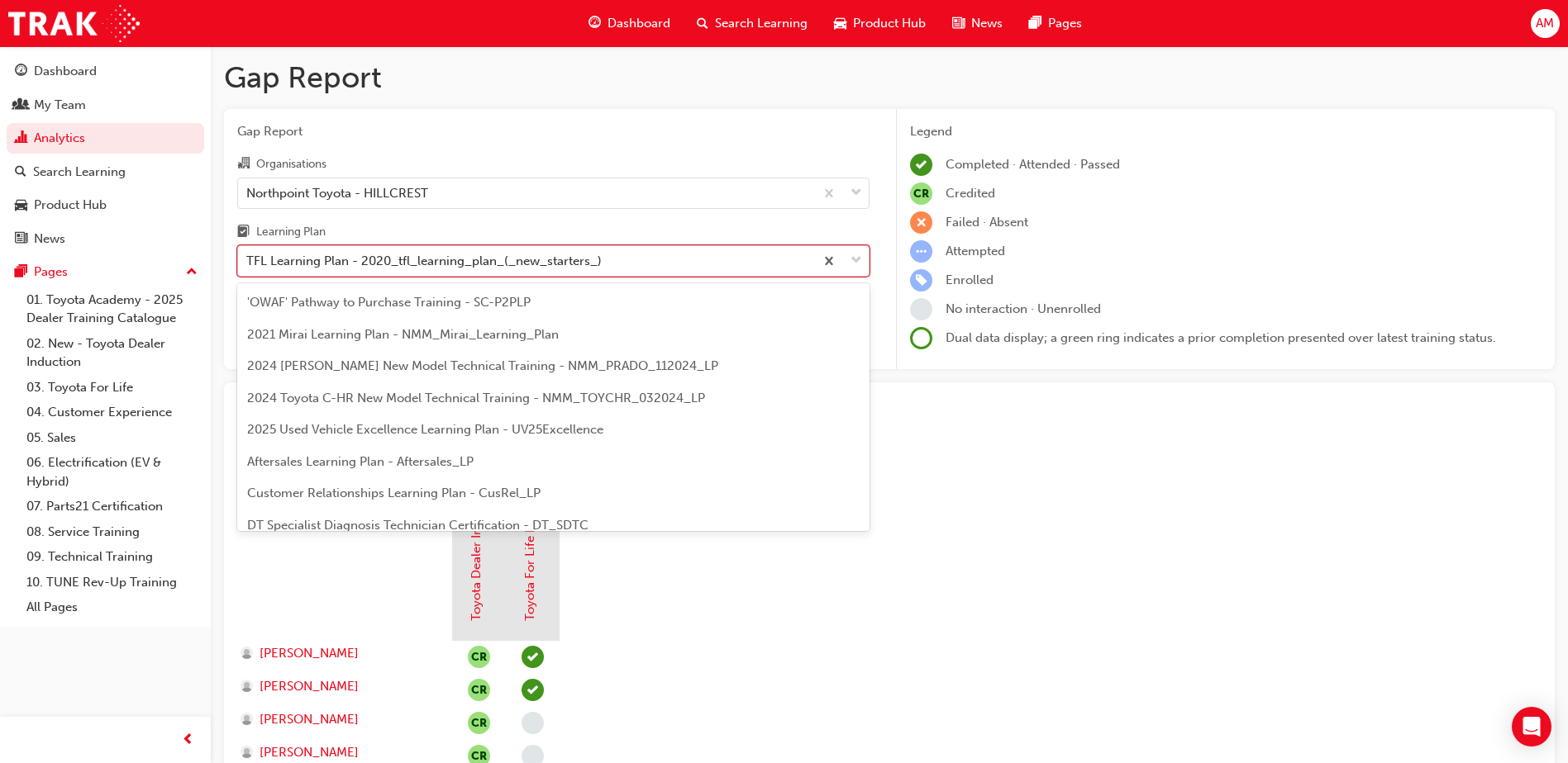
click at [457, 256] on div "TFL Learning Plan - 2020_tfl_learning_plan_(_new_starters_)" at bounding box center [424, 261] width 356 height 19
click at [248, 256] on input "Learning Plan option TFL Learning Plan - 2020_tfl_learning_plan_(_new_starters_…" at bounding box center [247, 261] width 2 height 14
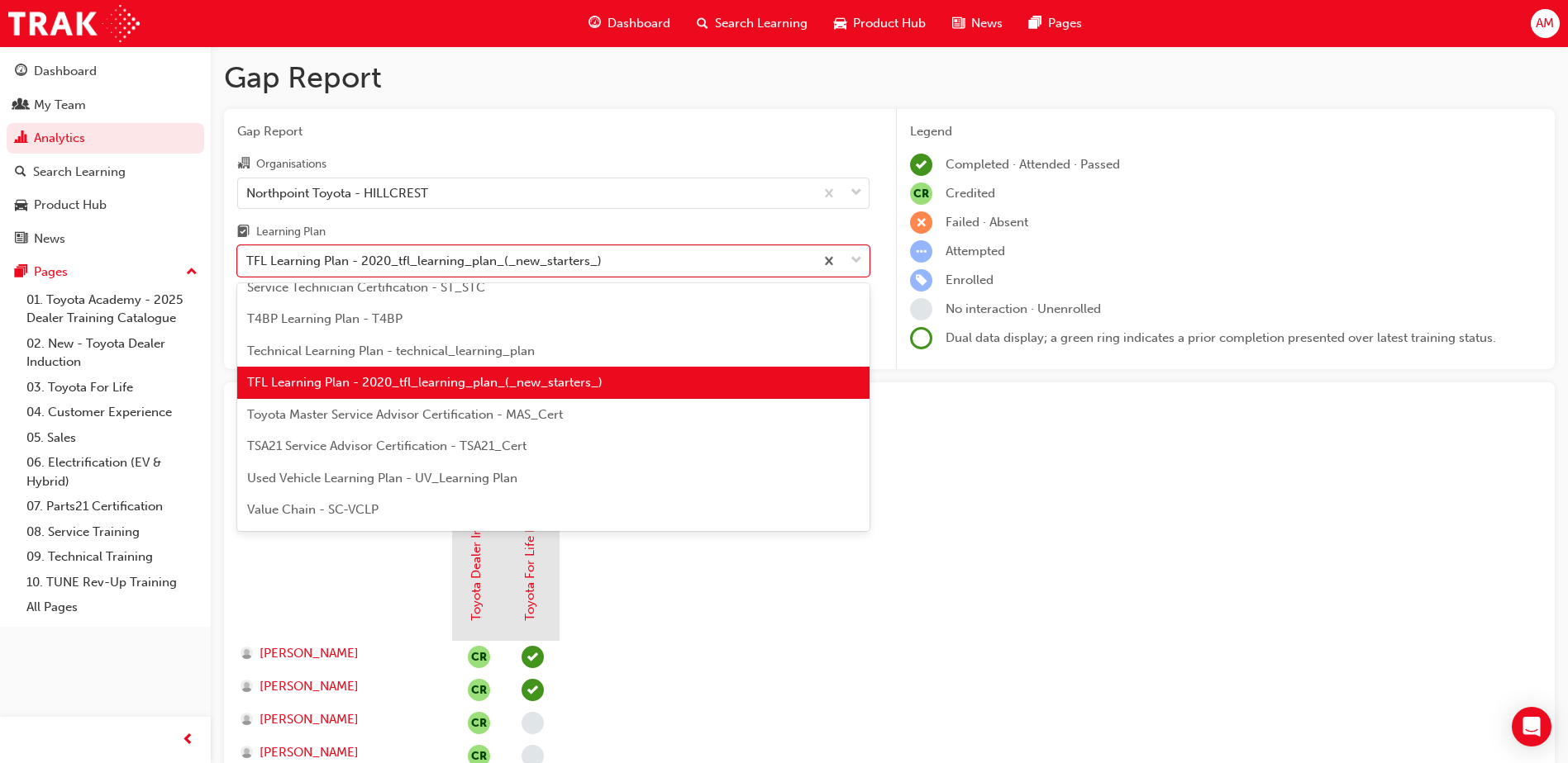
scroll to position [695, 0]
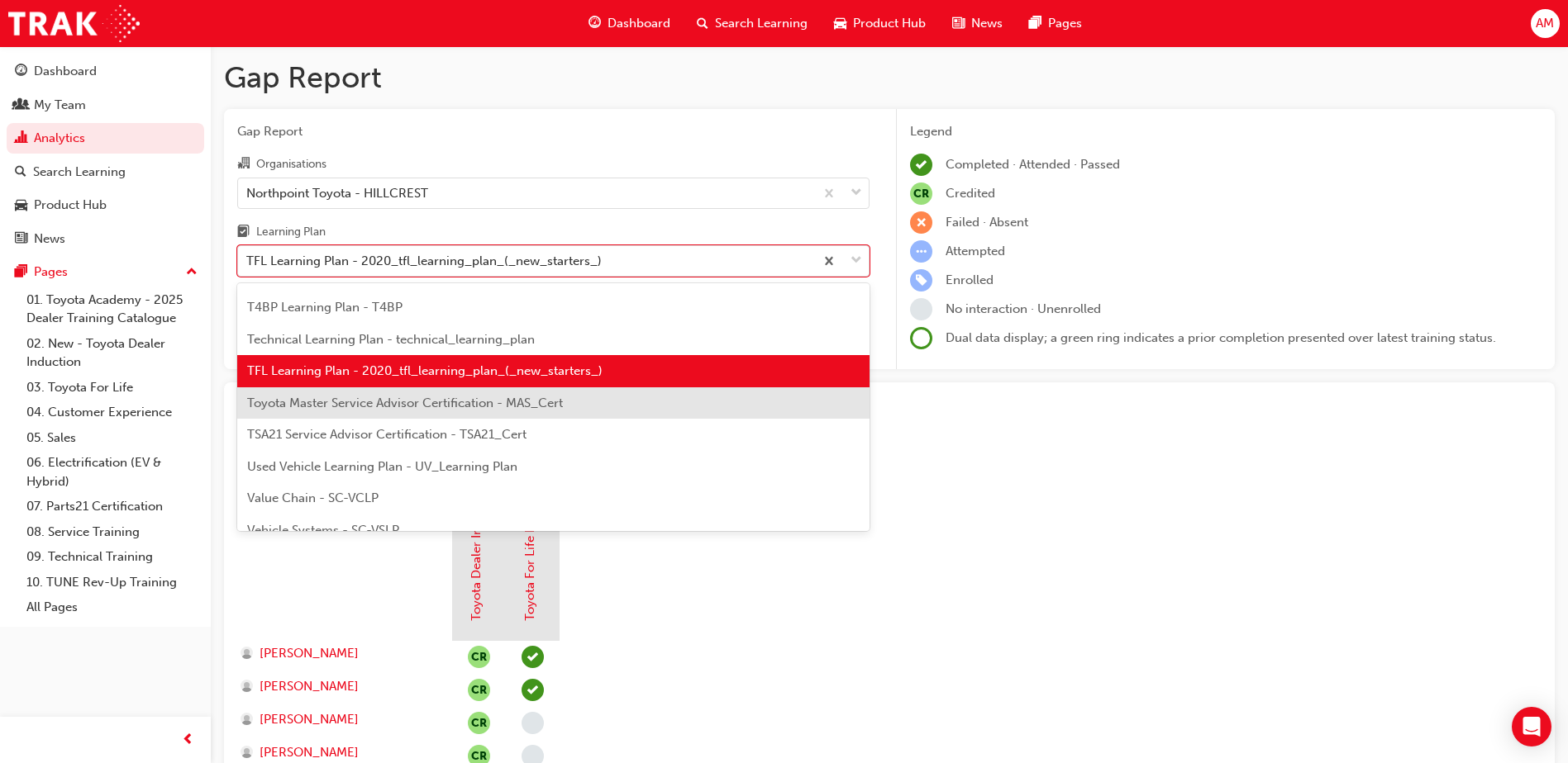
click at [385, 411] on div "Toyota Master Service Advisor Certification - MAS_Cert" at bounding box center [553, 403] width 632 height 32
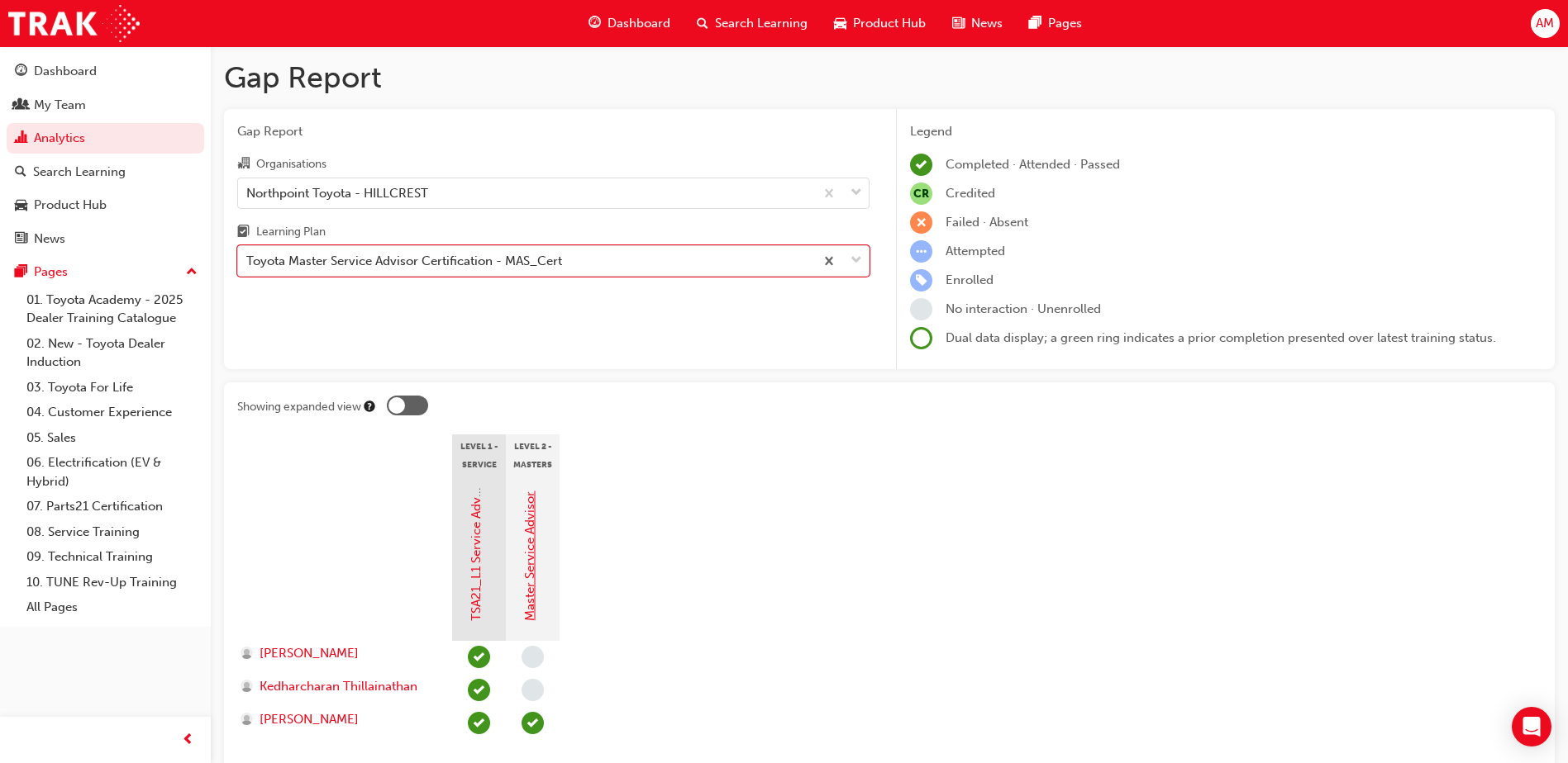
click at [534, 532] on link "Master Service Advisor" at bounding box center [529, 556] width 15 height 130
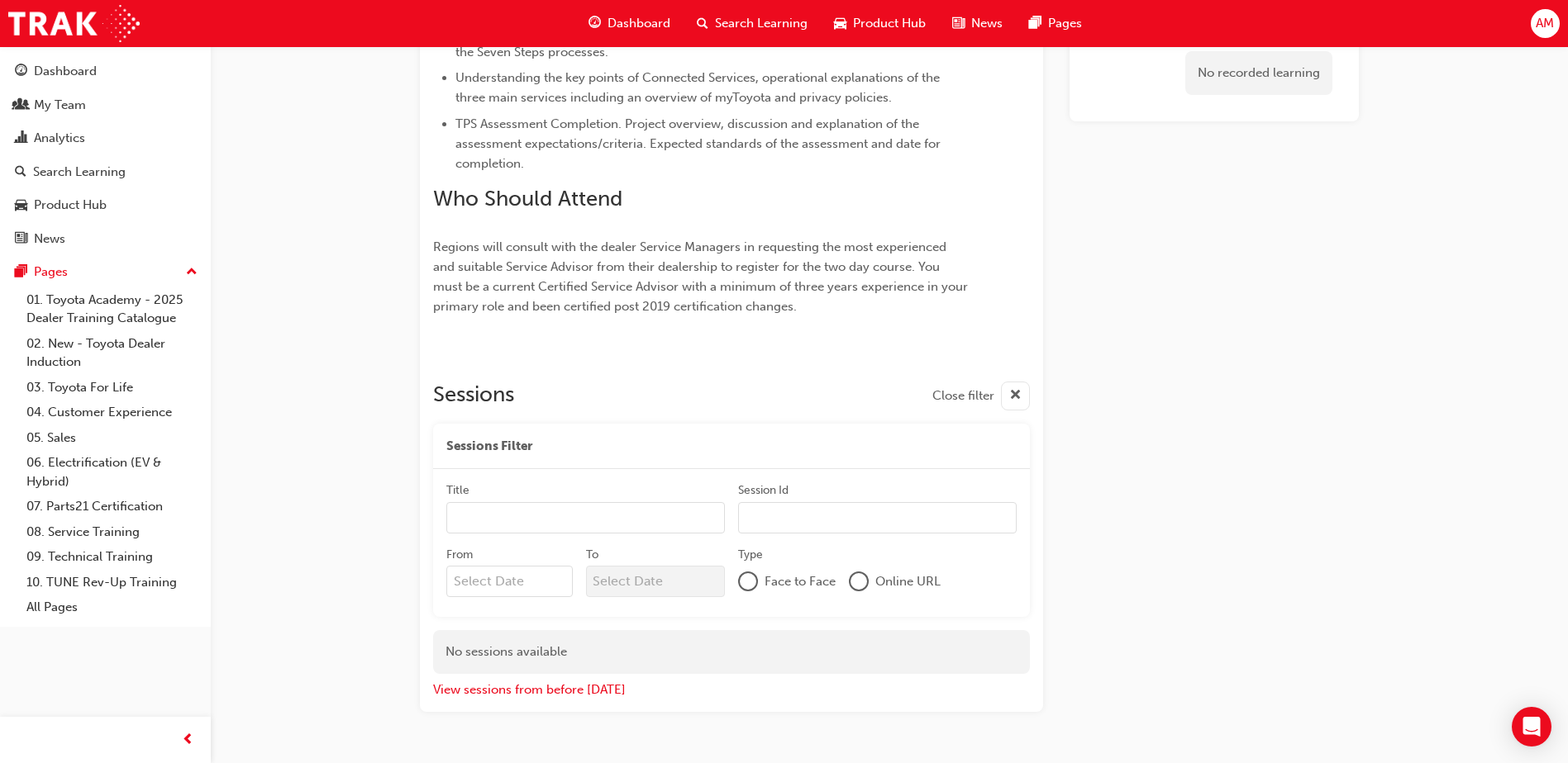
scroll to position [848, 0]
click at [560, 691] on button "View sessions from before [DATE]" at bounding box center [529, 690] width 193 height 19
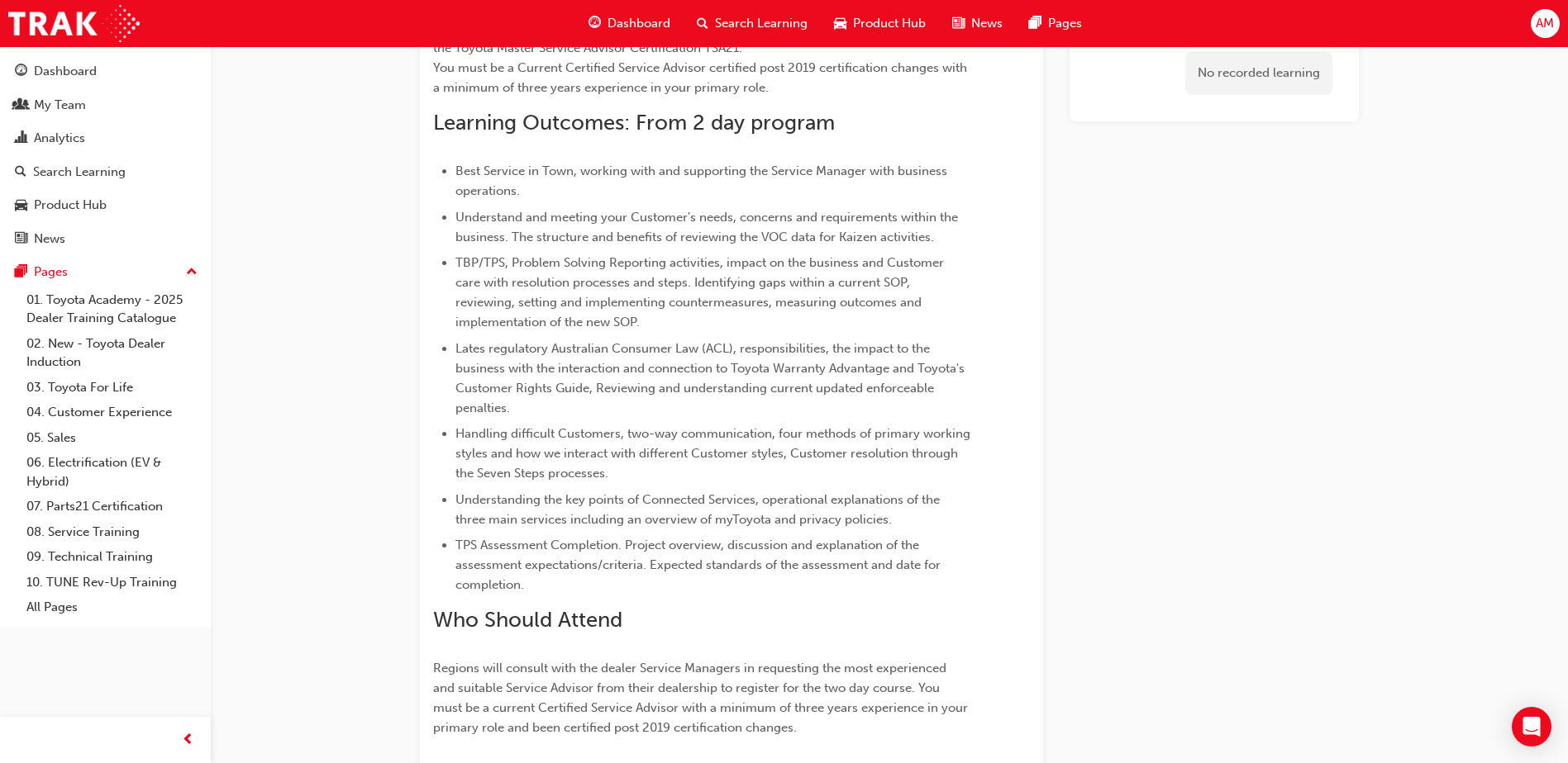
scroll to position [0, 0]
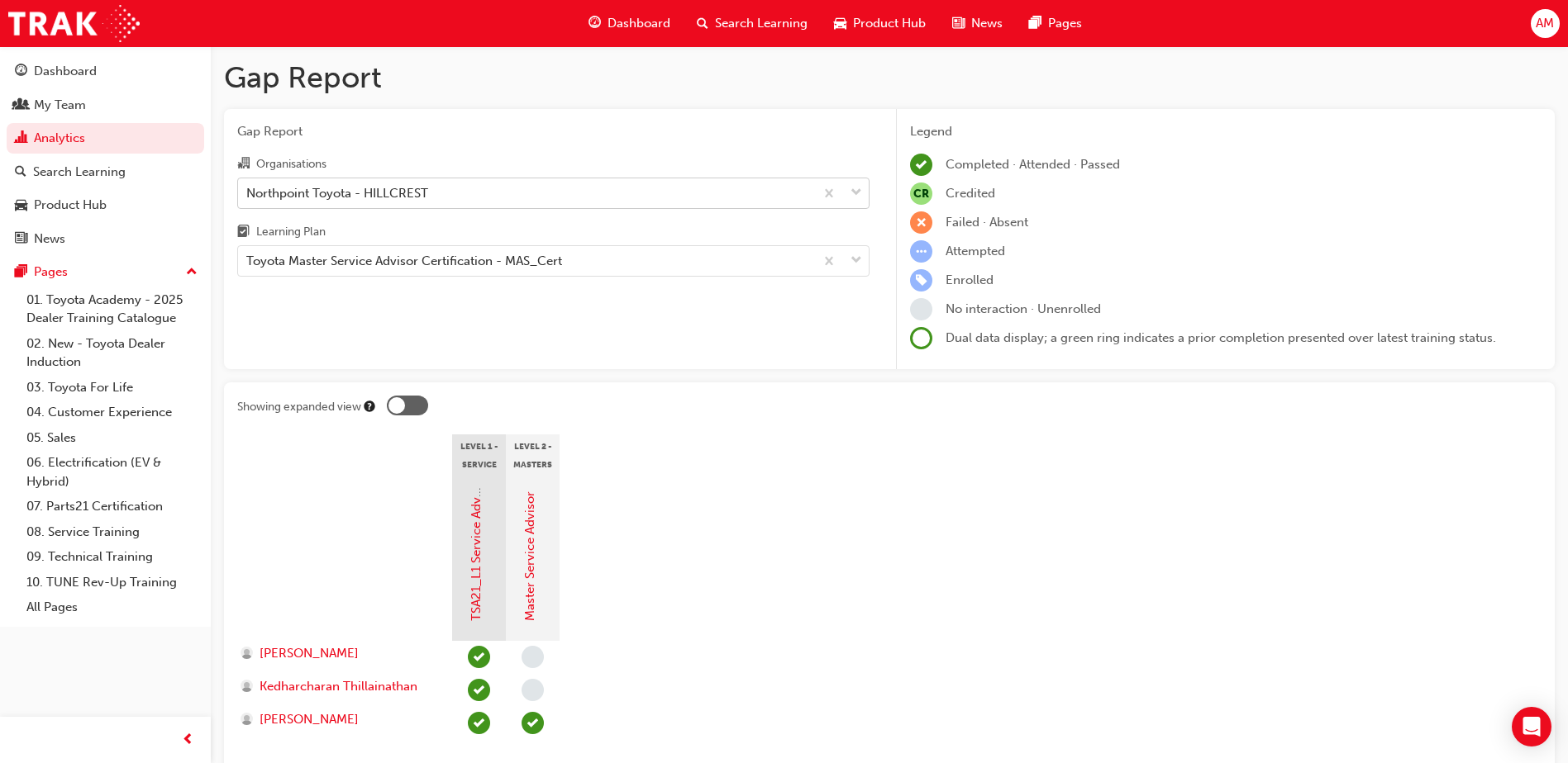
click at [387, 195] on div "Northpoint Toyota - HILLCREST" at bounding box center [337, 192] width 182 height 19
click at [248, 195] on input "Organisations Northpoint Toyota - HILLCREST" at bounding box center [247, 191] width 2 height 14
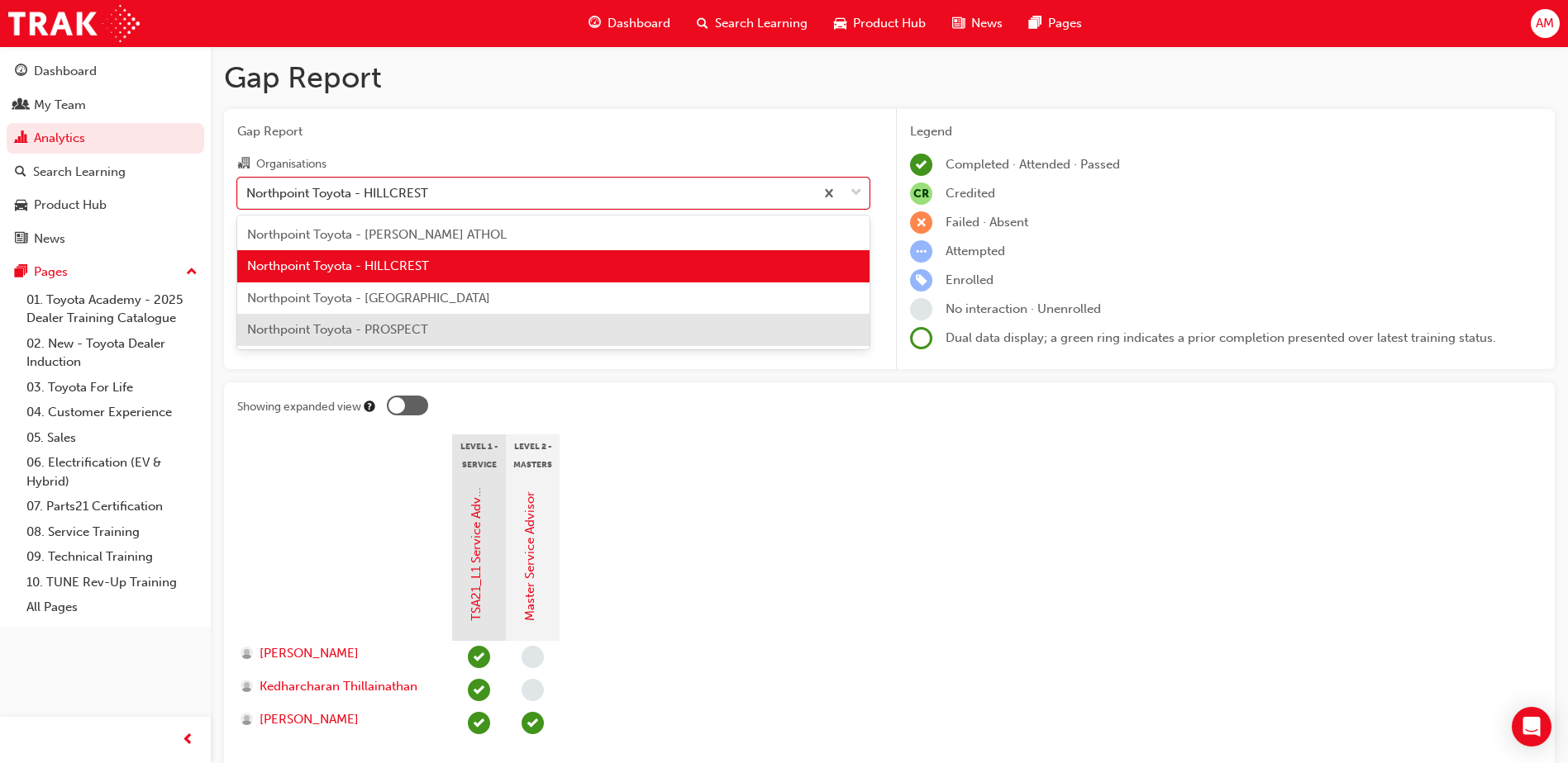
click at [388, 340] on div "Northpoint Toyota - PROSPECT" at bounding box center [553, 329] width 632 height 32
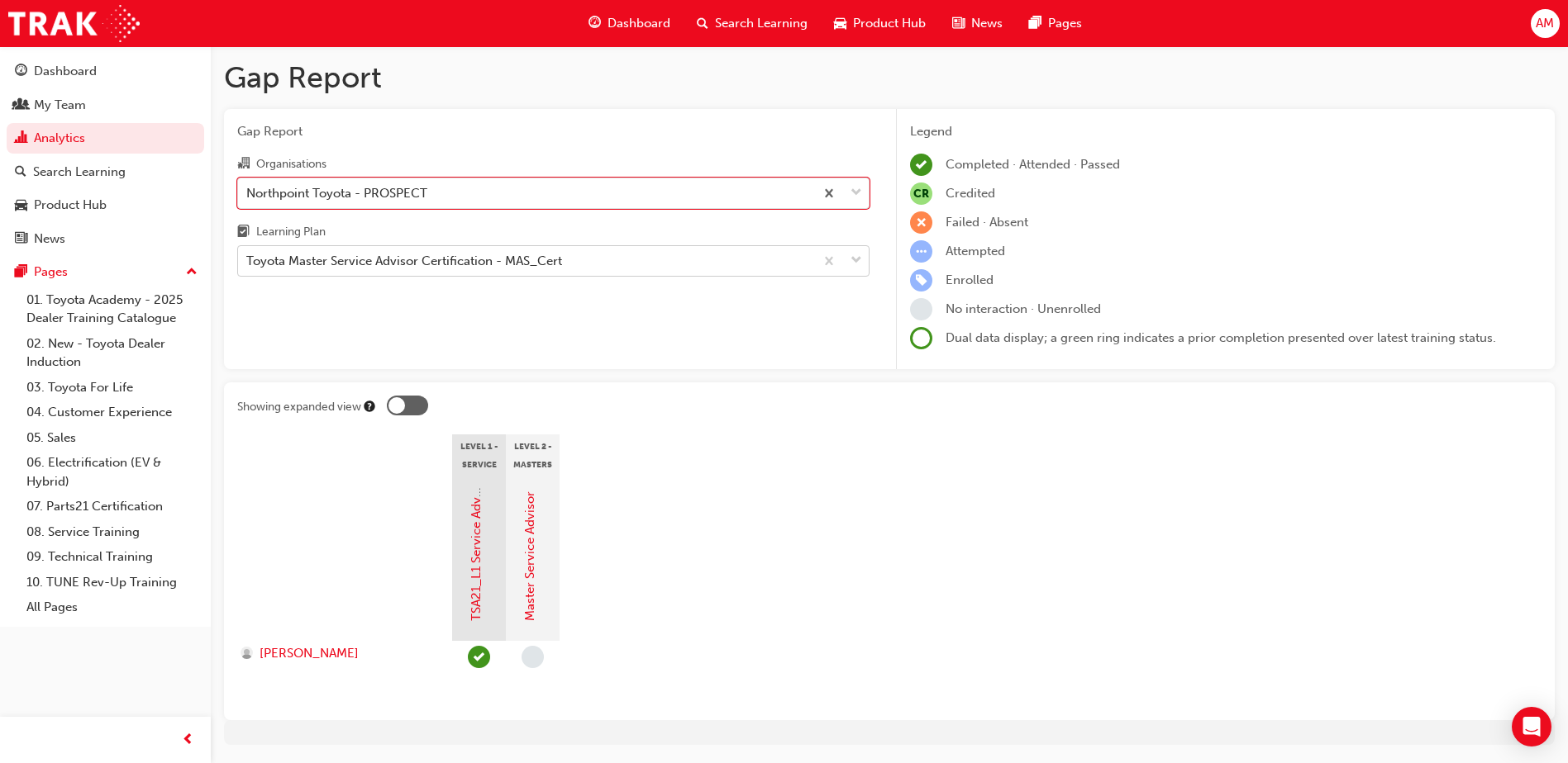
click at [638, 259] on div "Toyota Master Service Advisor Certification - MAS_Cert" at bounding box center [526, 262] width 576 height 29
click at [248, 259] on input "Learning Plan Toyota Master Service Advisor Certification - MAS_Cert" at bounding box center [247, 261] width 2 height 14
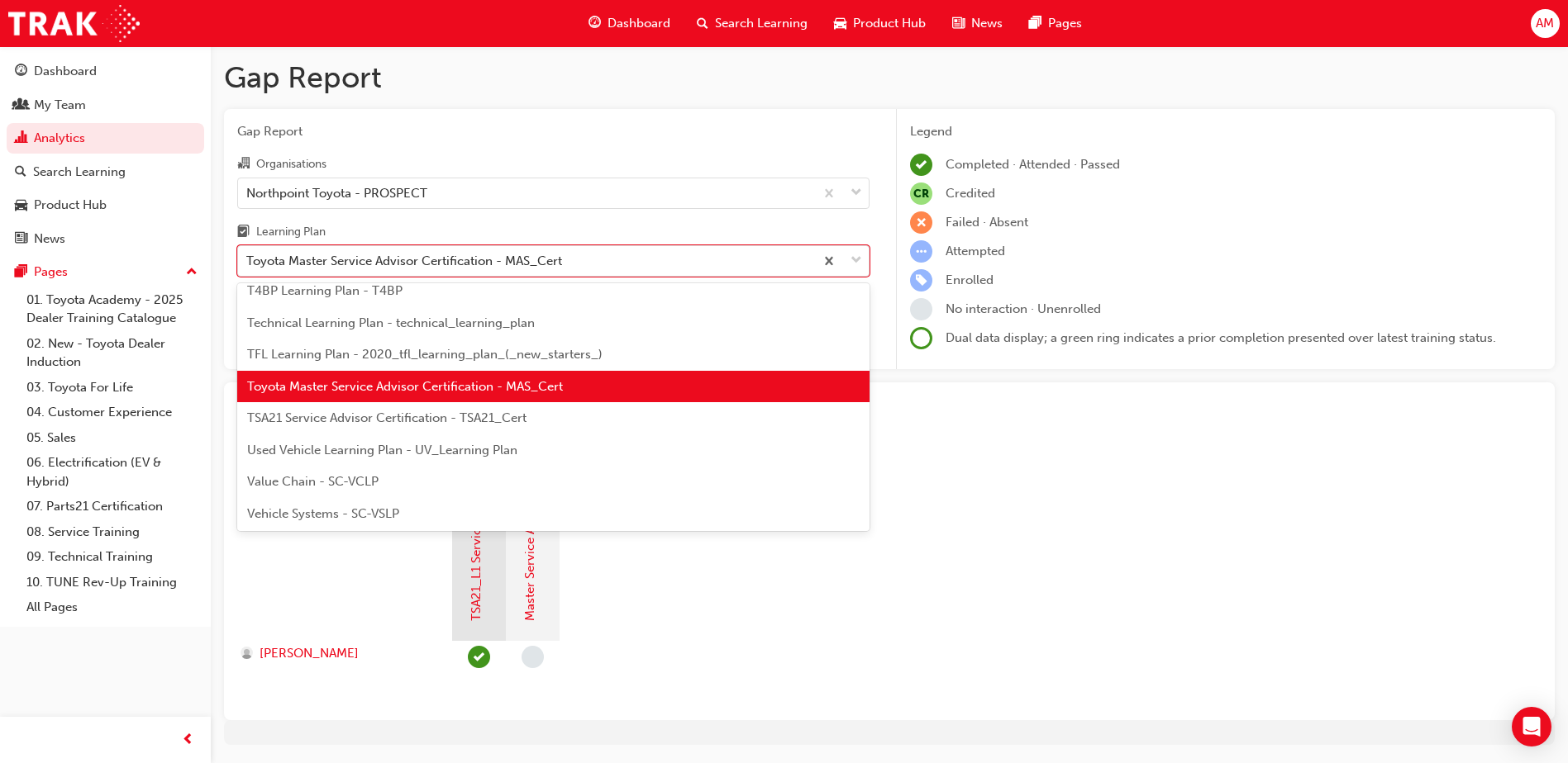
scroll to position [713, 0]
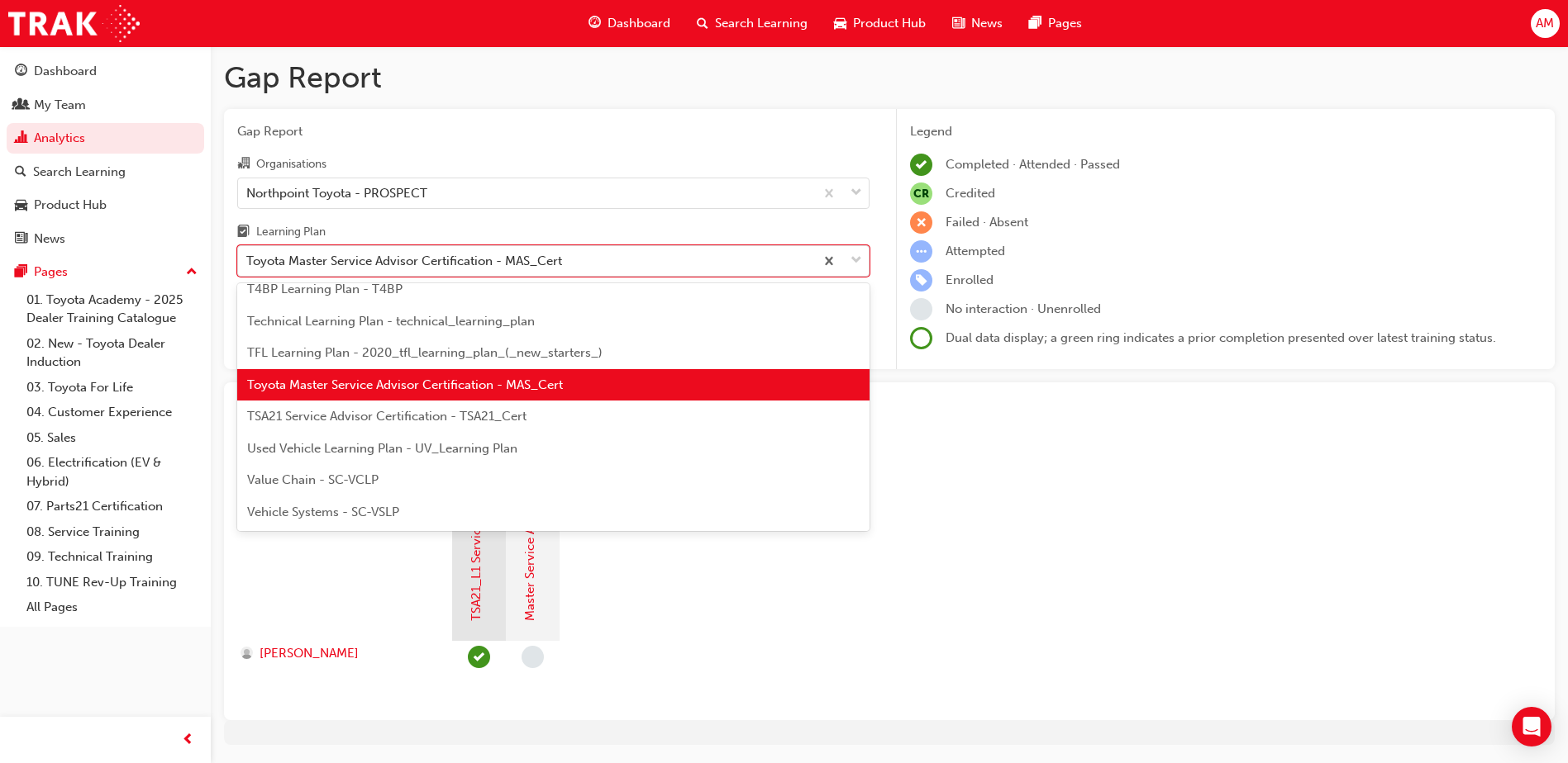
click at [488, 453] on span "Used Vehicle Learning Plan - UV_Learning Plan" at bounding box center [382, 447] width 270 height 15
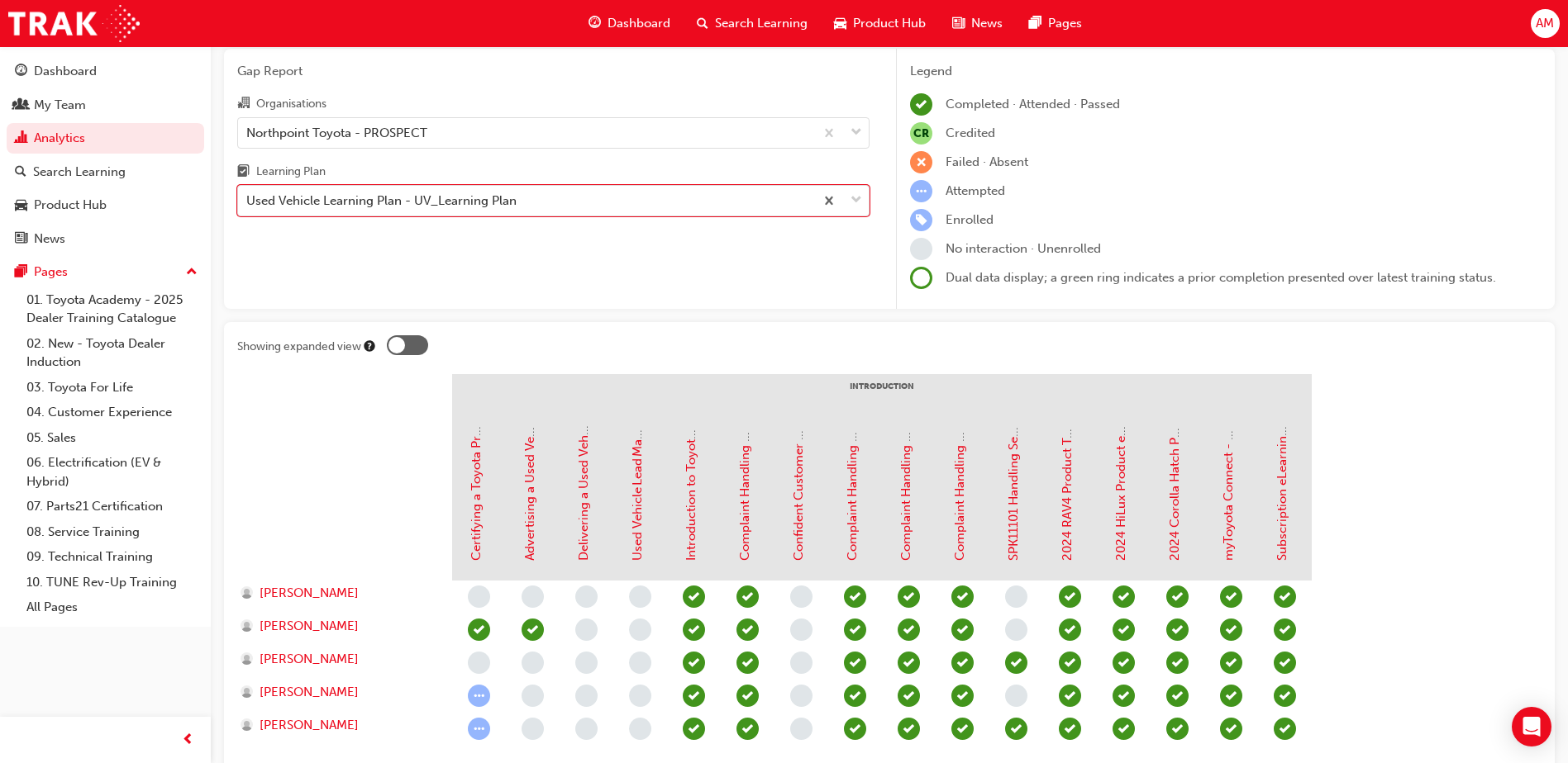
scroll to position [7, 0]
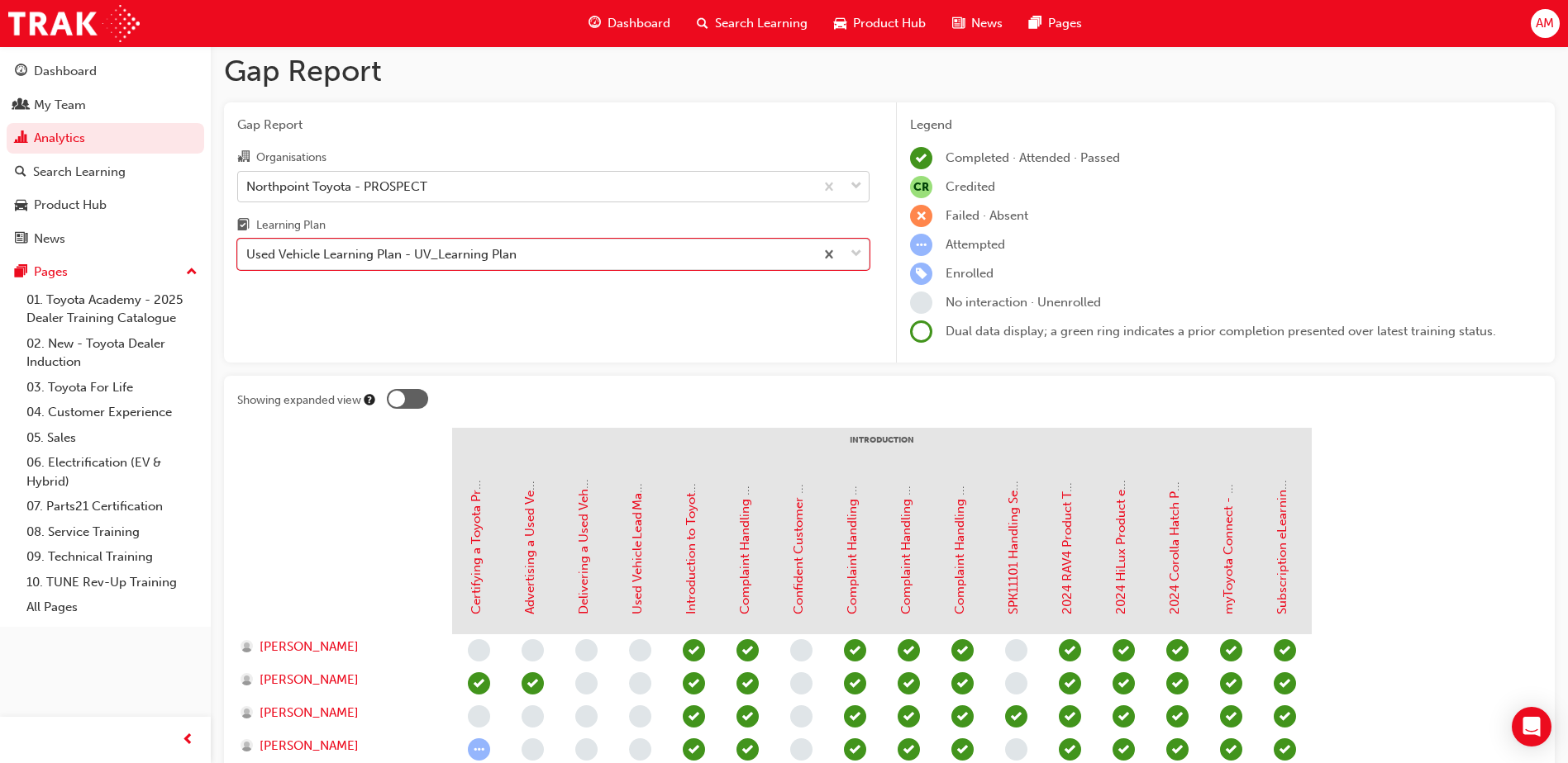
click at [402, 179] on div "Northpoint Toyota - PROSPECT" at bounding box center [336, 186] width 181 height 19
click at [248, 179] on input "Organisations Northpoint Toyota - PROSPECT" at bounding box center [247, 186] width 2 height 14
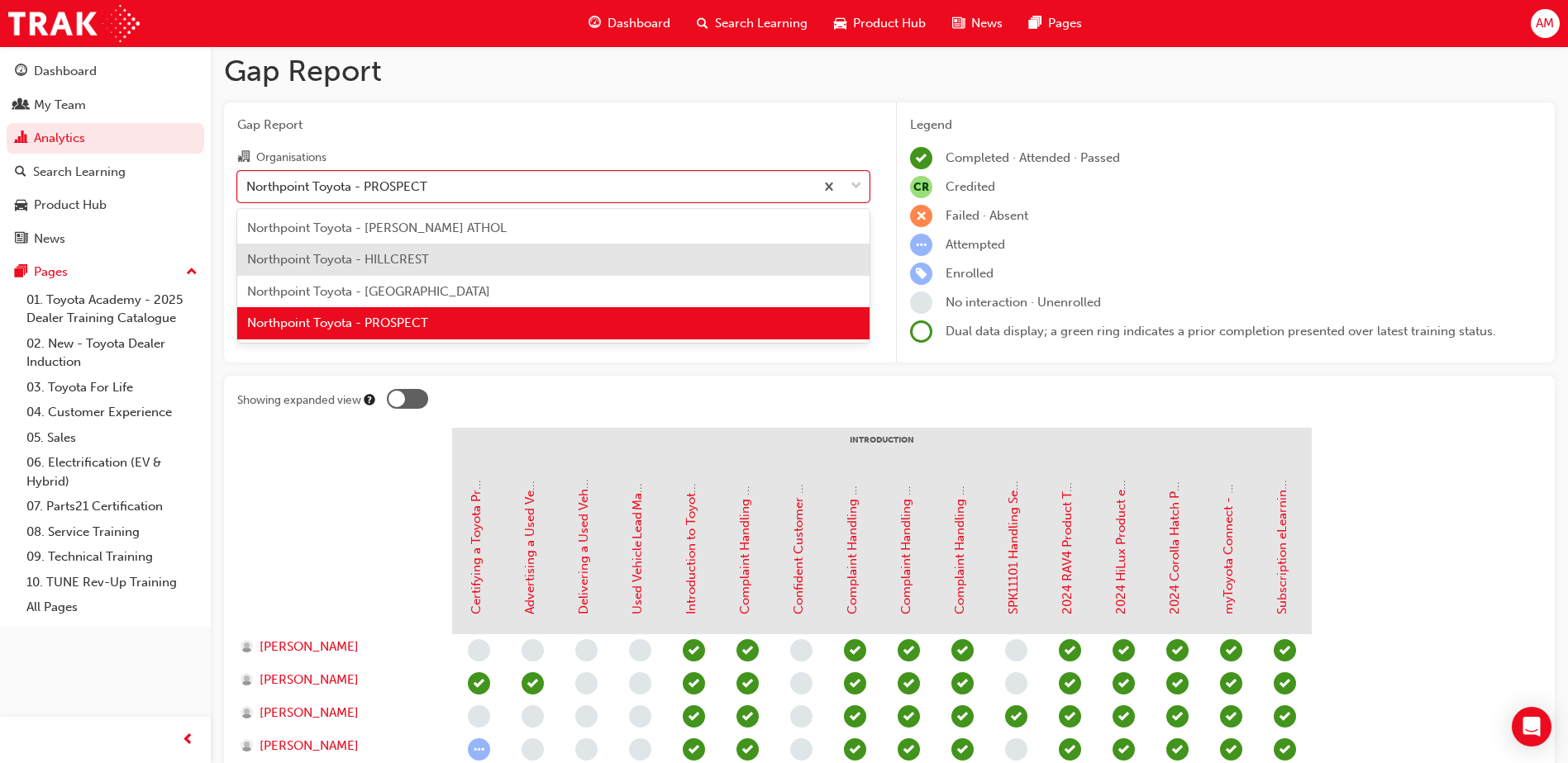
click at [387, 253] on span "Northpoint Toyota - HILLCREST" at bounding box center [338, 259] width 182 height 15
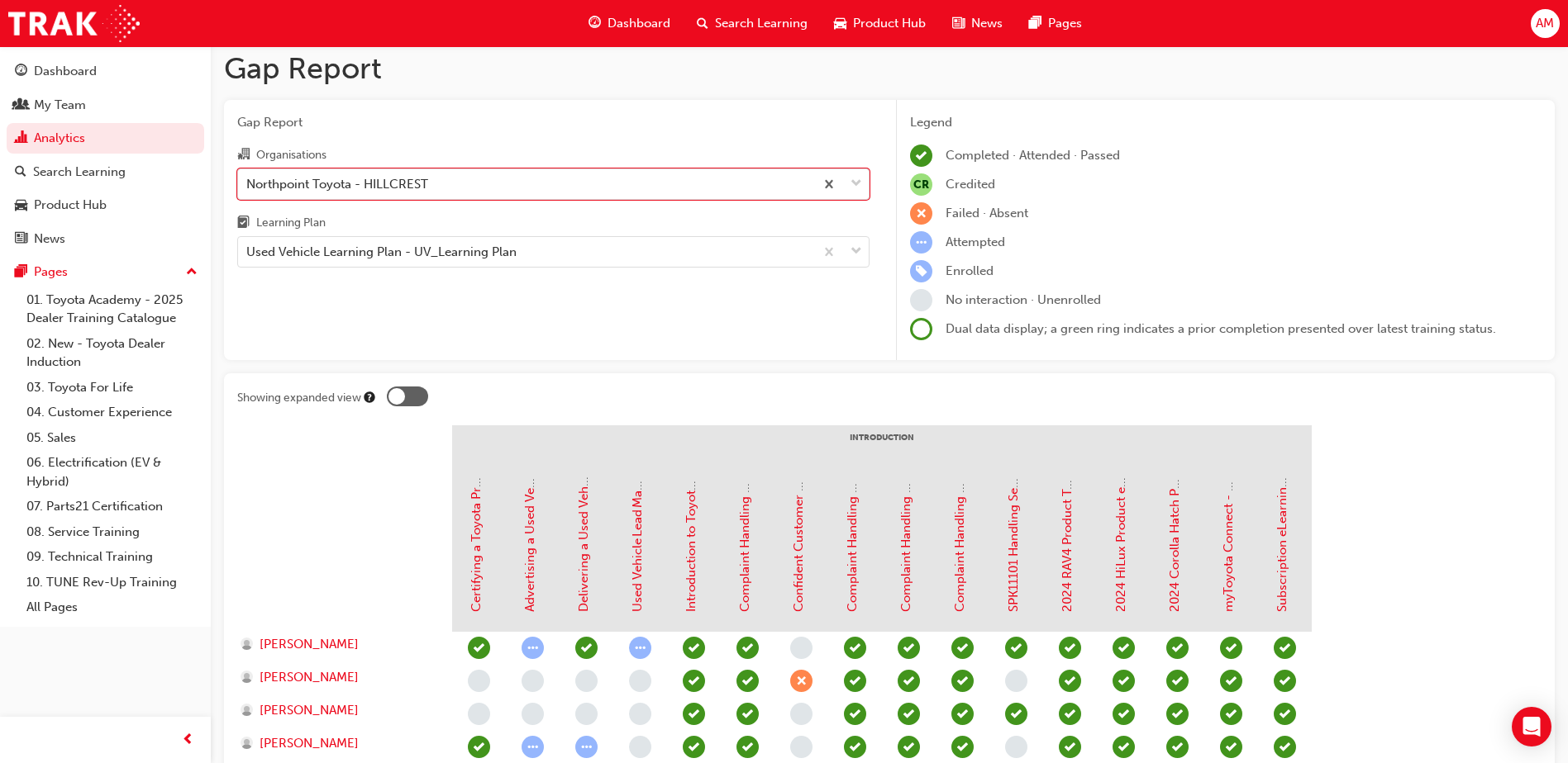
scroll to position [3, 0]
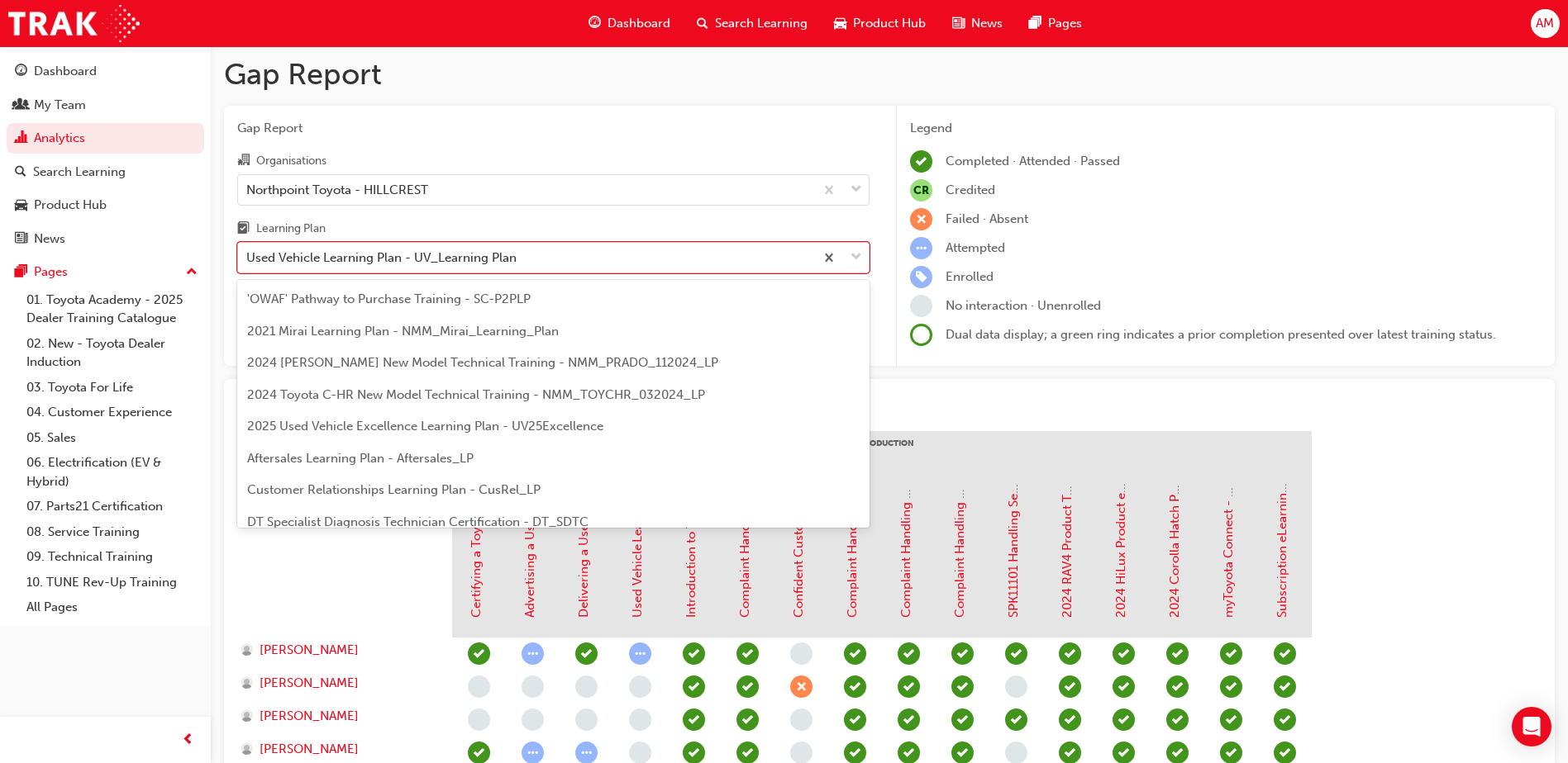
click at [425, 267] on div "Used Vehicle Learning Plan - UV_Learning Plan" at bounding box center [381, 257] width 270 height 19
click at [248, 265] on input "Learning Plan option Used Vehicle Learning Plan - UV_Learning Plan, selected. o…" at bounding box center [247, 257] width 2 height 14
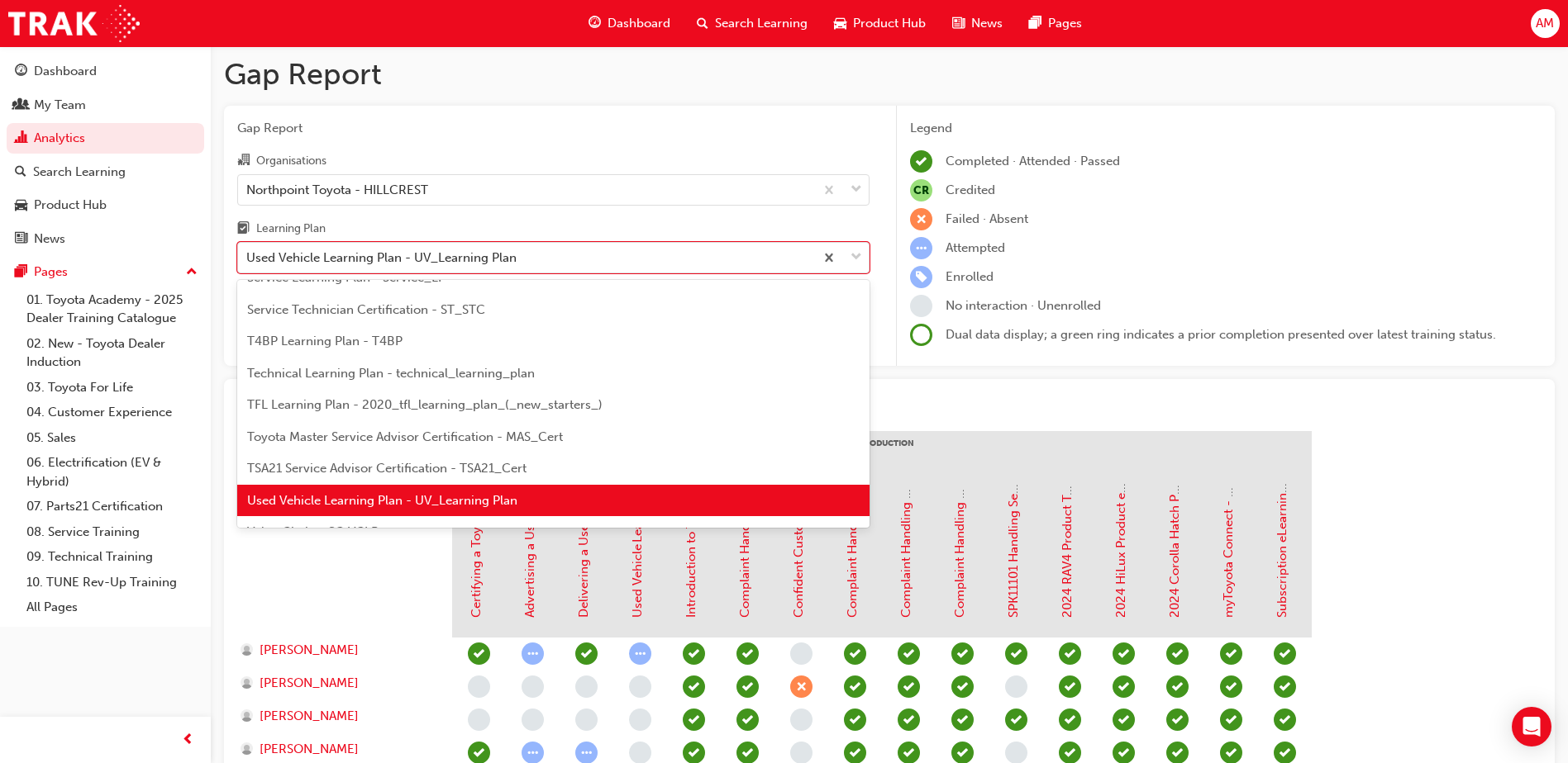
scroll to position [713, 0]
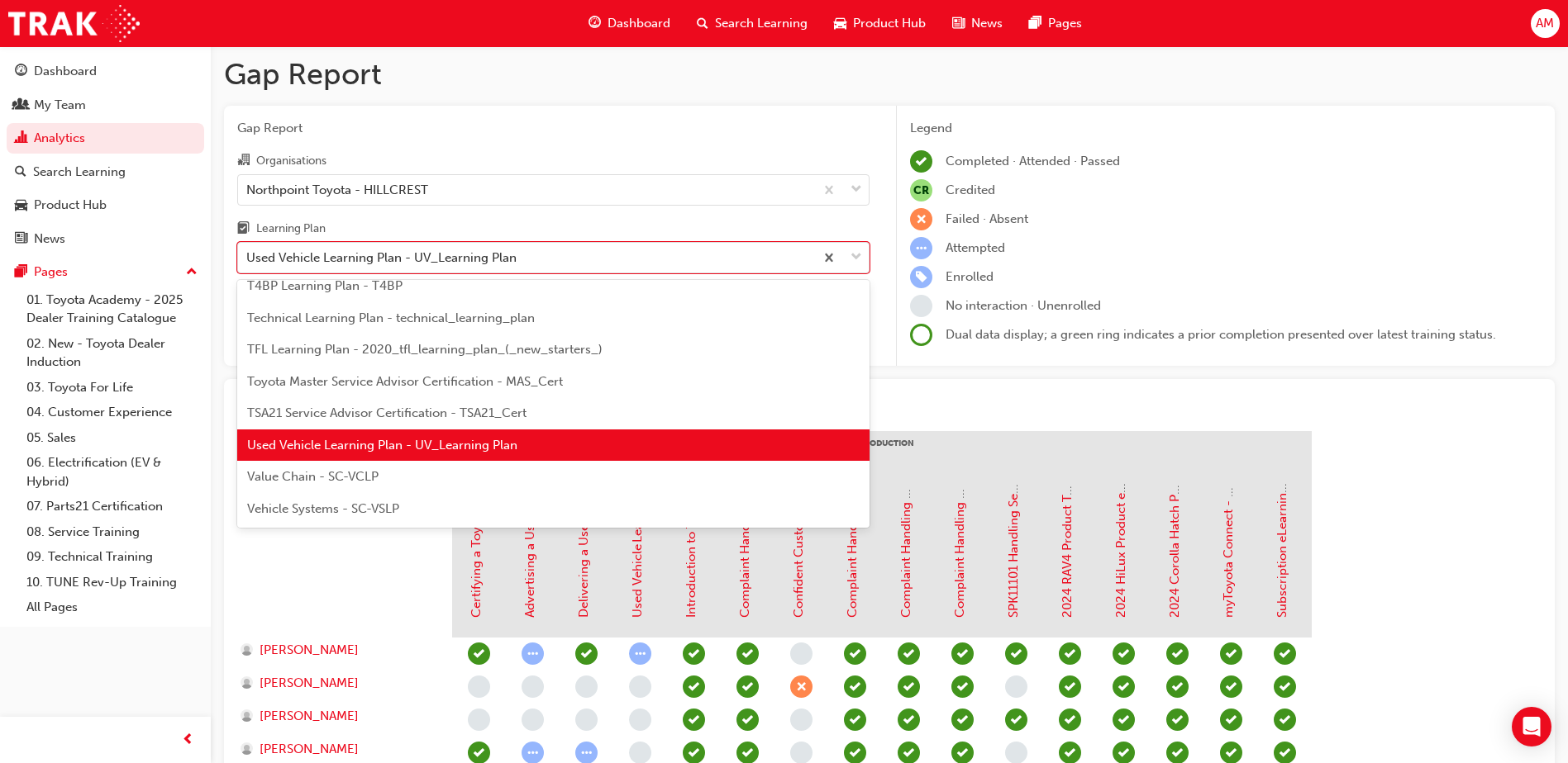
click at [393, 480] on div "Value Chain - SC-VCLP" at bounding box center [553, 477] width 632 height 32
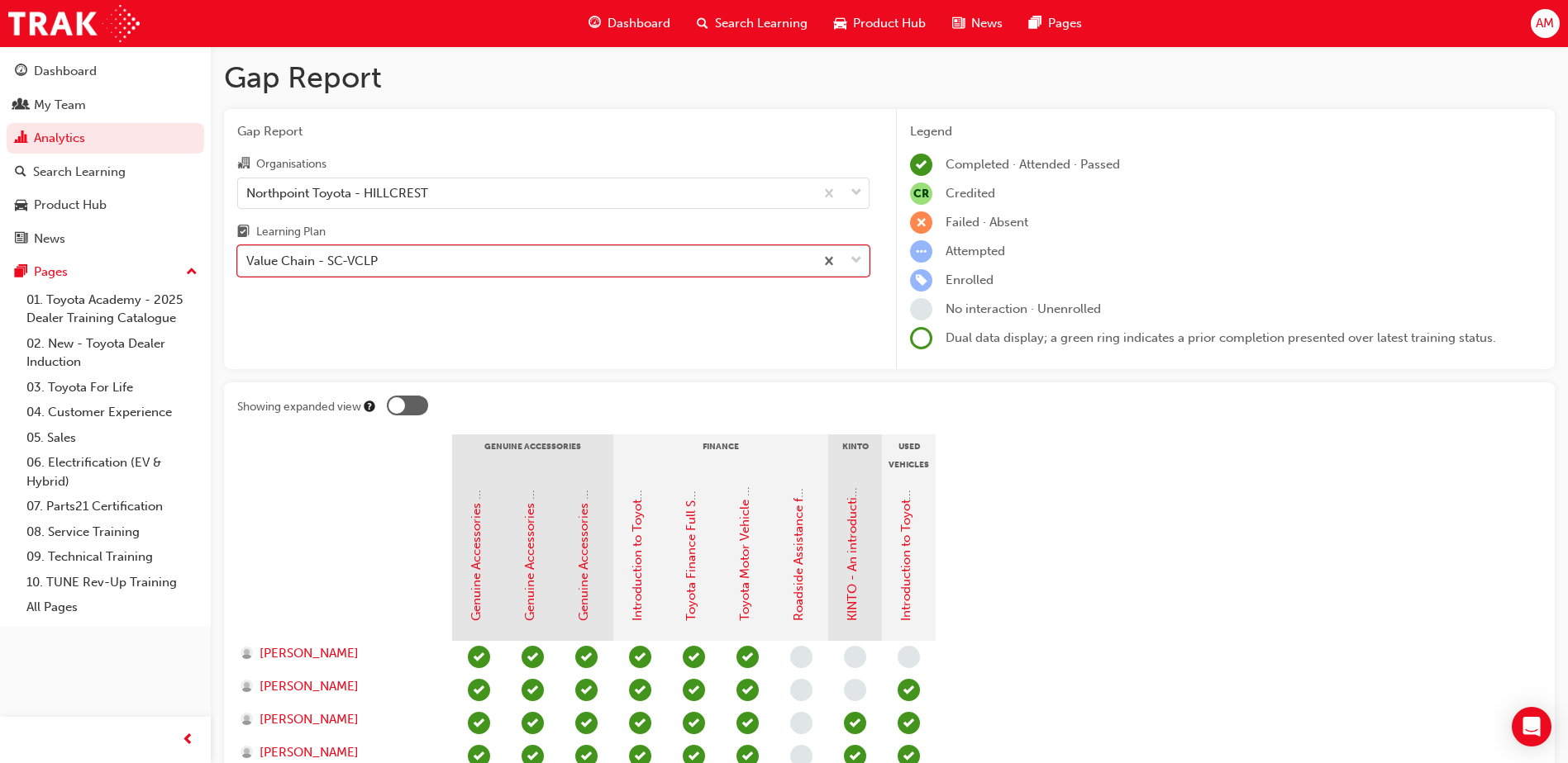
click at [649, 269] on div "Value Chain - SC-VCLP" at bounding box center [526, 262] width 576 height 29
click at [248, 268] on input "Learning Plan option Value Chain - SC-VCLP, selected. 0 results available. Sele…" at bounding box center [247, 261] width 2 height 14
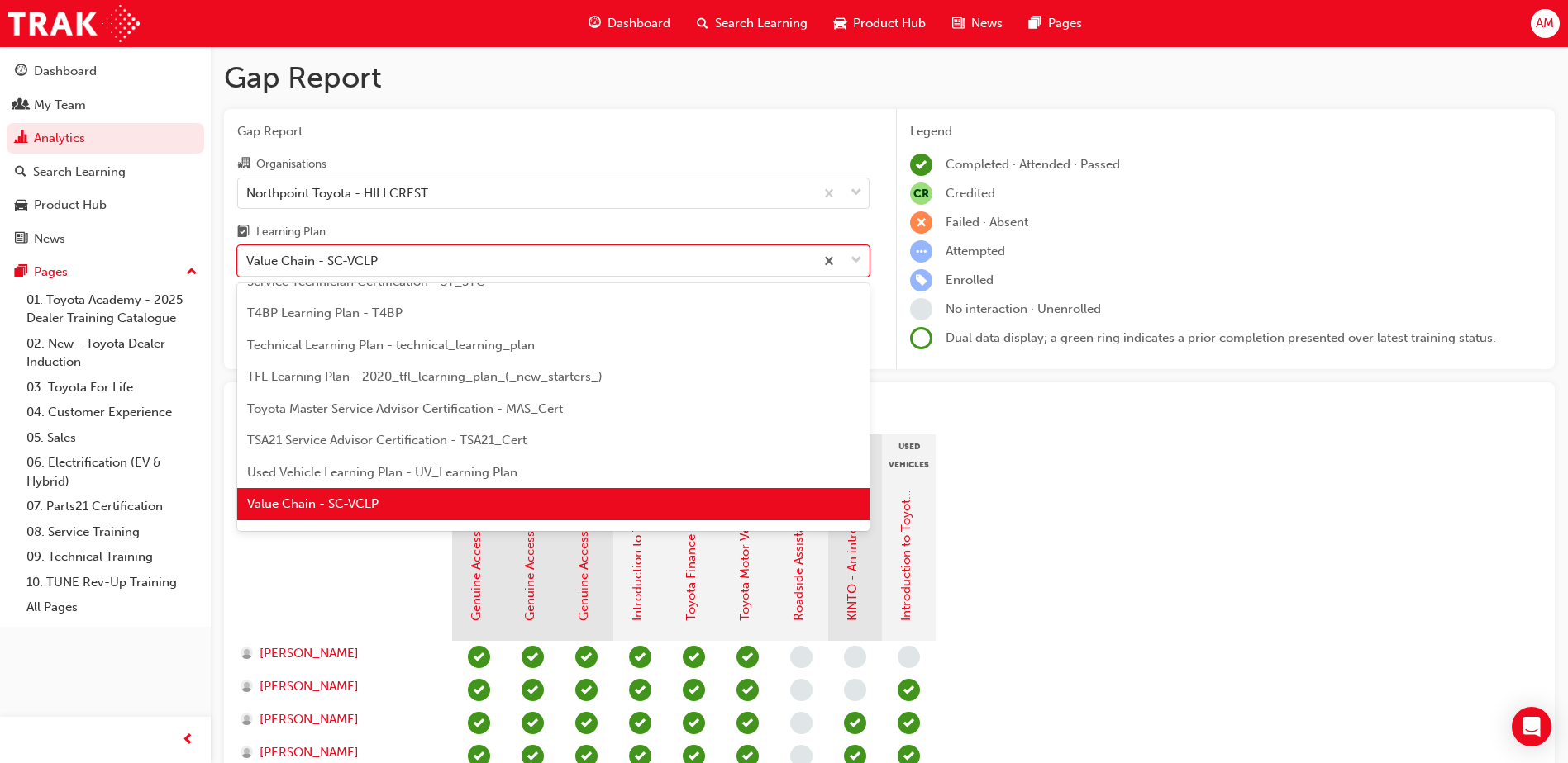
scroll to position [713, 0]
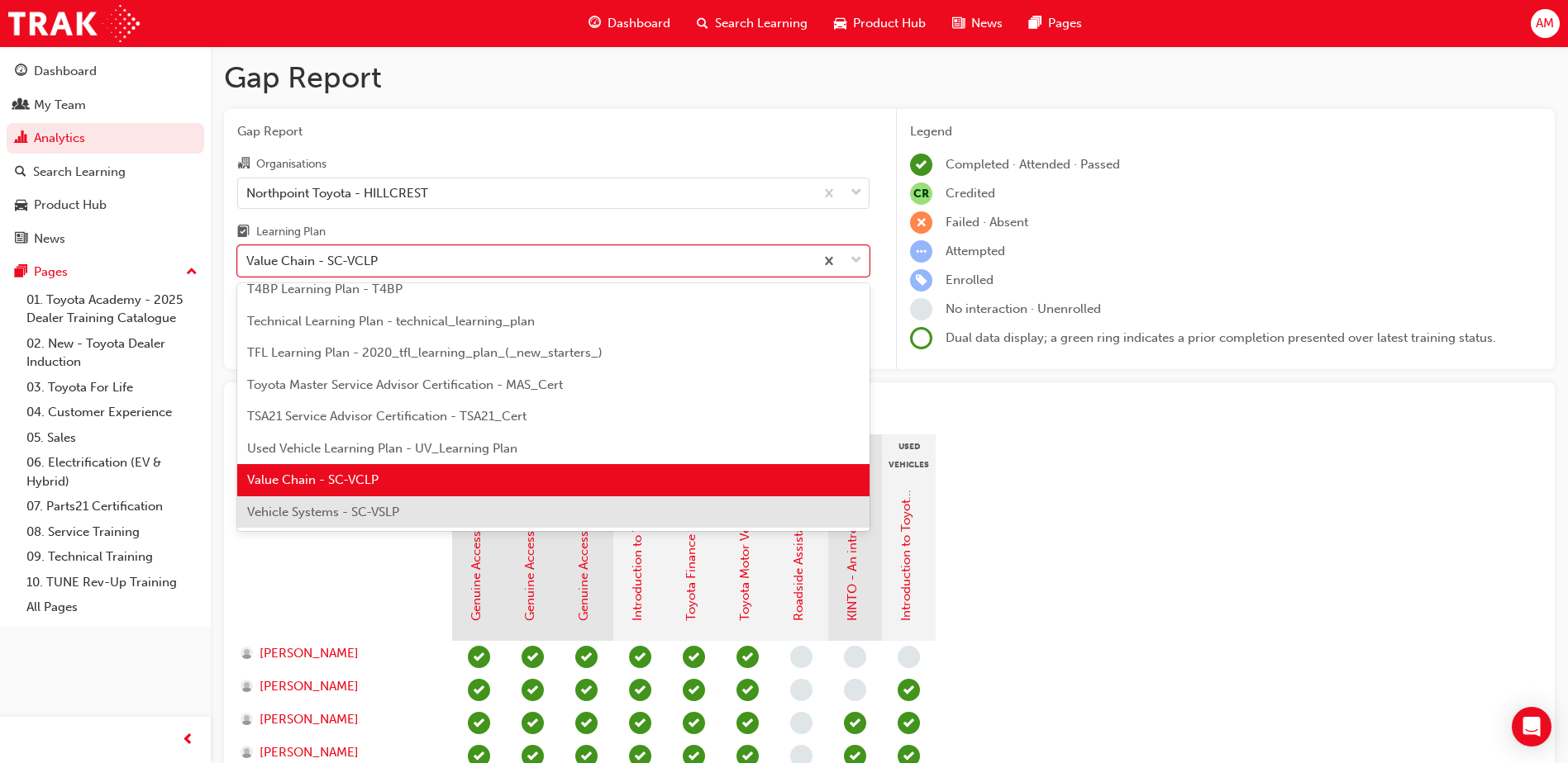
click at [467, 519] on div "Vehicle Systems - SC-VSLP" at bounding box center [553, 512] width 632 height 32
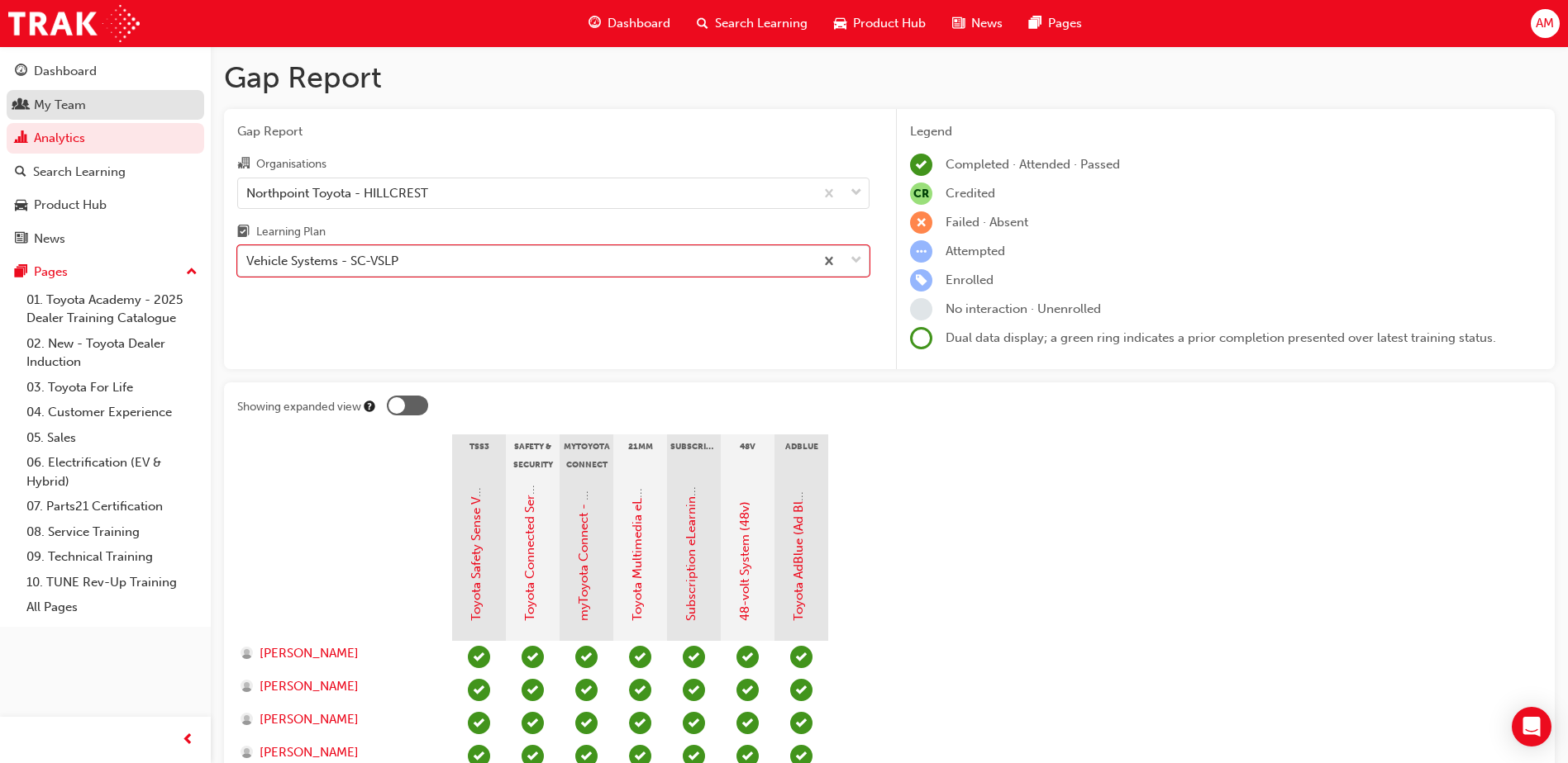
click at [37, 99] on div "My Team" at bounding box center [60, 105] width 52 height 19
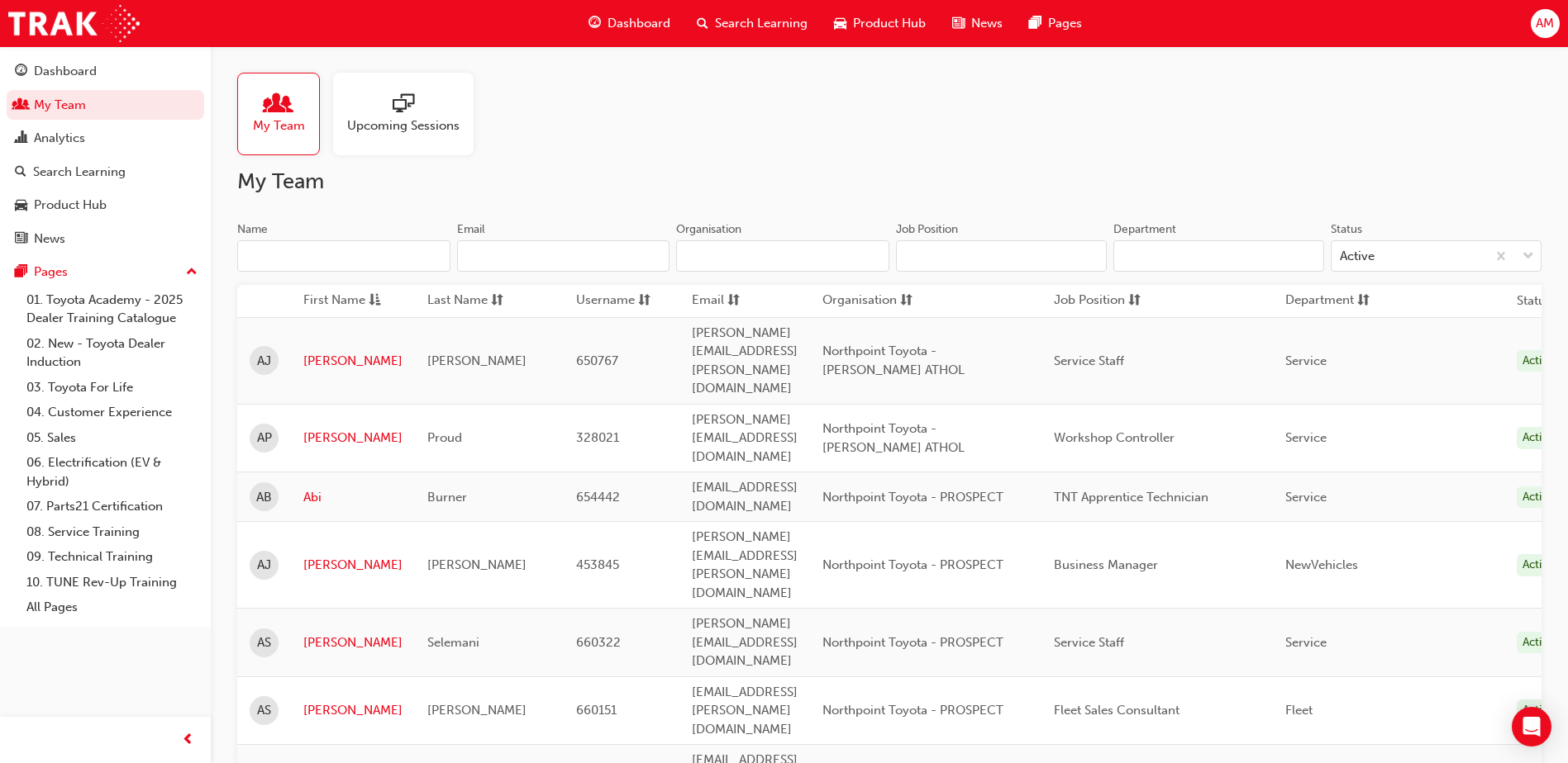
click at [286, 256] on input "Name" at bounding box center [344, 256] width 213 height 31
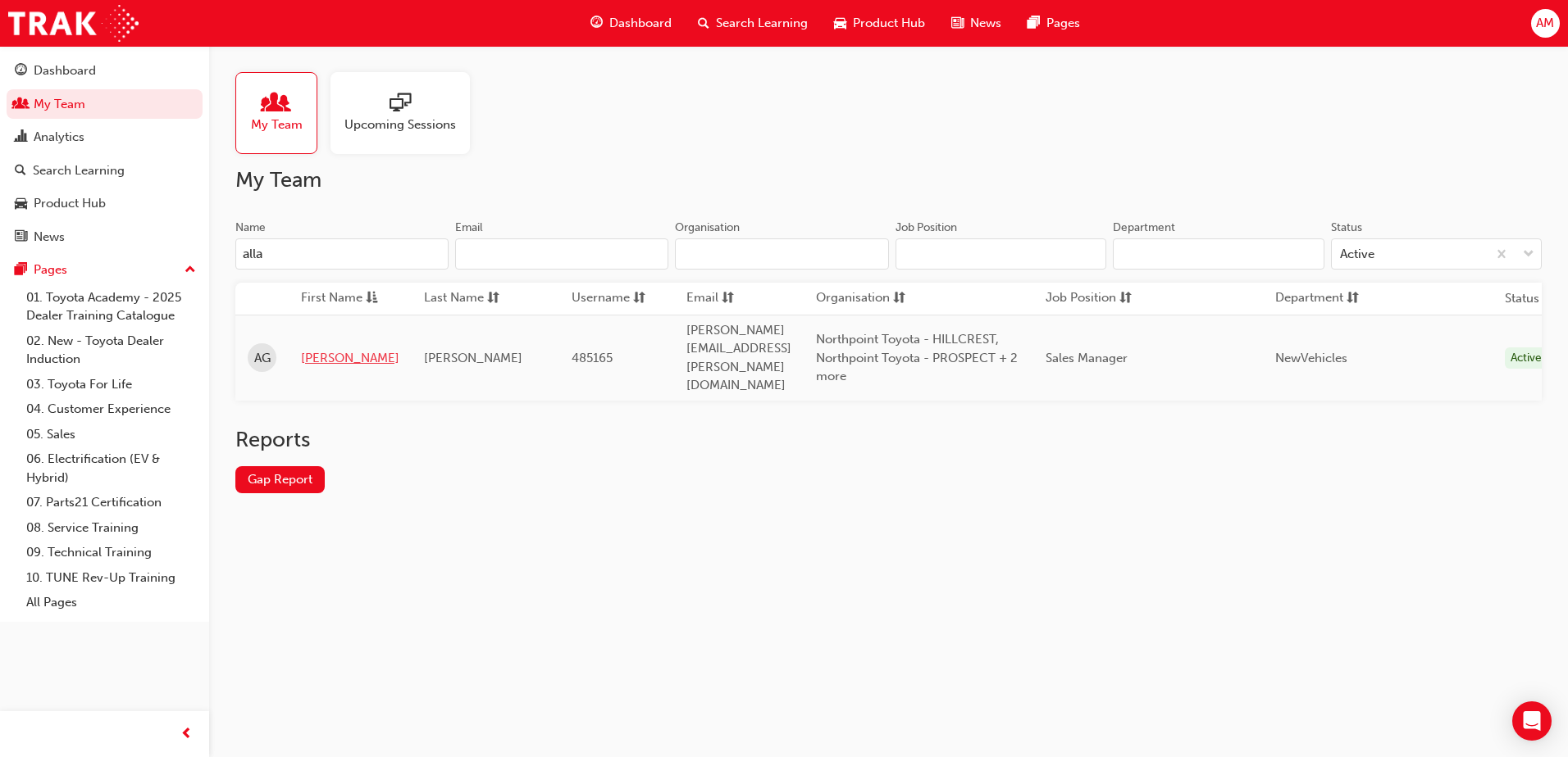
type input "alla"
click at [316, 349] on link "[PERSON_NAME]" at bounding box center [349, 358] width 98 height 18
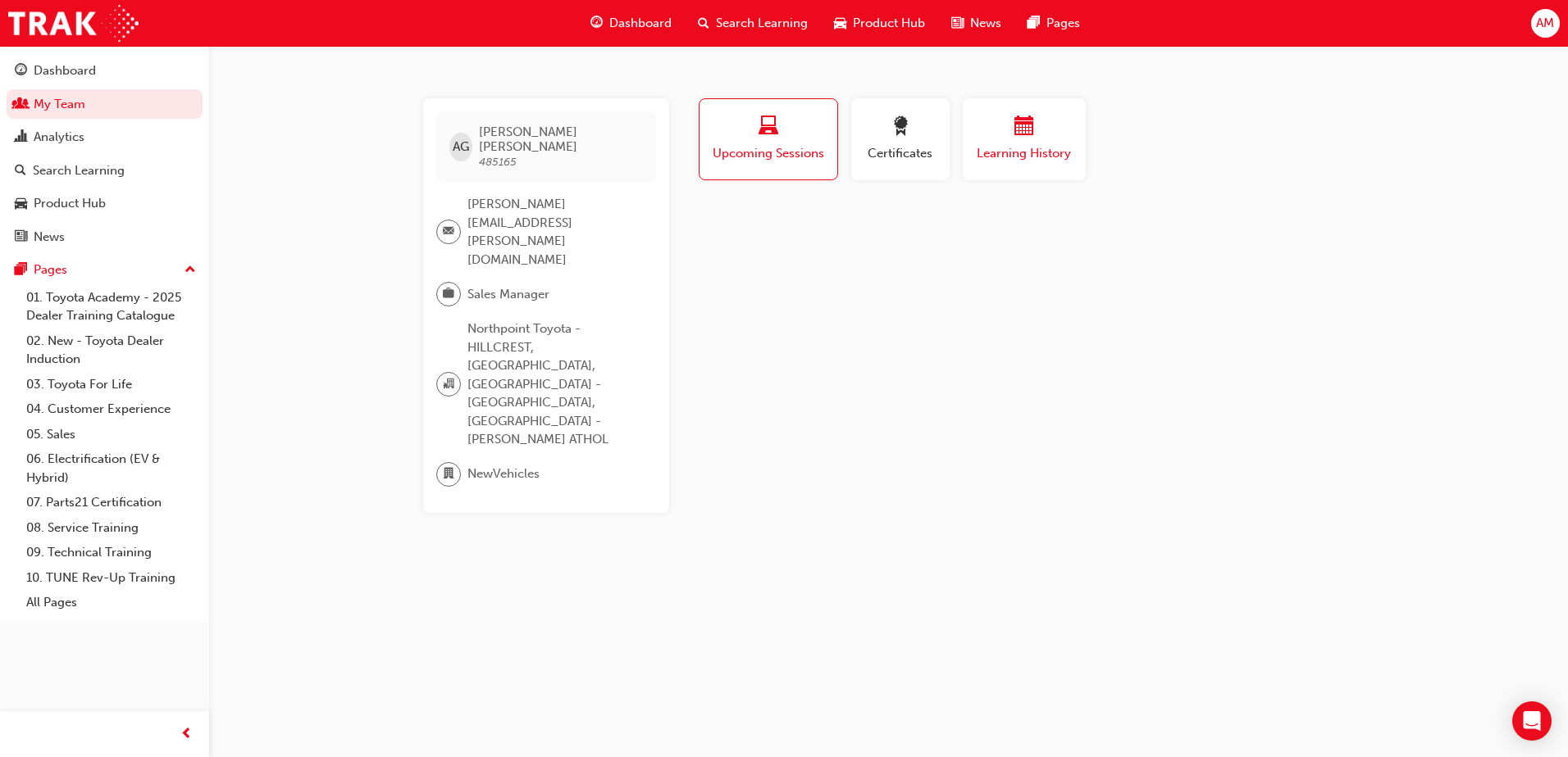
click at [1043, 159] on span "Learning History" at bounding box center [1023, 153] width 98 height 18
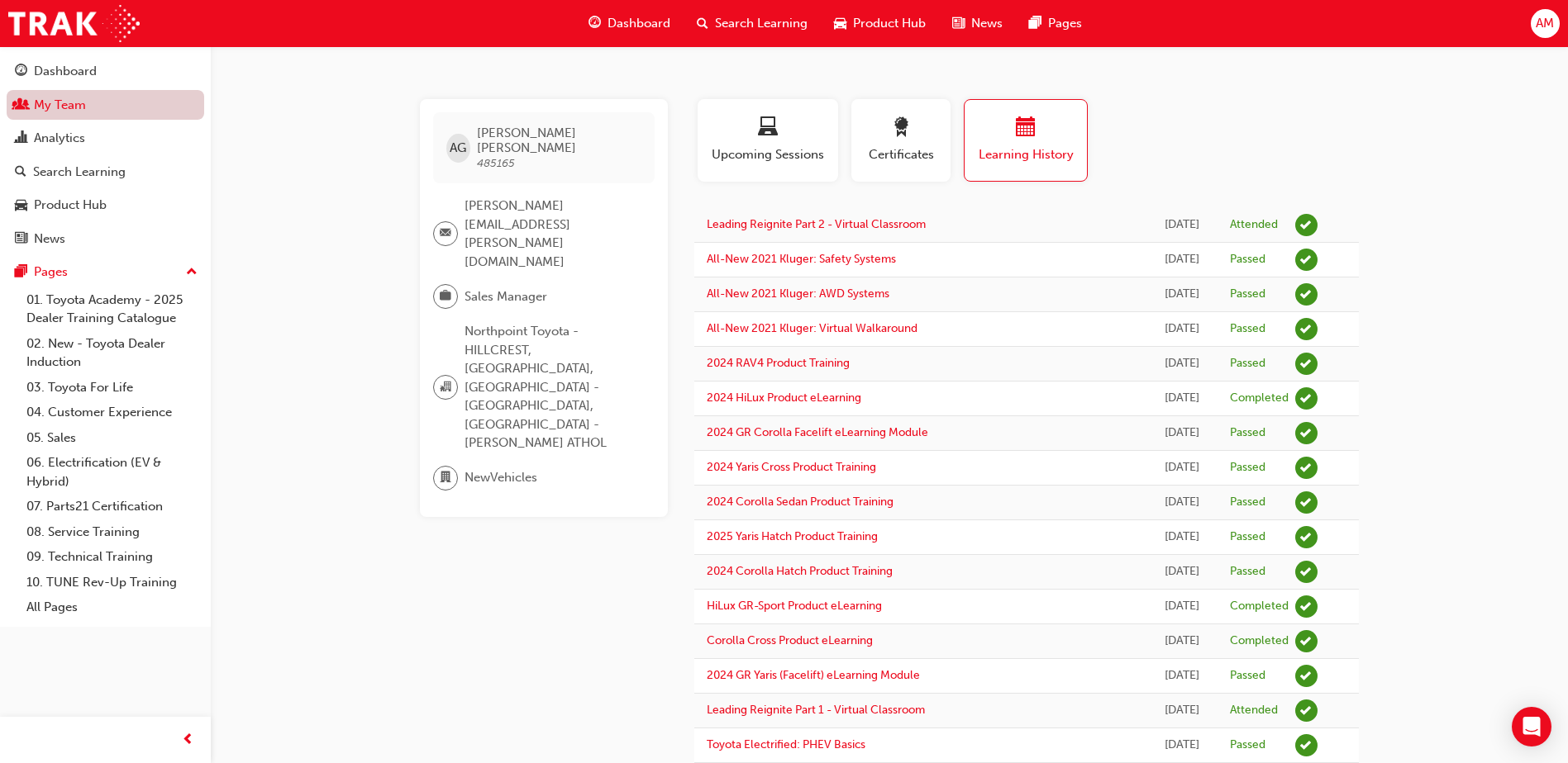
click at [53, 109] on link "My Team" at bounding box center [106, 105] width 197 height 30
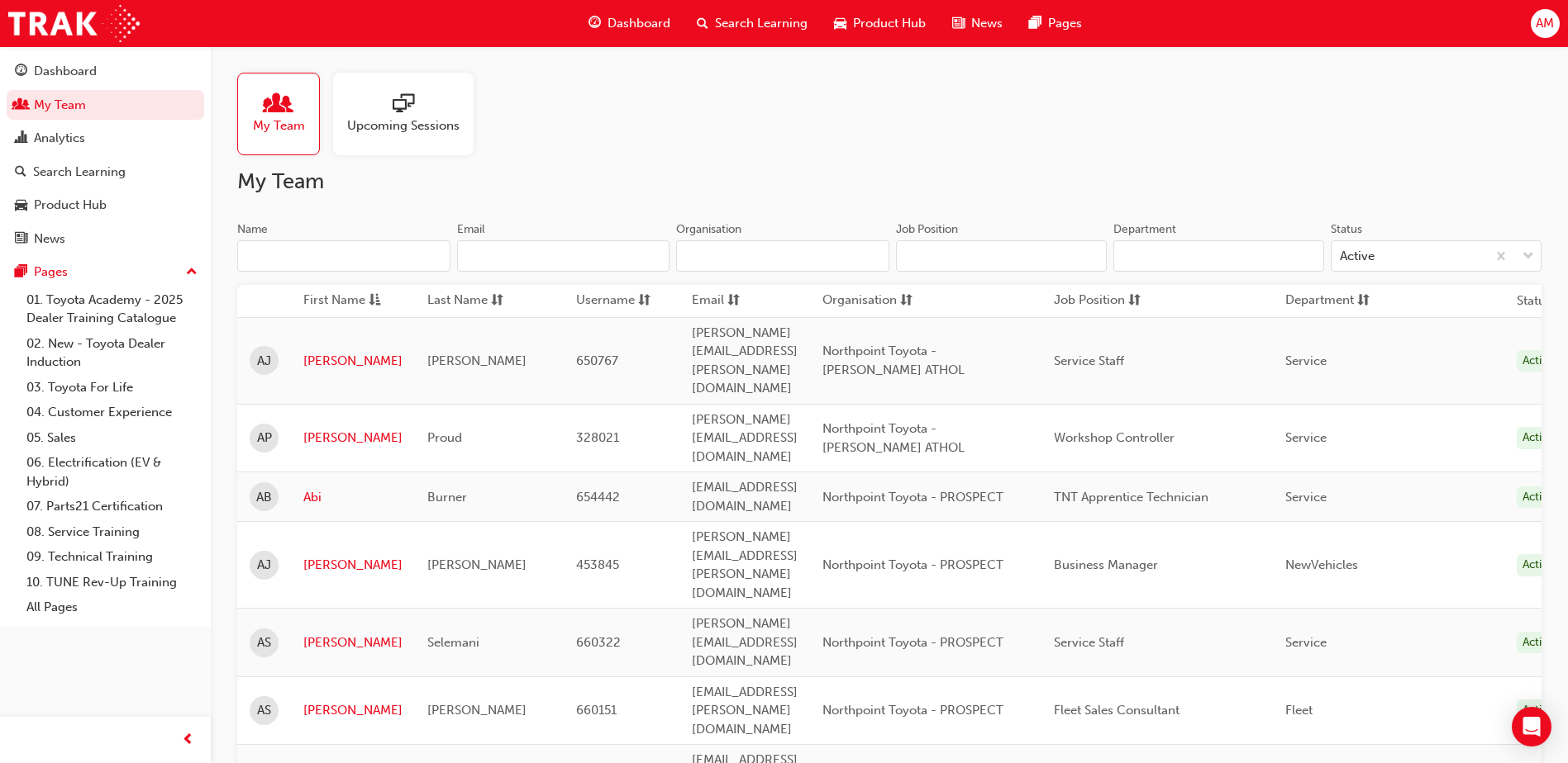
click at [276, 253] on input "Name" at bounding box center [344, 256] width 213 height 31
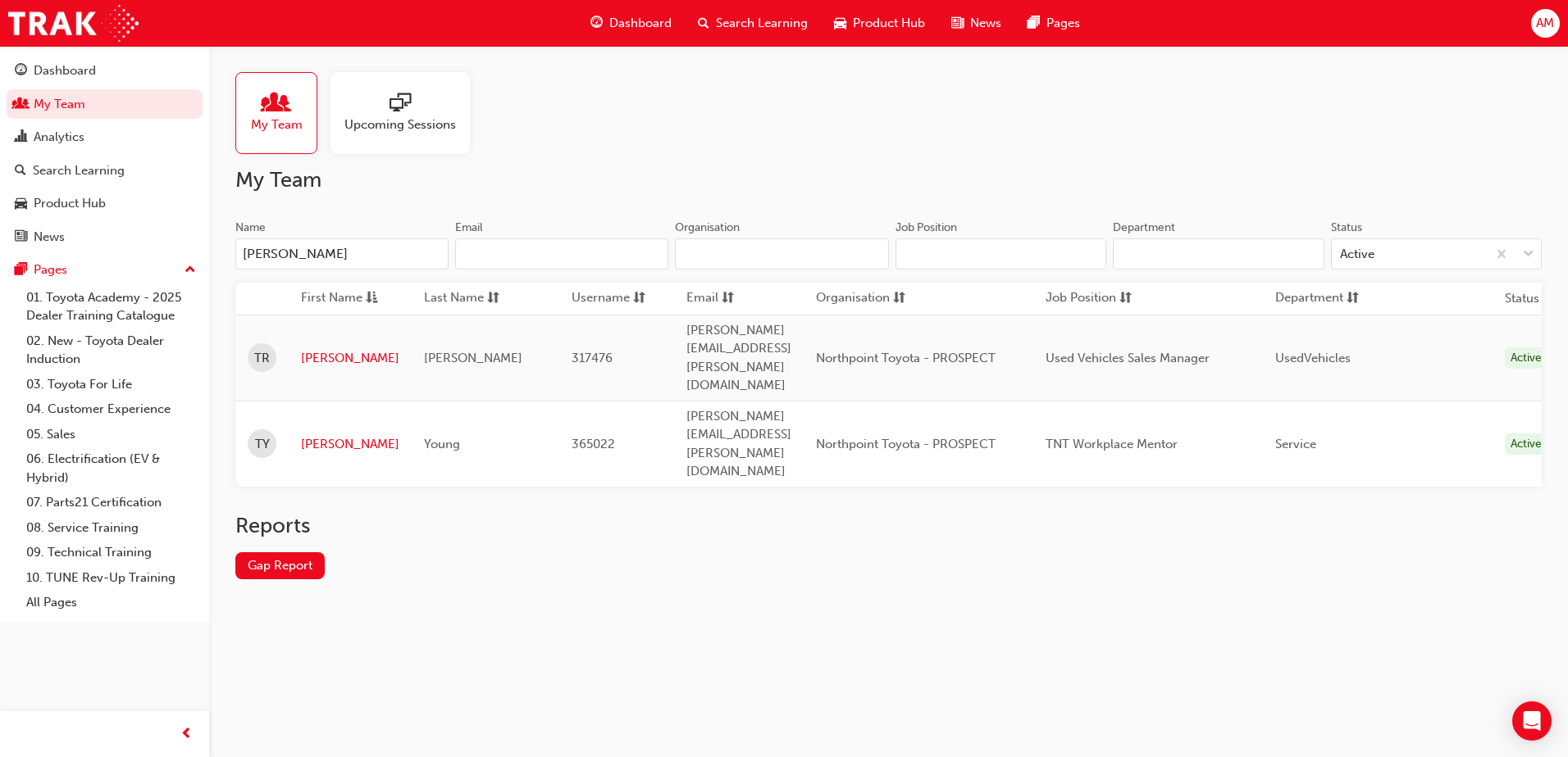
type input "[PERSON_NAME]"
click at [321, 435] on link "[PERSON_NAME]" at bounding box center [349, 444] width 98 height 18
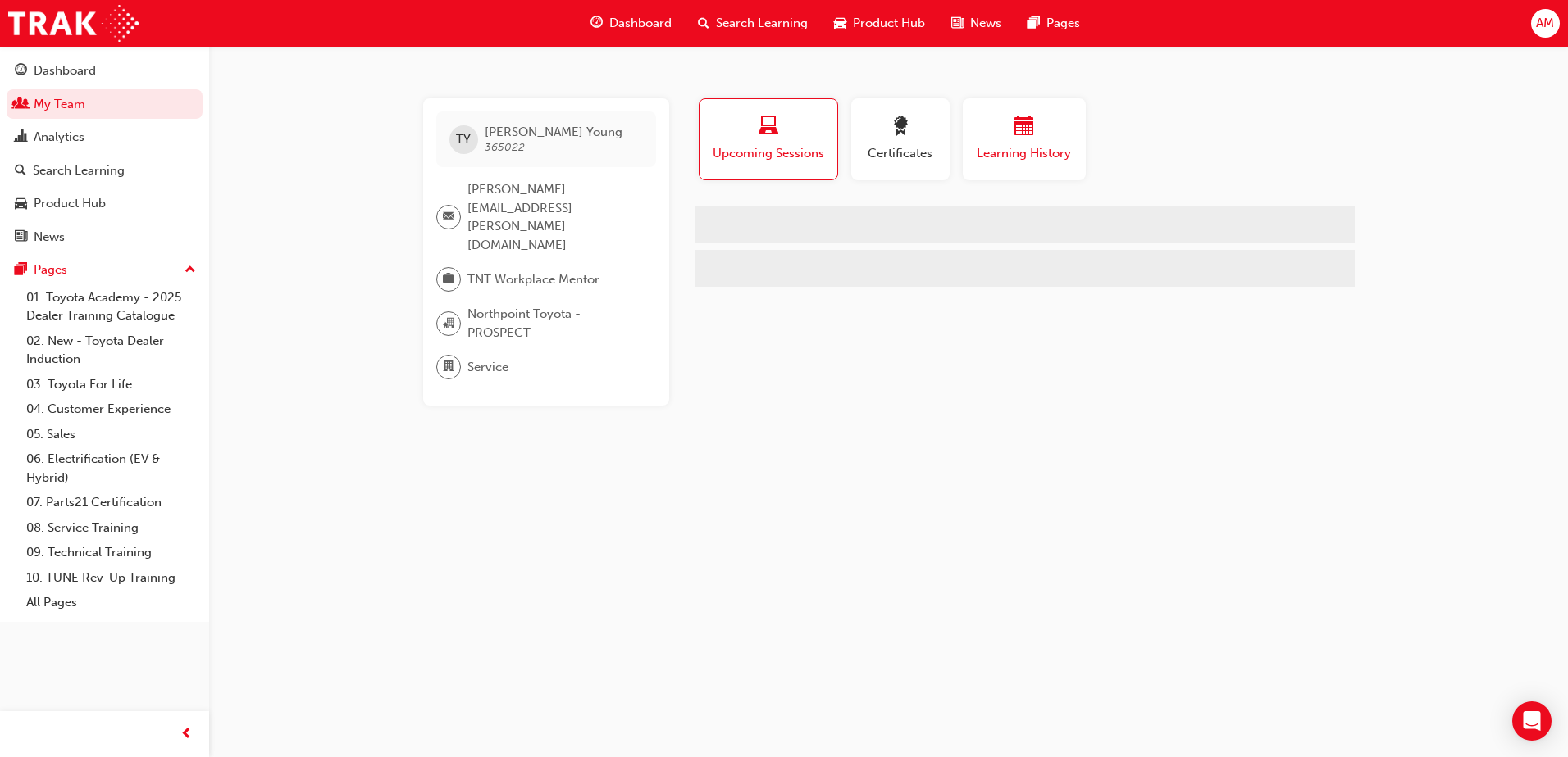
click at [1072, 138] on div "button" at bounding box center [1023, 129] width 98 height 25
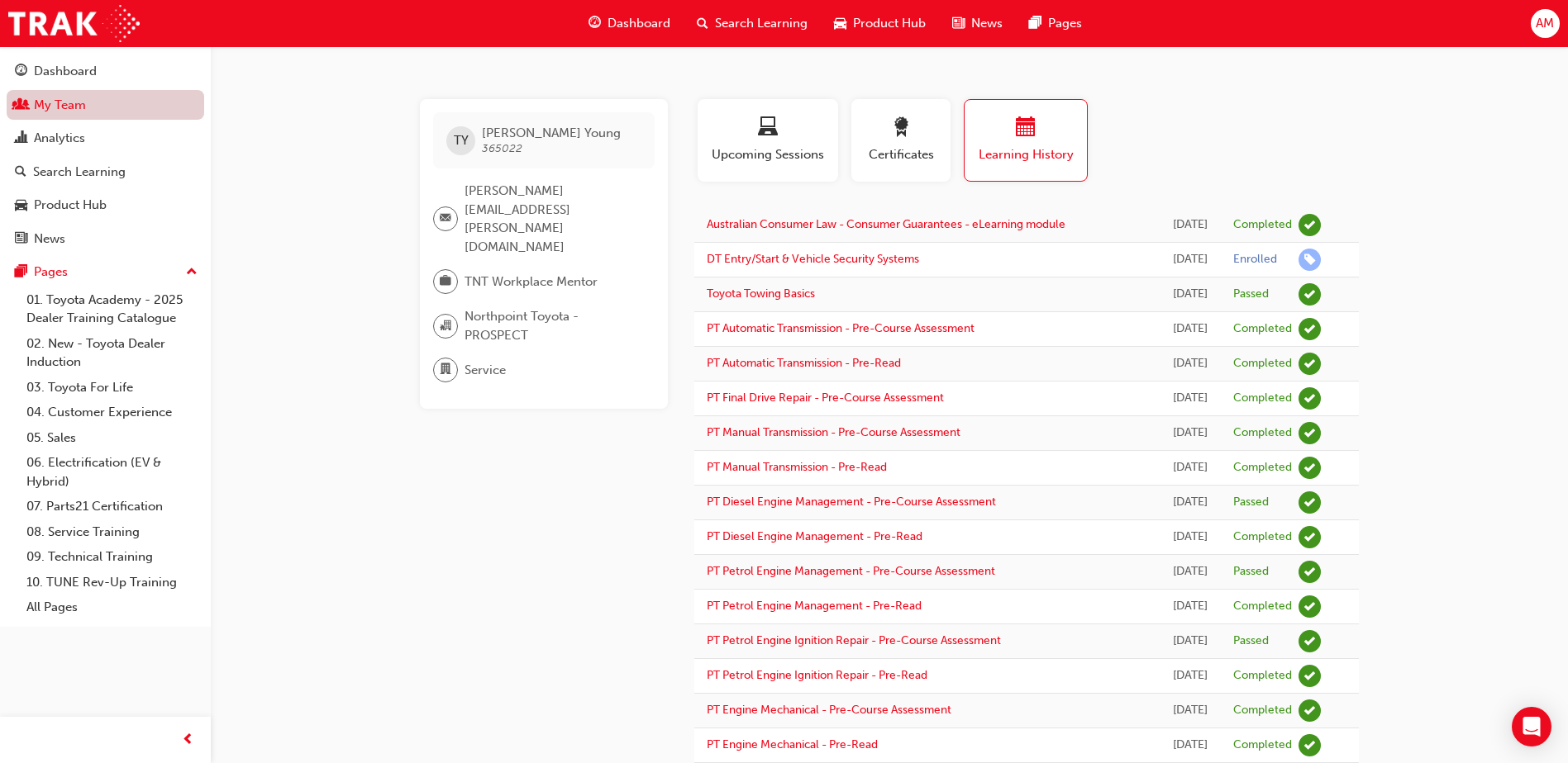
click at [82, 113] on link "My Team" at bounding box center [106, 105] width 197 height 30
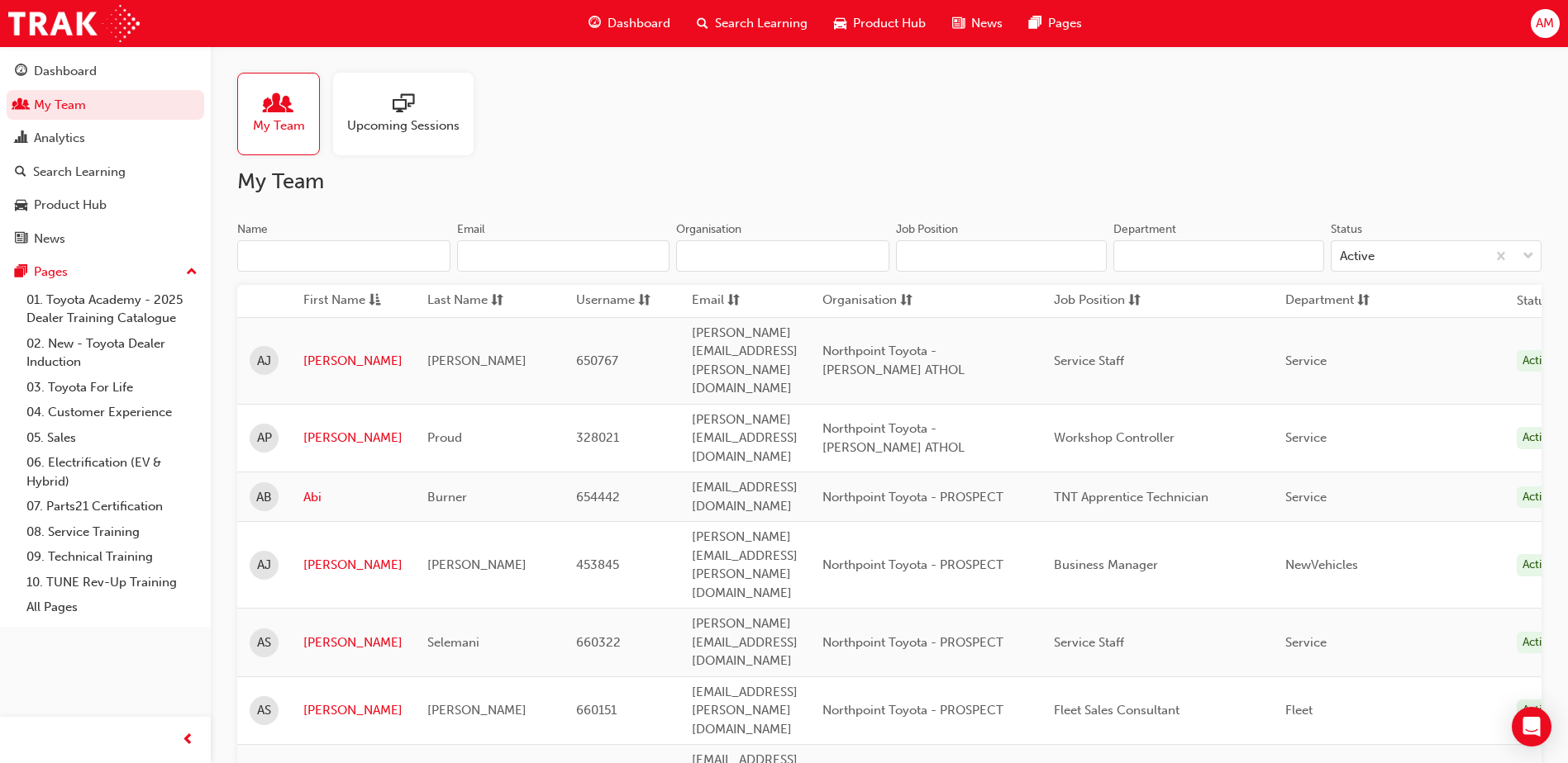
click at [361, 246] on input "Name" at bounding box center [344, 256] width 213 height 31
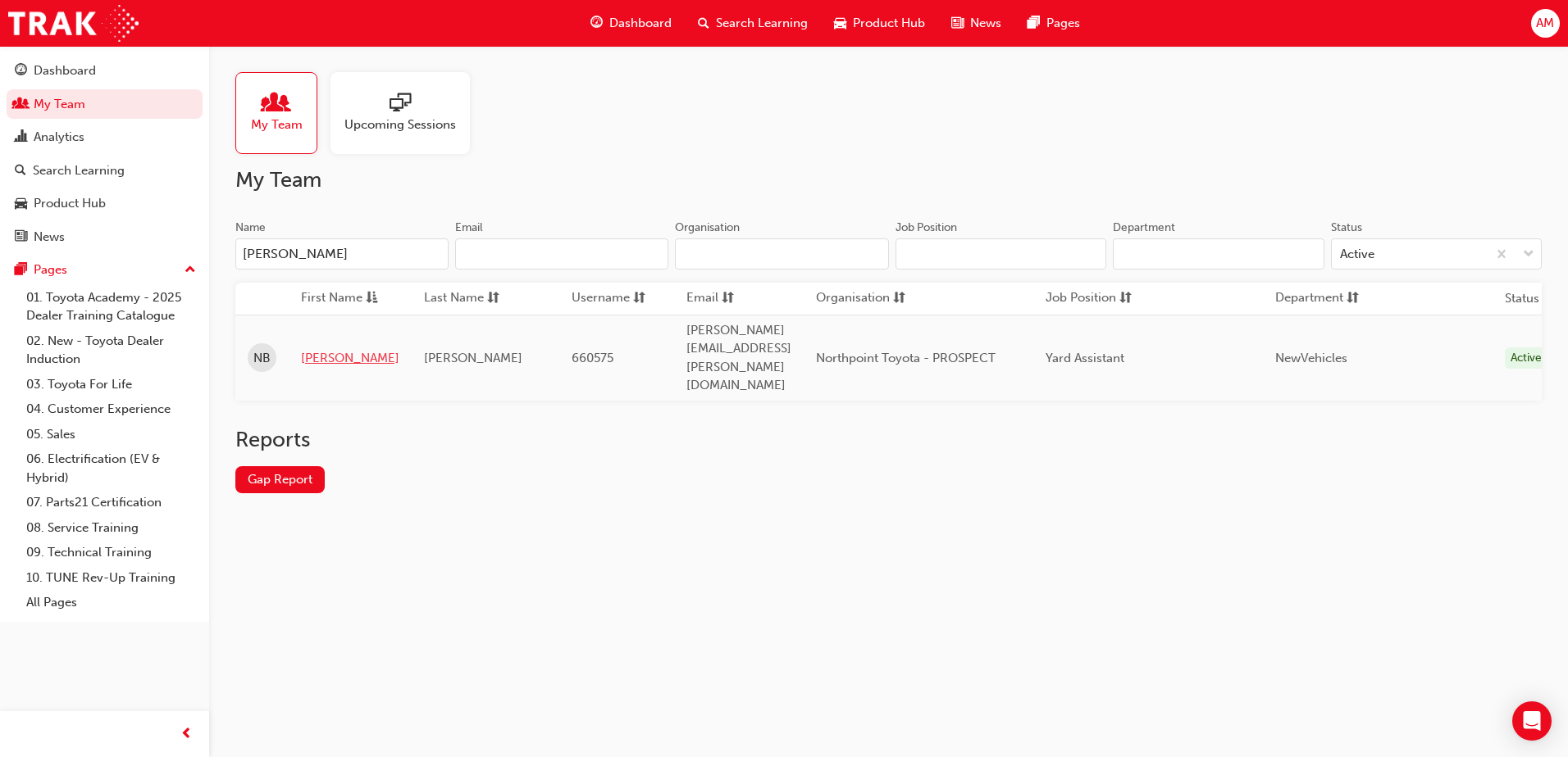
type input "[PERSON_NAME]"
click at [339, 349] on link "[PERSON_NAME]" at bounding box center [349, 358] width 98 height 18
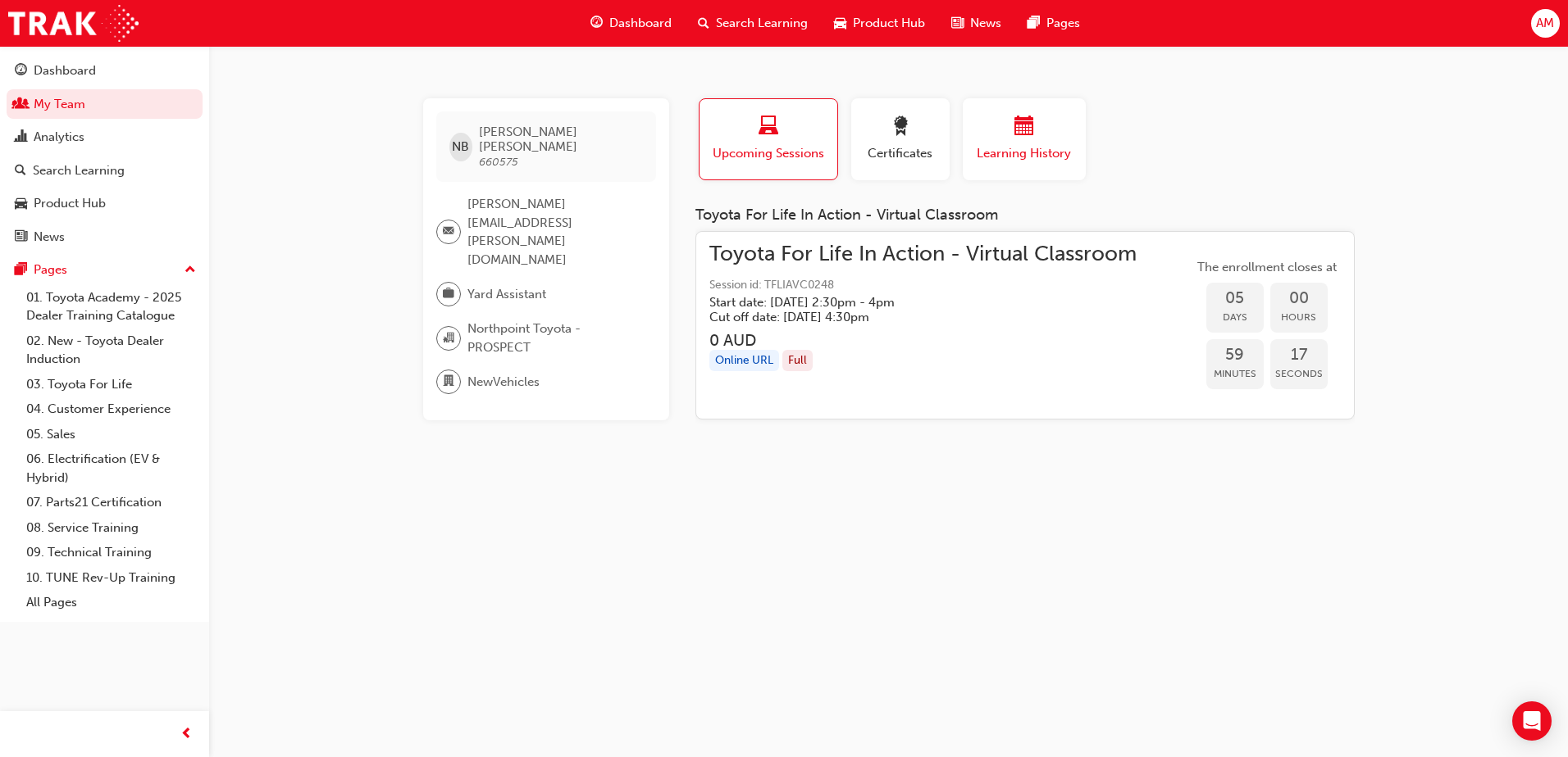
click at [1070, 133] on div "button" at bounding box center [1023, 129] width 98 height 25
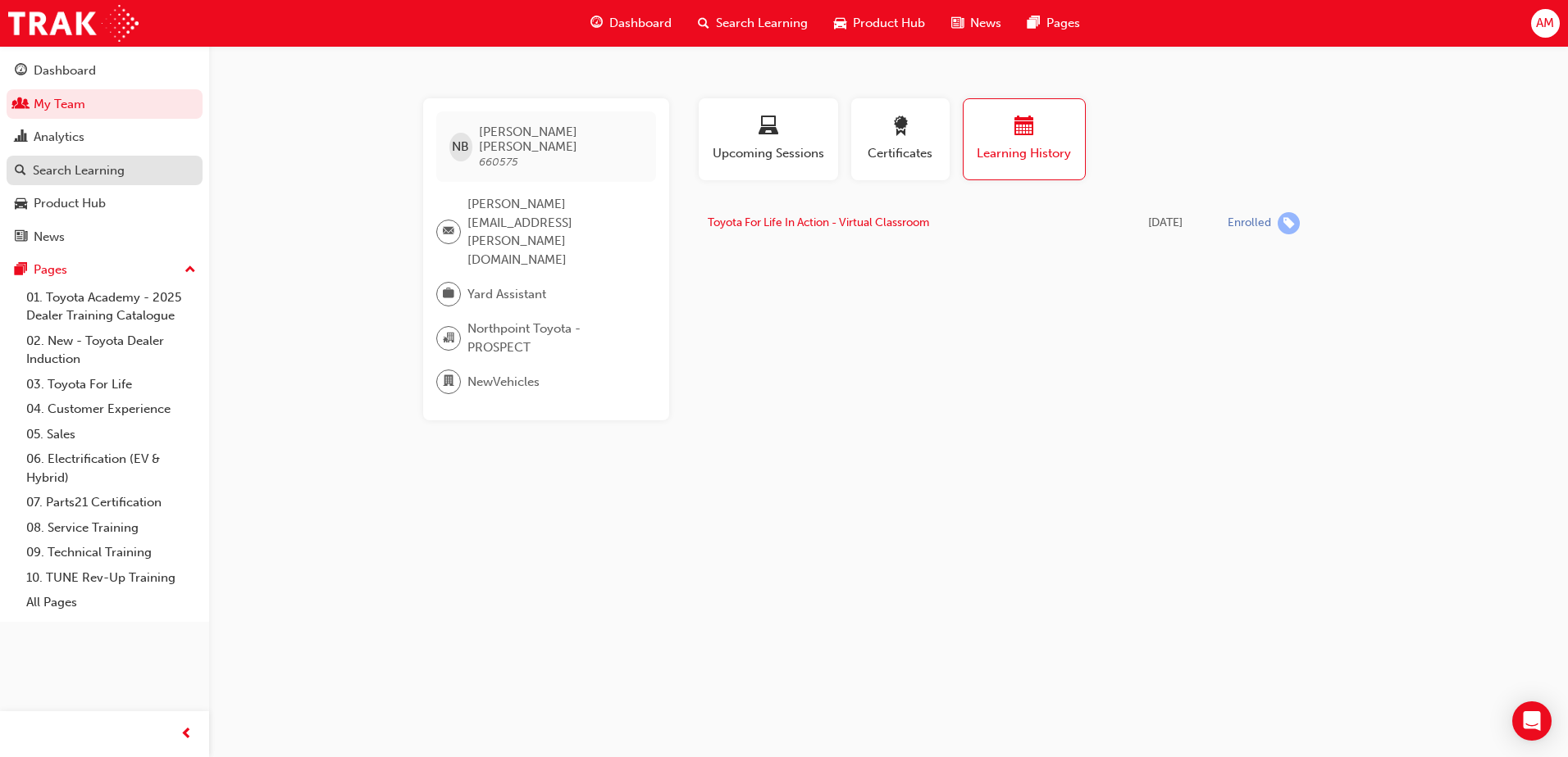
click at [104, 170] on div "Search Learning" at bounding box center [79, 171] width 92 height 18
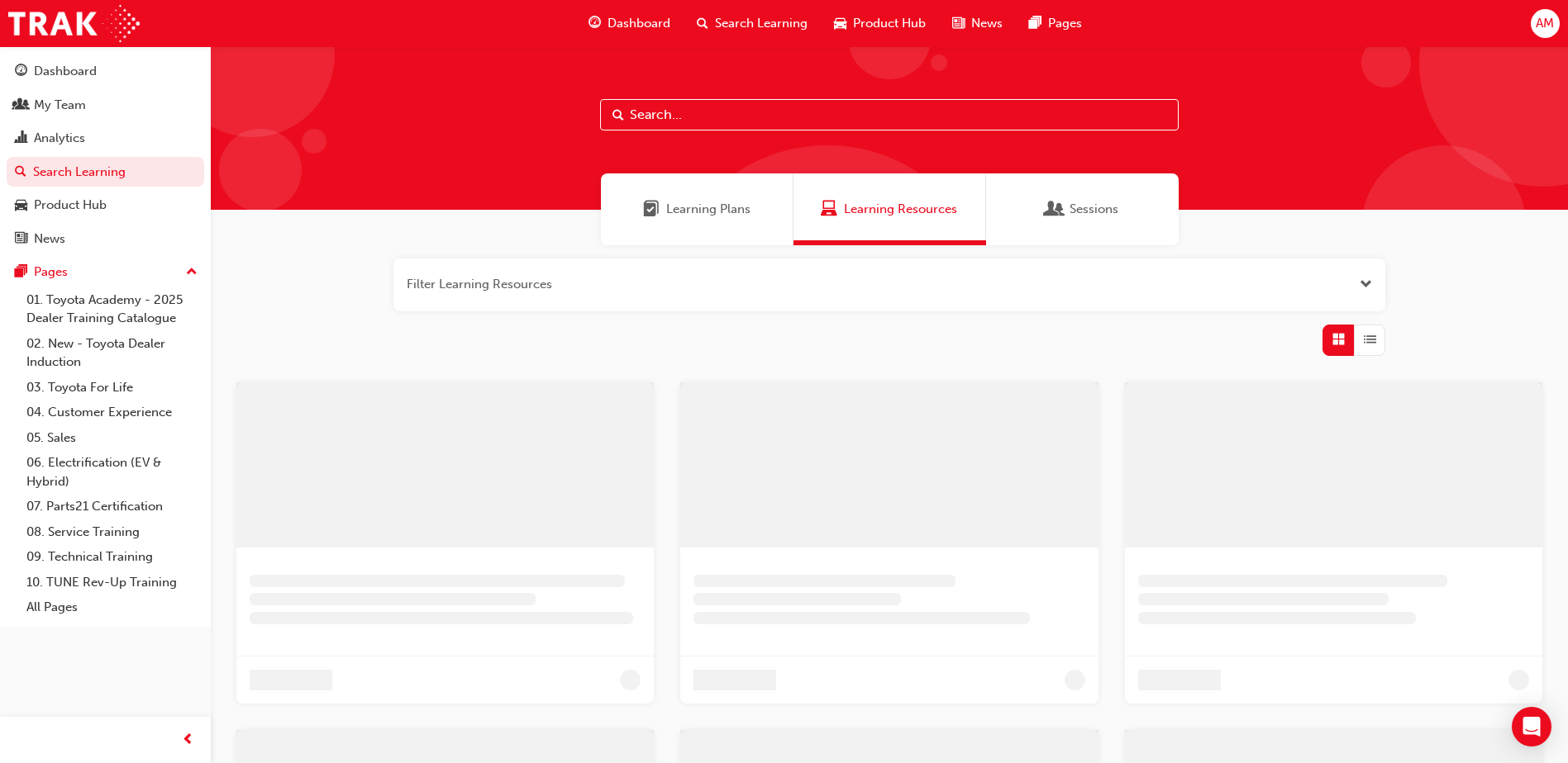
click at [704, 107] on input "text" at bounding box center [890, 114] width 579 height 31
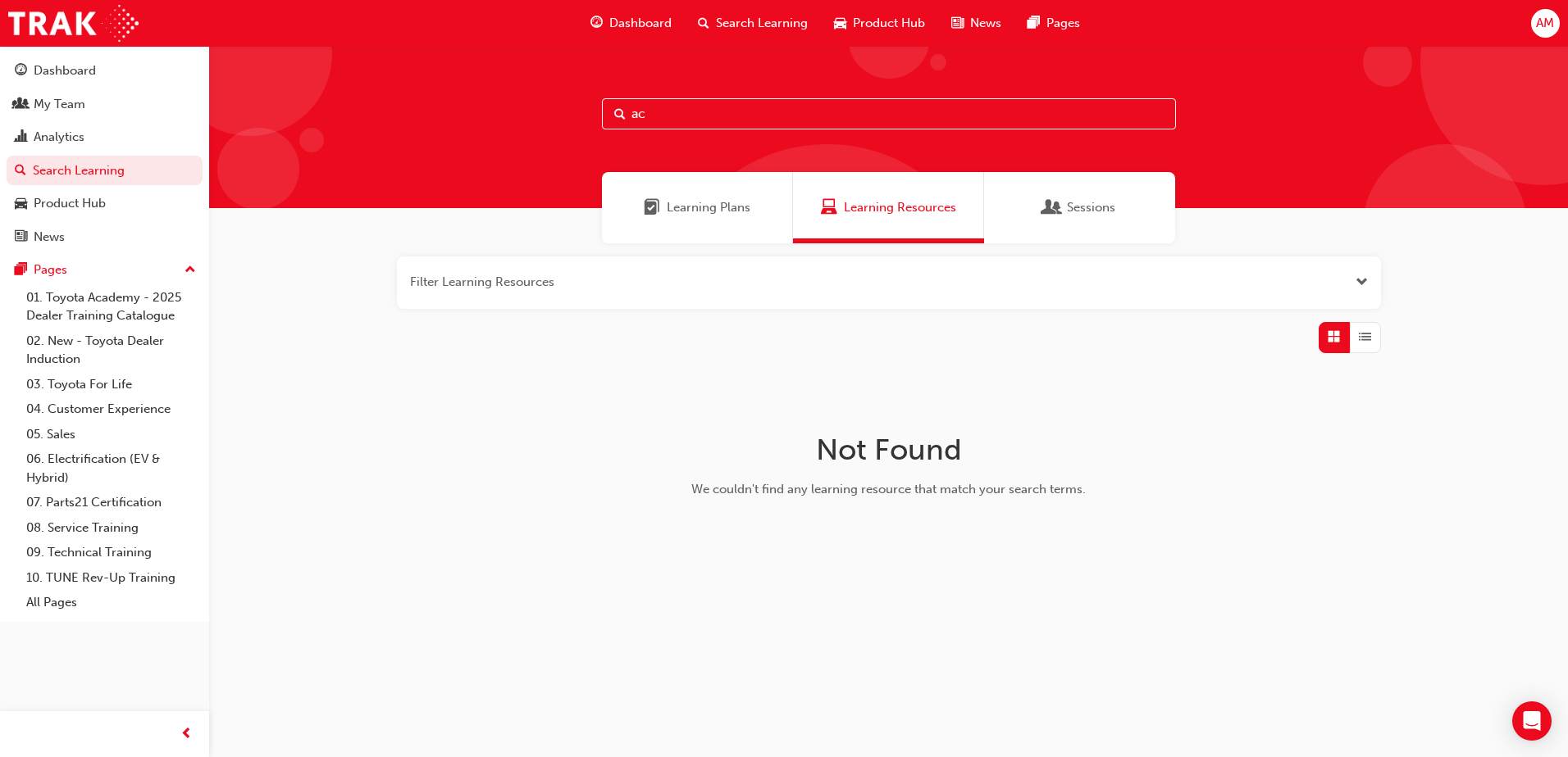
type input "a"
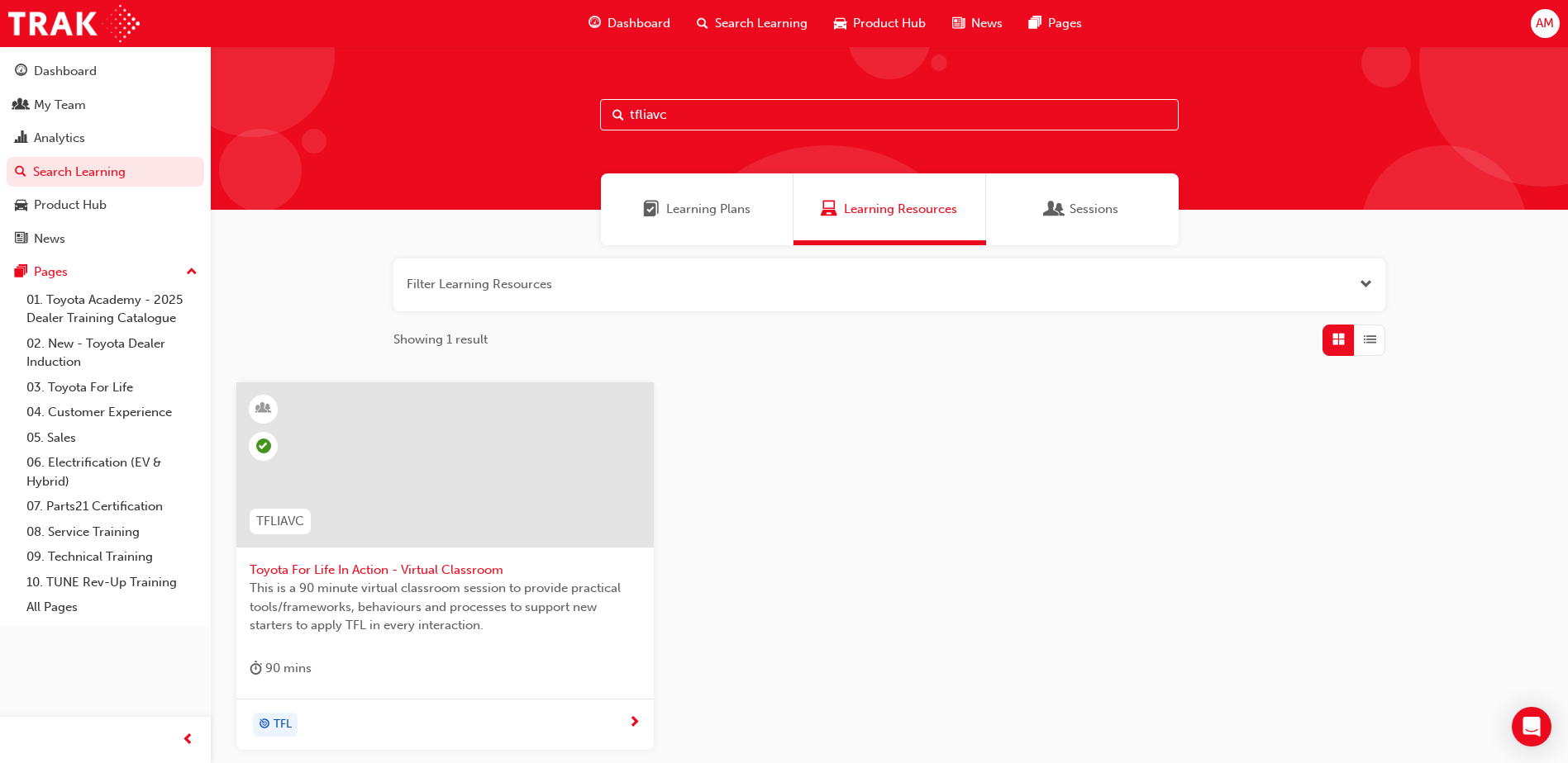
type input "tfliavc"
click at [421, 492] on div at bounding box center [445, 464] width 417 height 165
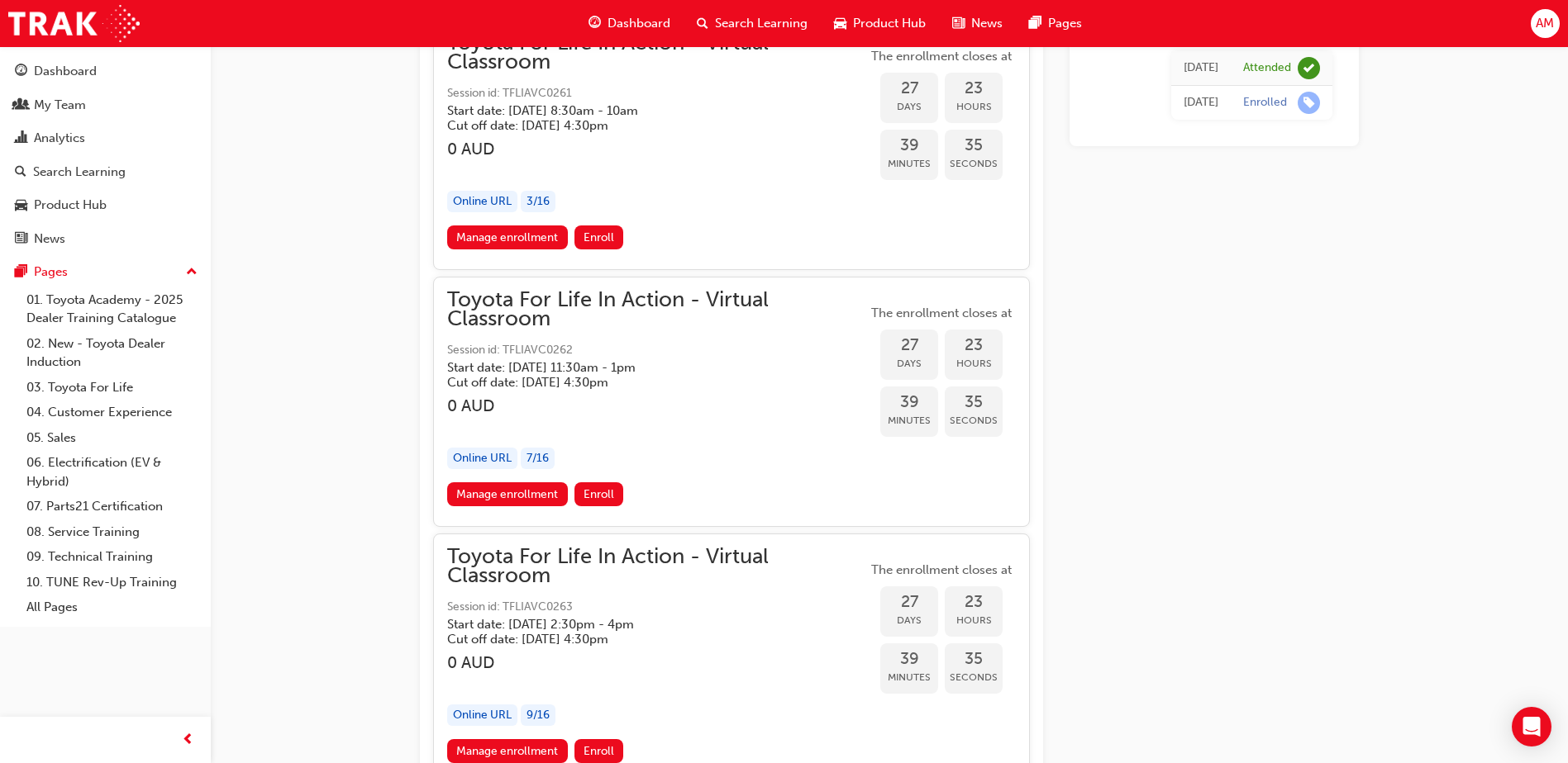
scroll to position [15730, 0]
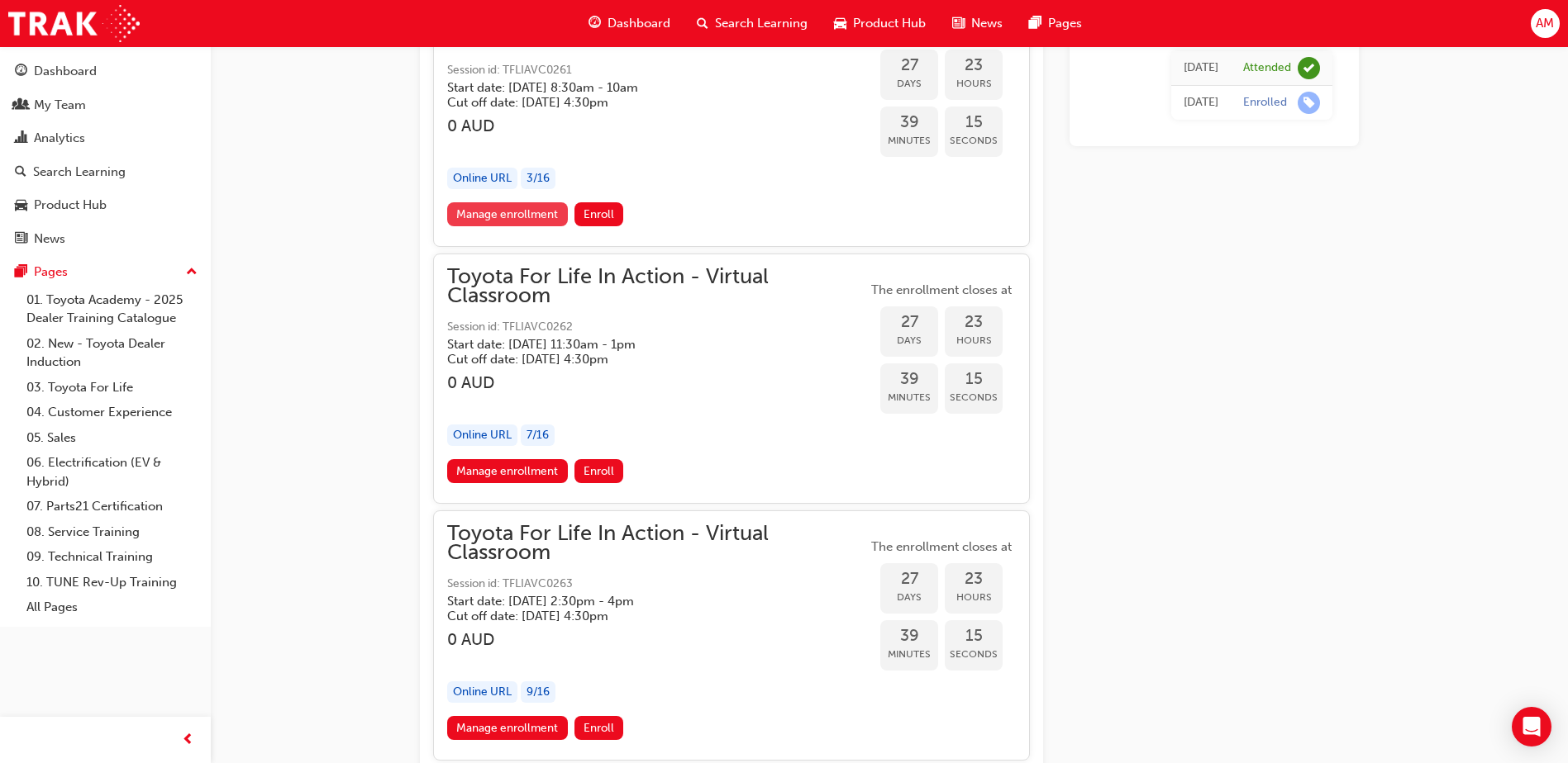
click at [501, 220] on link "Manage enrollment" at bounding box center [506, 214] width 120 height 24
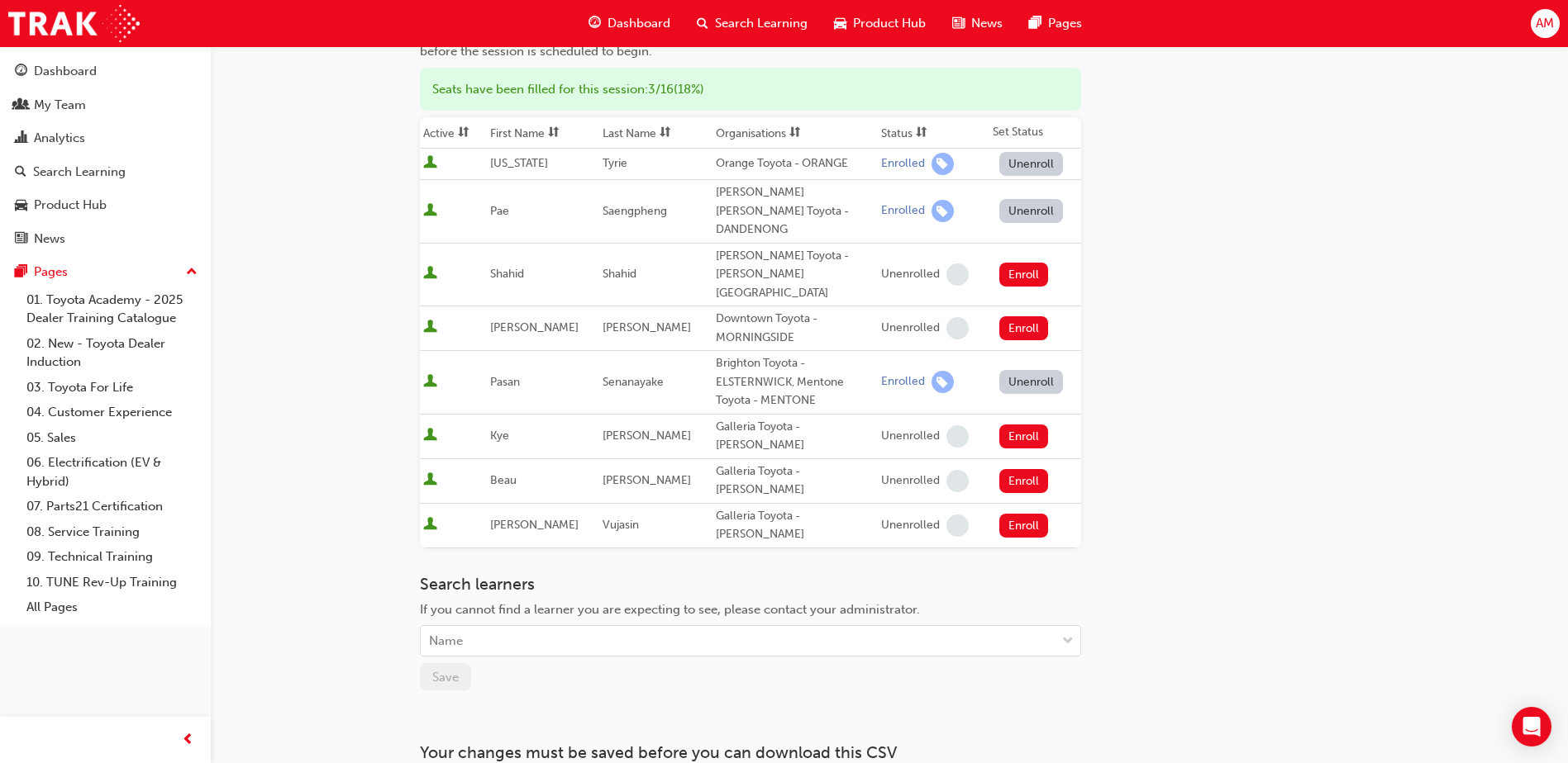
scroll to position [219, 0]
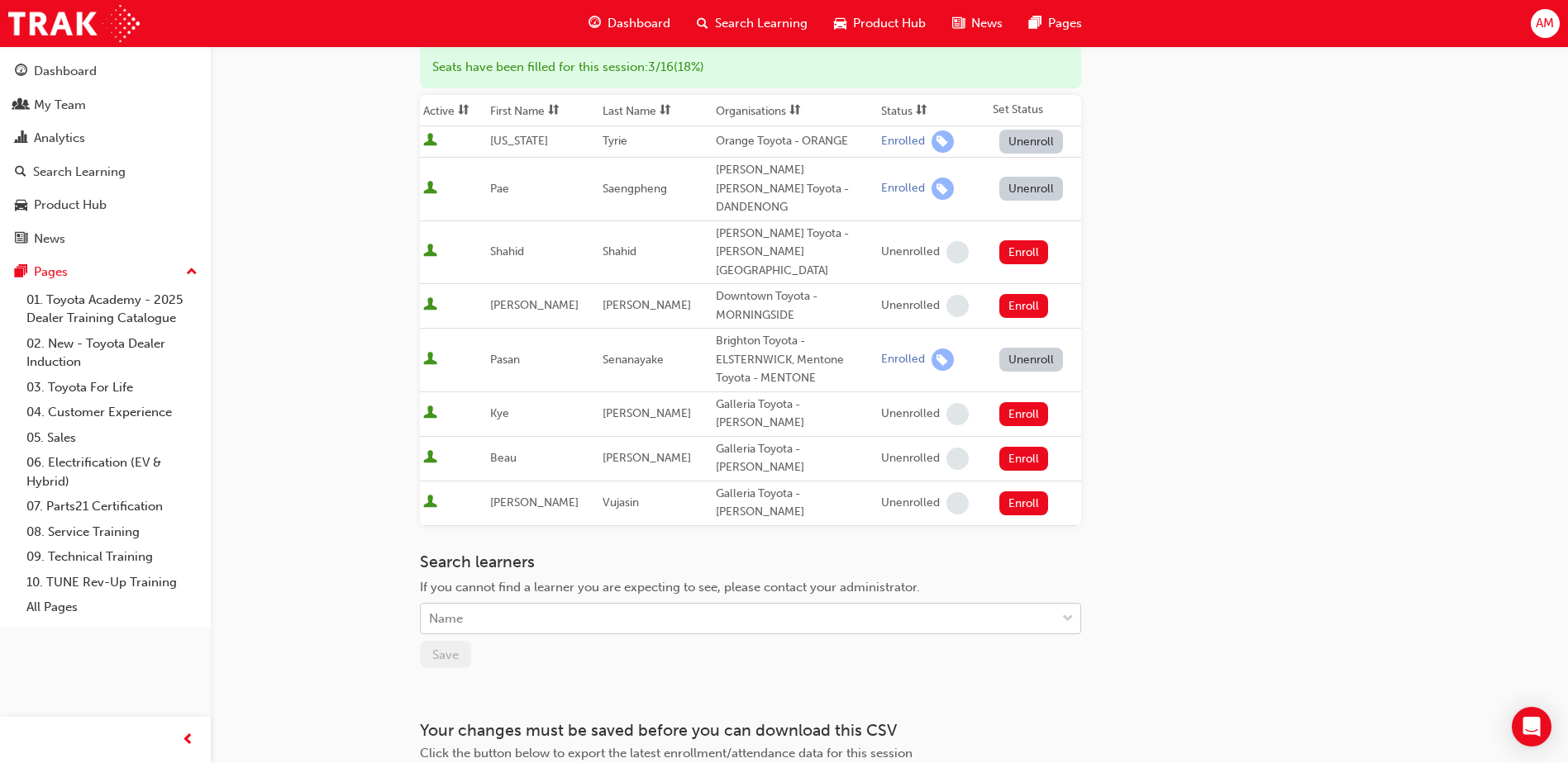
click at [523, 605] on div "Name" at bounding box center [737, 619] width 634 height 29
type input "[PERSON_NAME]"
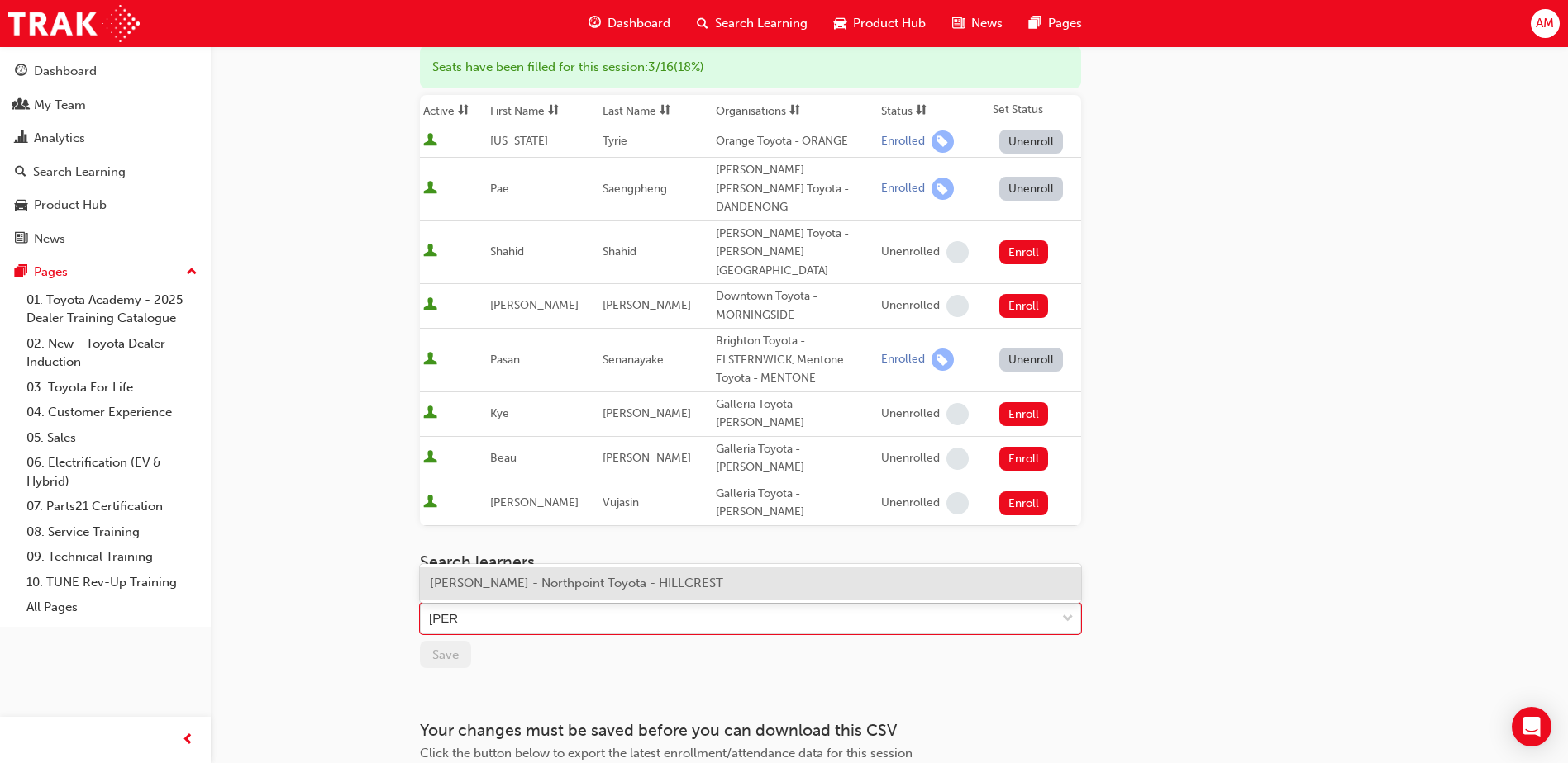
click at [497, 584] on span "[PERSON_NAME] - Northpoint Toyota - HILLCREST" at bounding box center [577, 582] width 293 height 15
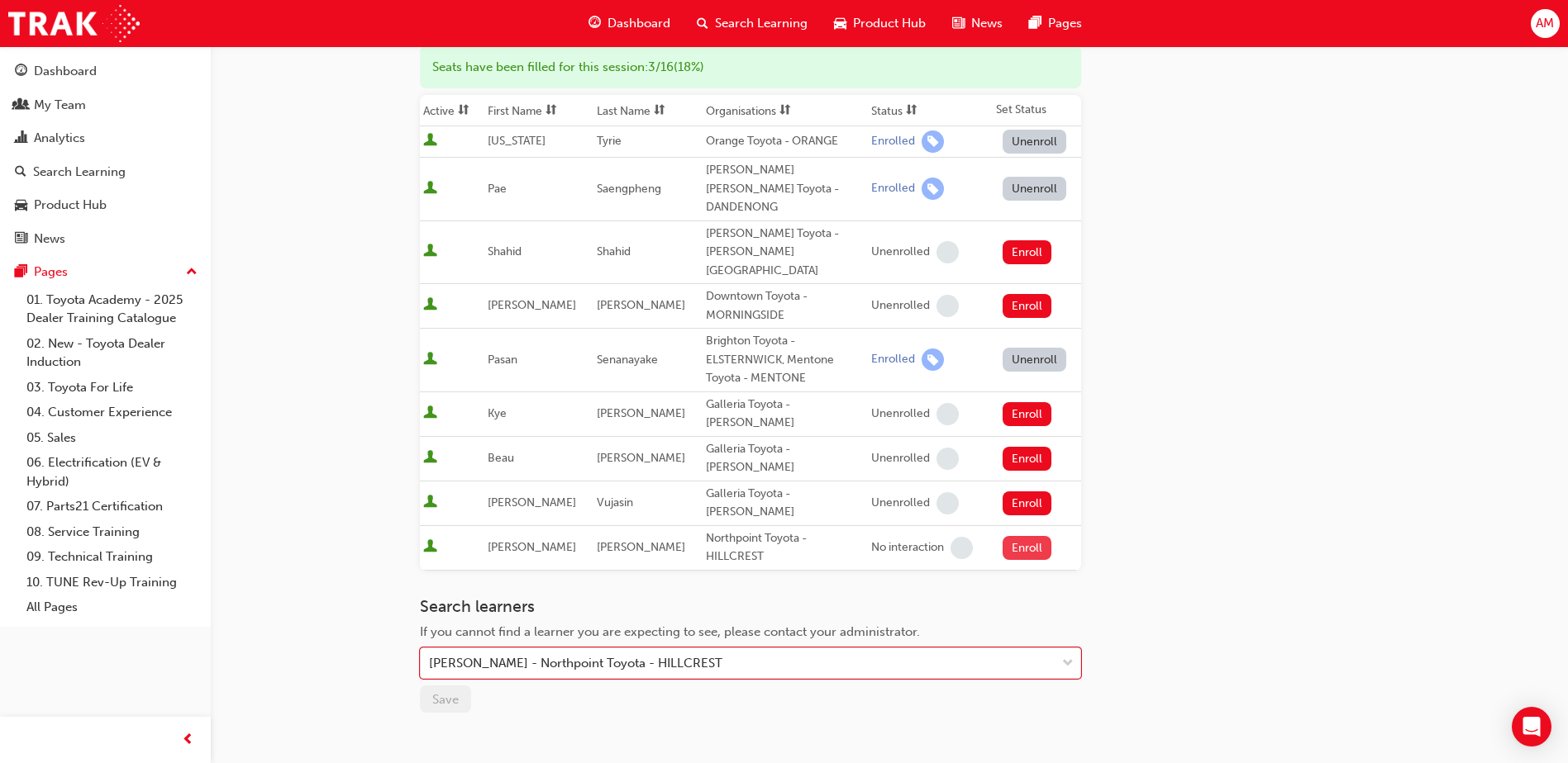
click at [1032, 536] on button "Enroll" at bounding box center [1027, 548] width 50 height 24
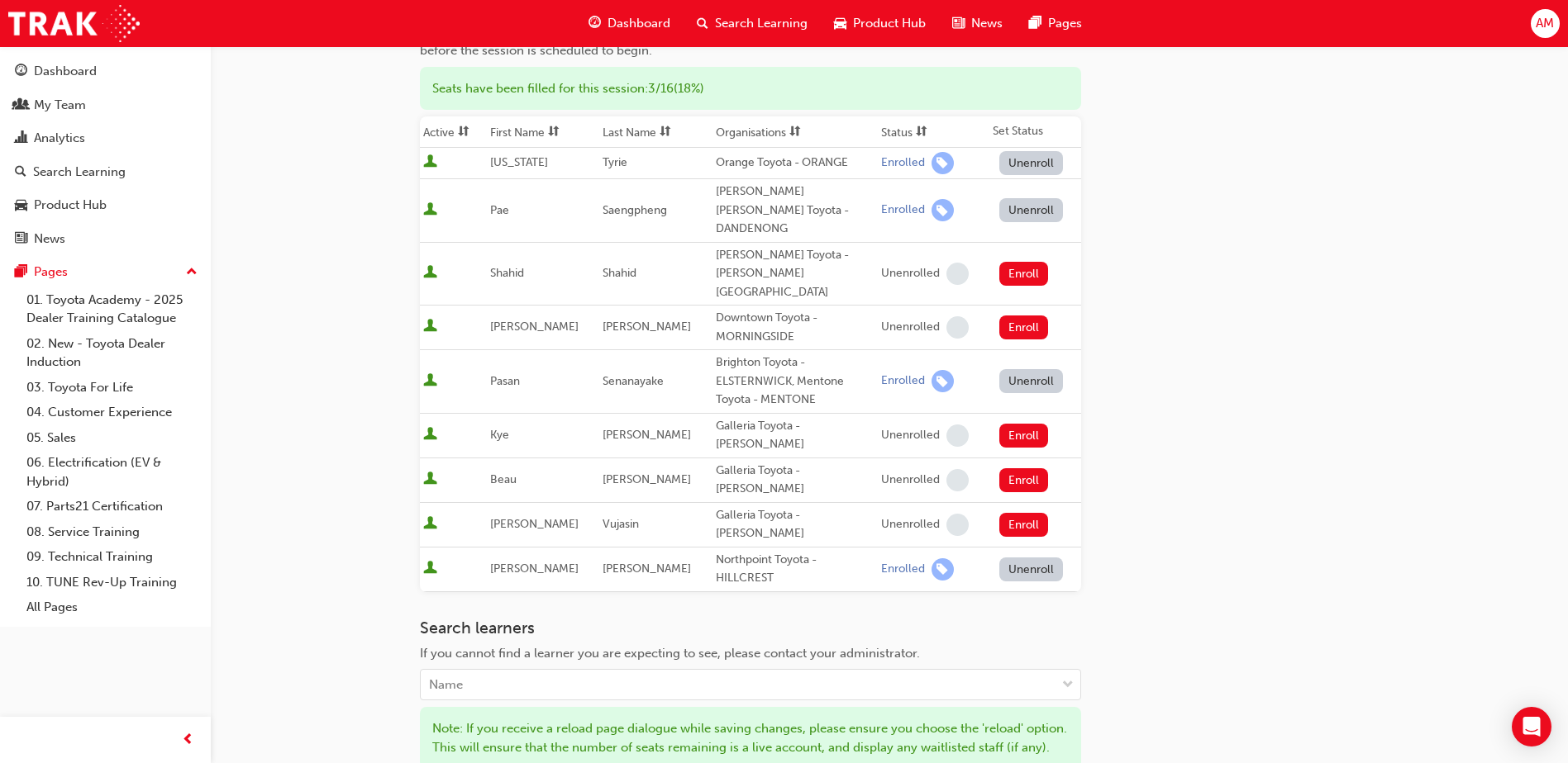
scroll to position [220, 0]
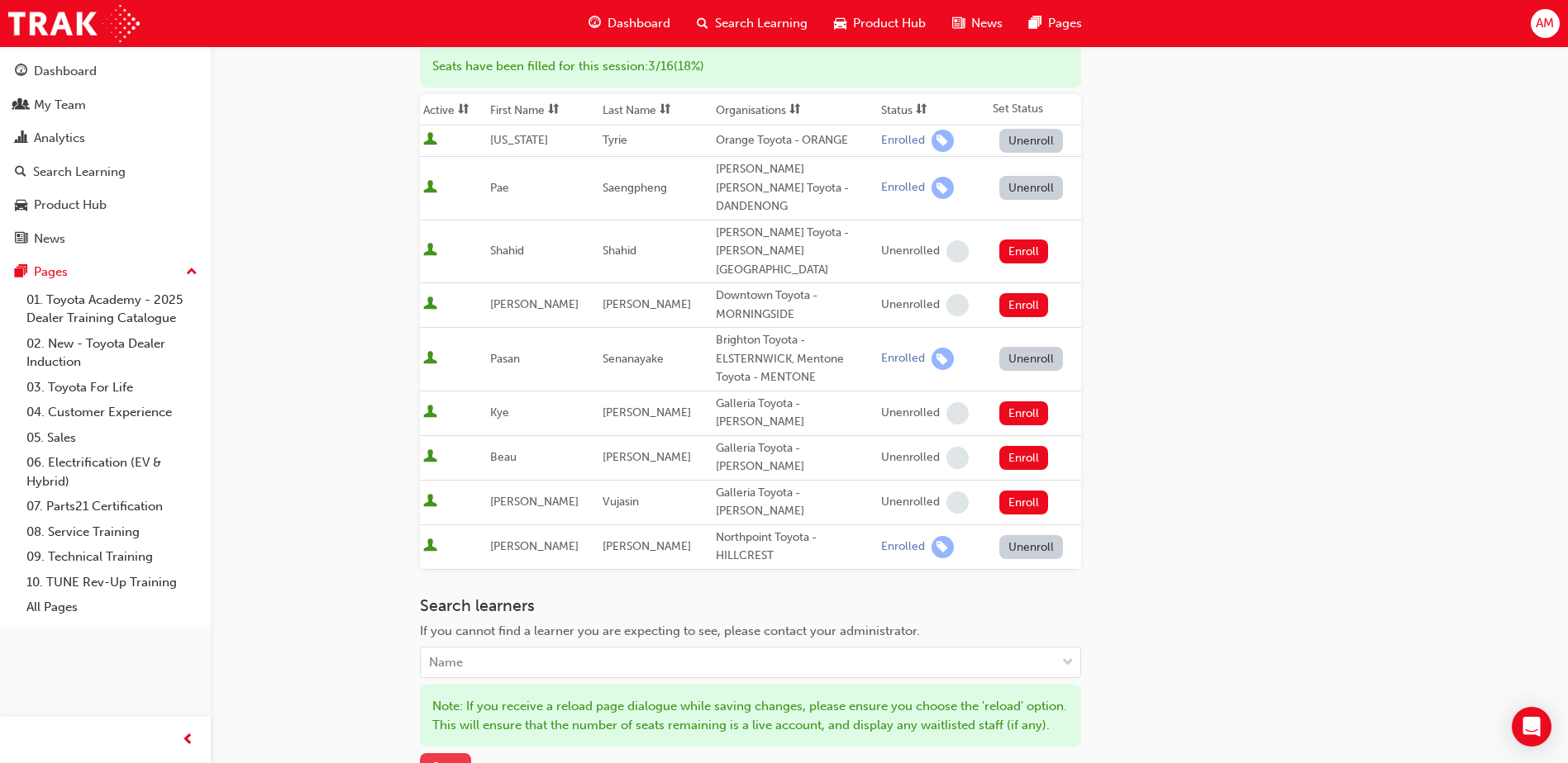
click at [445, 760] on span "Save" at bounding box center [445, 767] width 26 height 15
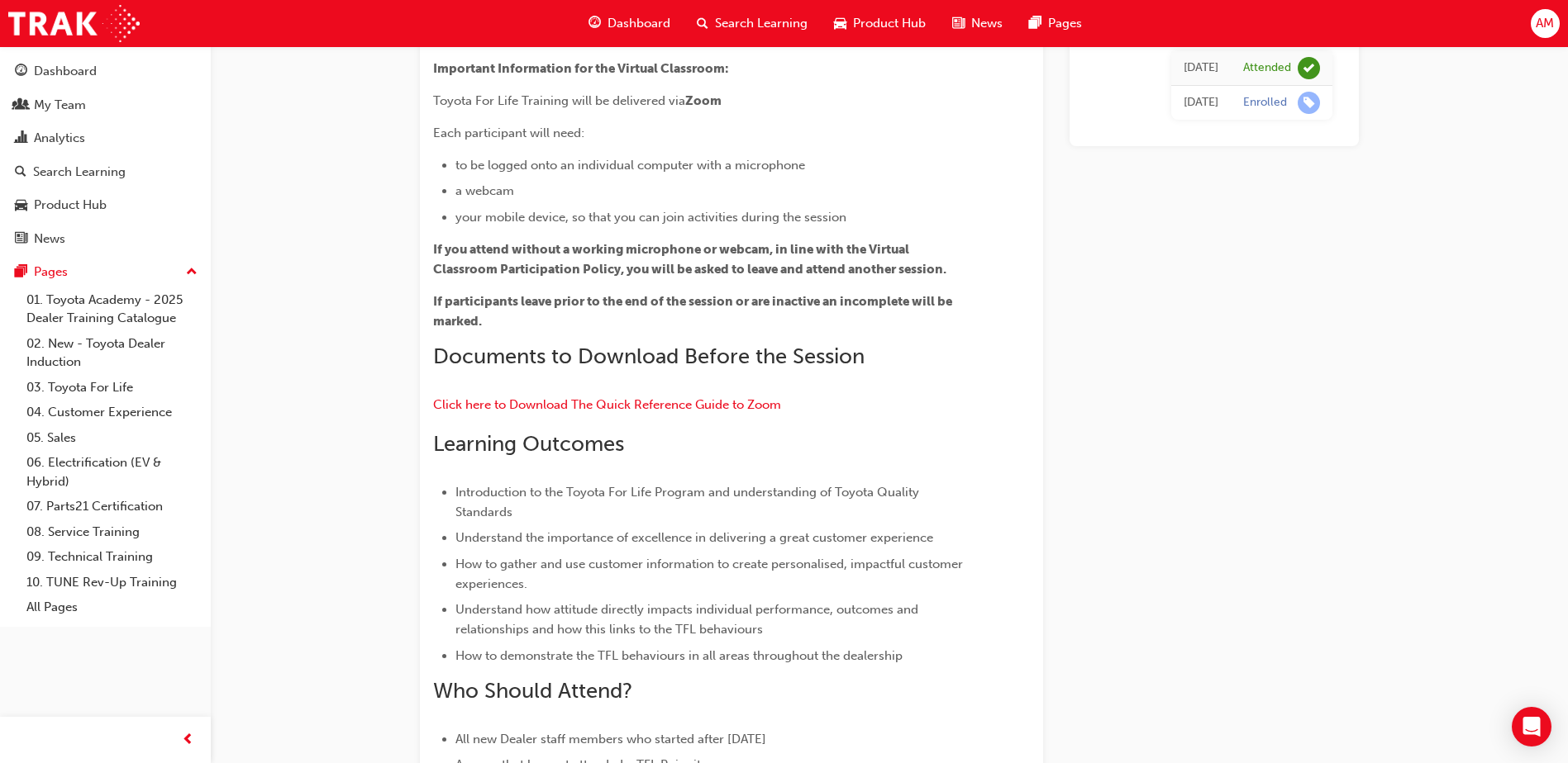
scroll to position [15730, 0]
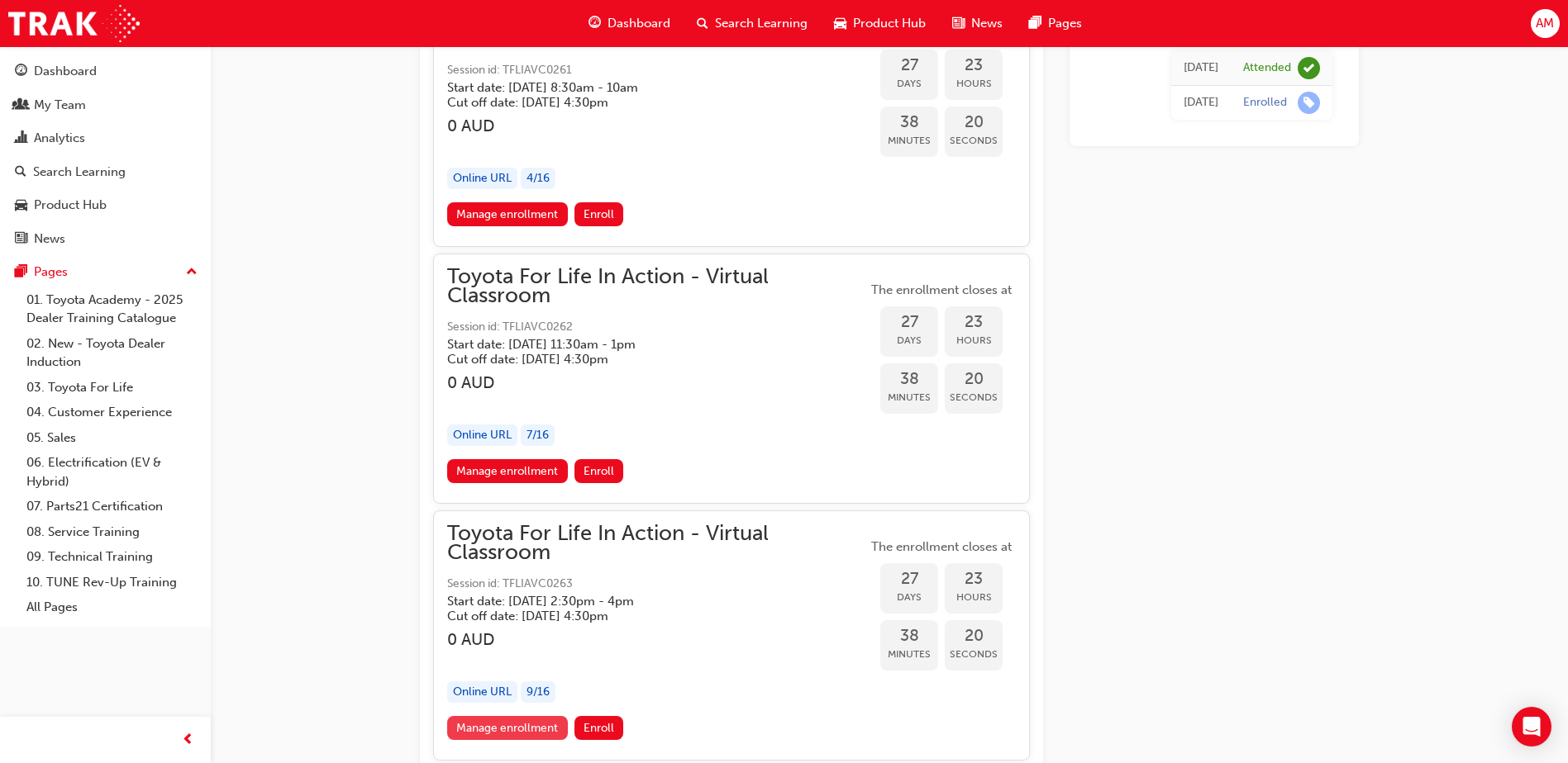
click at [515, 726] on link "Manage enrollment" at bounding box center [506, 728] width 120 height 24
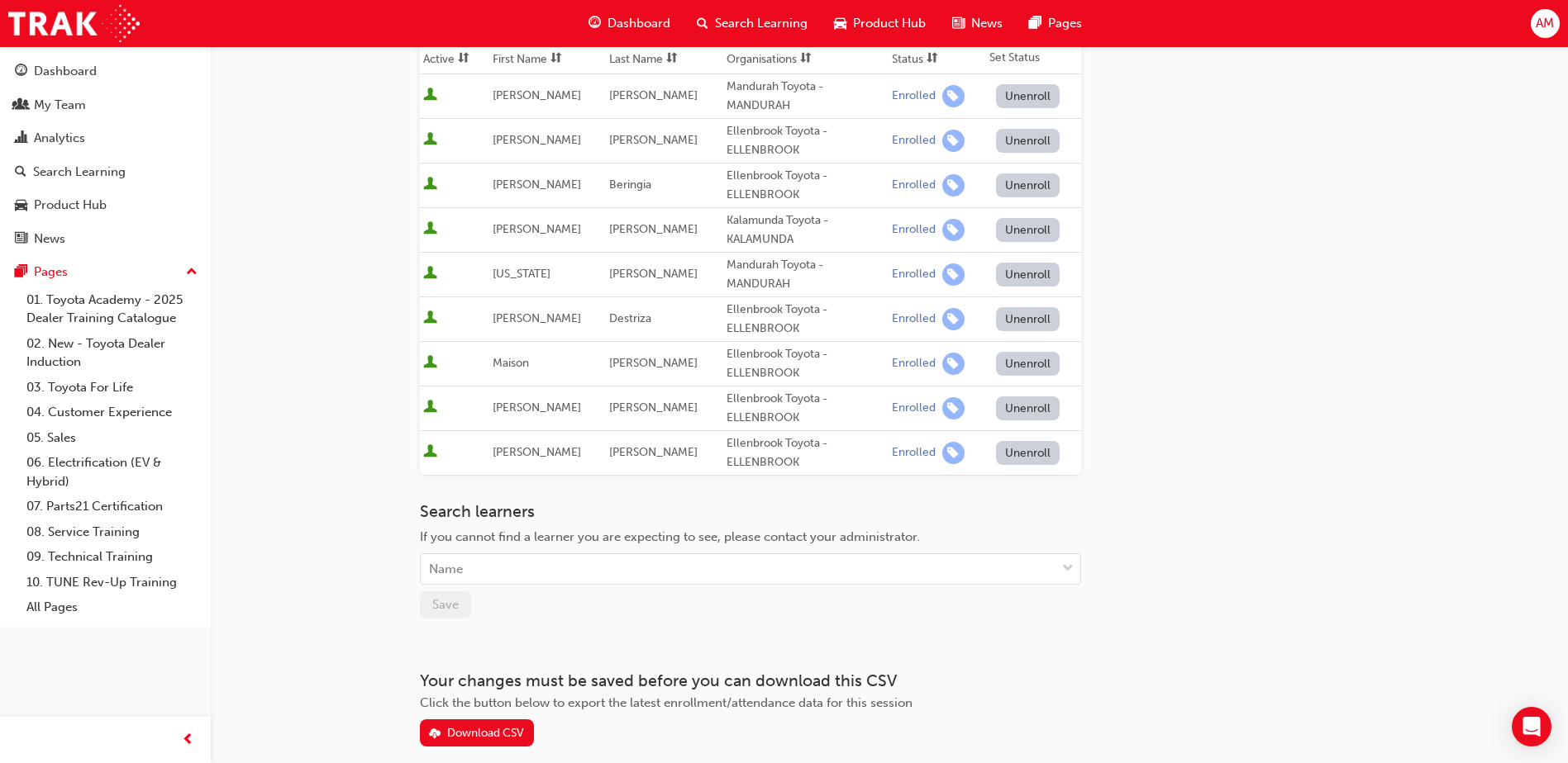
scroll to position [282, 0]
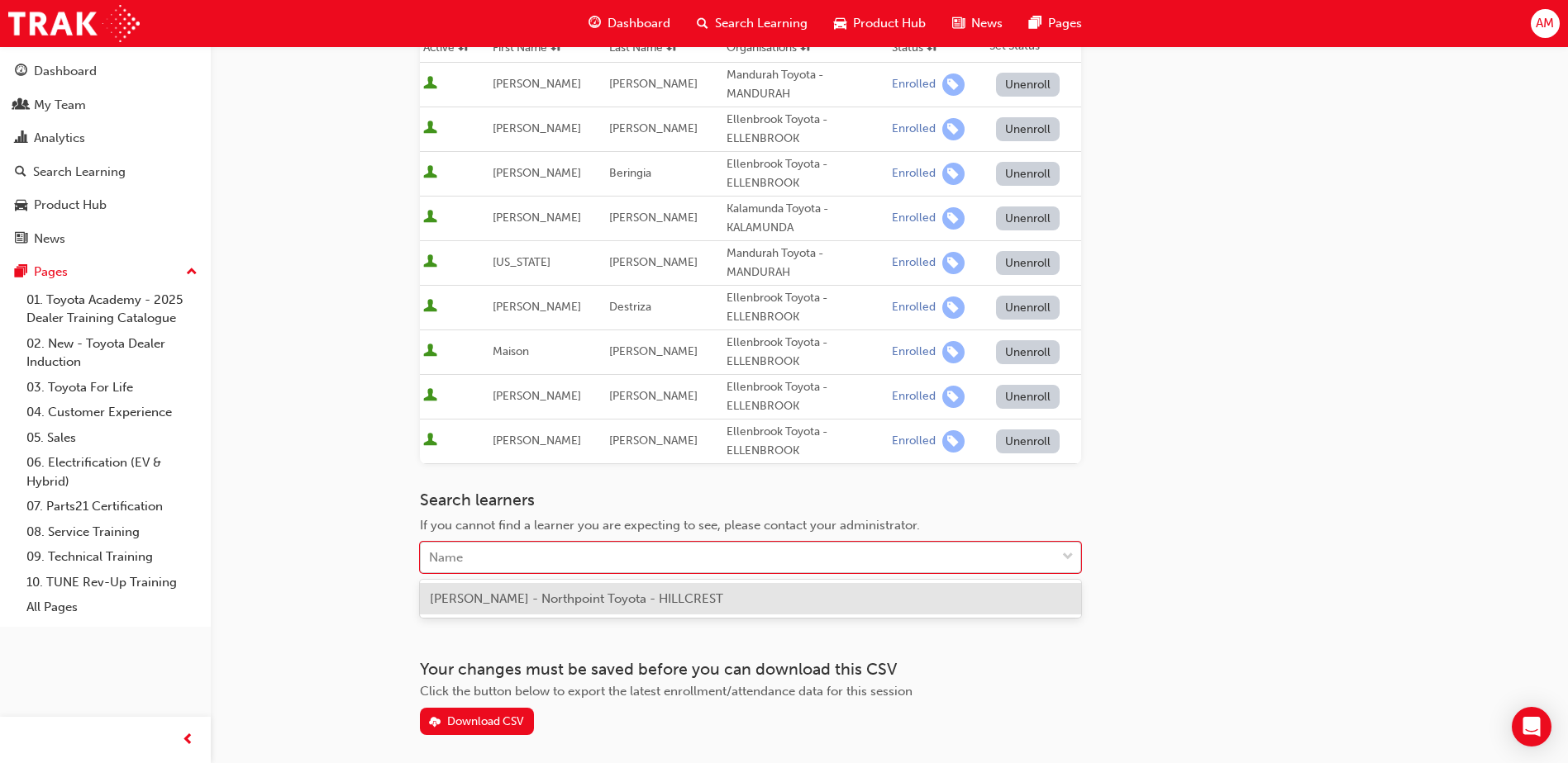
click at [490, 550] on div "Name" at bounding box center [737, 558] width 634 height 29
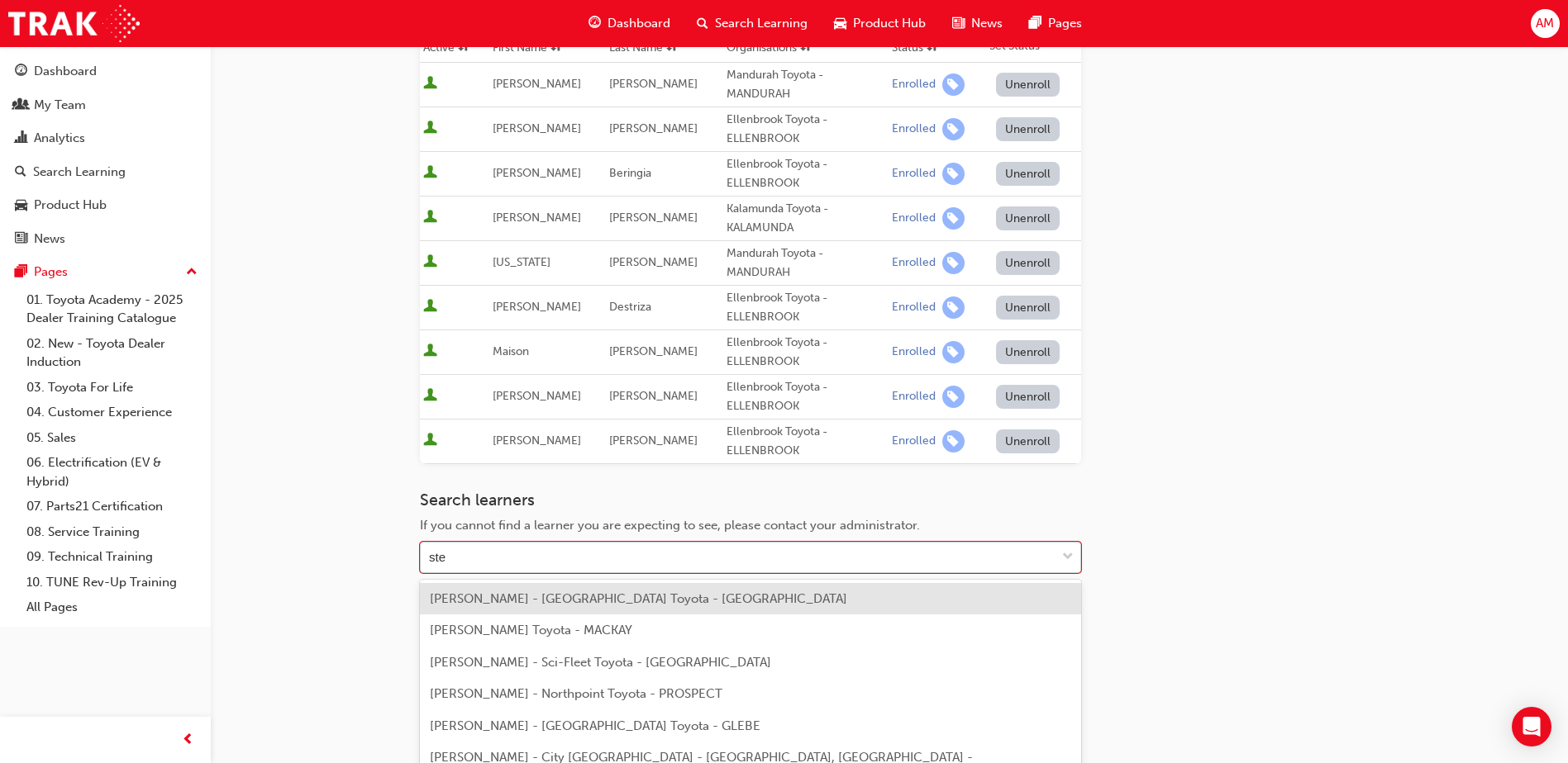
type input "sten"
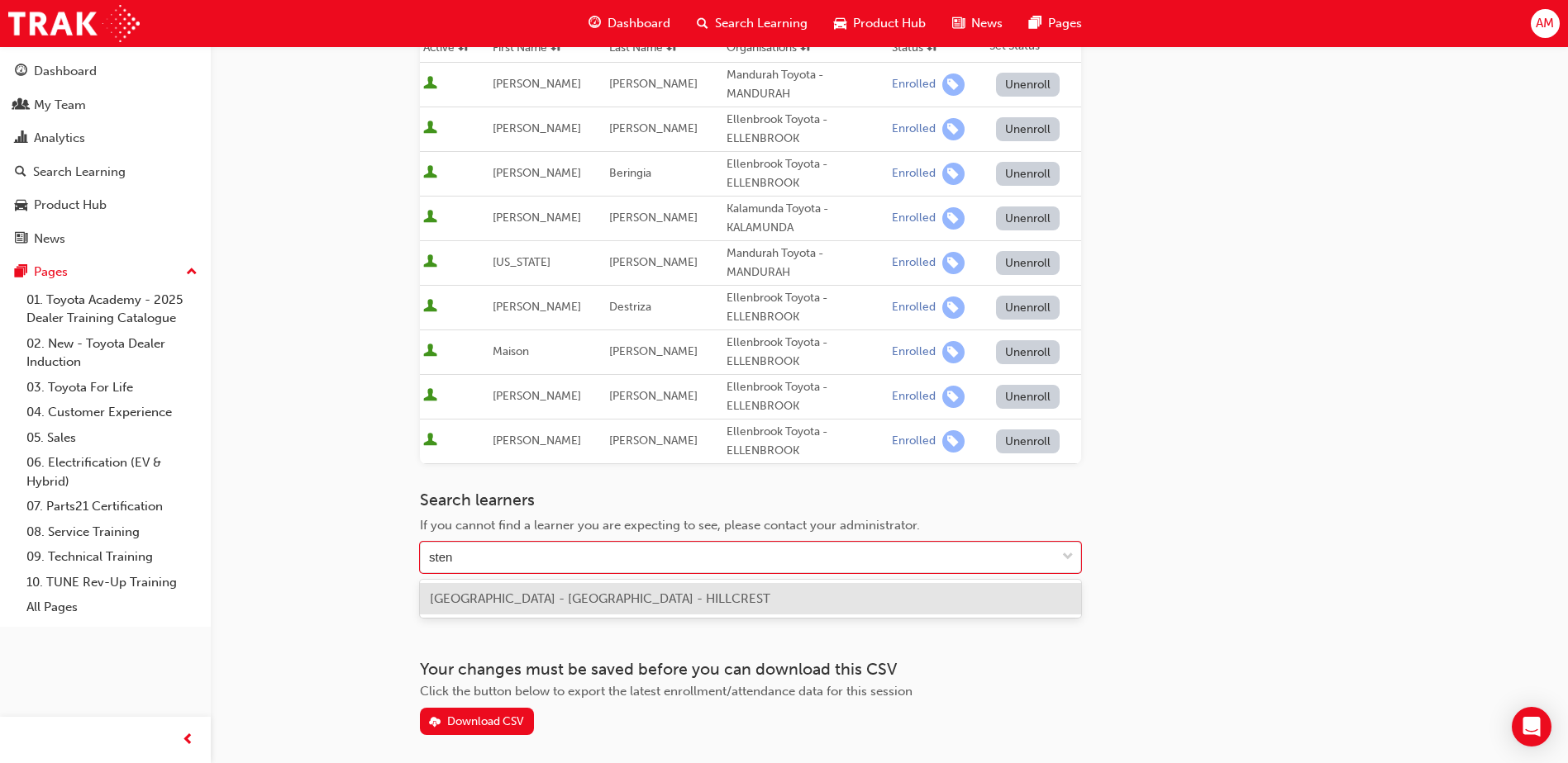
click at [496, 591] on span "[GEOGRAPHIC_DATA] - [GEOGRAPHIC_DATA] - HILLCREST" at bounding box center [600, 598] width 340 height 15
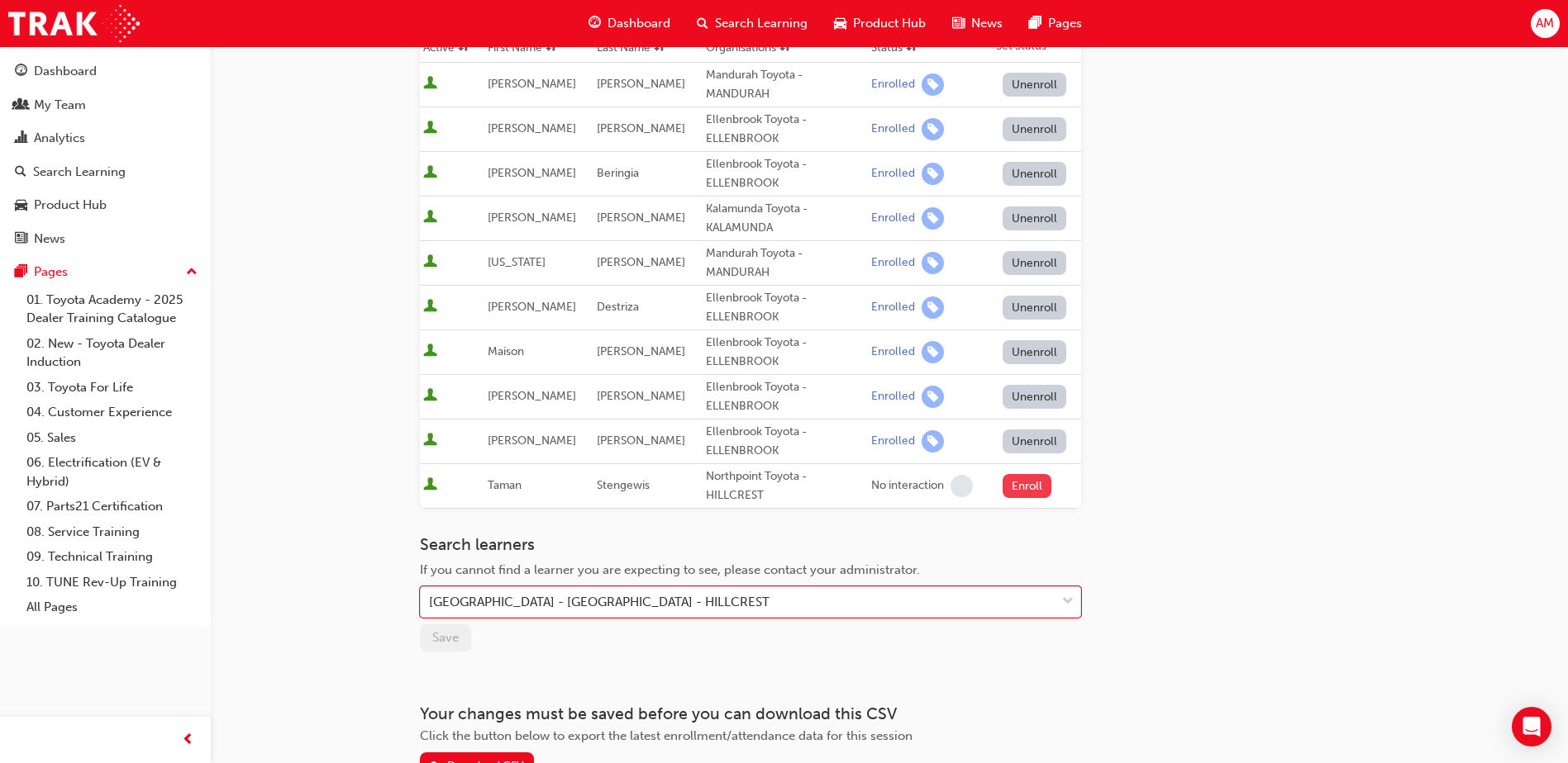
click at [1024, 485] on button "Enroll" at bounding box center [1027, 486] width 50 height 24
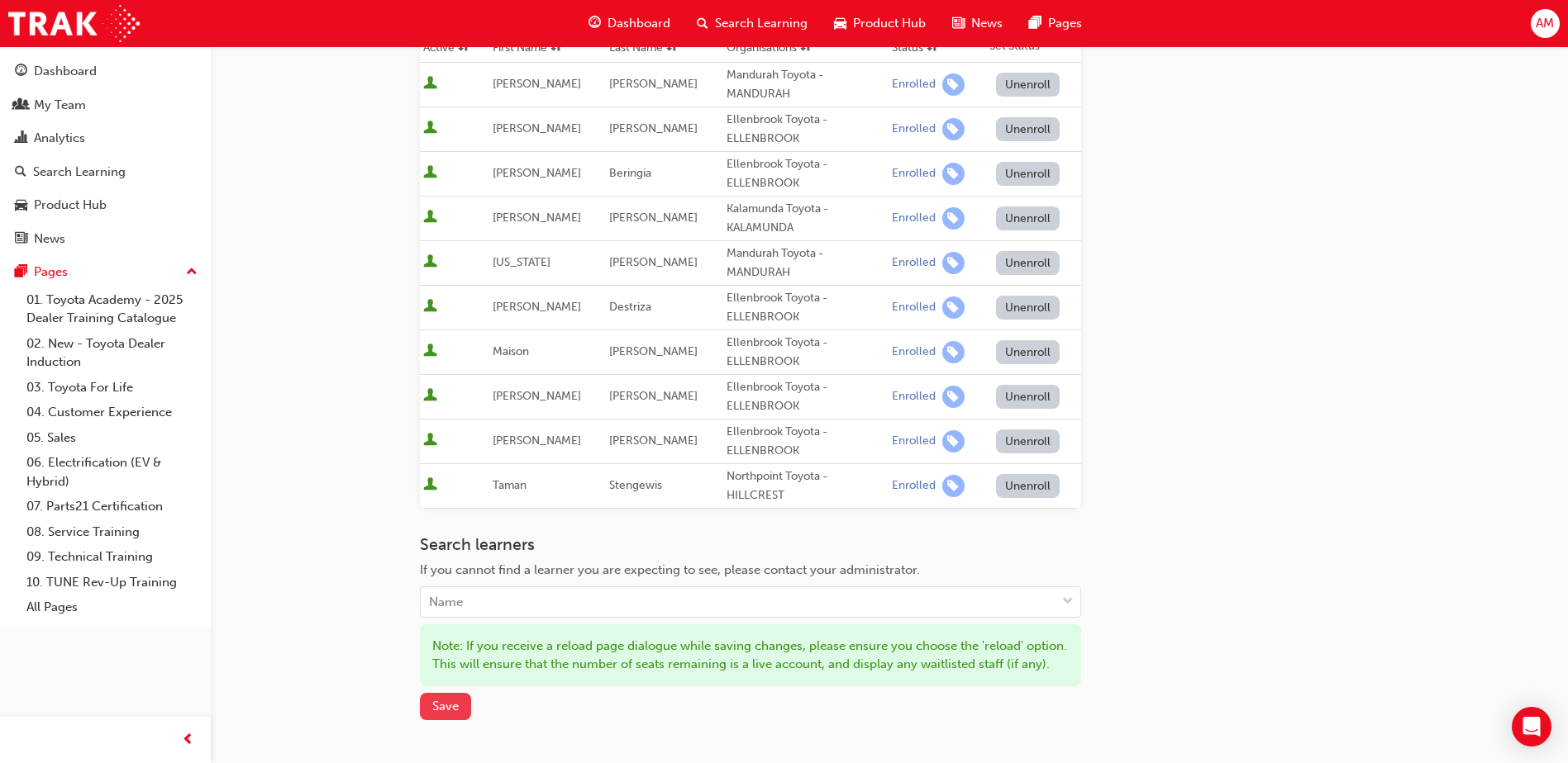
click at [434, 714] on span "Save" at bounding box center [445, 705] width 26 height 15
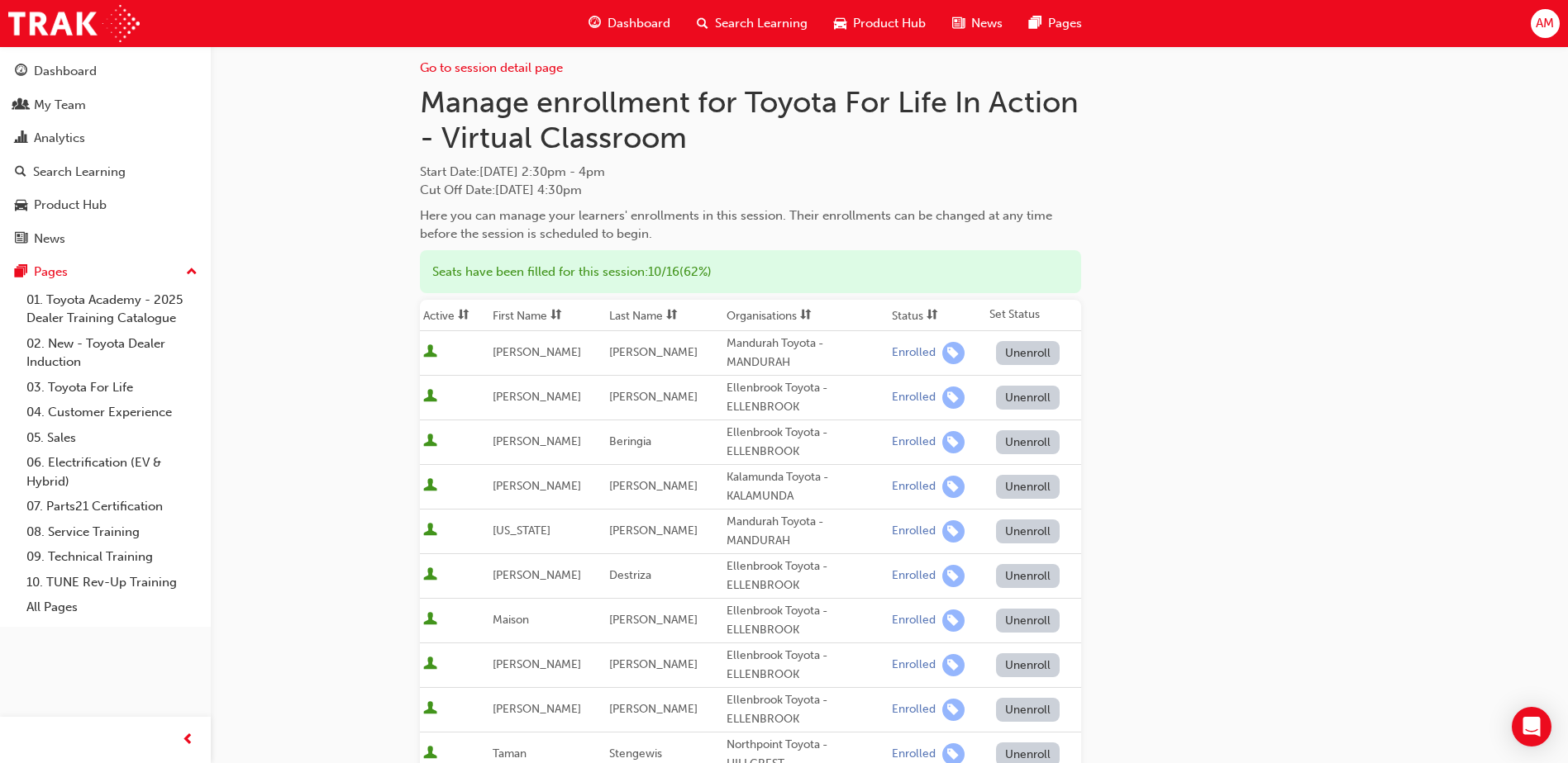
scroll to position [0, 0]
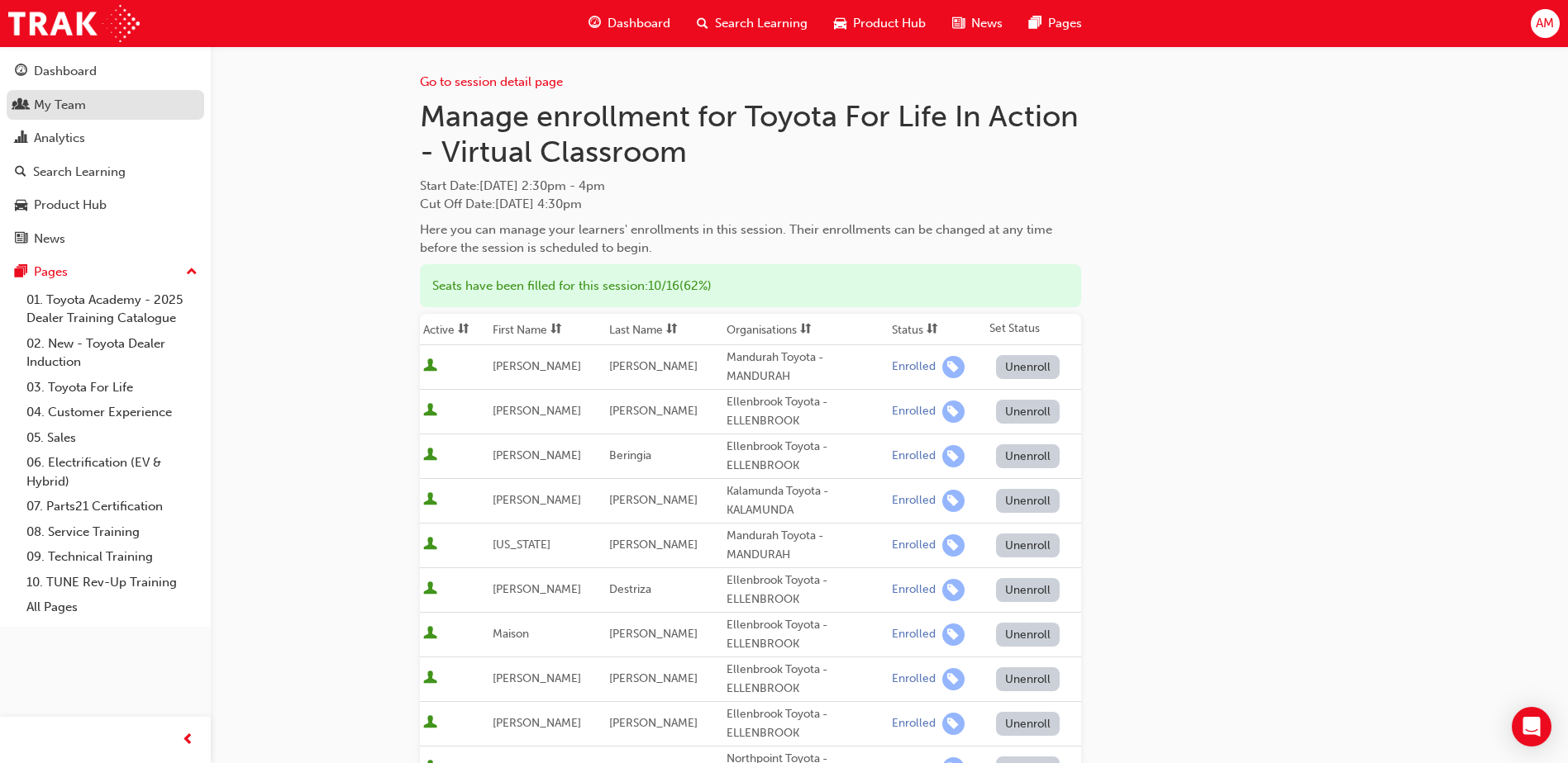
click at [99, 102] on div "My Team" at bounding box center [105, 105] width 181 height 21
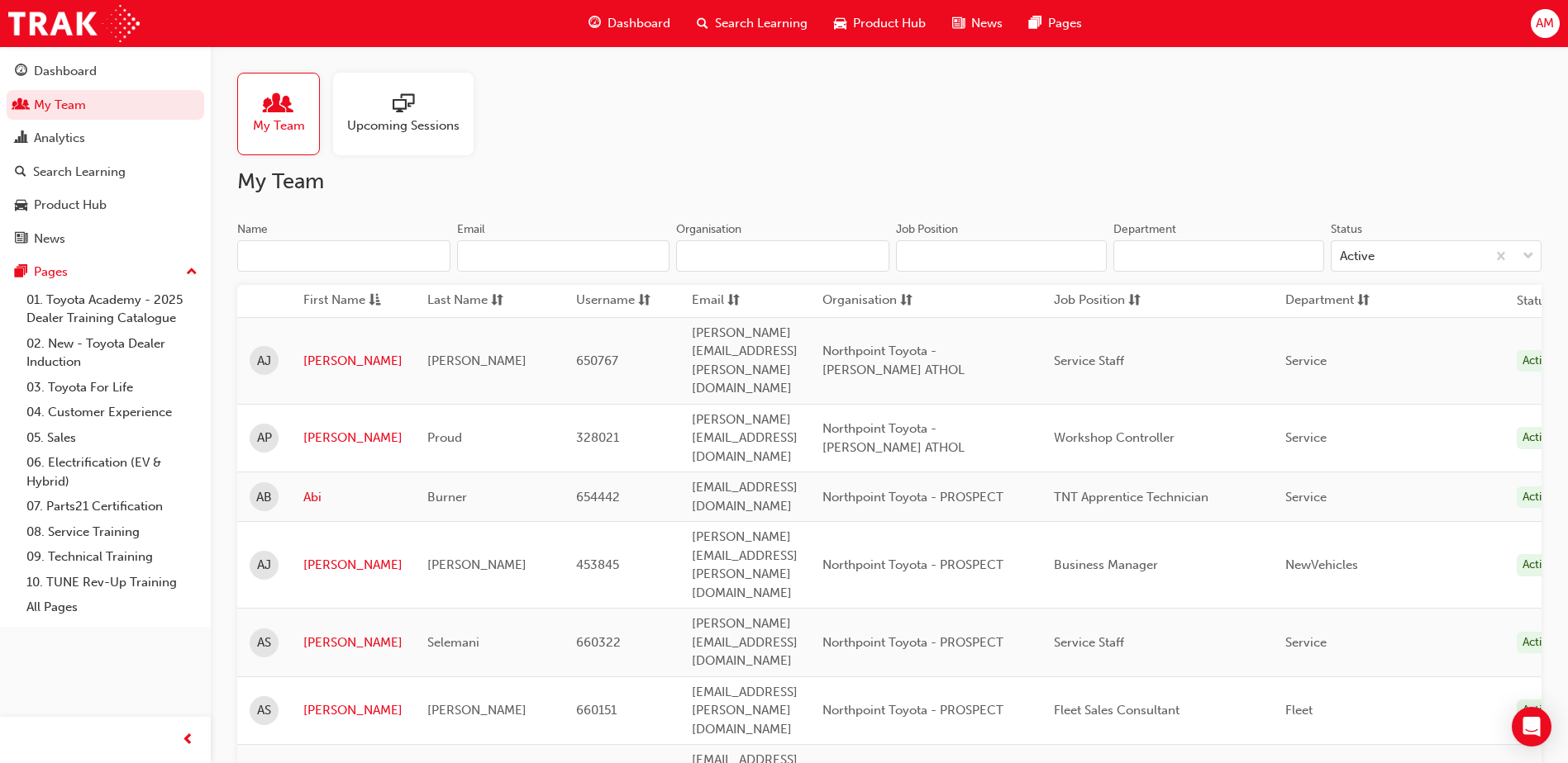
click at [288, 258] on input "Name" at bounding box center [344, 256] width 213 height 31
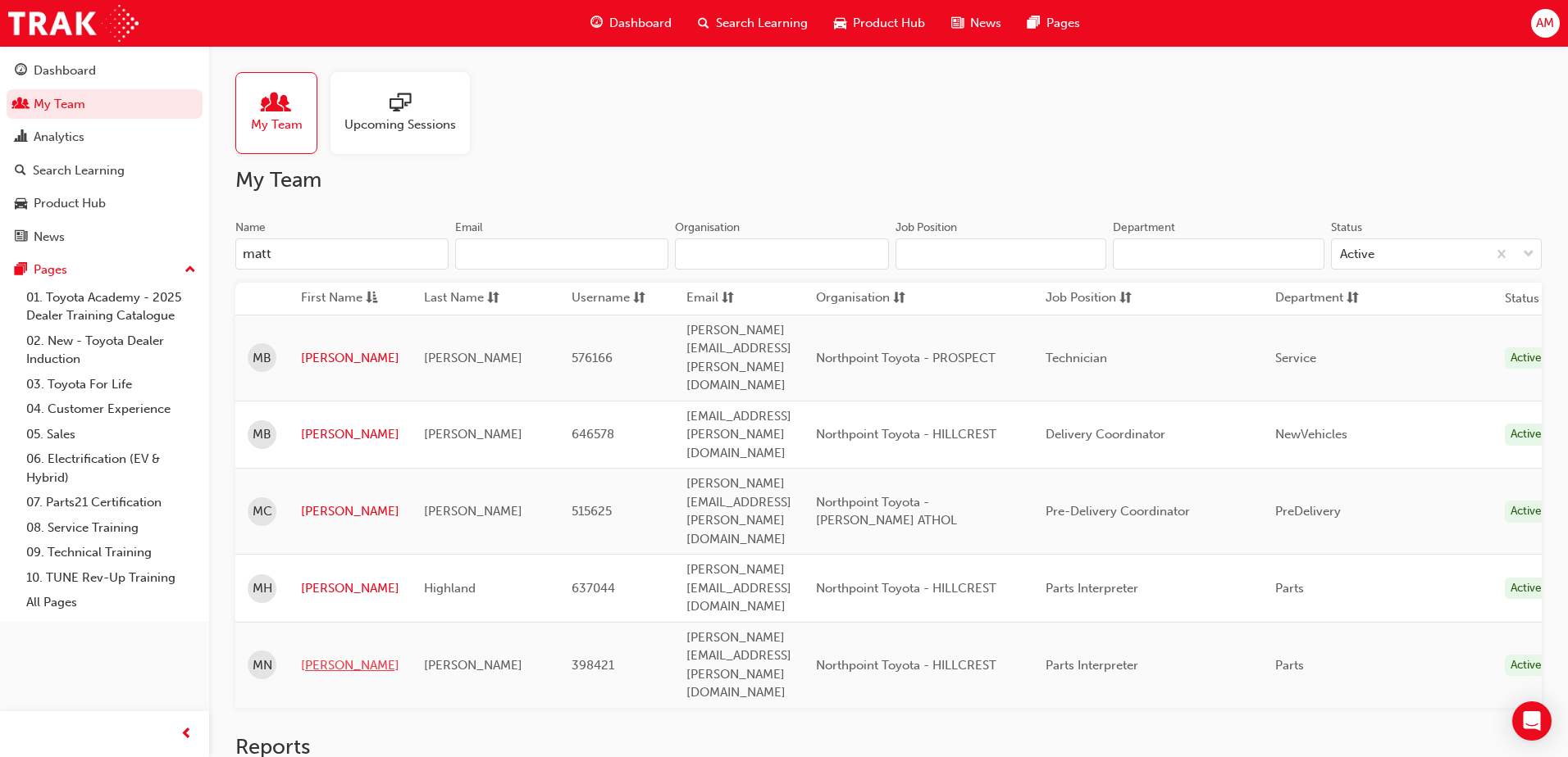
type input "matt"
click at [325, 656] on link "[PERSON_NAME]" at bounding box center [349, 665] width 98 height 18
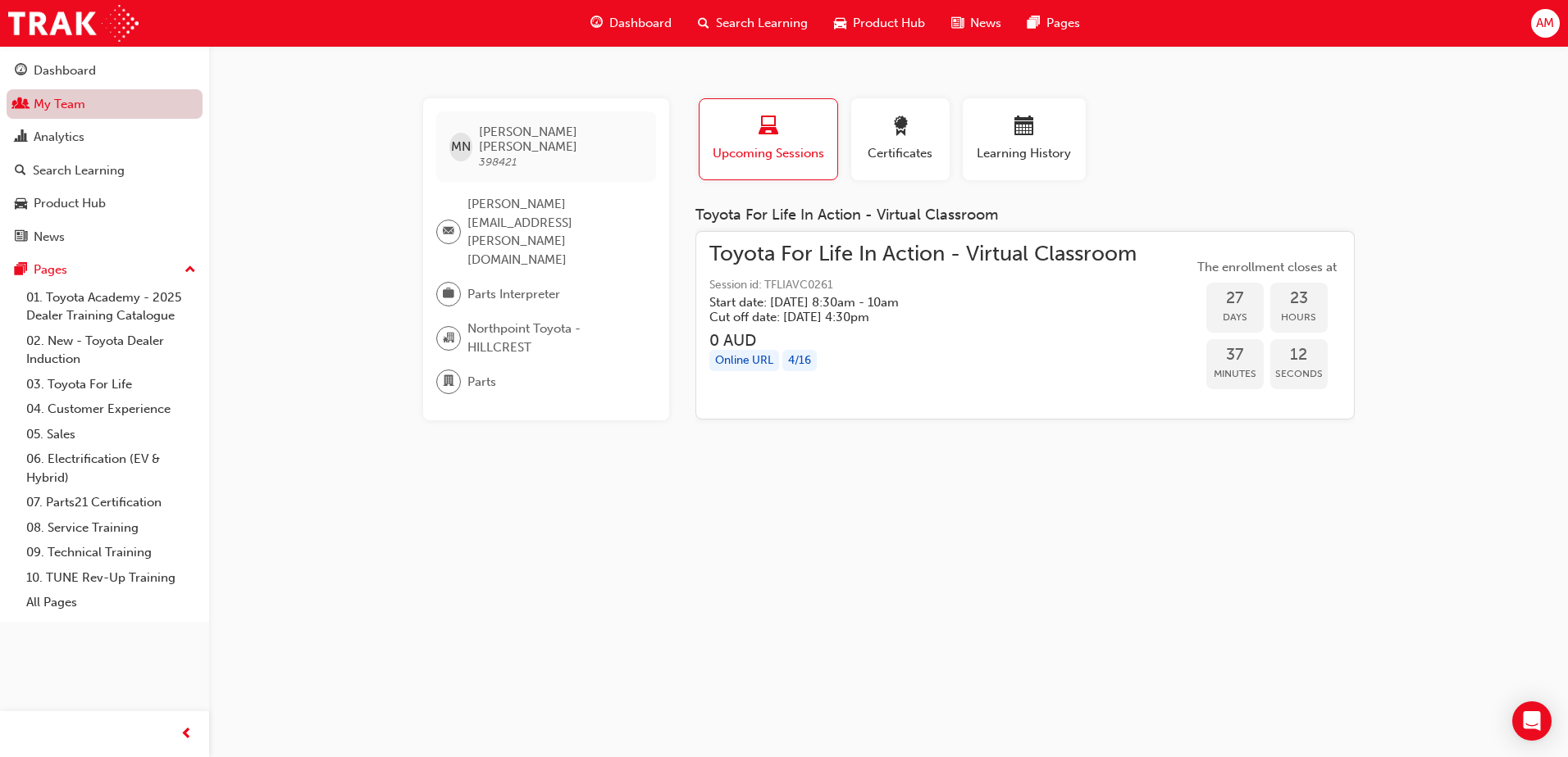
click at [89, 104] on link "My Team" at bounding box center [105, 104] width 196 height 30
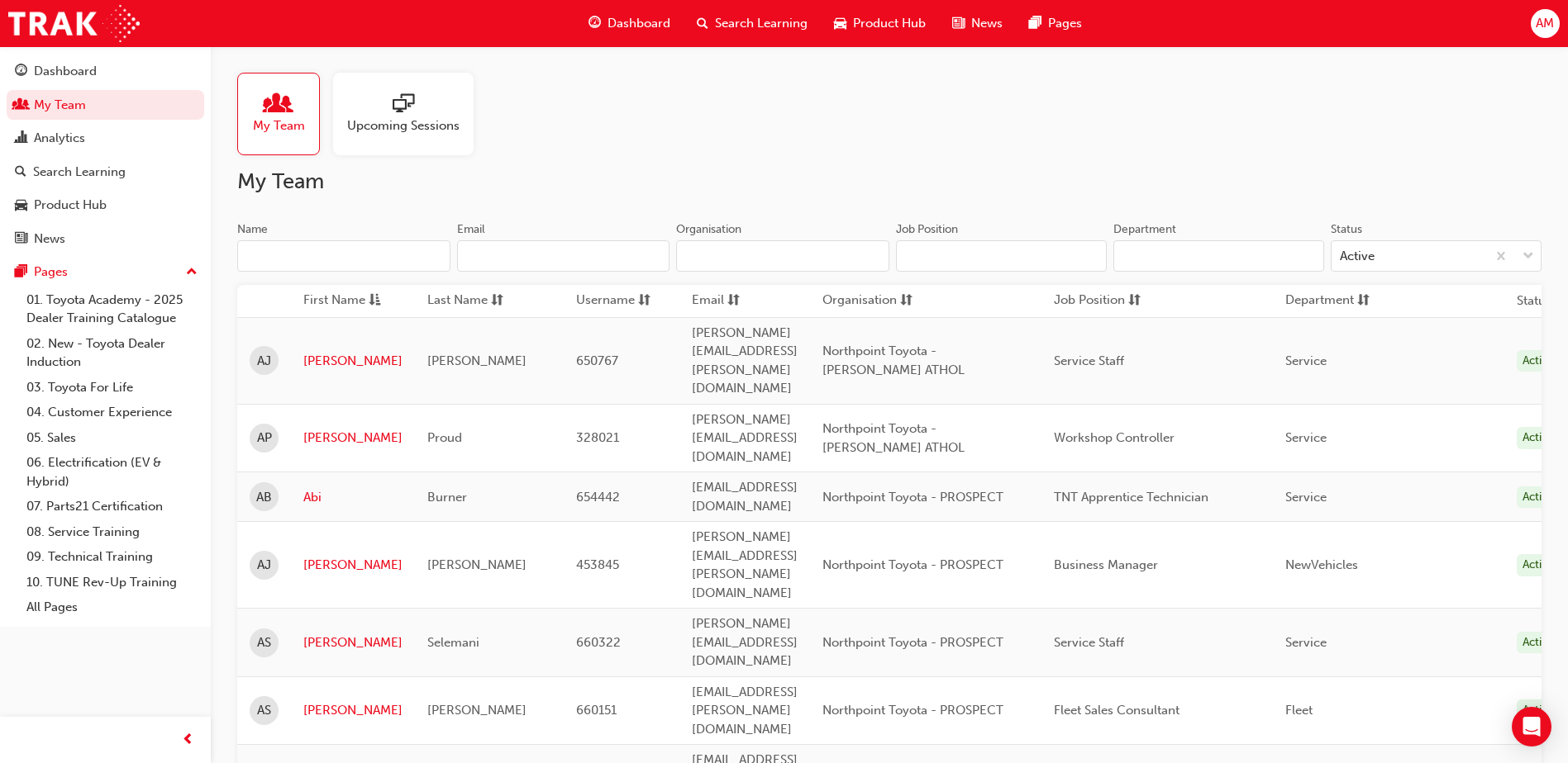
click at [382, 257] on input "Name" at bounding box center [344, 256] width 213 height 31
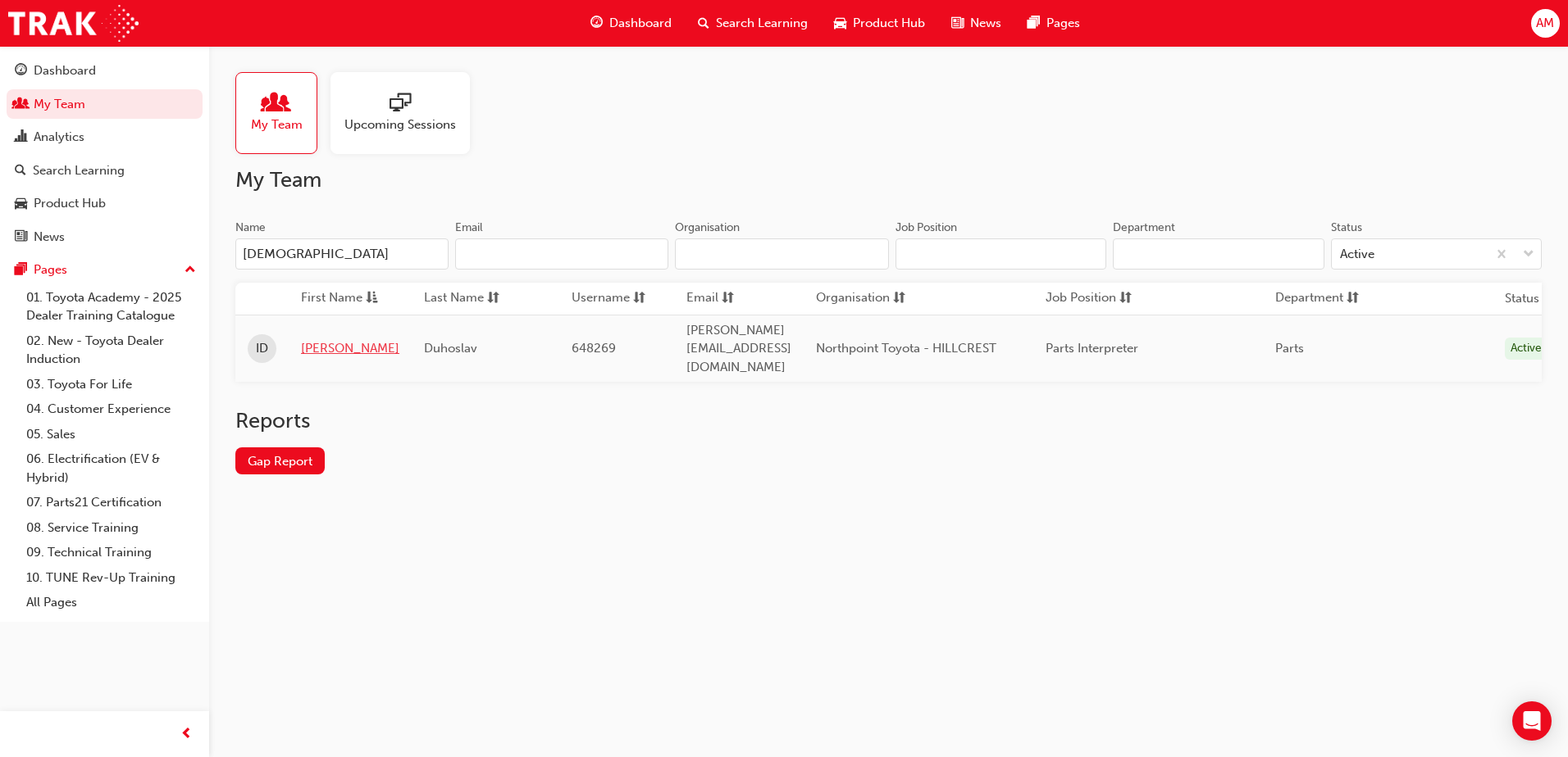
type input "[DEMOGRAPHIC_DATA]"
click at [332, 339] on link "[PERSON_NAME]" at bounding box center [349, 348] width 98 height 18
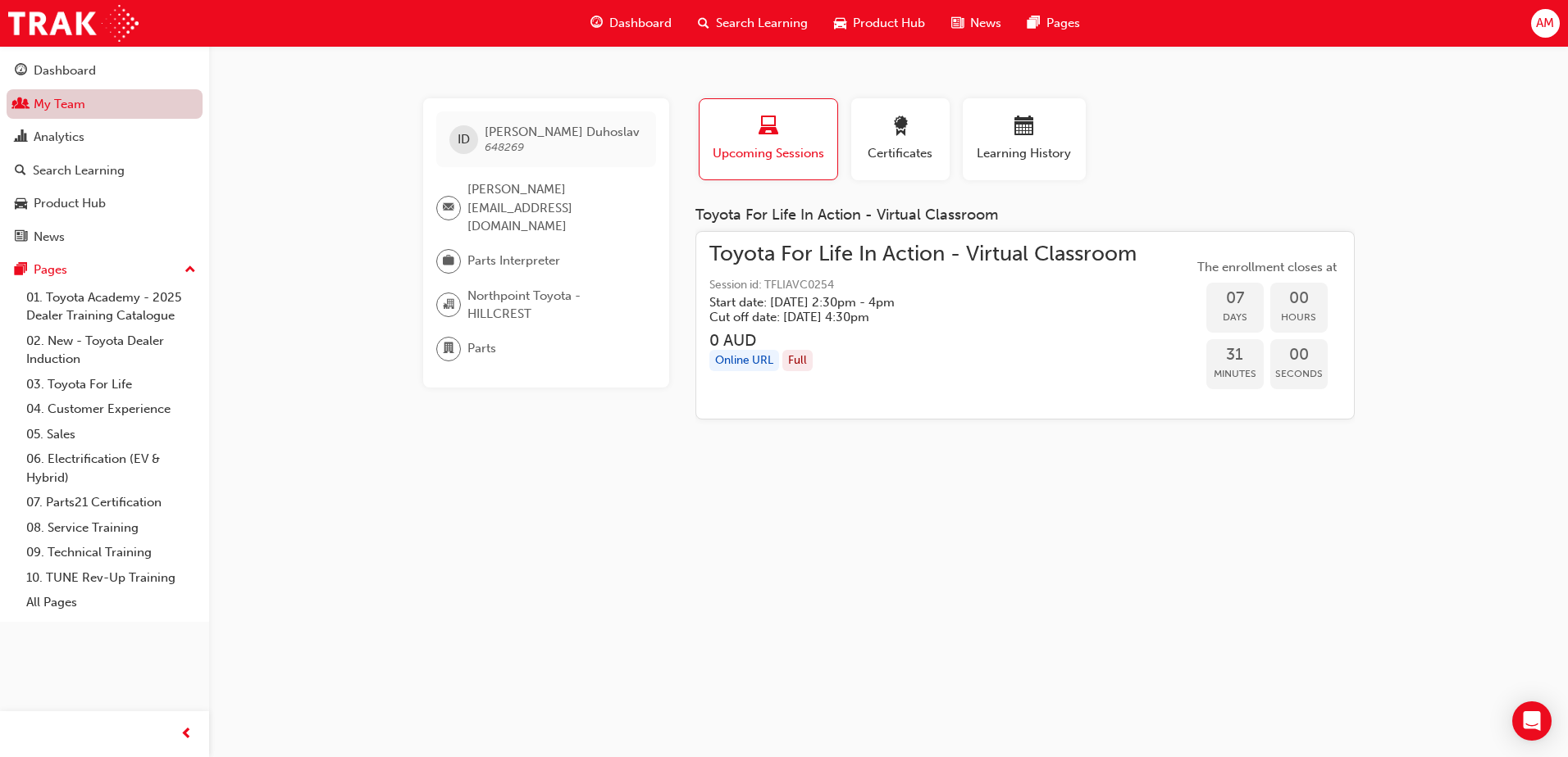
click at [84, 104] on link "My Team" at bounding box center [105, 104] width 196 height 30
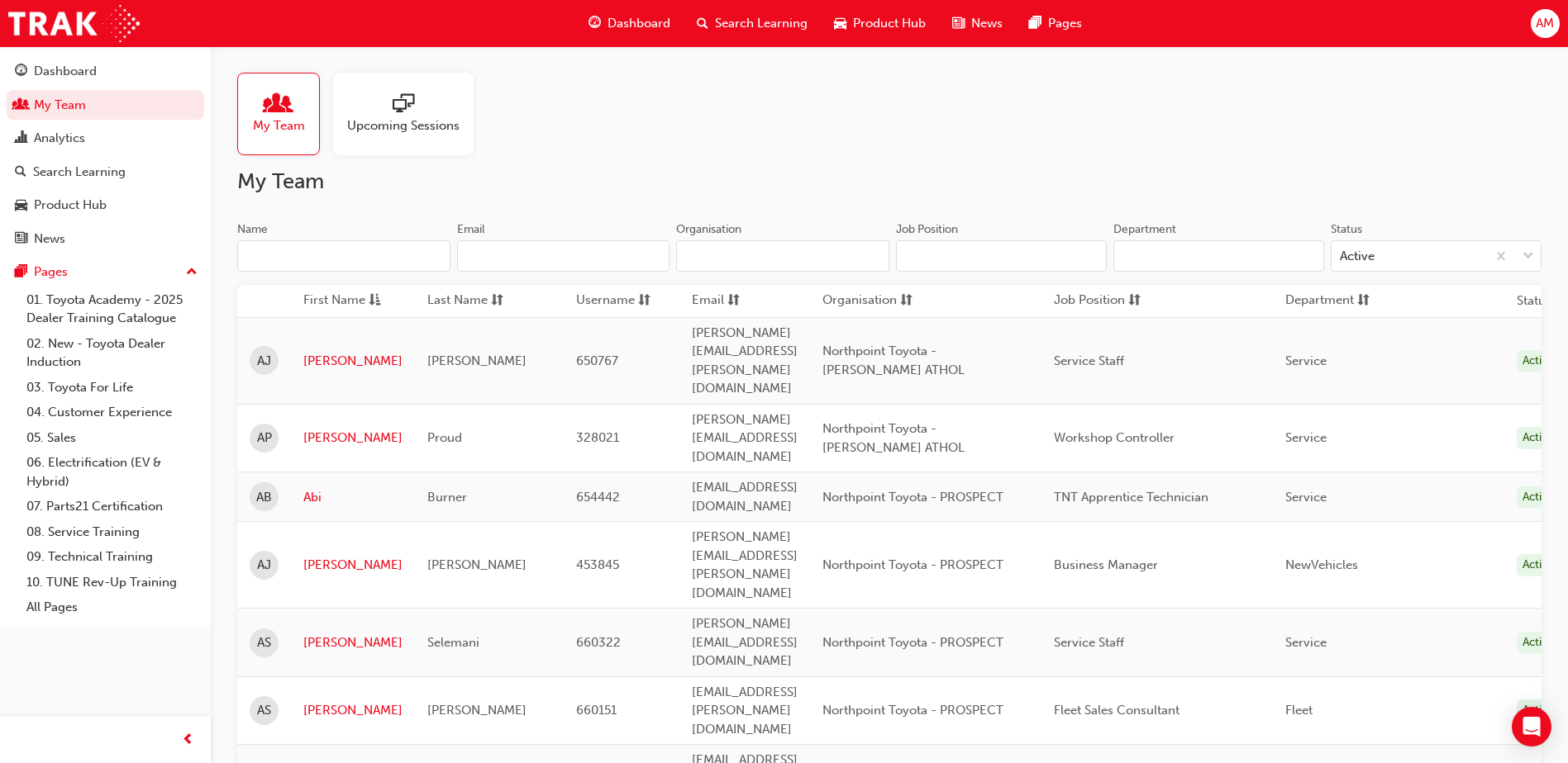
click at [324, 256] on input "Name" at bounding box center [344, 256] width 213 height 31
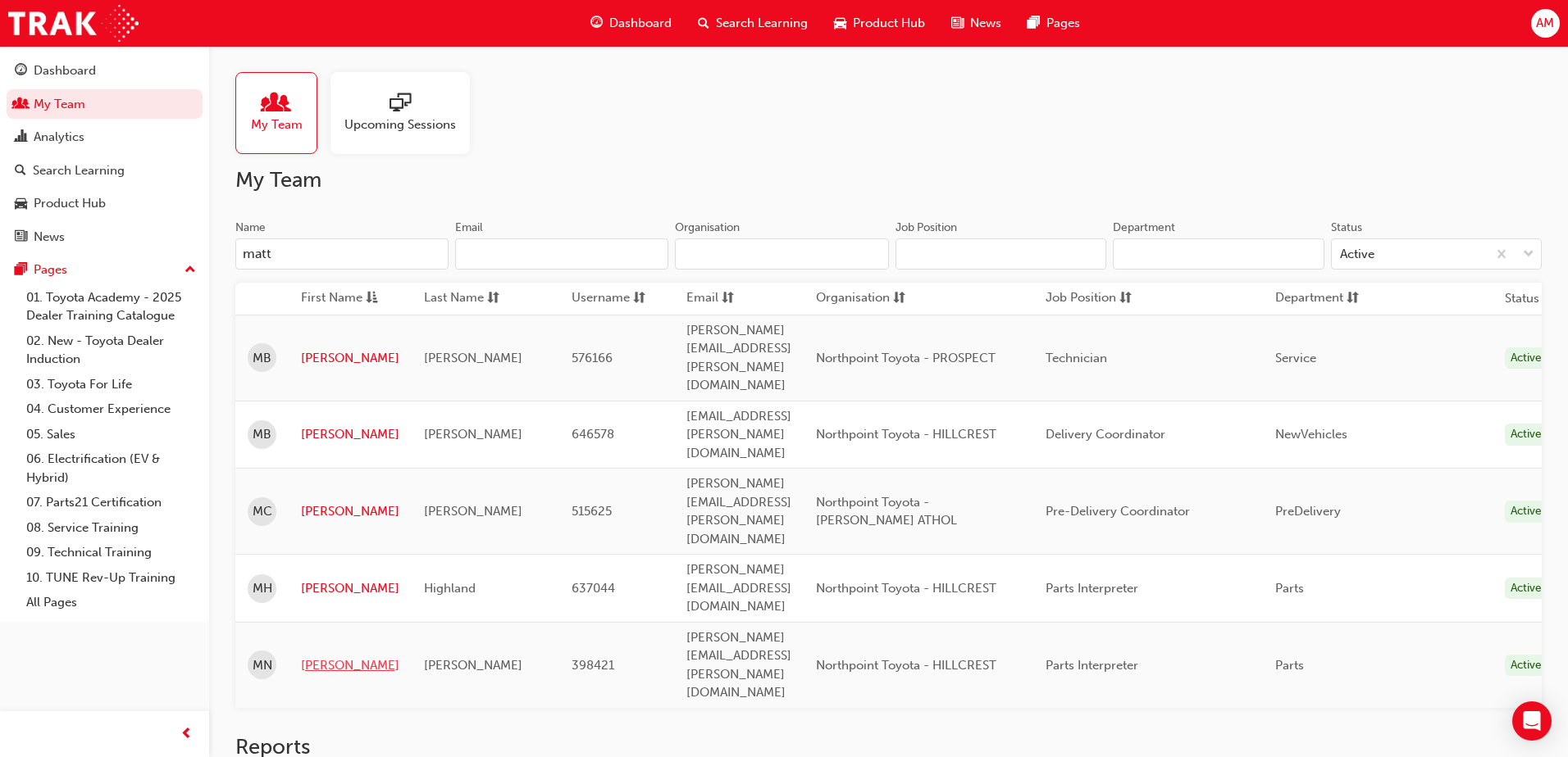
type input "matt"
click at [321, 656] on link "[PERSON_NAME]" at bounding box center [349, 665] width 98 height 18
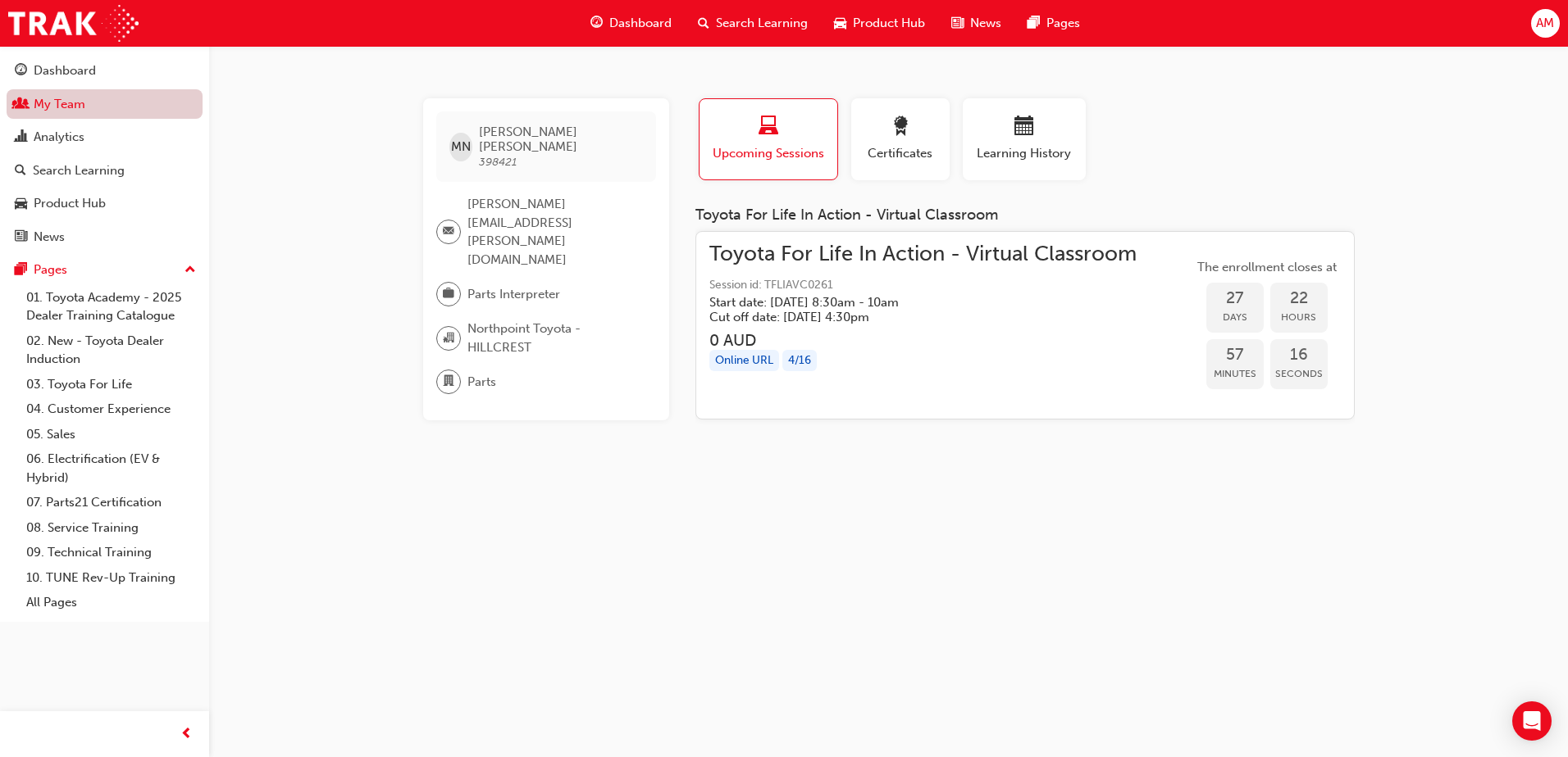
click at [74, 93] on link "My Team" at bounding box center [105, 104] width 196 height 30
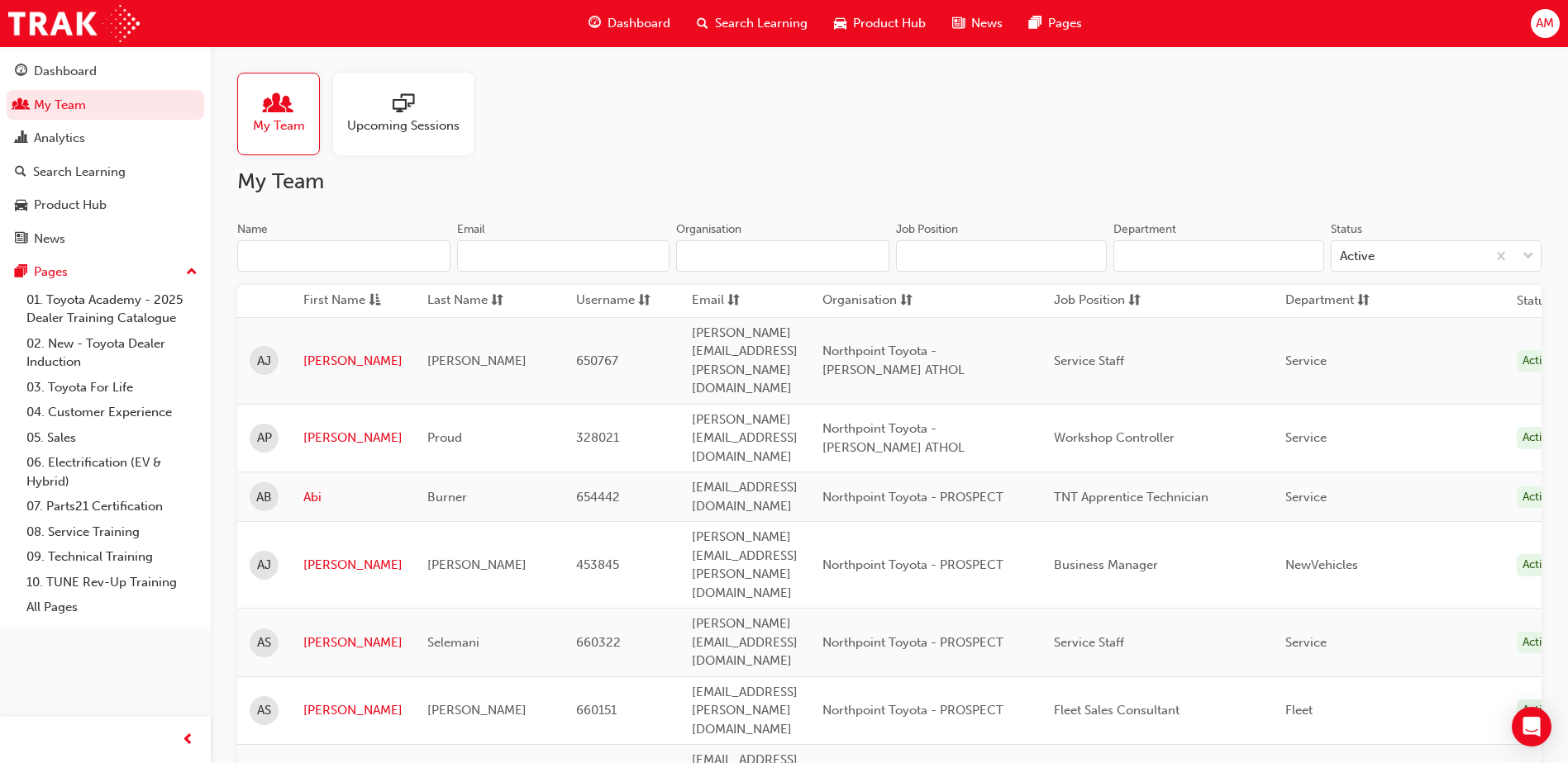
click at [337, 259] on input "Name" at bounding box center [344, 256] width 213 height 31
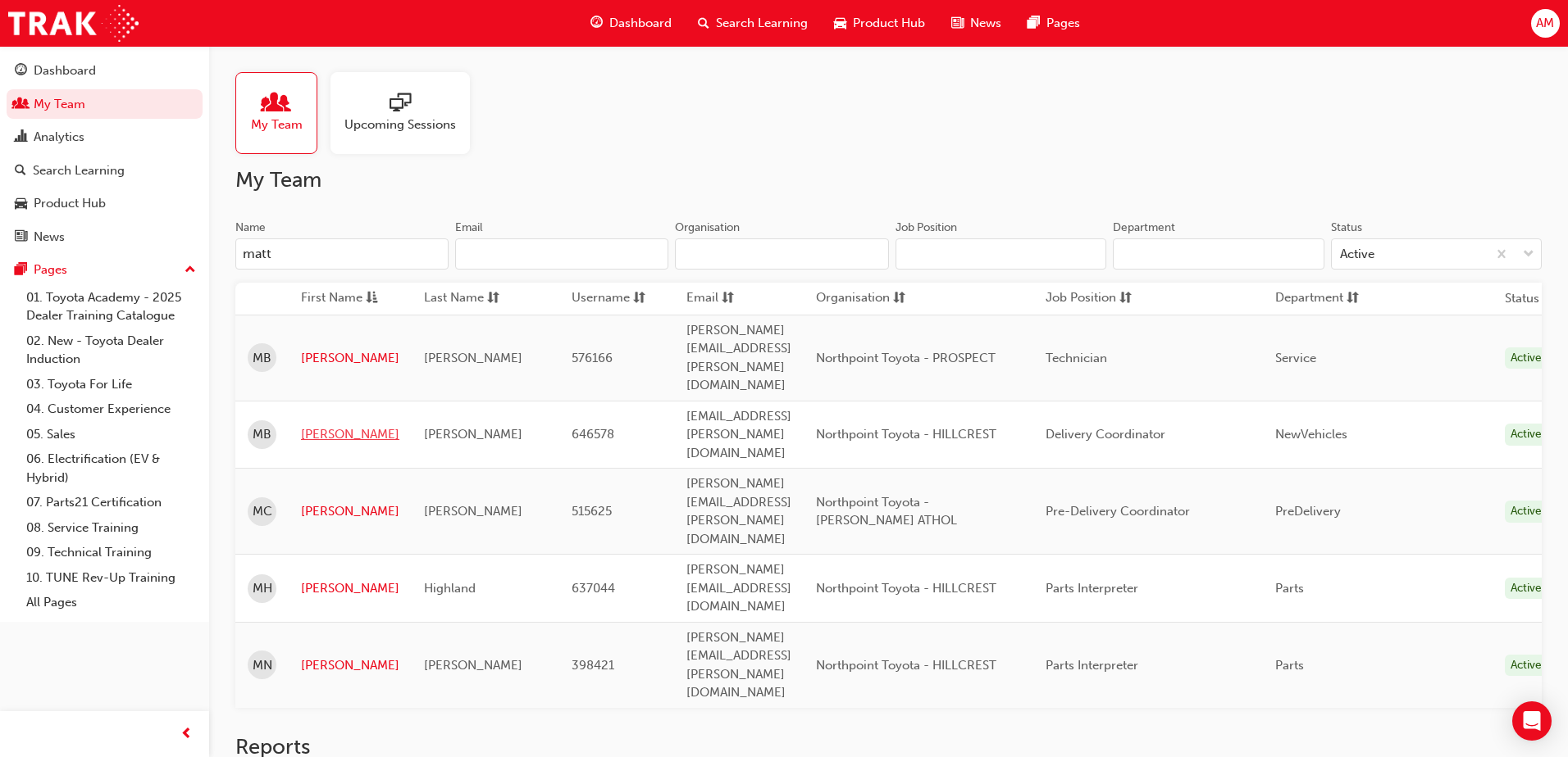
type input "matt"
click at [330, 426] on link "[PERSON_NAME]" at bounding box center [349, 434] width 98 height 18
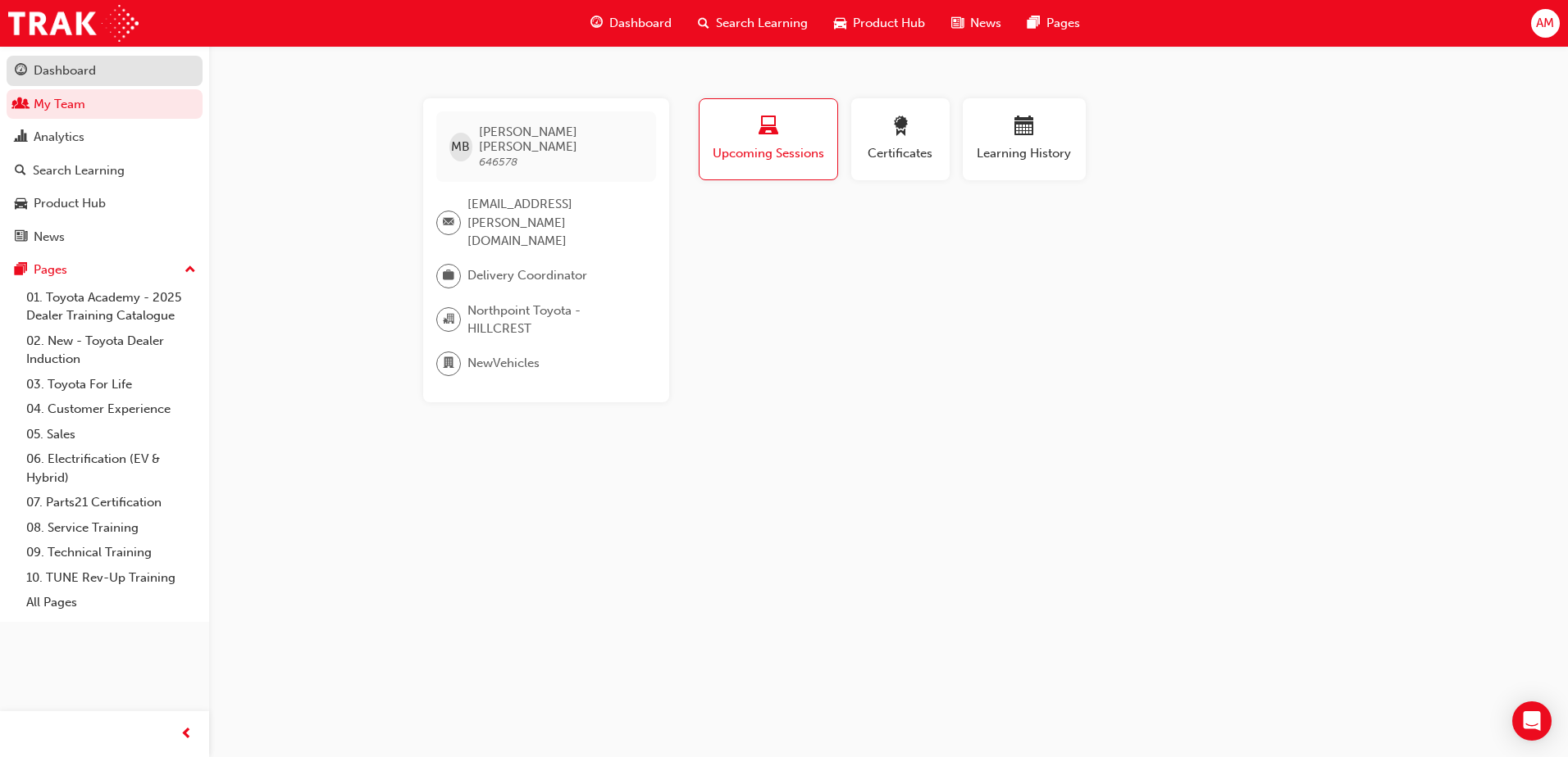
click at [77, 69] on div "Dashboard" at bounding box center [65, 70] width 62 height 18
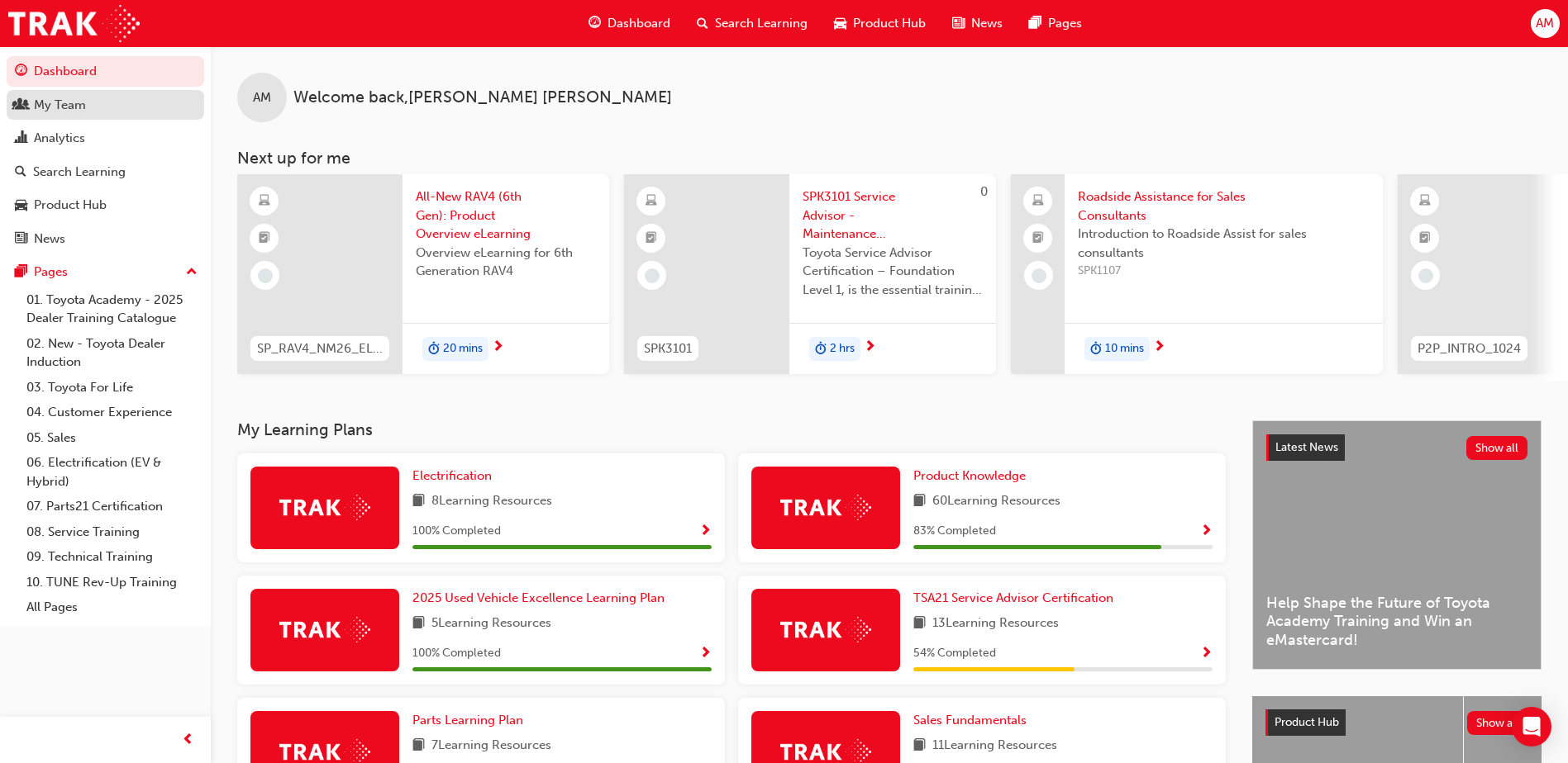
click at [77, 109] on div "My Team" at bounding box center [60, 105] width 52 height 19
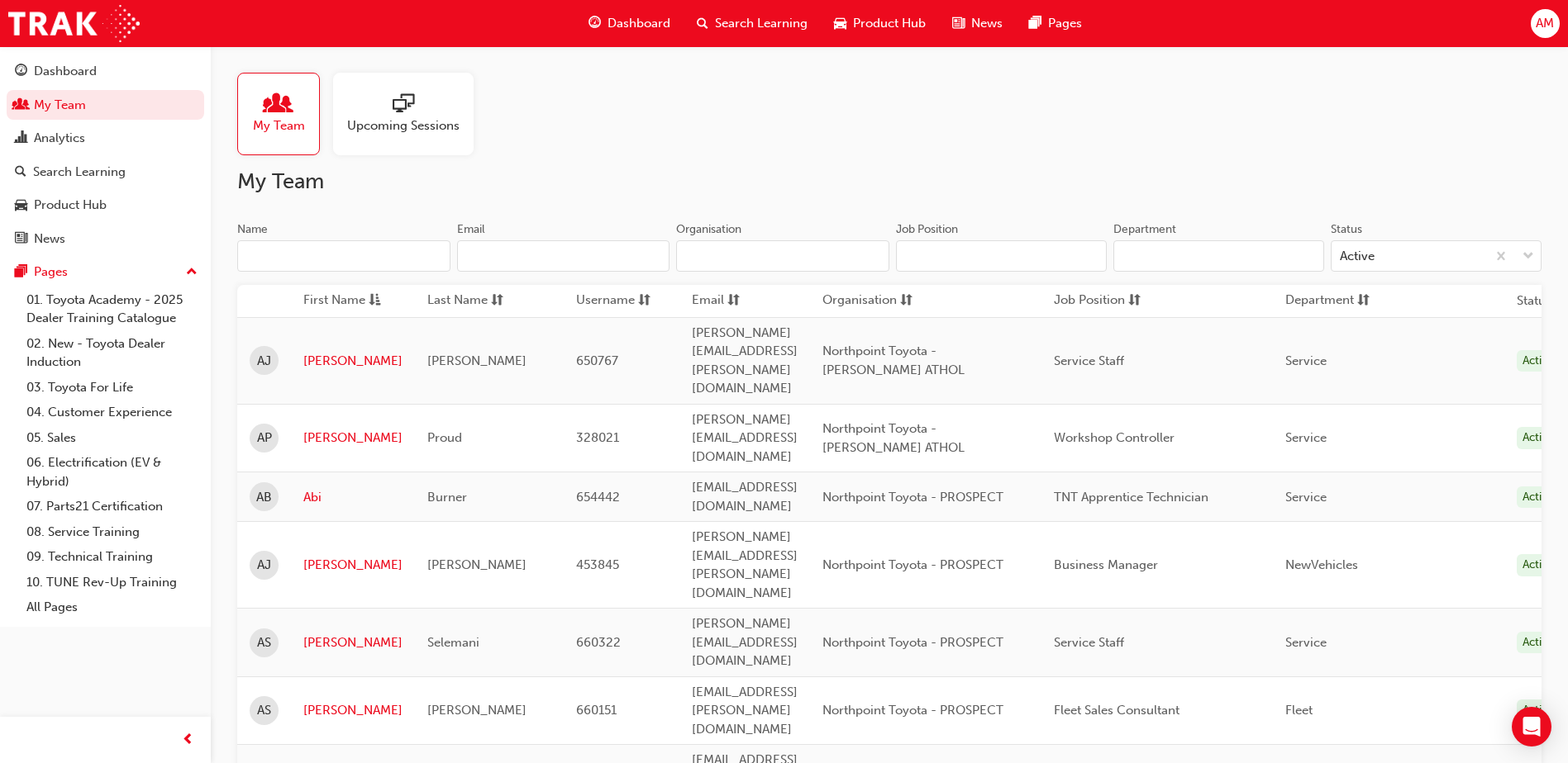
click at [294, 256] on input "Name" at bounding box center [344, 256] width 213 height 31
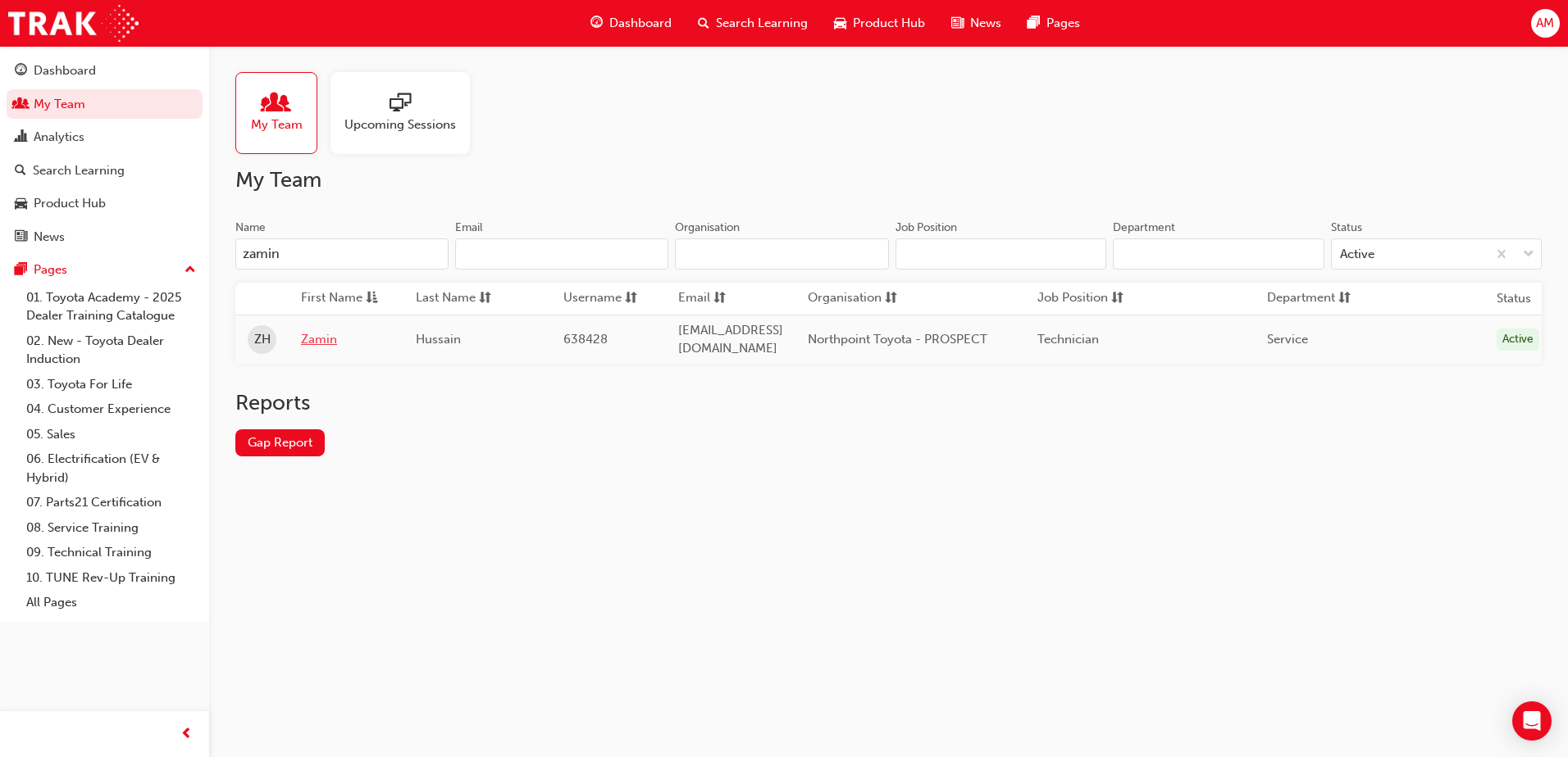
type input "zamin"
click at [325, 343] on link "Zamin" at bounding box center [345, 339] width 90 height 18
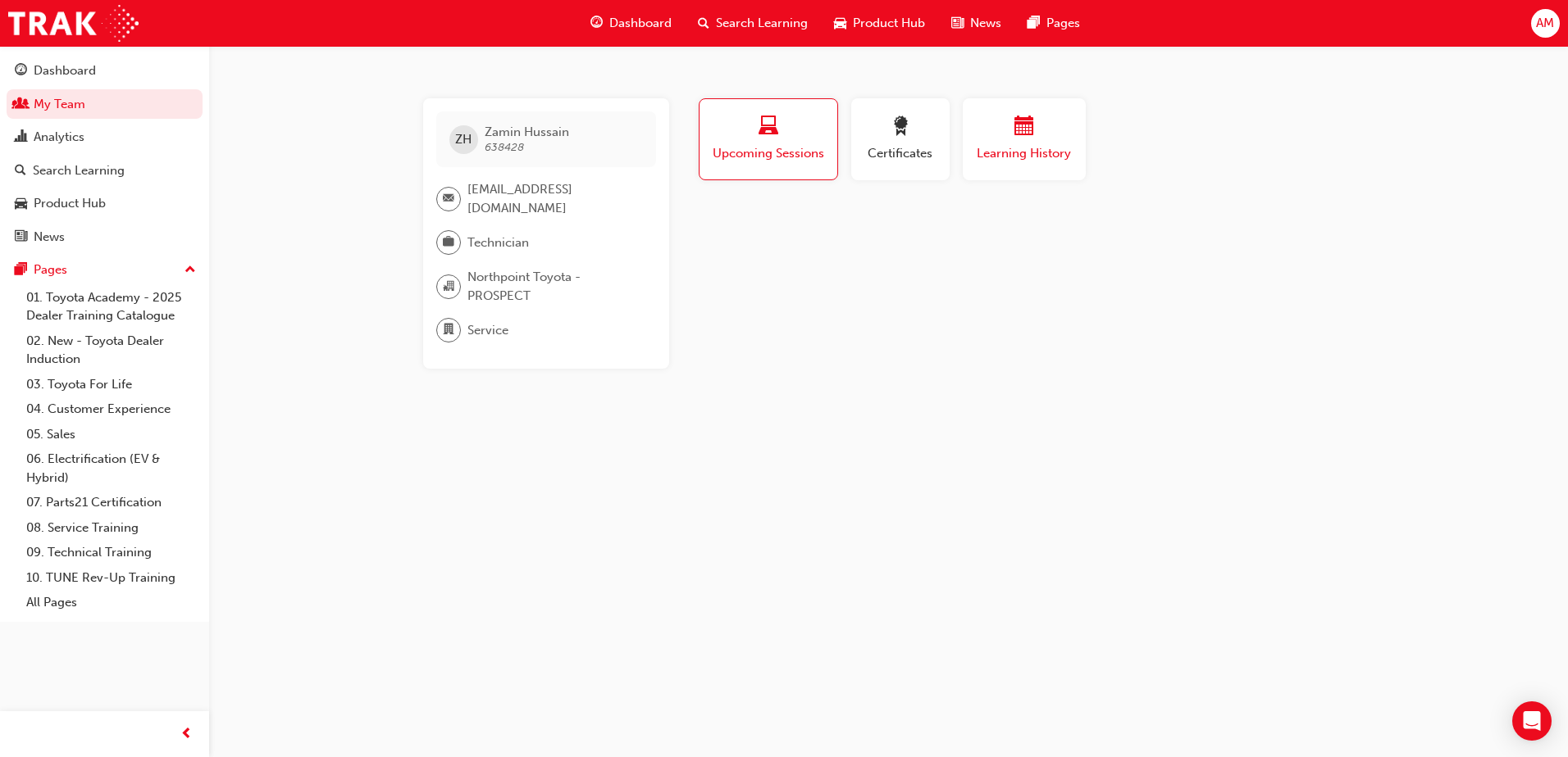
click at [1053, 146] on span "Learning History" at bounding box center [1023, 153] width 98 height 18
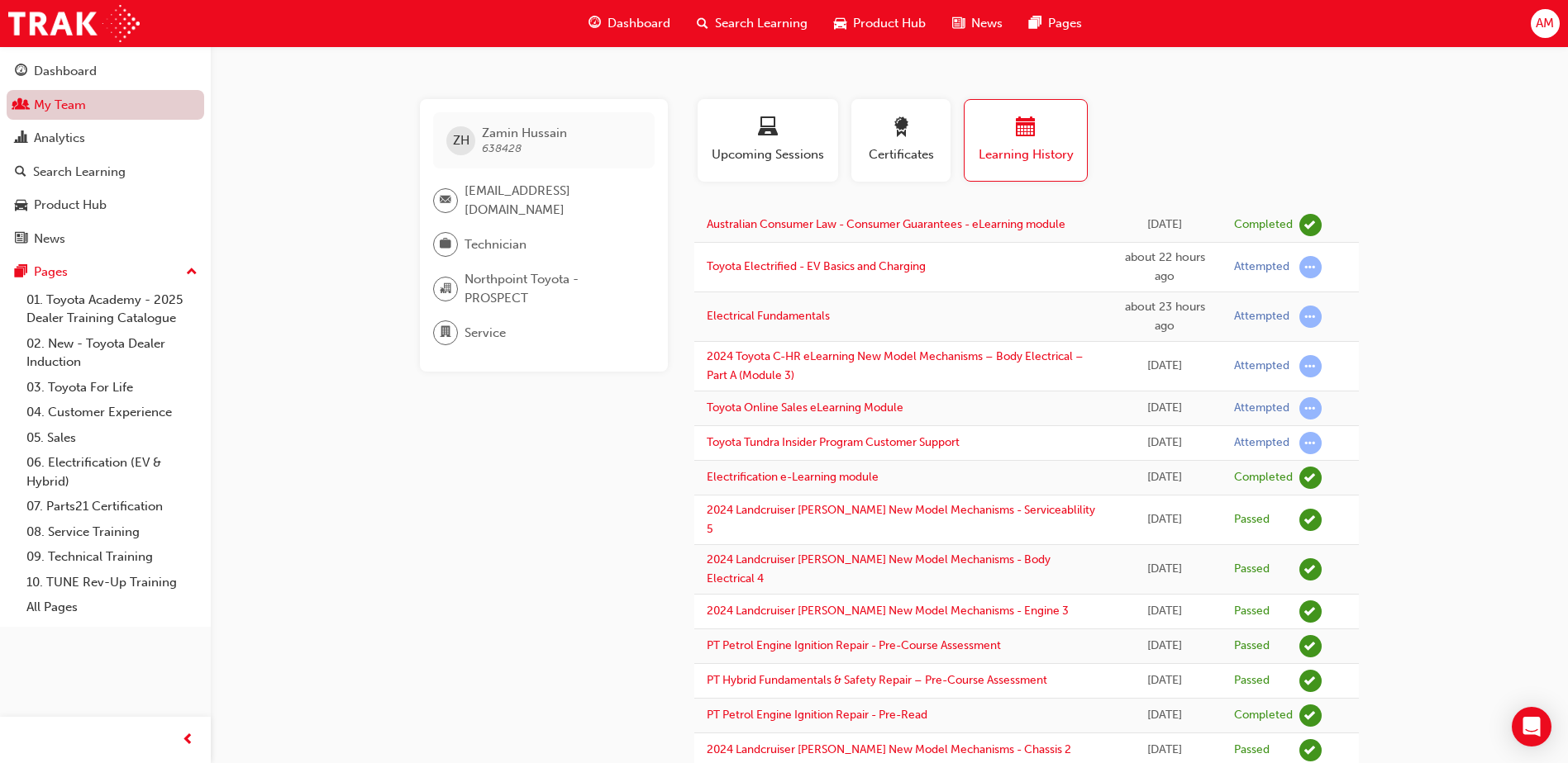
click at [60, 109] on link "My Team" at bounding box center [106, 105] width 197 height 30
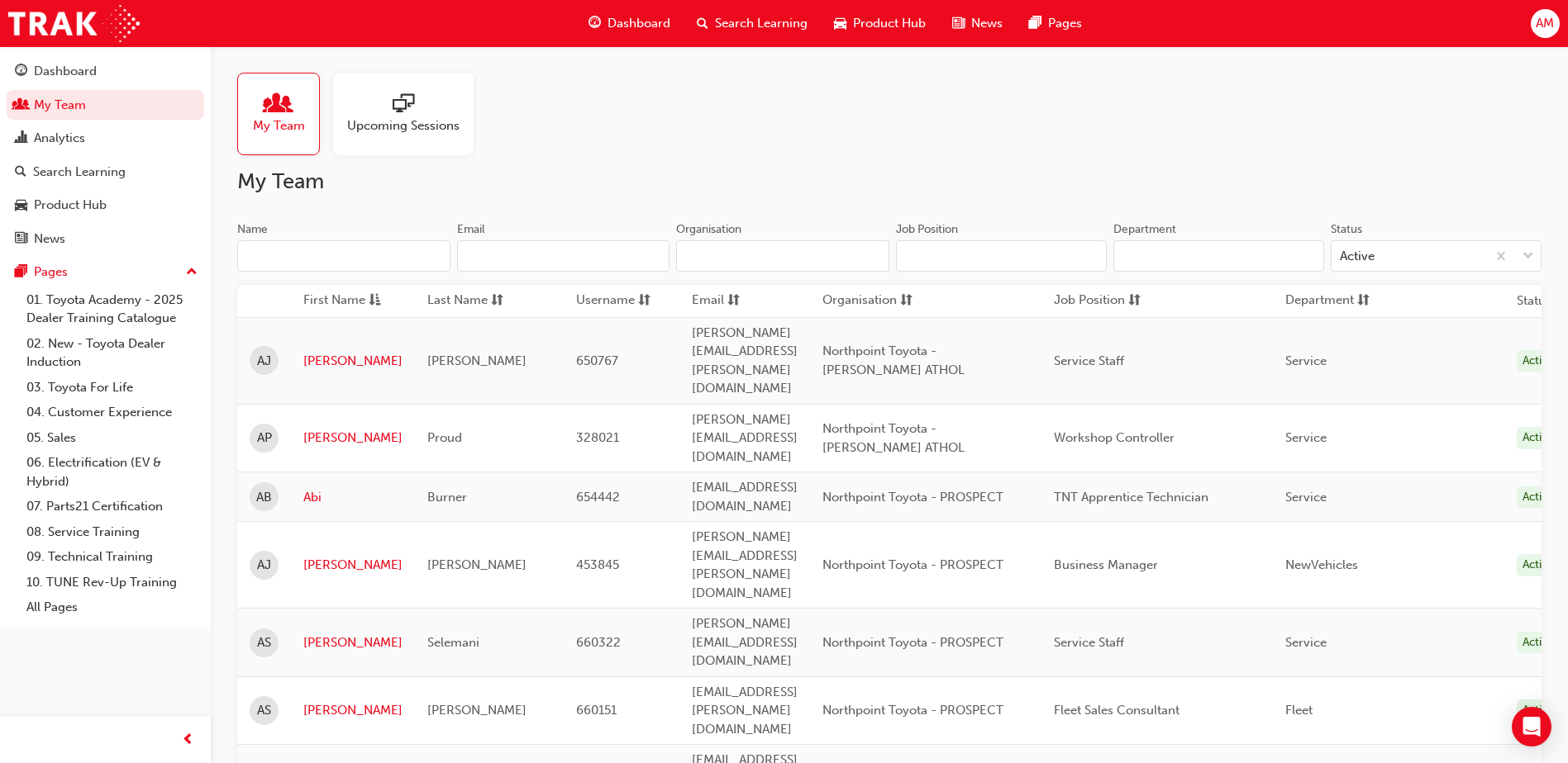
click at [312, 239] on div "Name" at bounding box center [344, 232] width 213 height 20
click at [312, 240] on input "Name" at bounding box center [344, 256] width 213 height 31
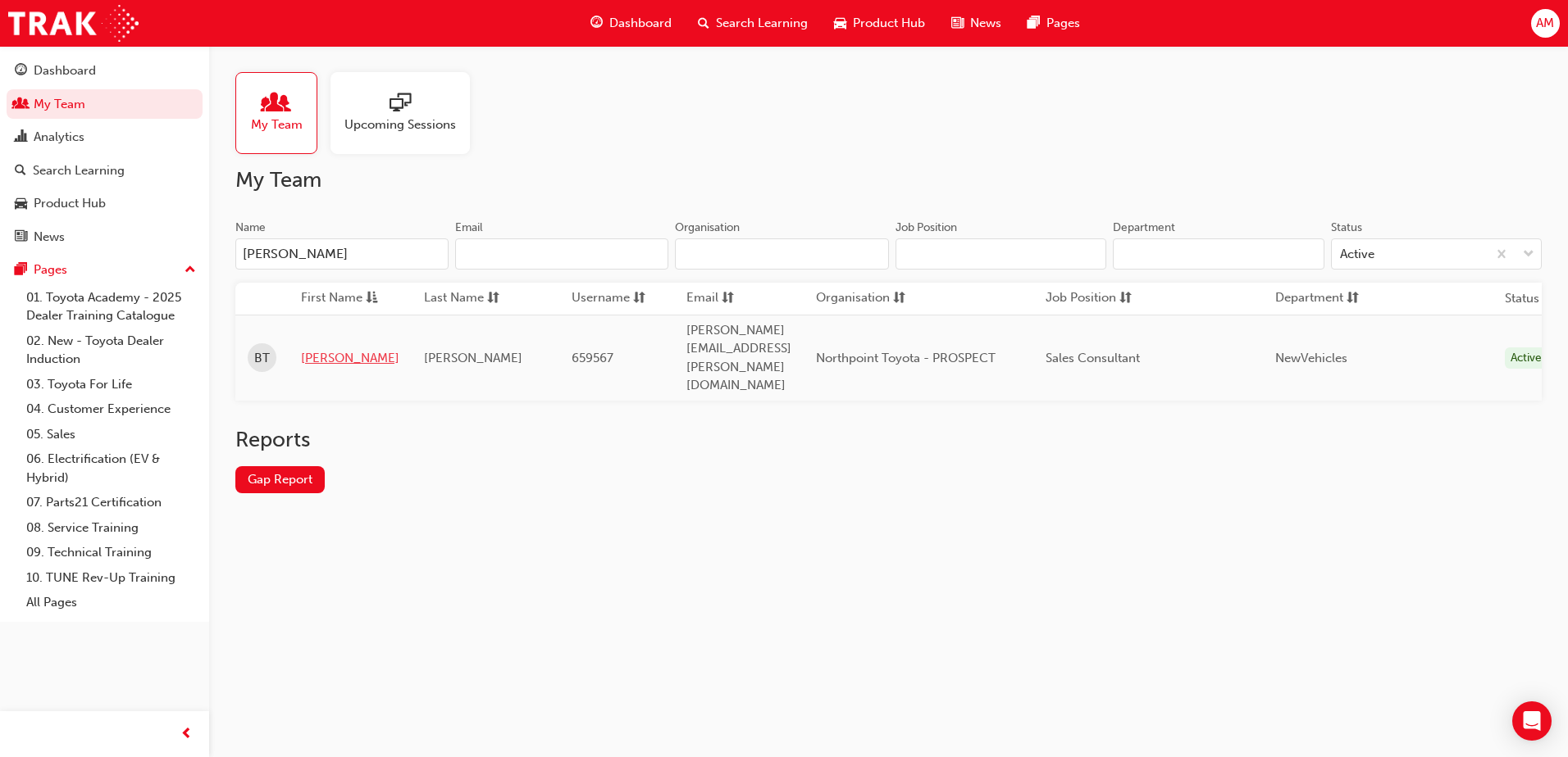
type input "[PERSON_NAME]"
click at [321, 349] on link "[PERSON_NAME]" at bounding box center [349, 358] width 98 height 18
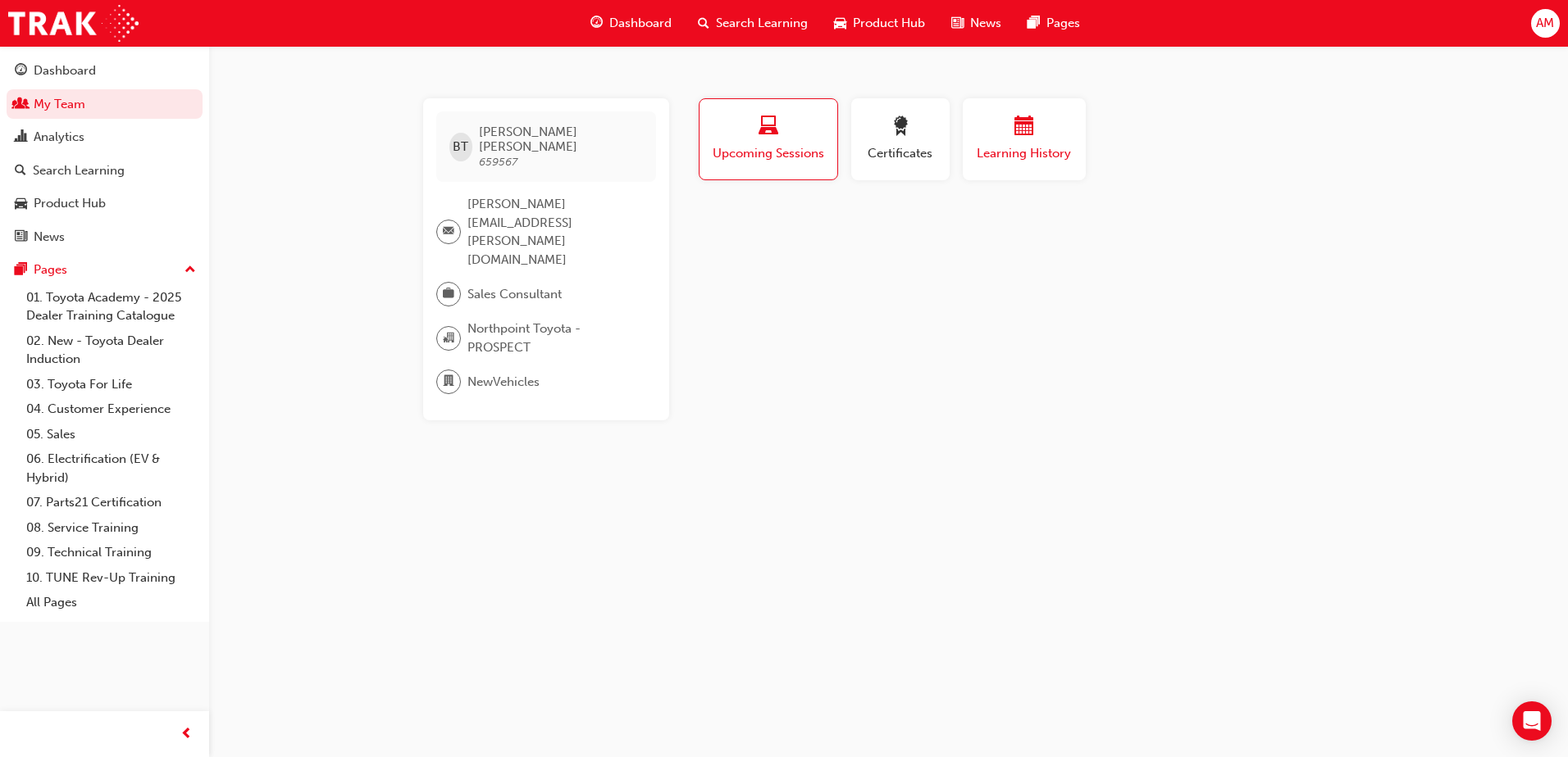
click at [1026, 139] on span "calendar-icon" at bounding box center [1024, 127] width 19 height 22
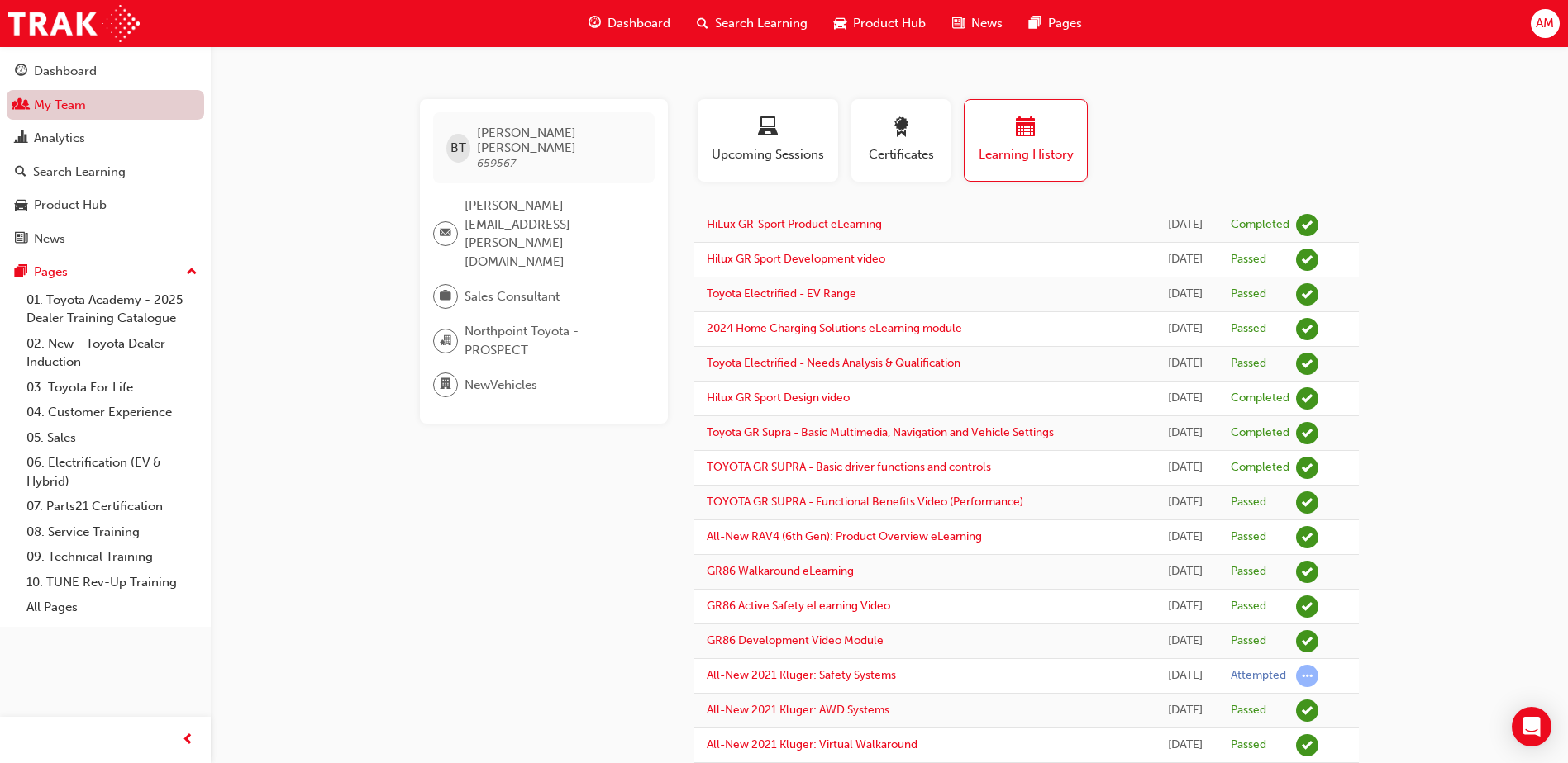
click at [65, 105] on link "My Team" at bounding box center [106, 105] width 197 height 30
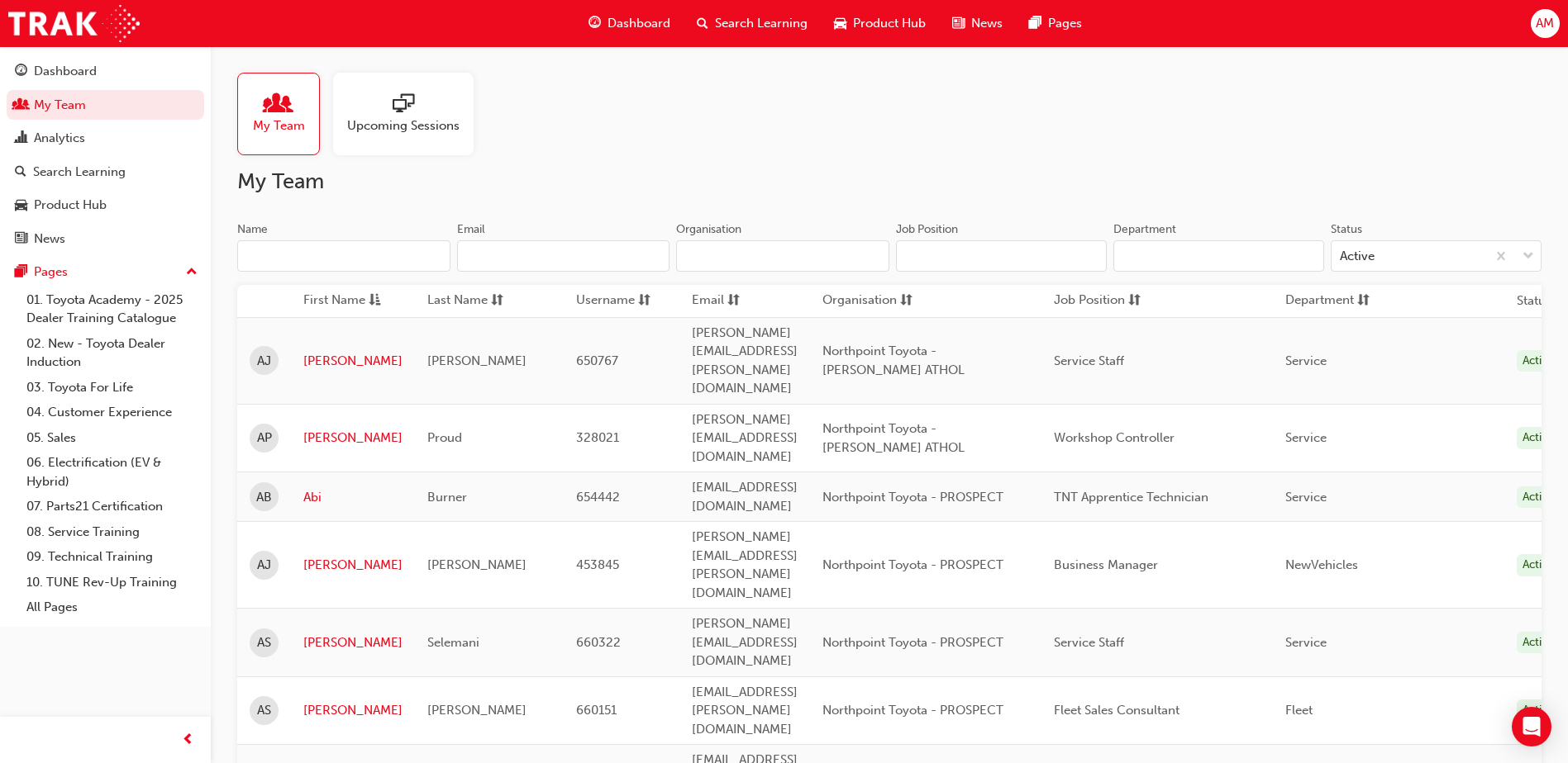
click at [275, 248] on input "Name" at bounding box center [344, 256] width 213 height 31
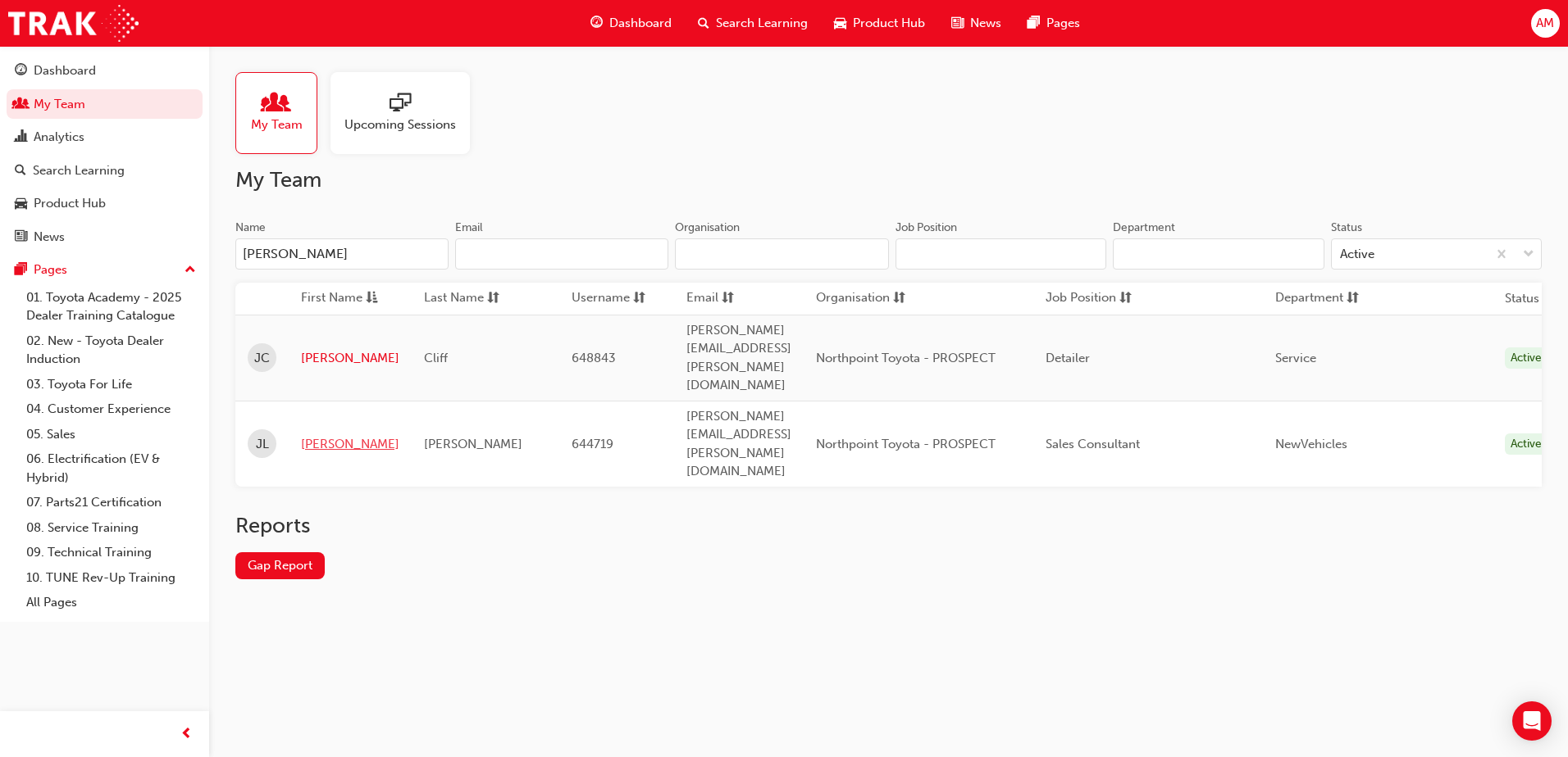
type input "[PERSON_NAME]"
click at [321, 435] on link "[PERSON_NAME]" at bounding box center [349, 444] width 98 height 18
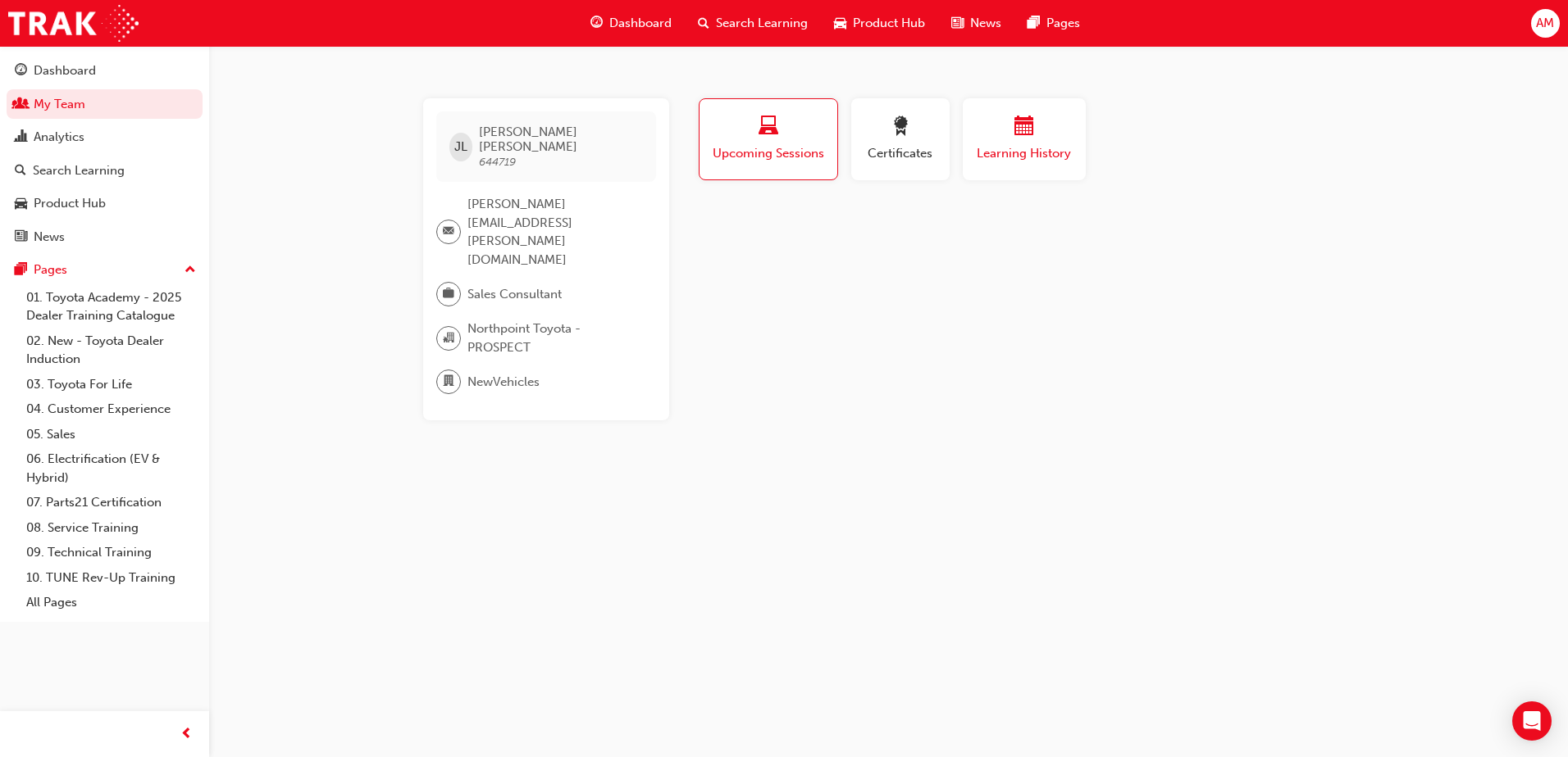
click at [1055, 155] on span "Learning History" at bounding box center [1023, 153] width 98 height 18
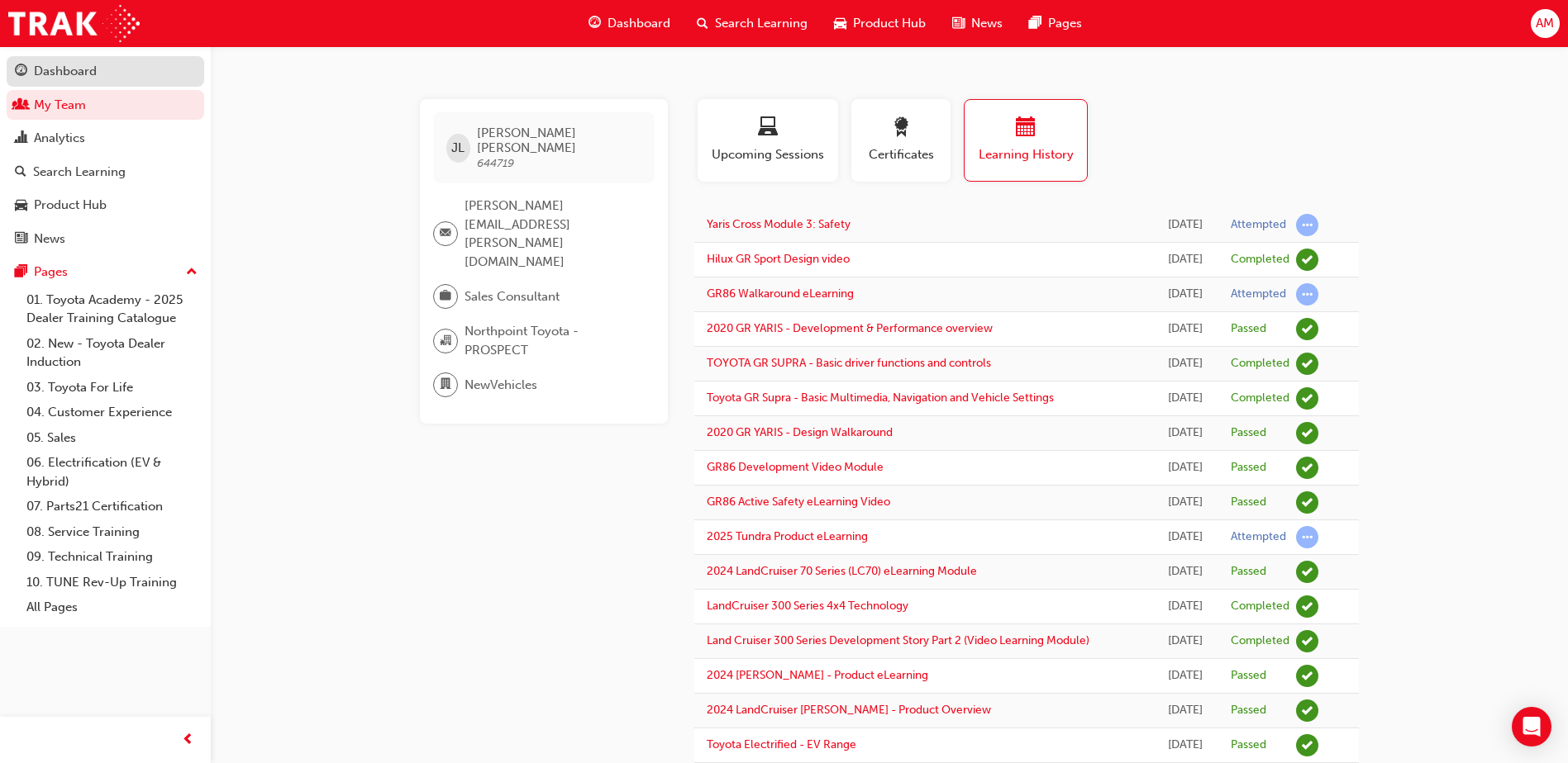
click at [91, 63] on div "Dashboard" at bounding box center [65, 70] width 63 height 19
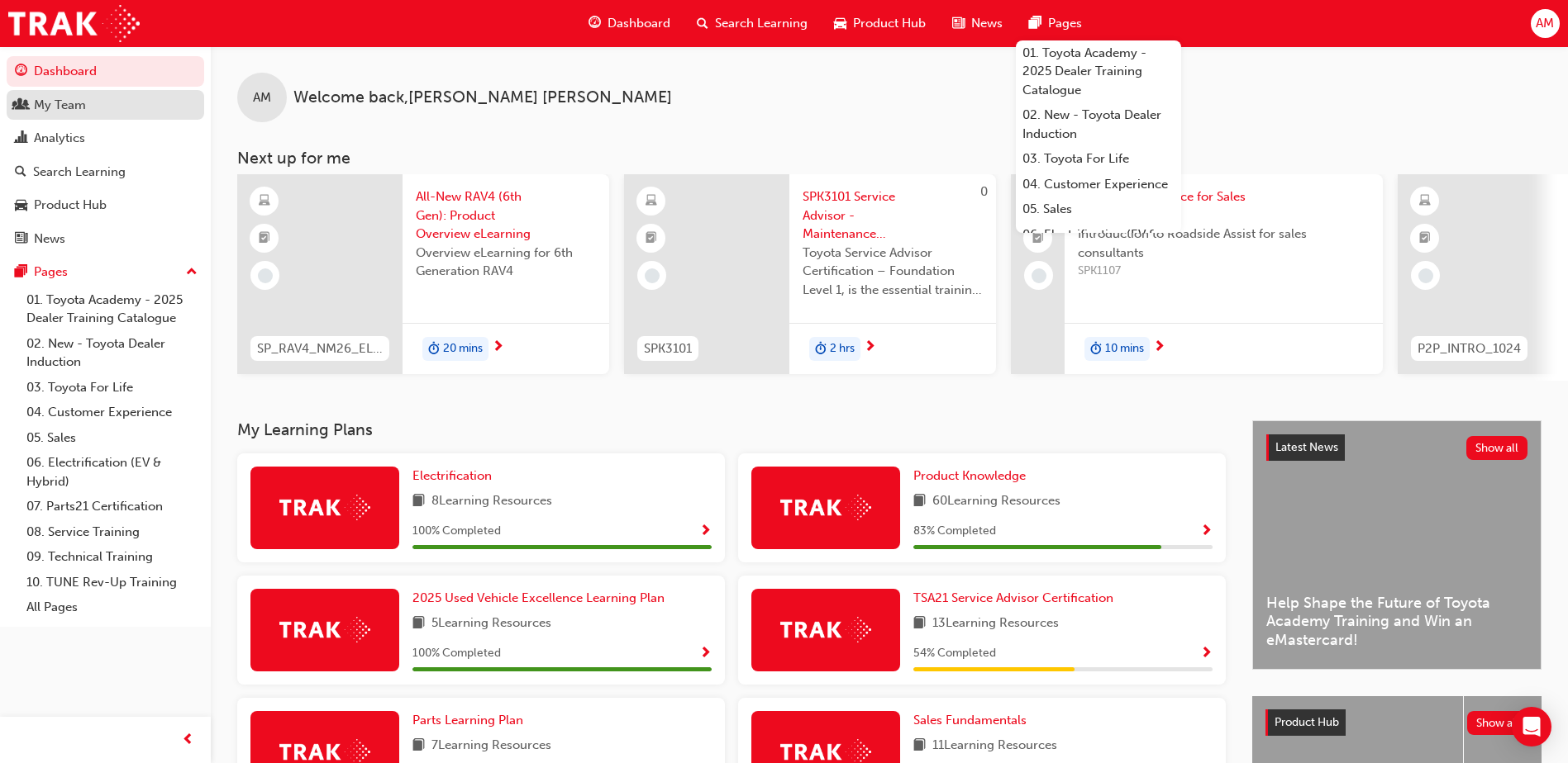
click at [83, 100] on div "My Team" at bounding box center [60, 105] width 52 height 19
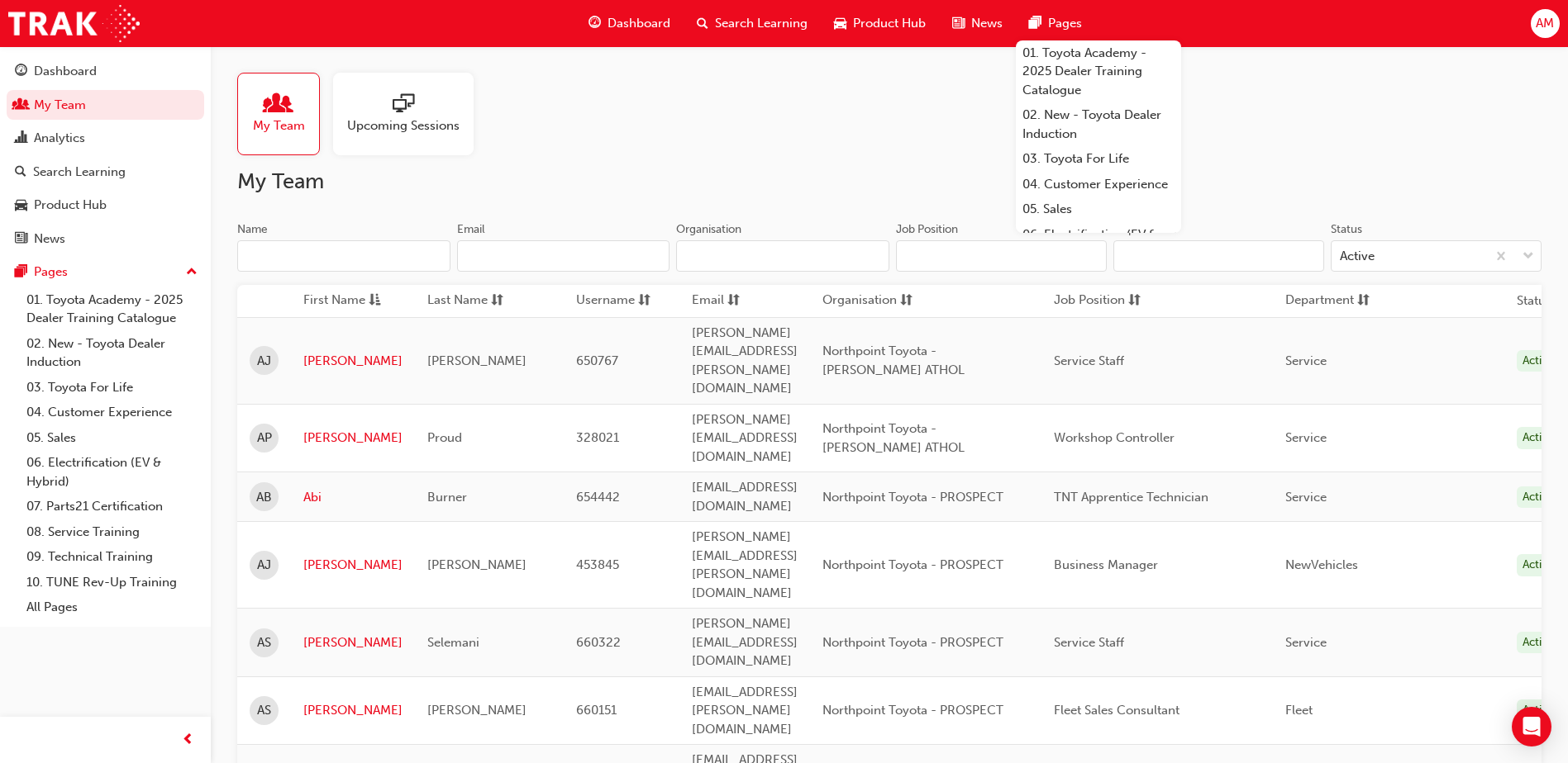
click at [289, 257] on input "Name" at bounding box center [344, 256] width 213 height 31
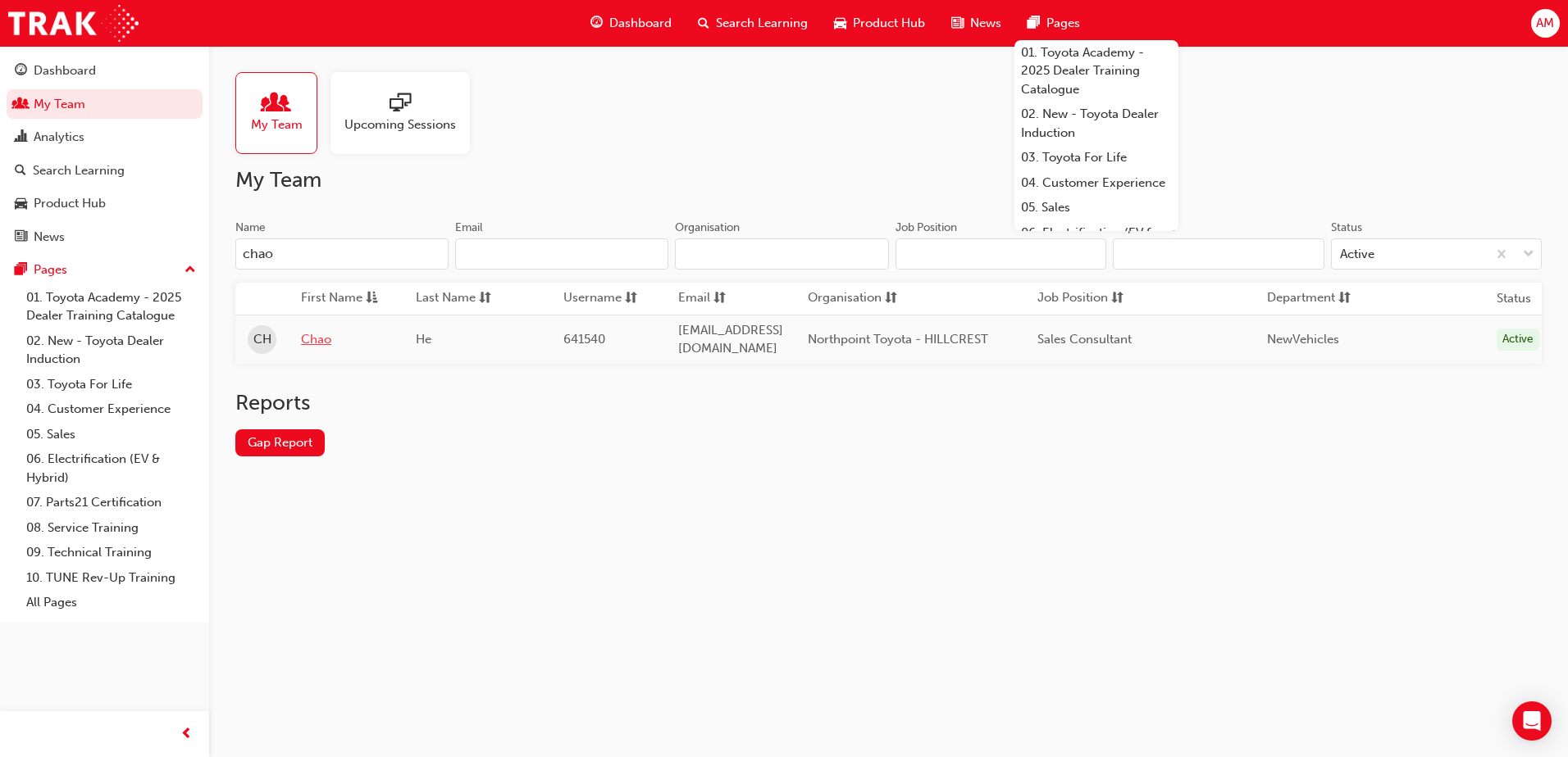
type input "chao"
click at [327, 339] on link "Chao" at bounding box center [345, 339] width 90 height 18
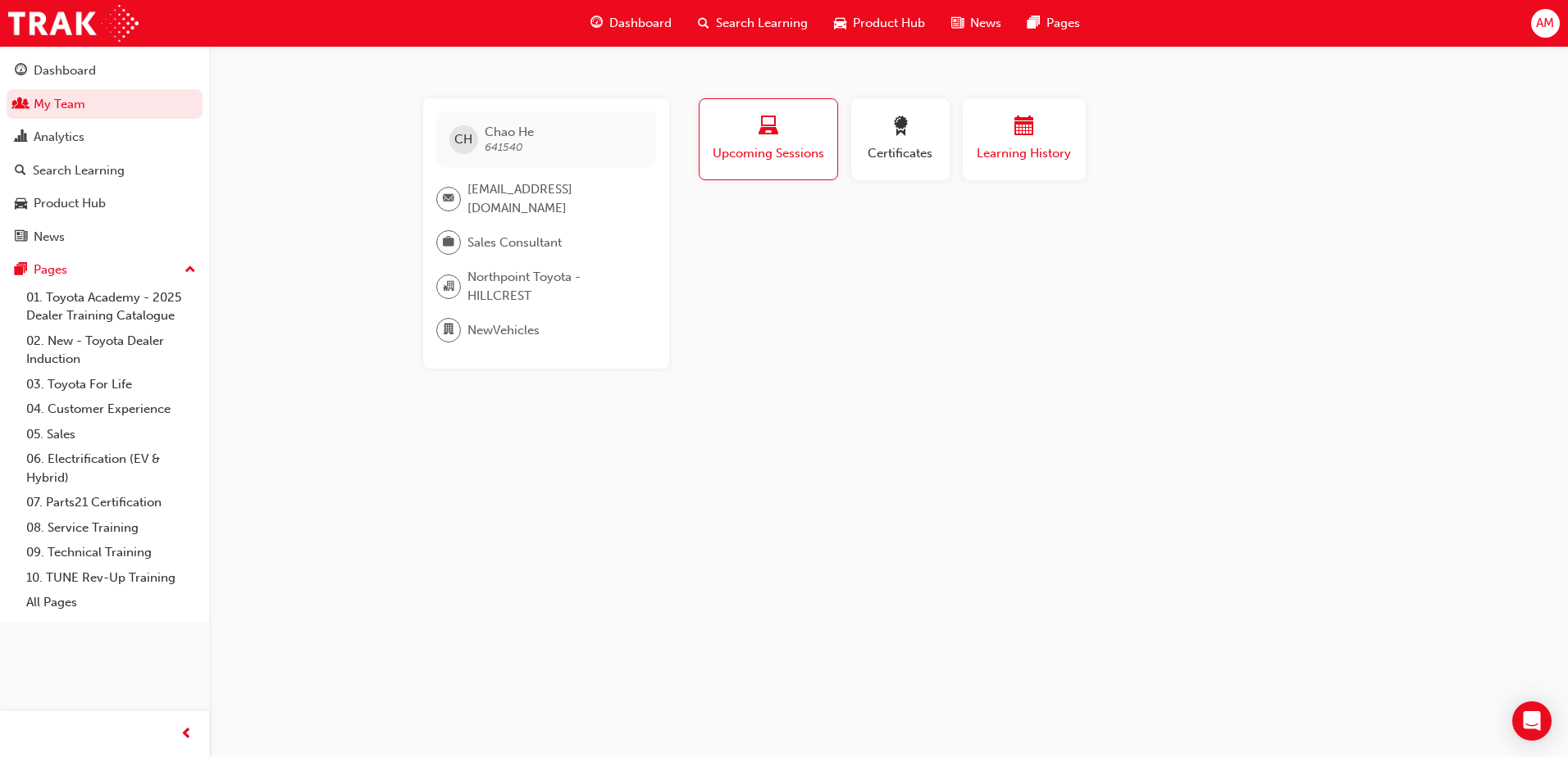
click at [995, 143] on div "Learning History" at bounding box center [1023, 140] width 98 height 47
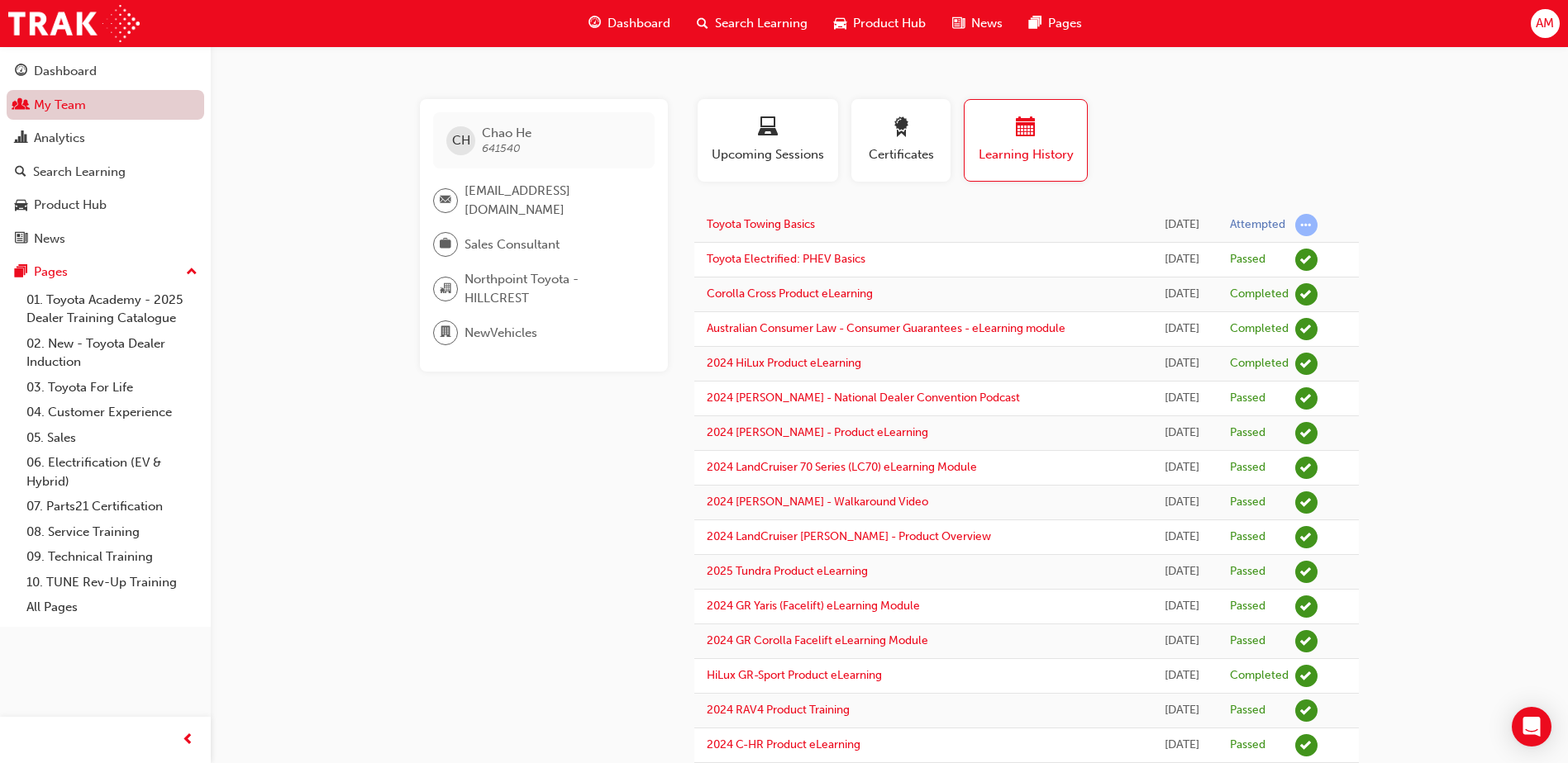
drag, startPoint x: 85, startPoint y: 109, endPoint x: 94, endPoint y: 108, distance: 9.1
click at [86, 109] on link "My Team" at bounding box center [106, 105] width 197 height 30
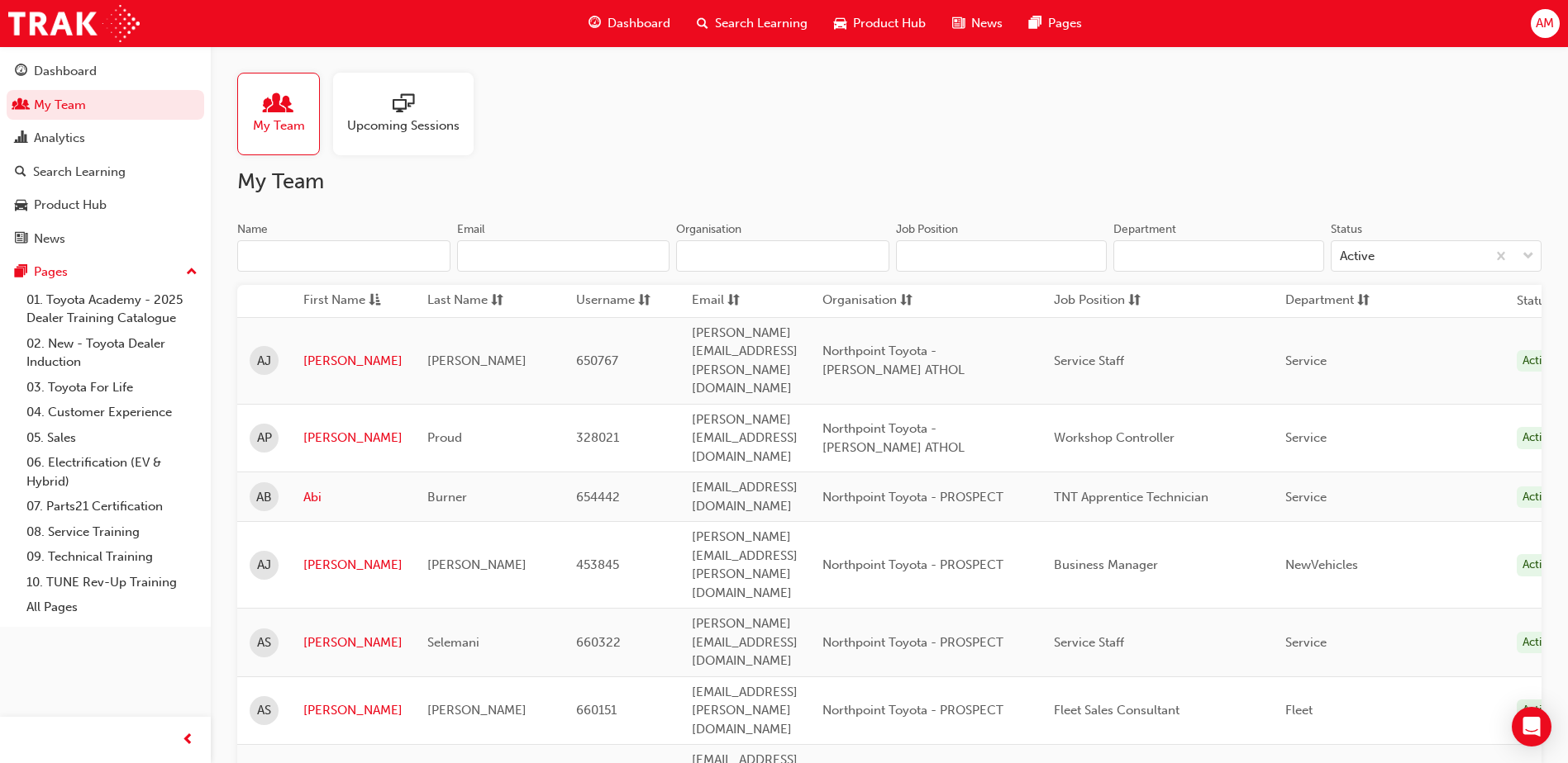
click at [390, 259] on input "Name" at bounding box center [344, 256] width 213 height 31
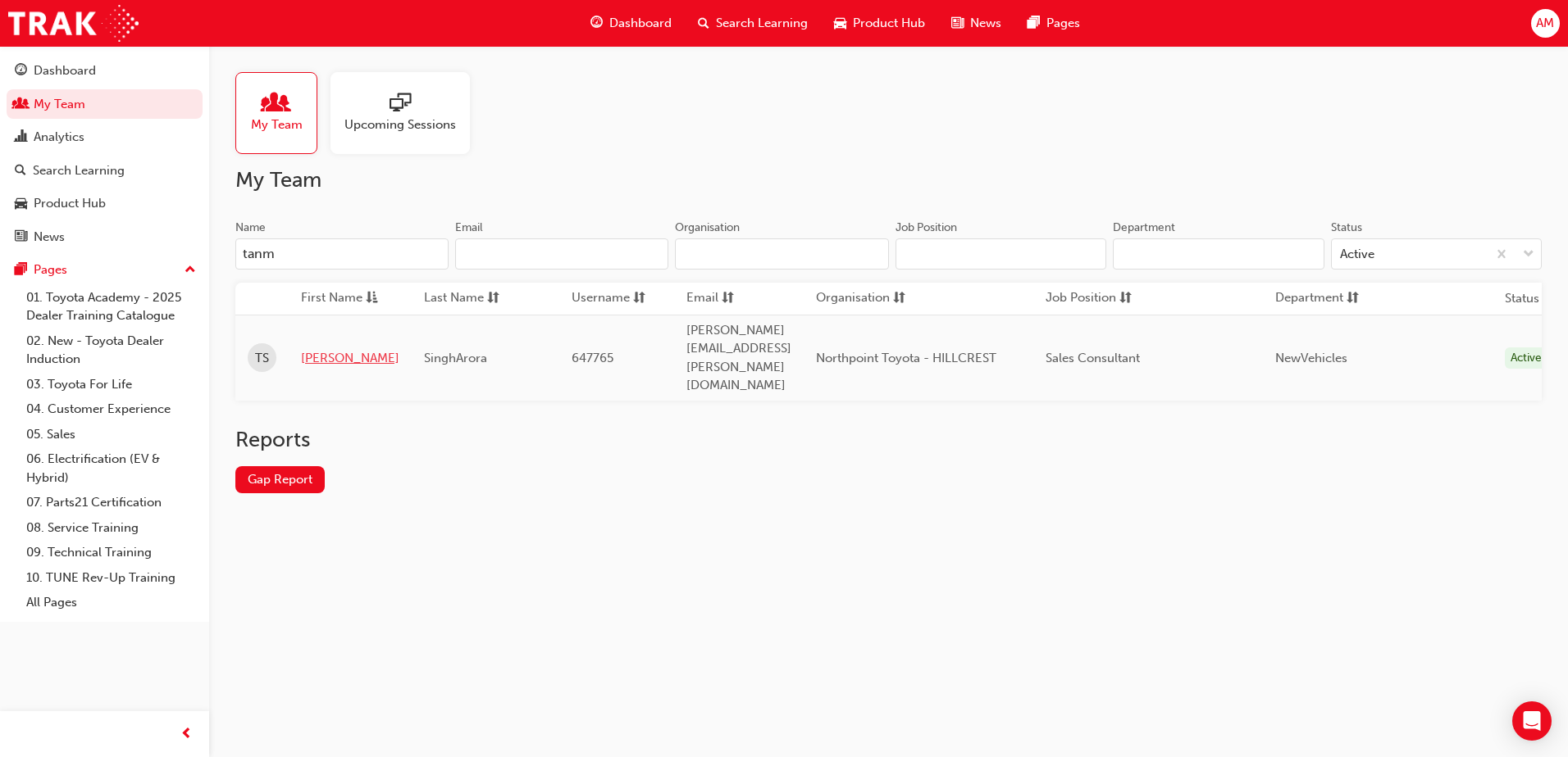
type input "tanm"
click at [323, 349] on link "[PERSON_NAME]" at bounding box center [349, 358] width 98 height 18
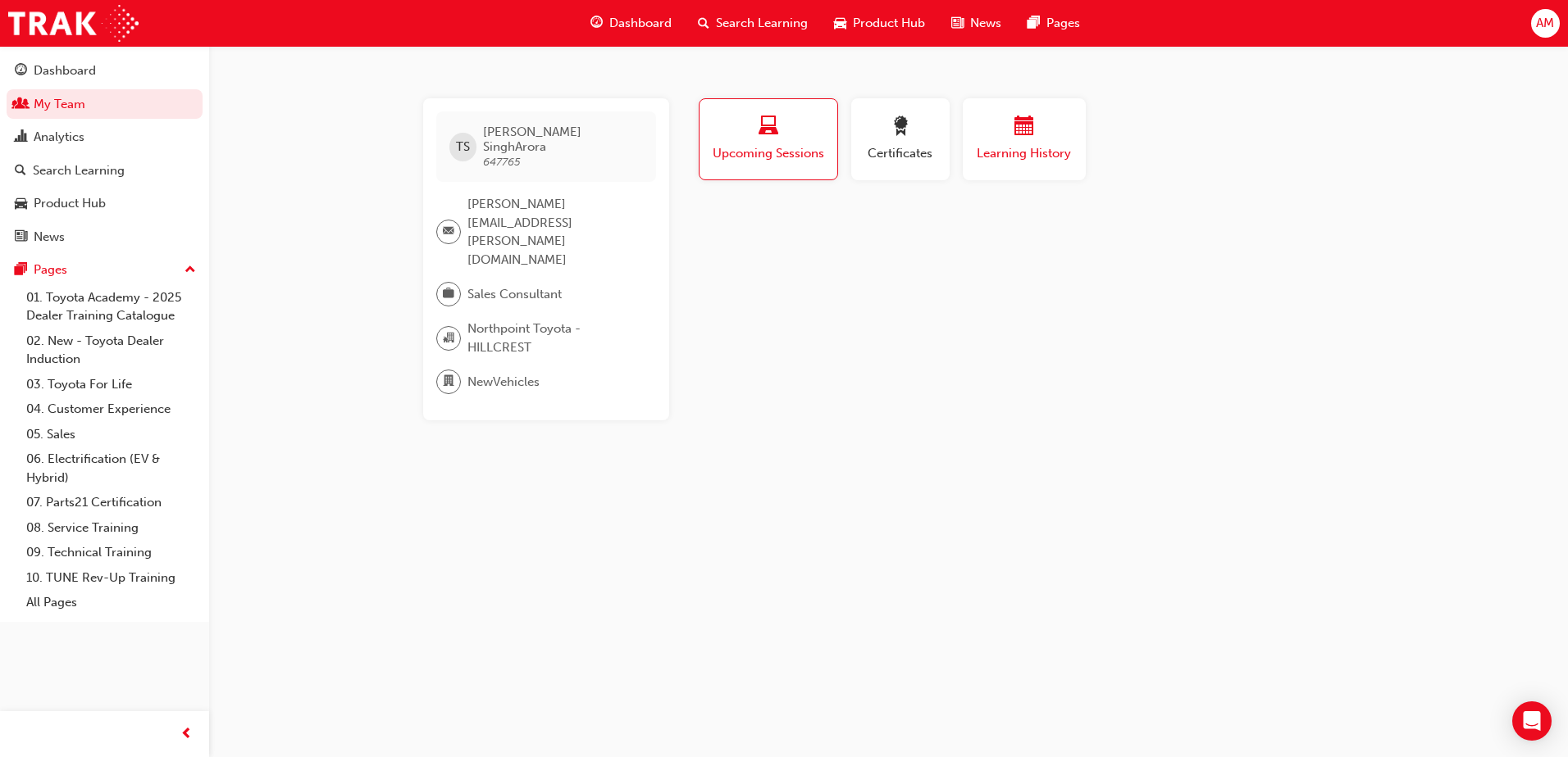
click at [1049, 162] on span "Learning History" at bounding box center [1023, 153] width 98 height 18
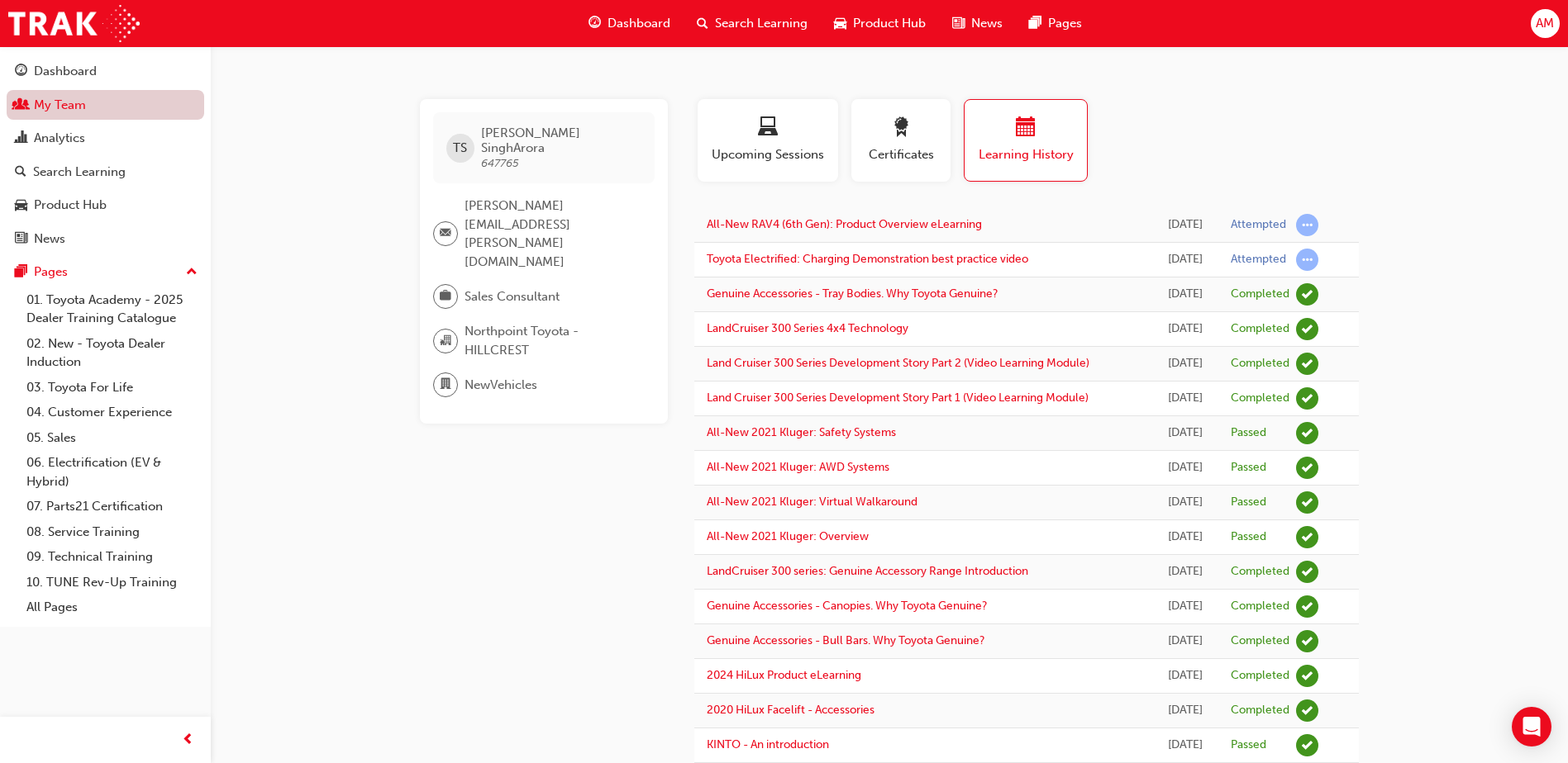
click at [58, 115] on link "My Team" at bounding box center [106, 105] width 197 height 30
